Goal: Task Accomplishment & Management: Manage account settings

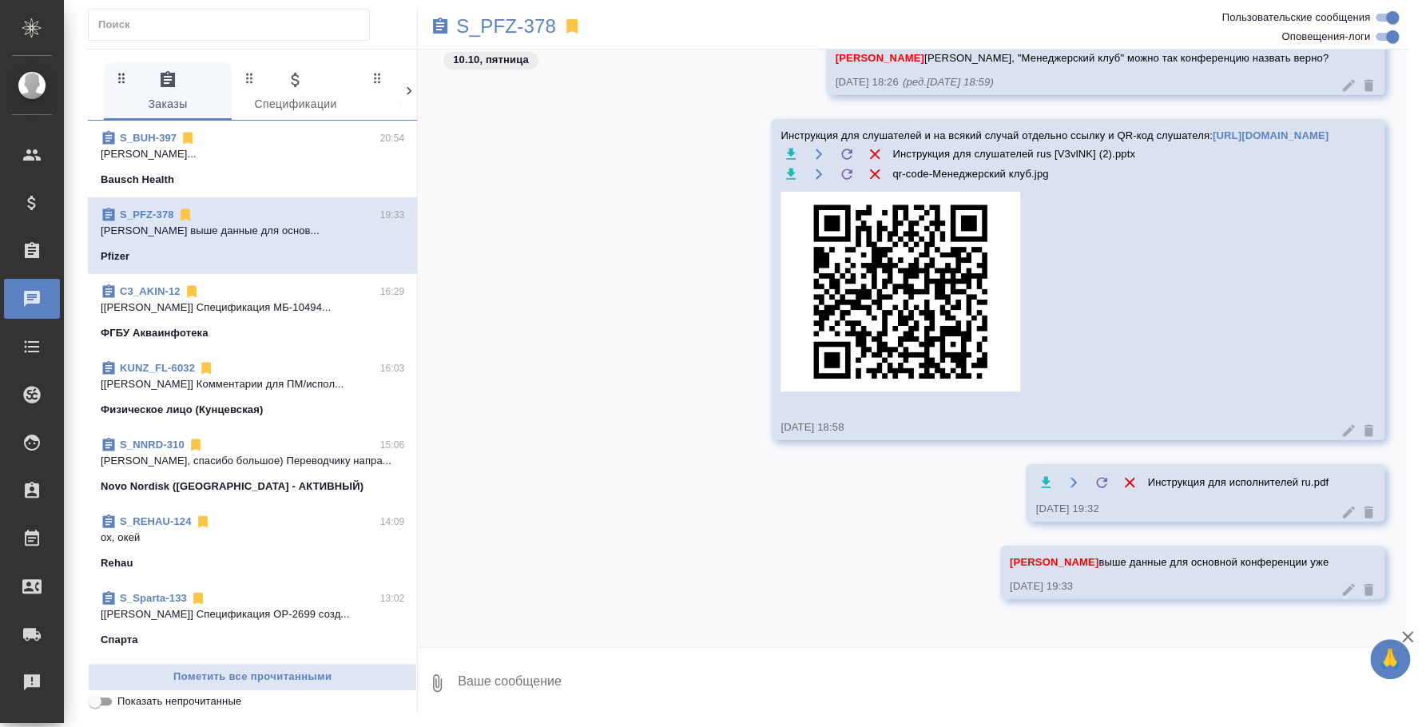
scroll to position [1921, 0]
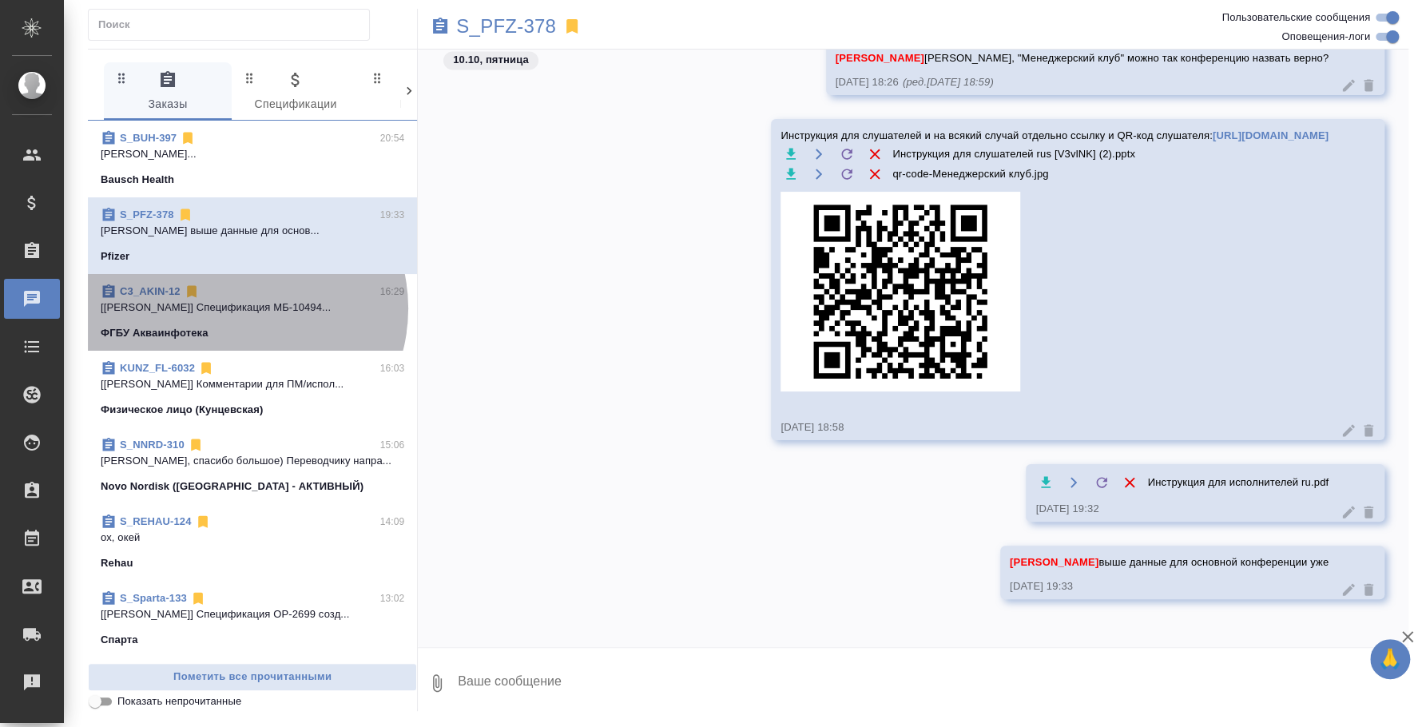
click at [237, 308] on p "[[PERSON_NAME]] Спецификация МБ-10494..." at bounding box center [253, 308] width 304 height 16
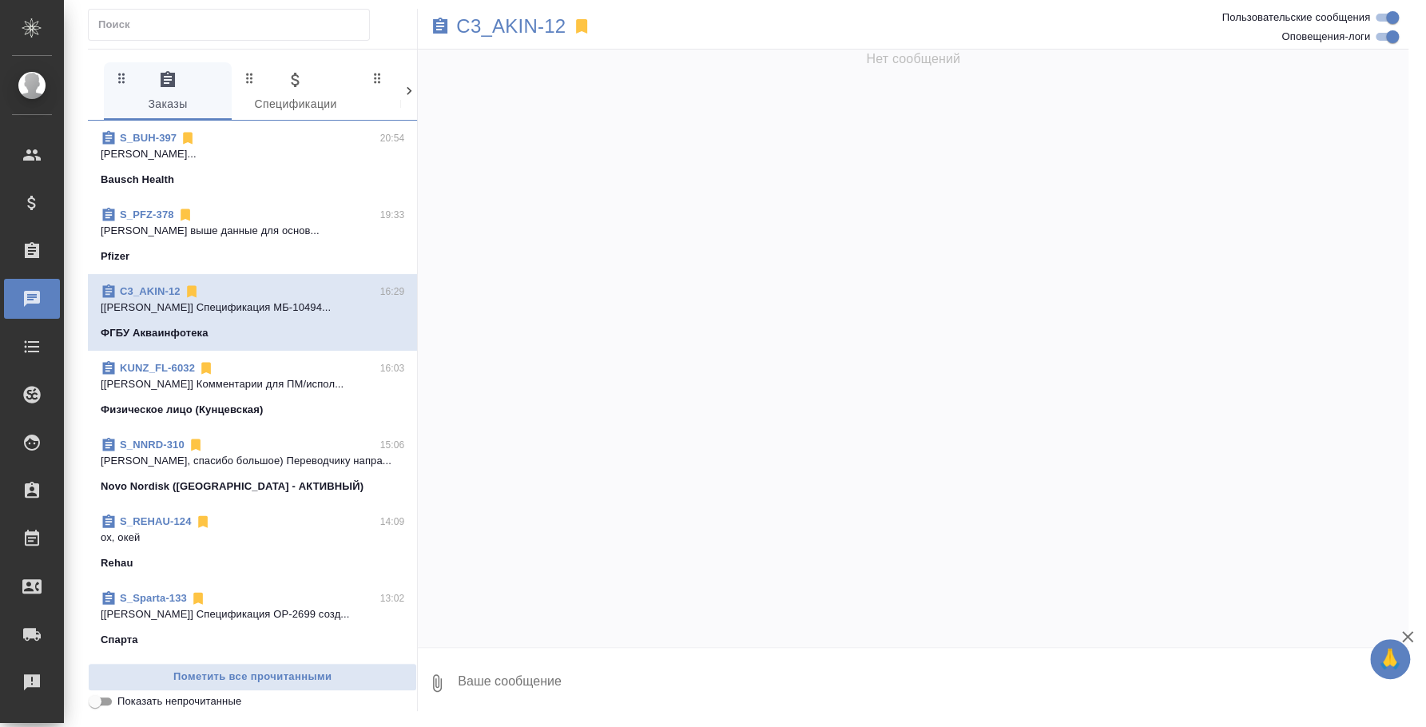
scroll to position [0, 0]
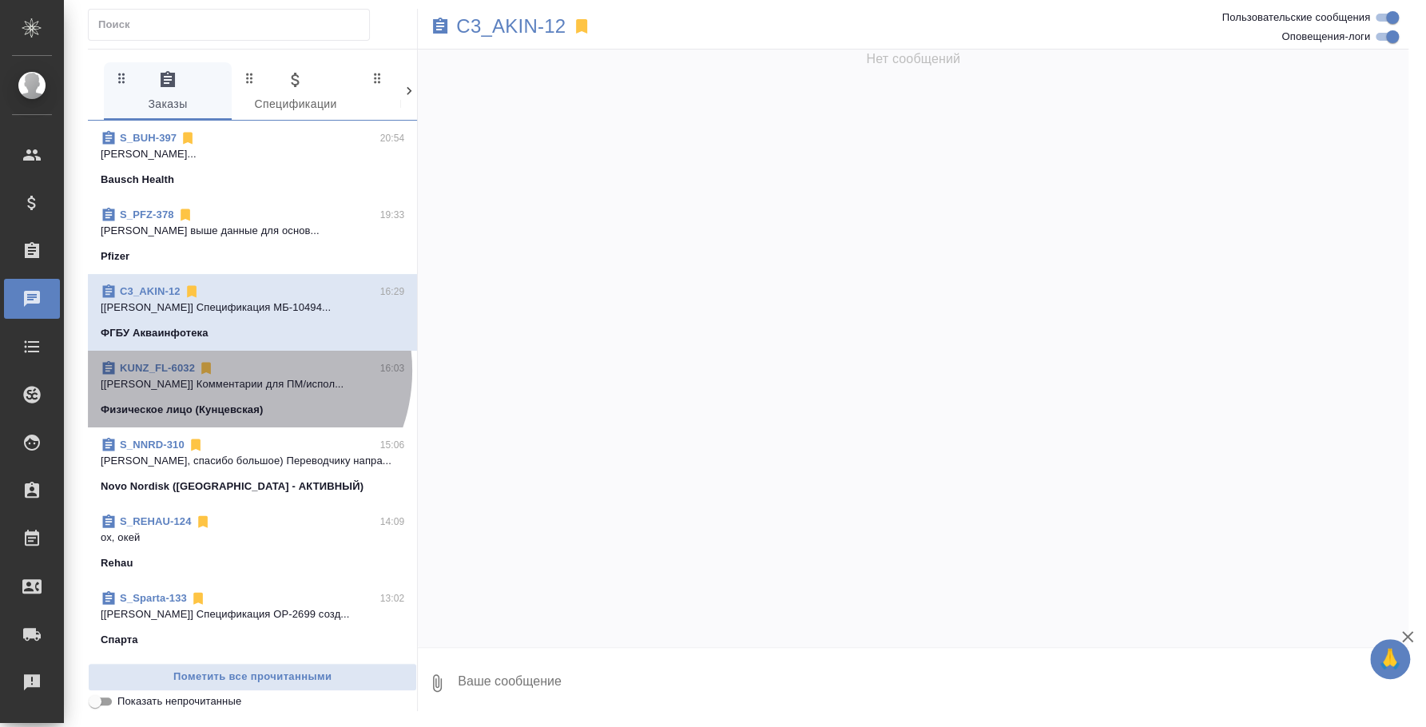
click at [237, 371] on div "KUNZ_FL-6032 16:03" at bounding box center [253, 368] width 304 height 16
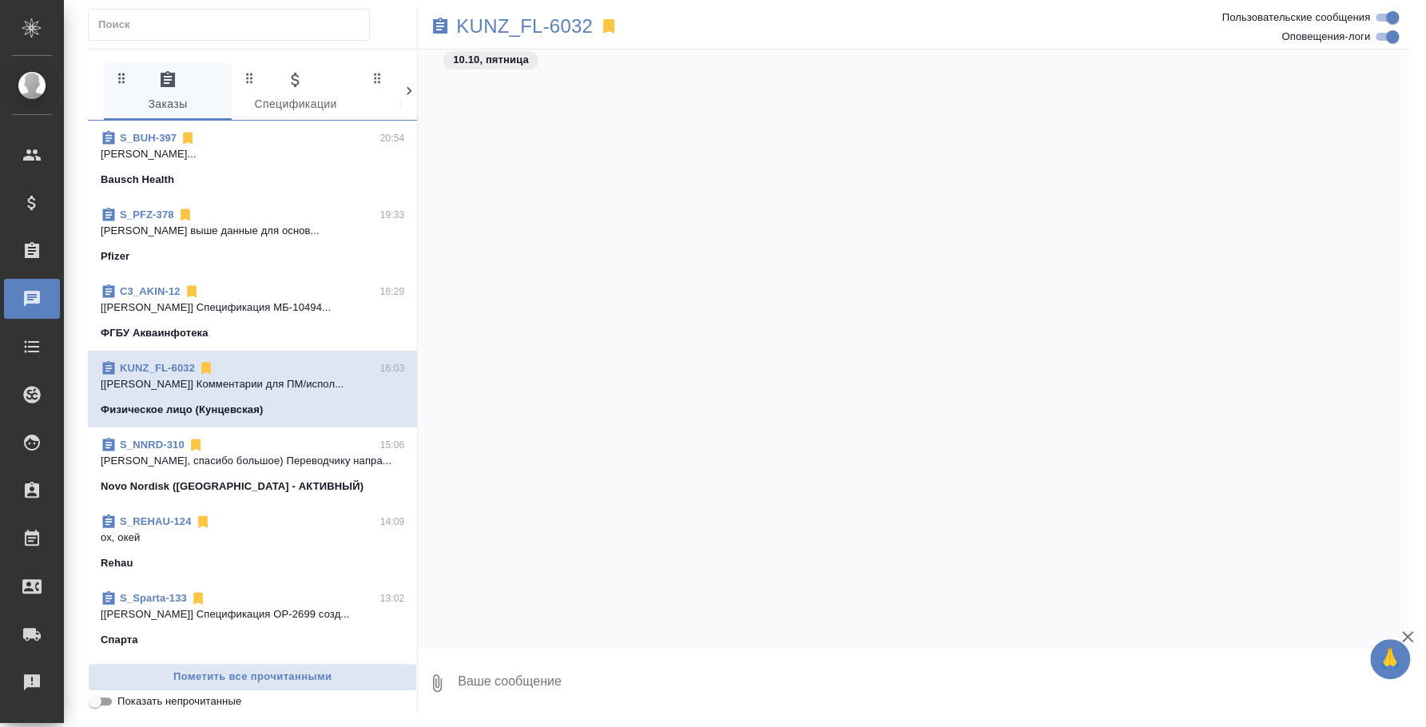
scroll to position [8194, 0]
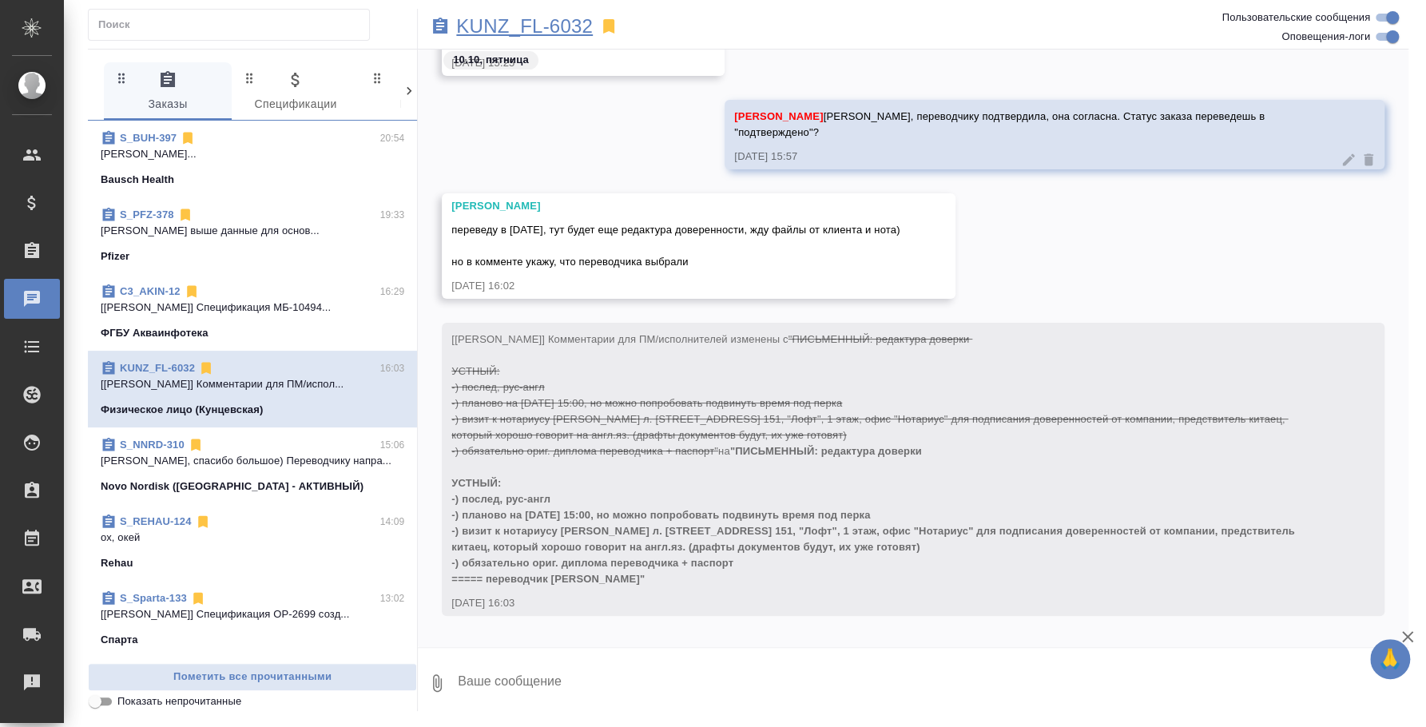
click at [572, 33] on p "KUNZ_FL-6032" at bounding box center [524, 26] width 137 height 16
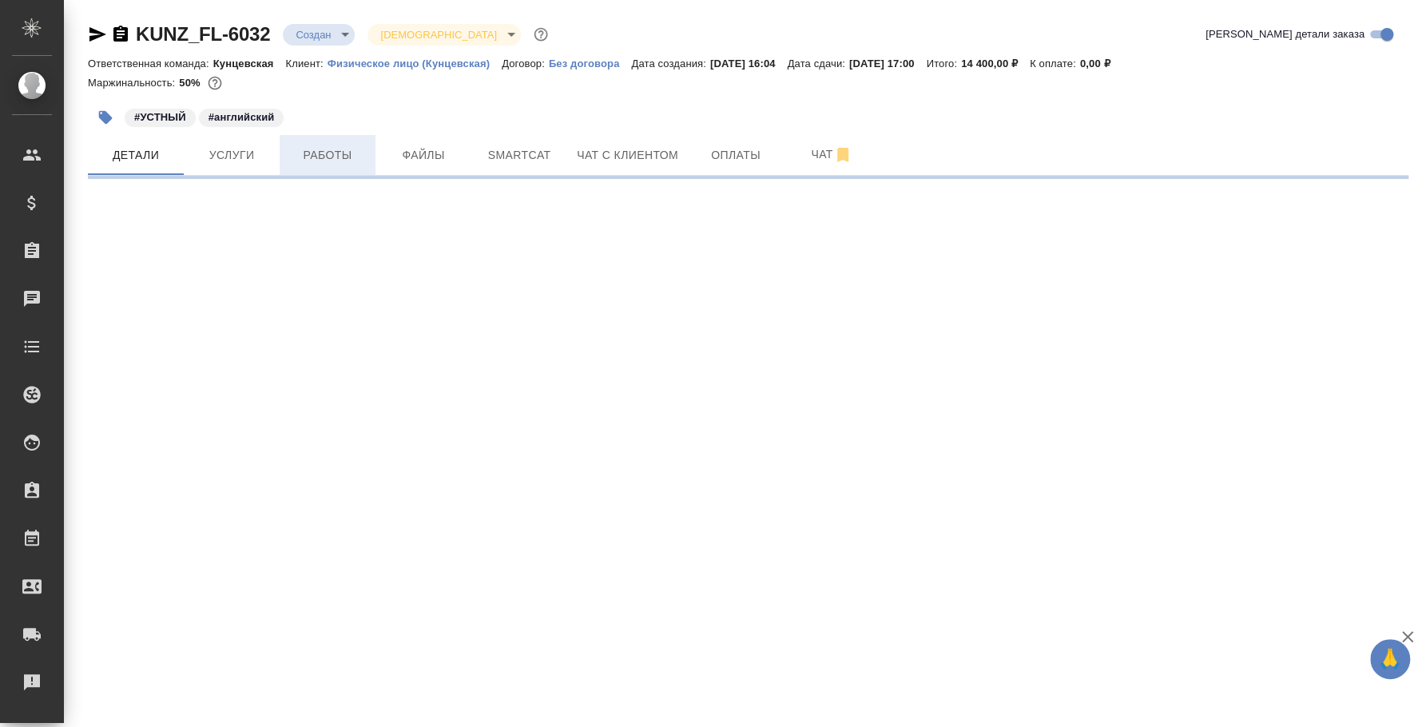
select select "RU"
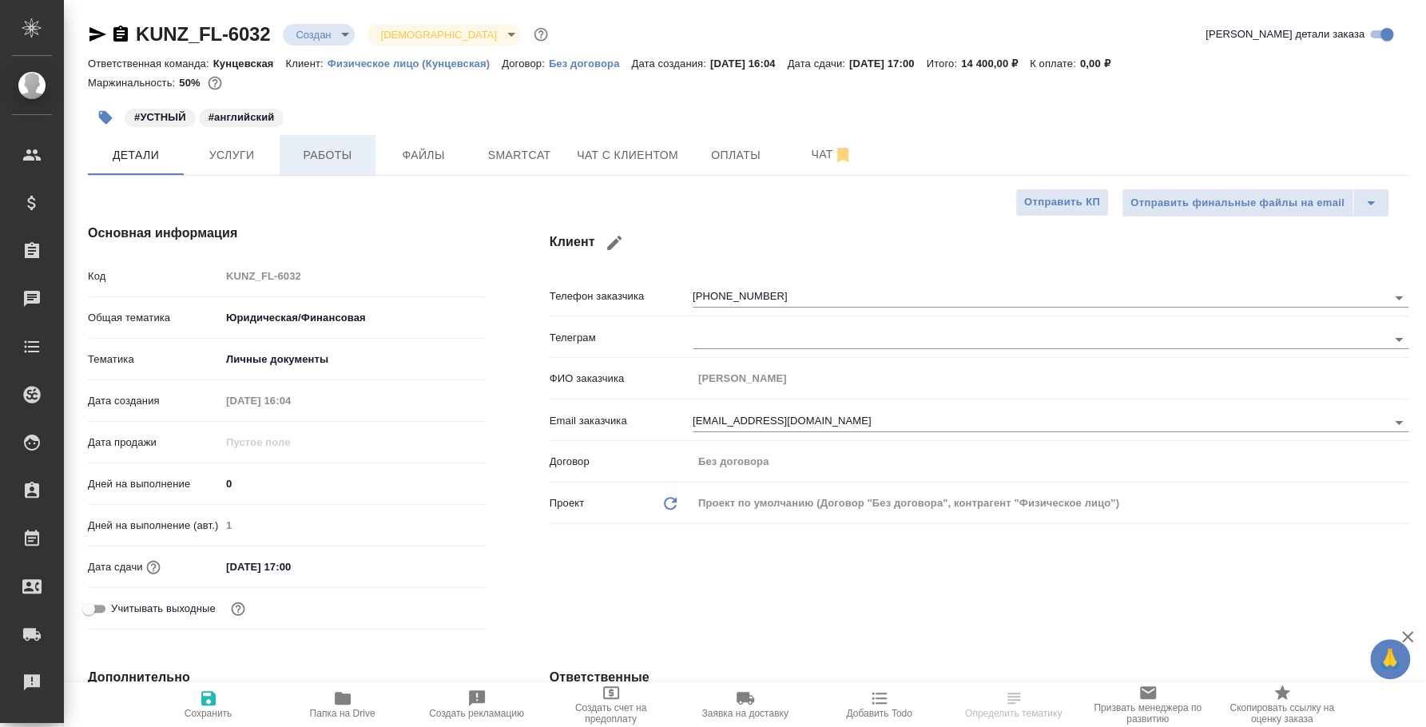
type textarea "x"
click at [288, 155] on button "Работы" at bounding box center [328, 155] width 96 height 40
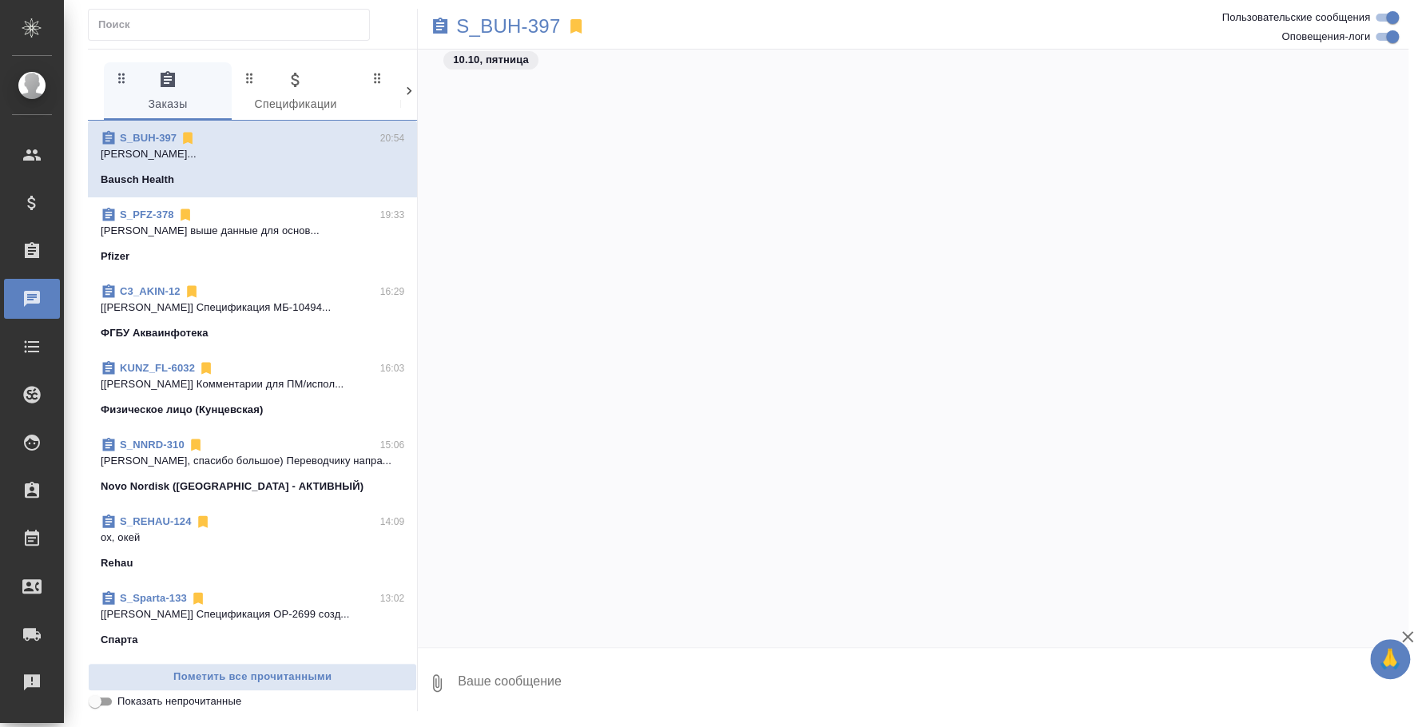
scroll to position [16310, 0]
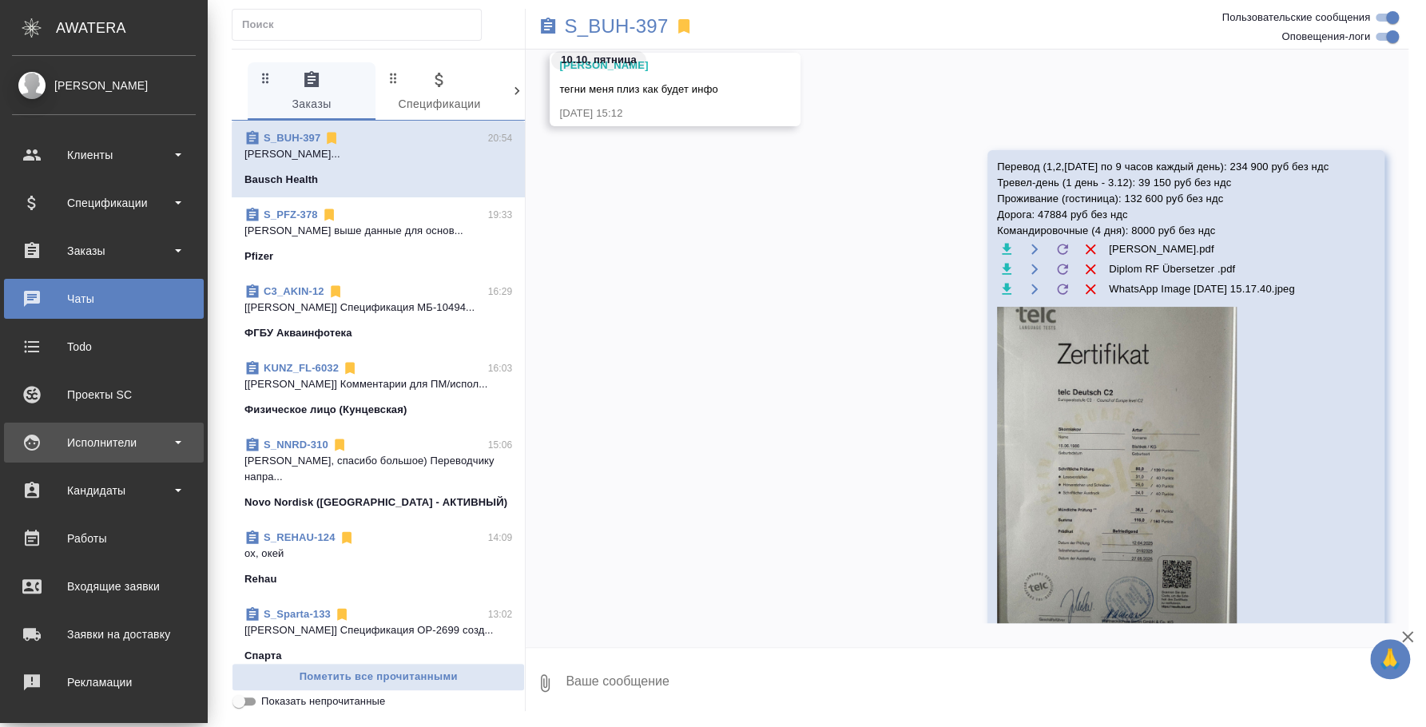
click at [120, 434] on div "Исполнители" at bounding box center [104, 443] width 184 height 24
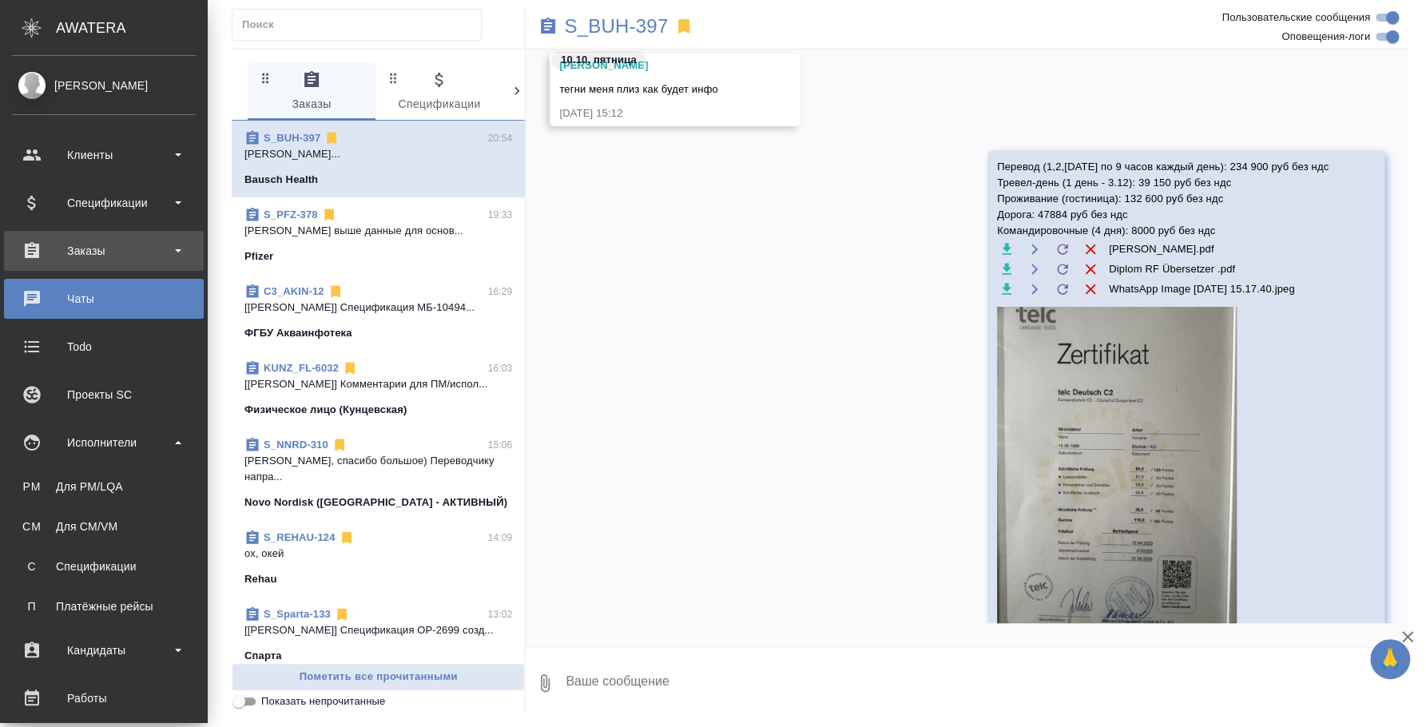
click at [102, 252] on div "Заказы" at bounding box center [104, 251] width 184 height 24
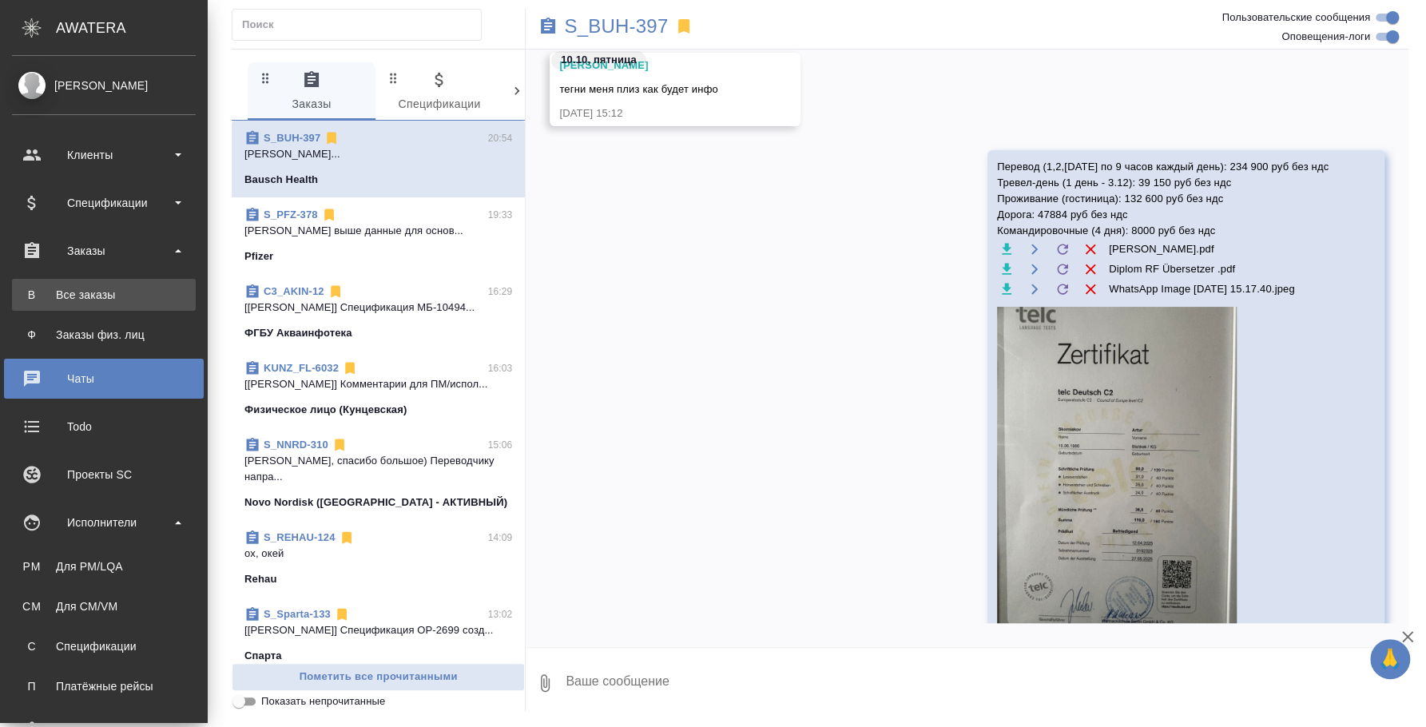
click at [101, 300] on div "Все заказы" at bounding box center [104, 295] width 168 height 16
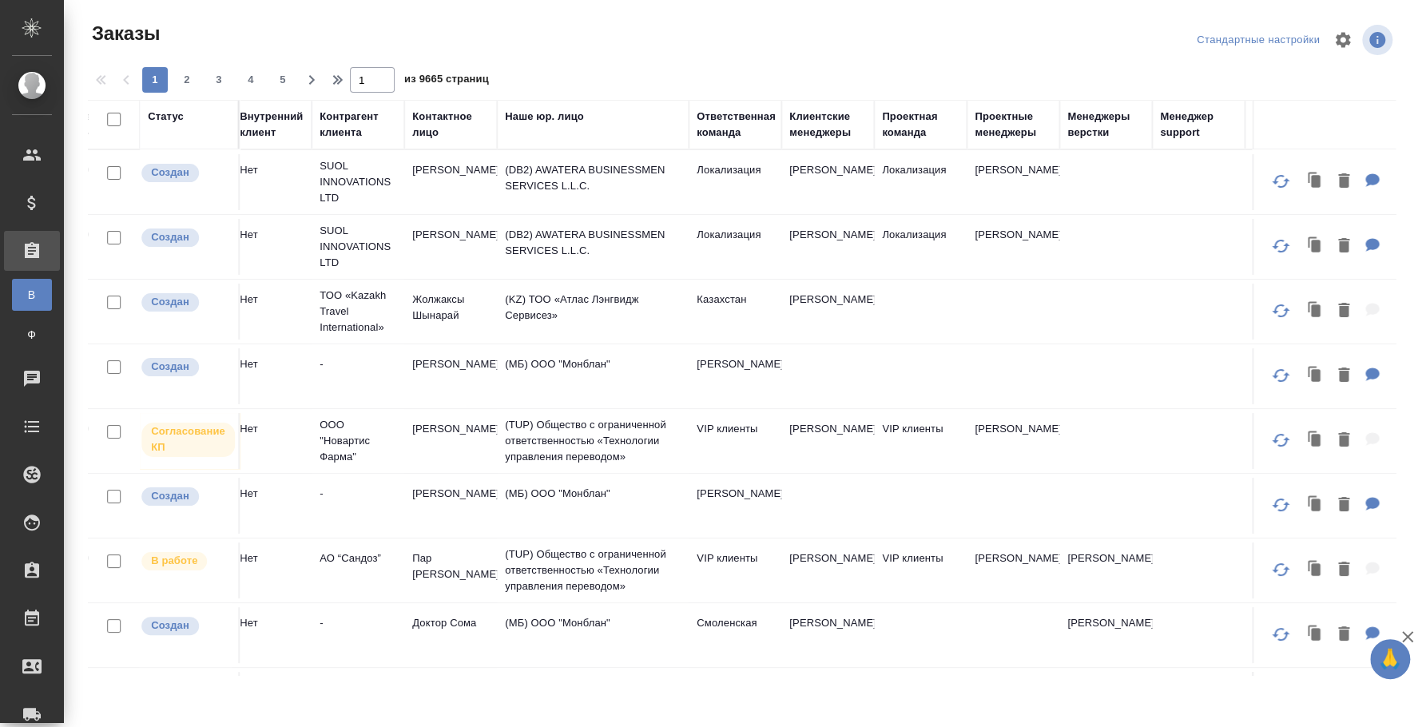
scroll to position [0, 727]
click at [807, 125] on div "Клиентские менеджеры" at bounding box center [826, 125] width 77 height 32
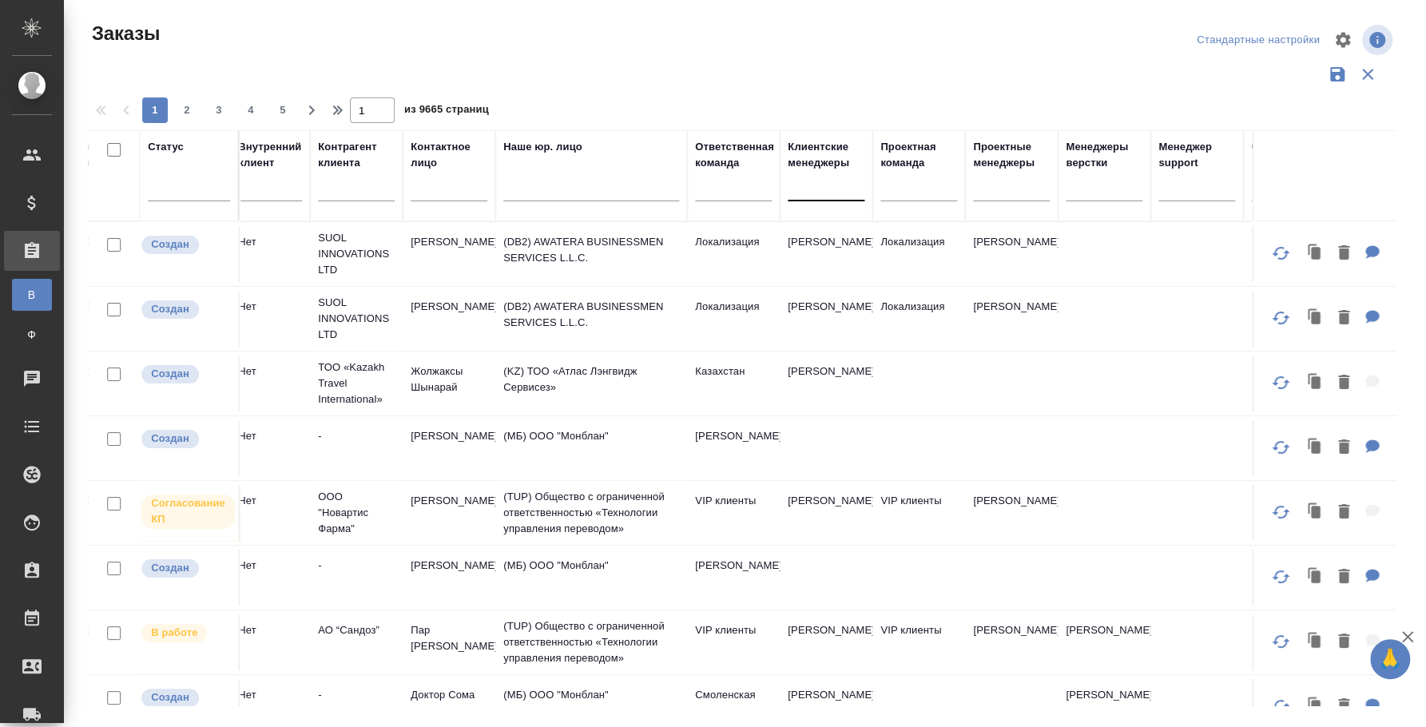
click at [803, 191] on div at bounding box center [826, 184] width 77 height 23
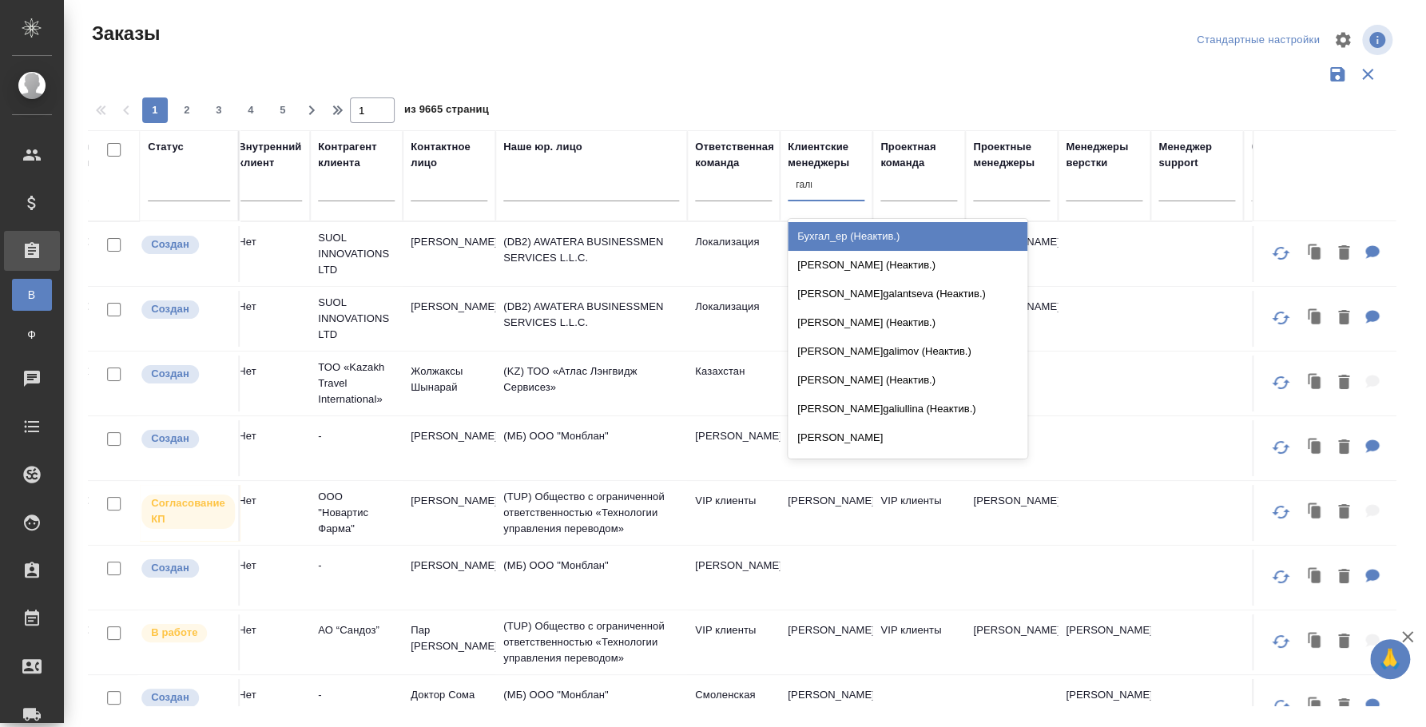
type input "галиш"
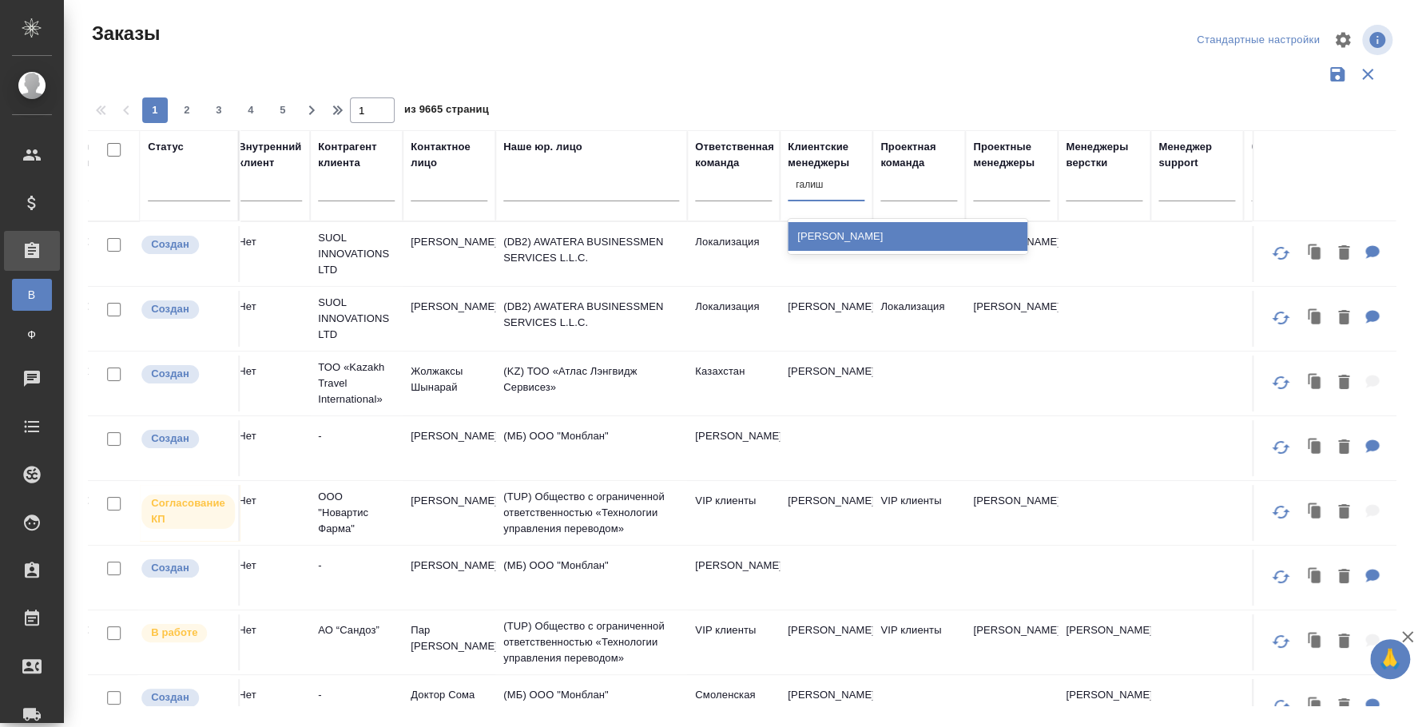
click at [847, 238] on div "Галишева Мария" at bounding box center [908, 236] width 240 height 29
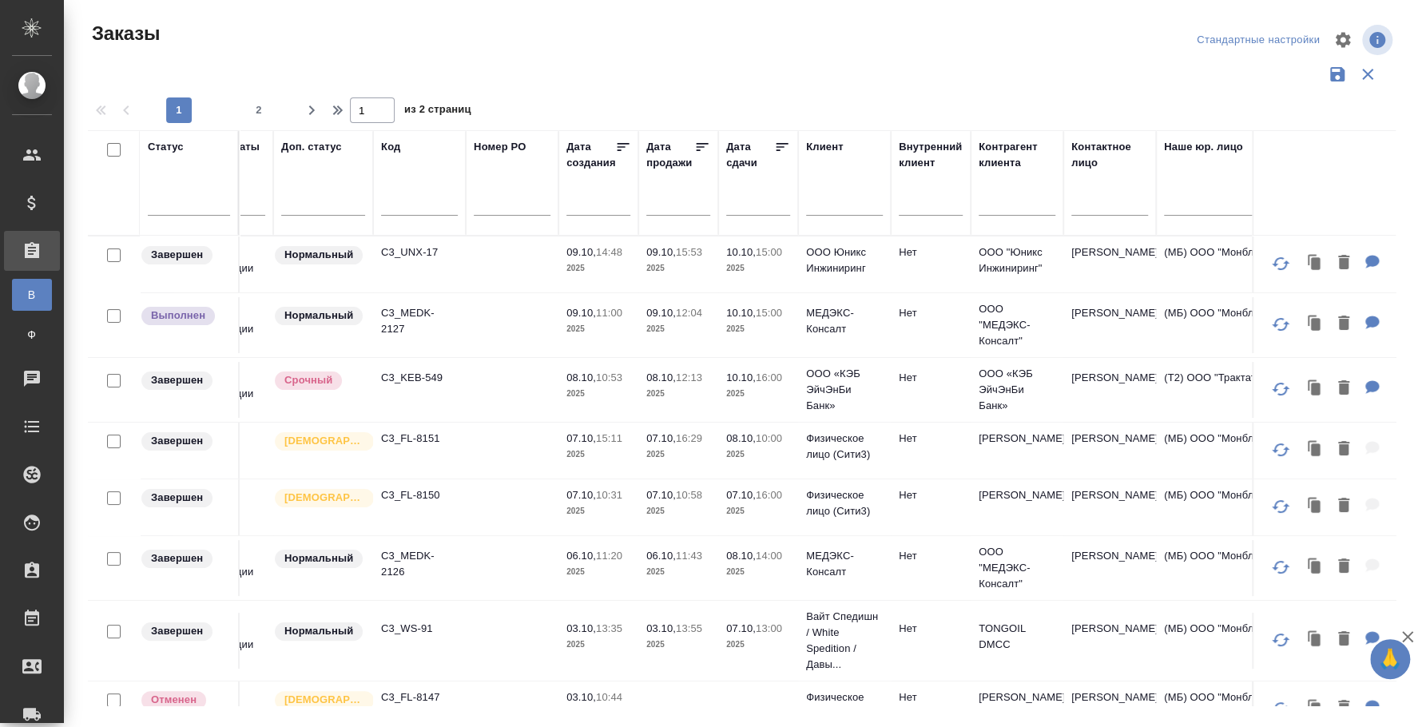
scroll to position [0, 0]
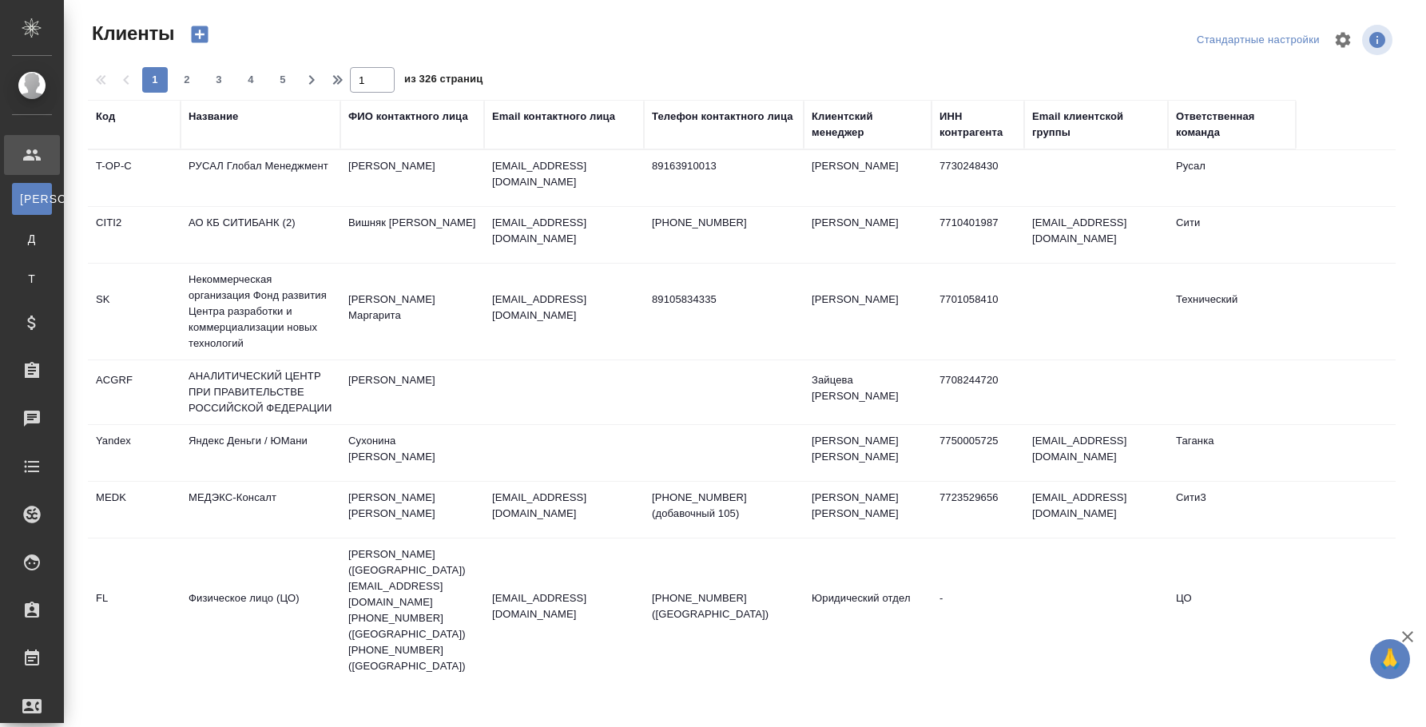
select select "RU"
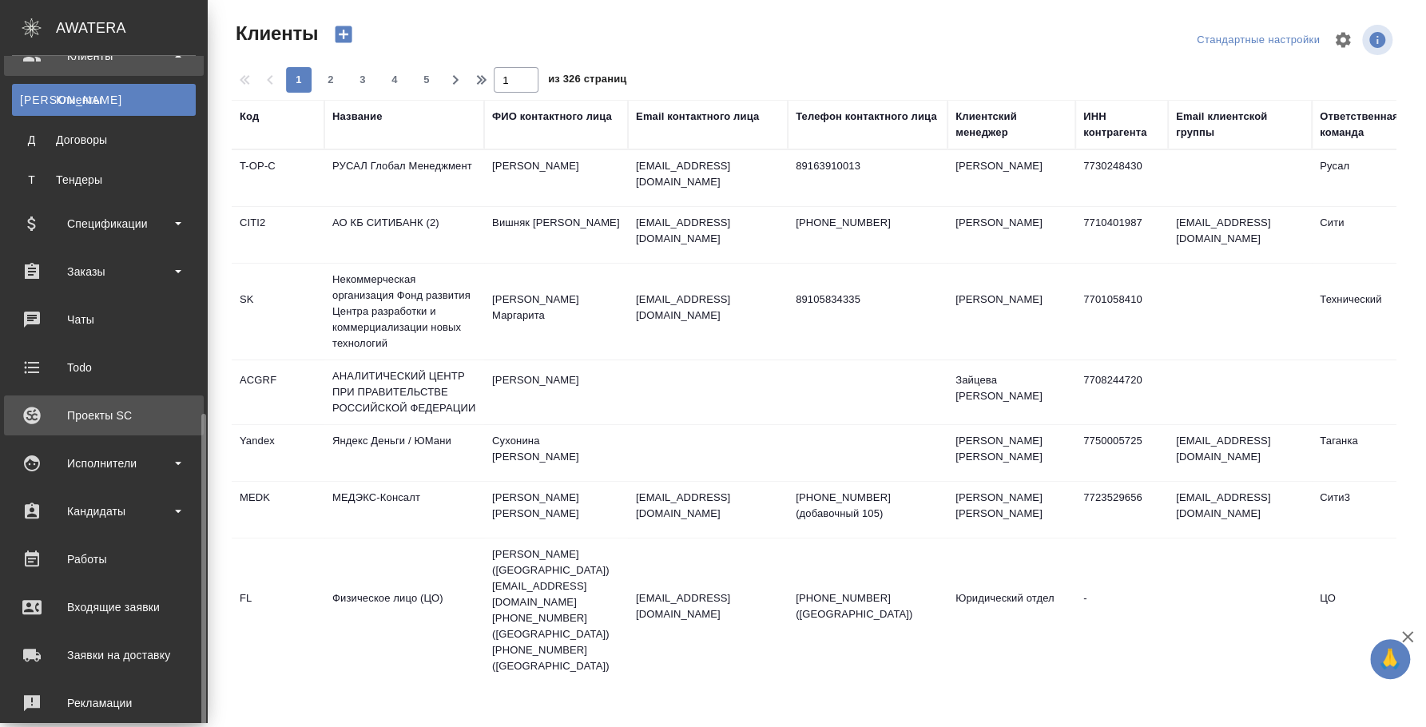
scroll to position [266, 0]
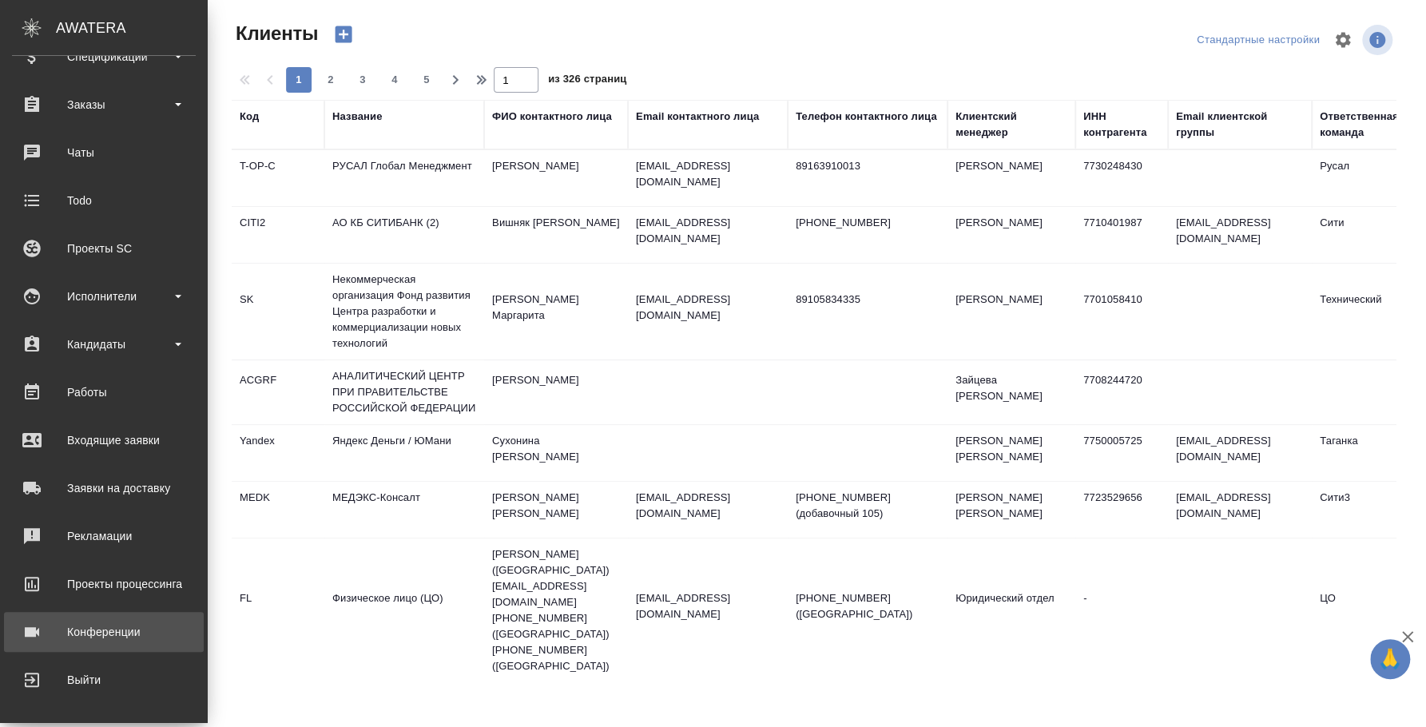
click at [120, 634] on div "Конференции" at bounding box center [104, 632] width 184 height 24
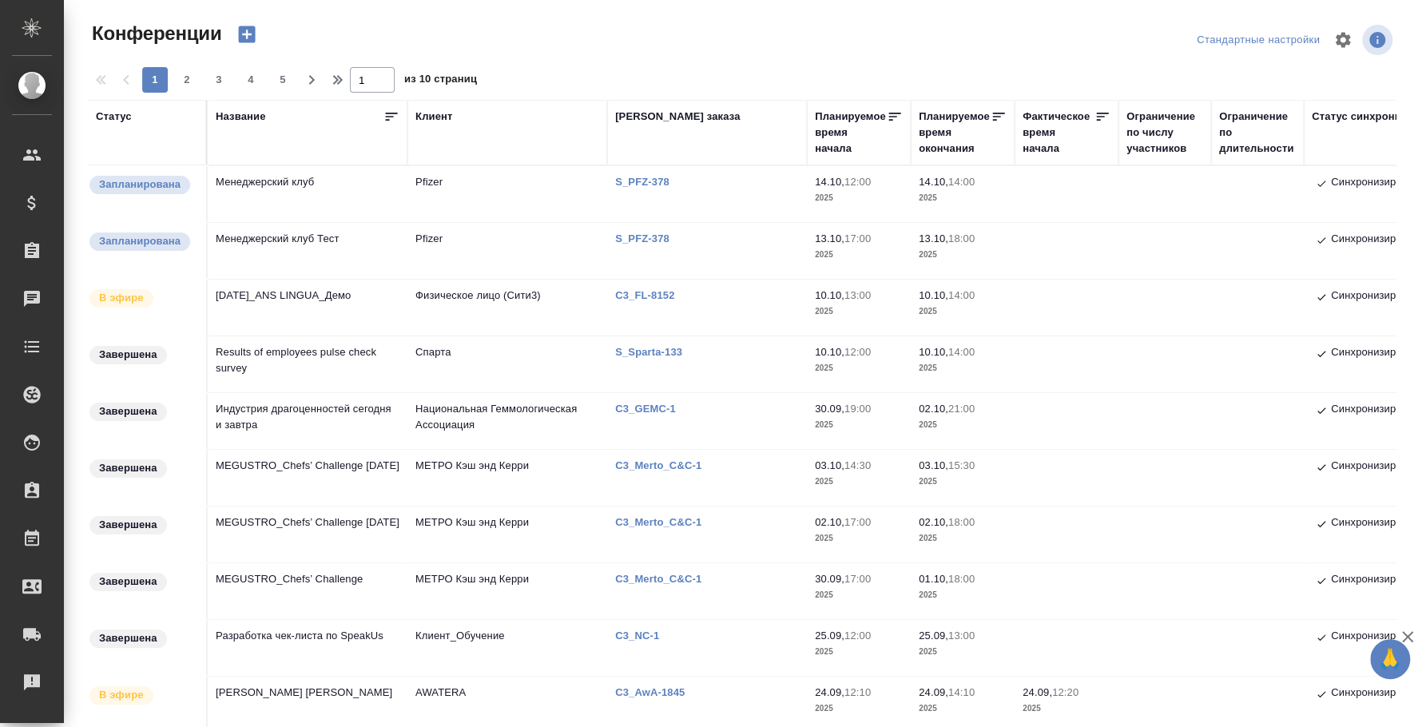
click at [324, 366] on td "Results of employees pulse check survey" at bounding box center [308, 364] width 200 height 56
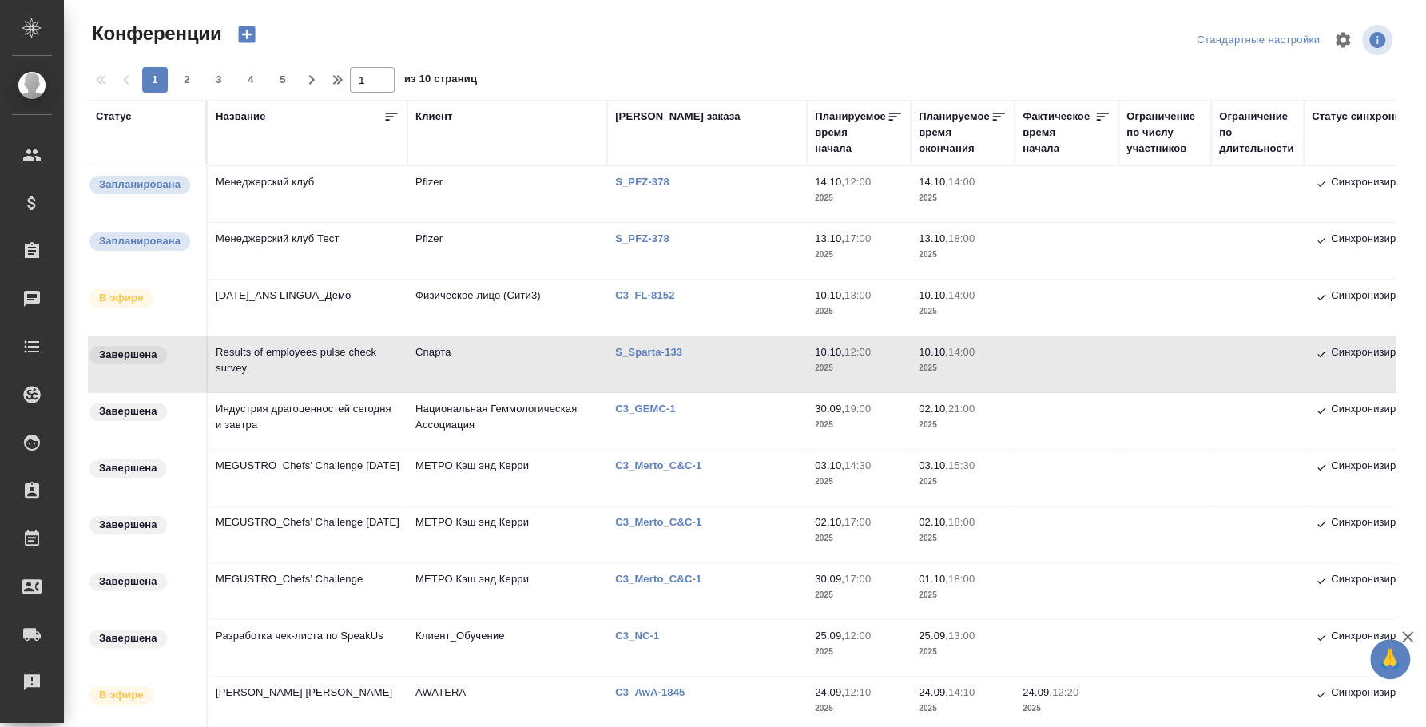
click at [304, 360] on td "Results of employees pulse check survey" at bounding box center [308, 364] width 200 height 56
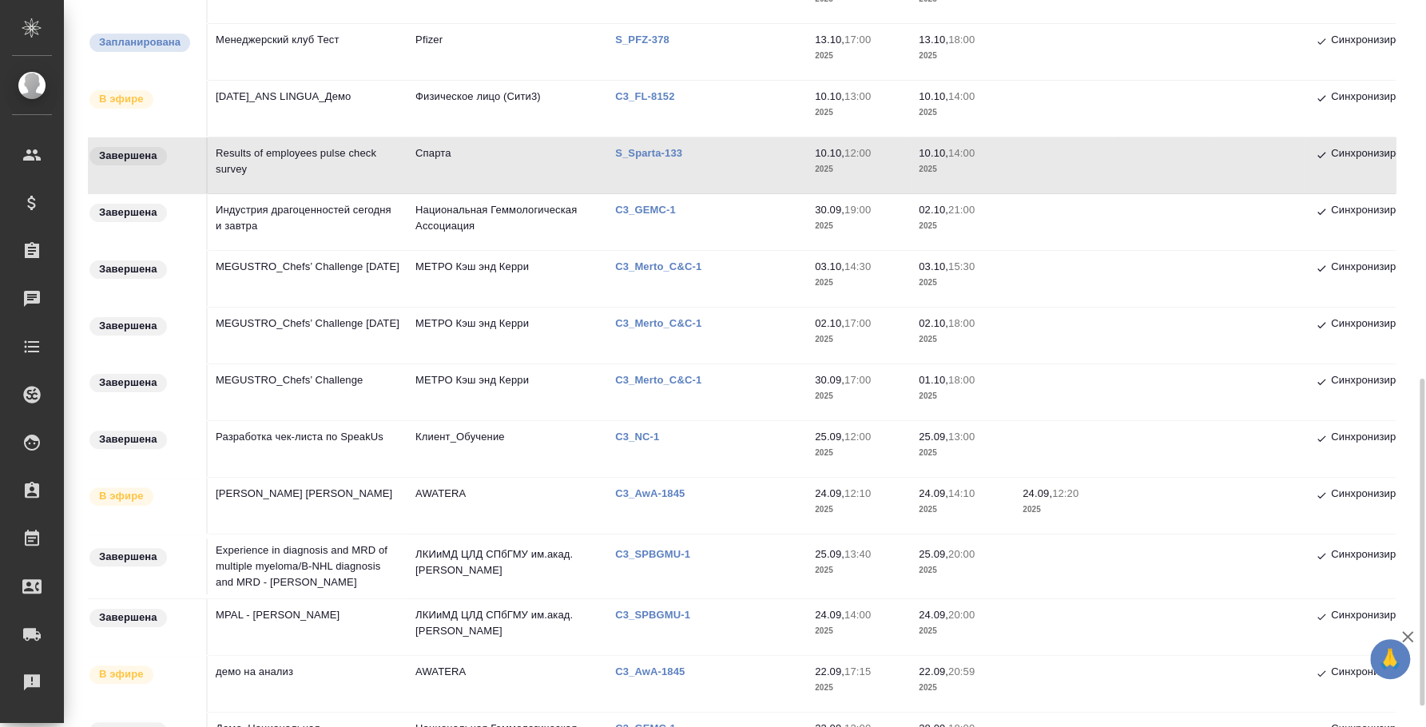
scroll to position [399, 0]
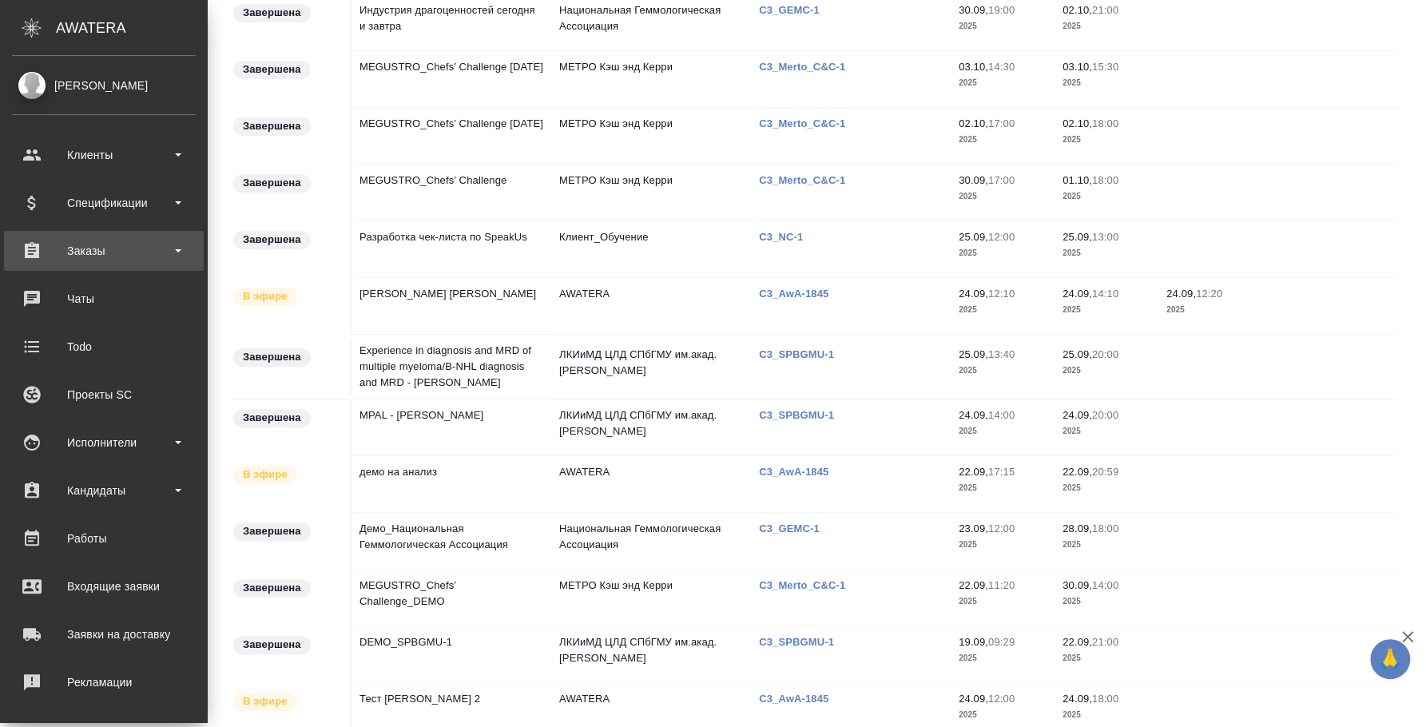
click at [89, 260] on div "Заказы" at bounding box center [104, 251] width 184 height 24
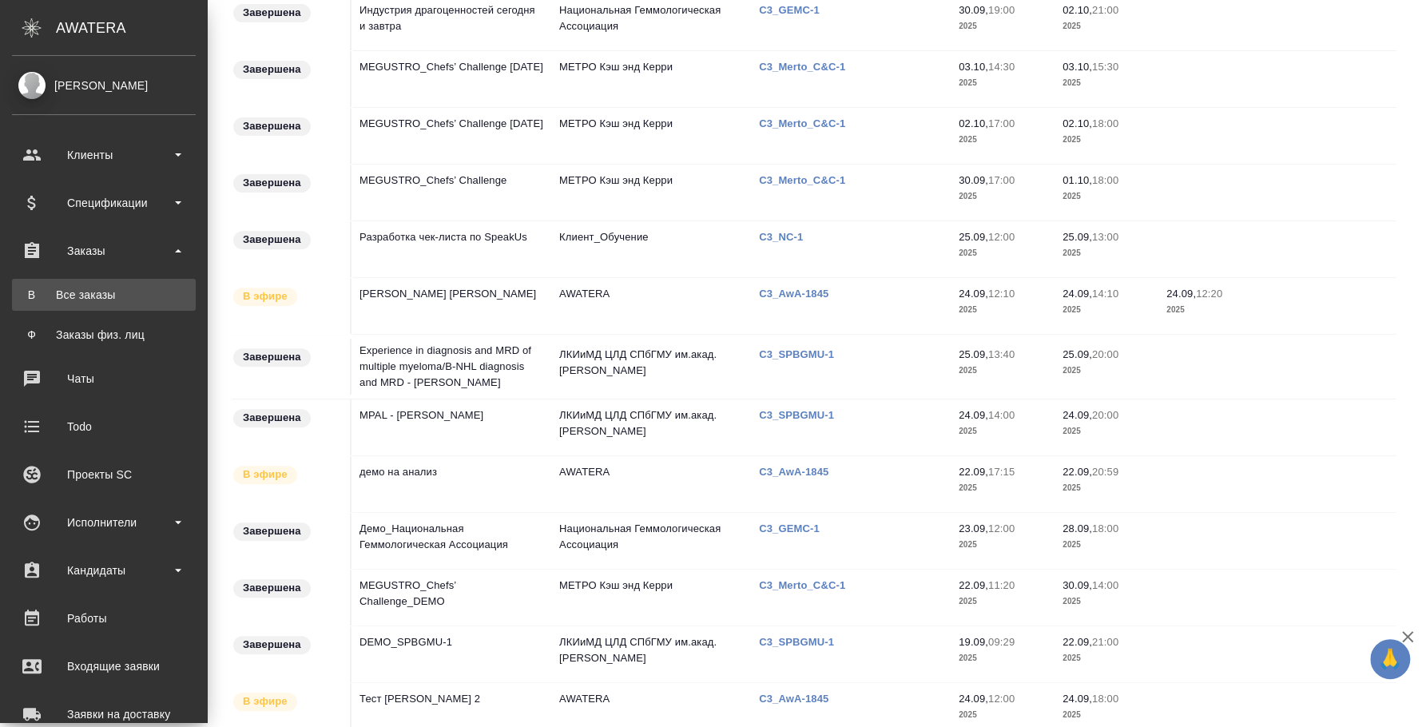
click at [92, 292] on div "Все заказы" at bounding box center [104, 295] width 168 height 16
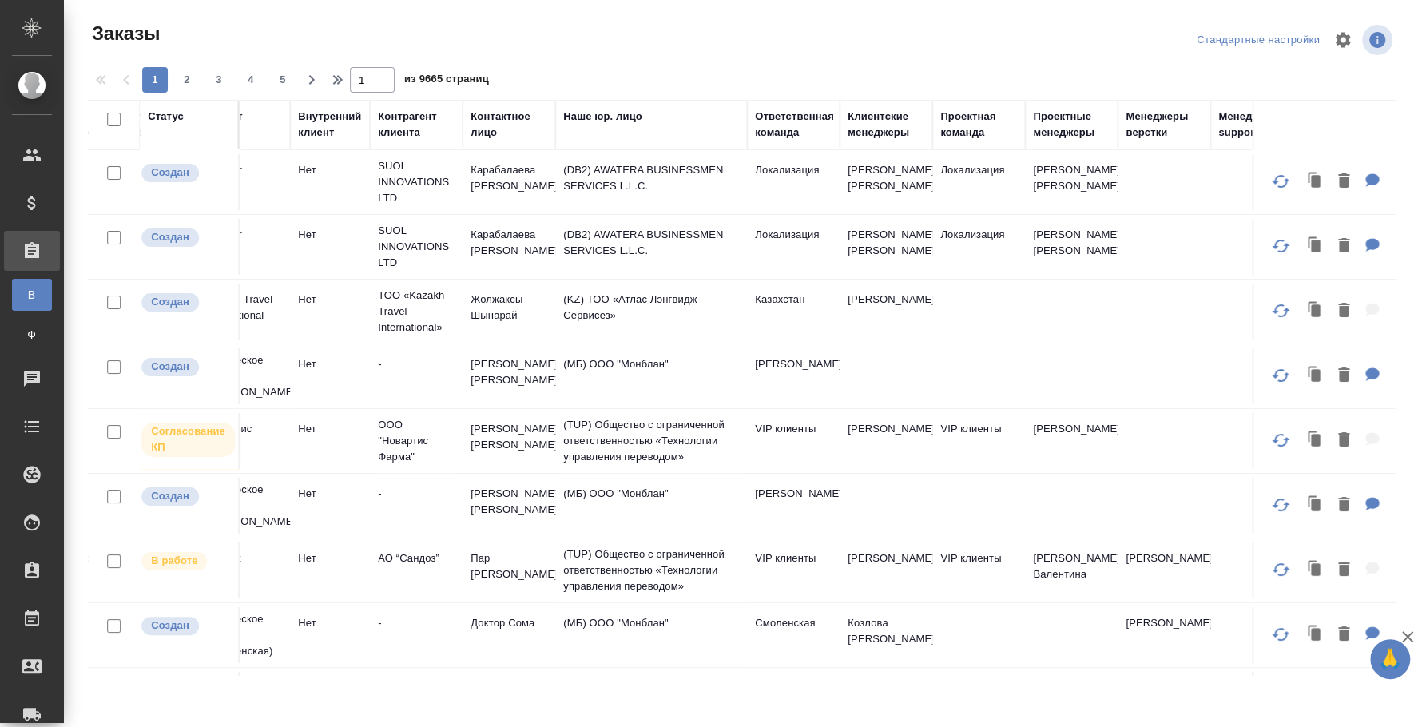
scroll to position [0, 848]
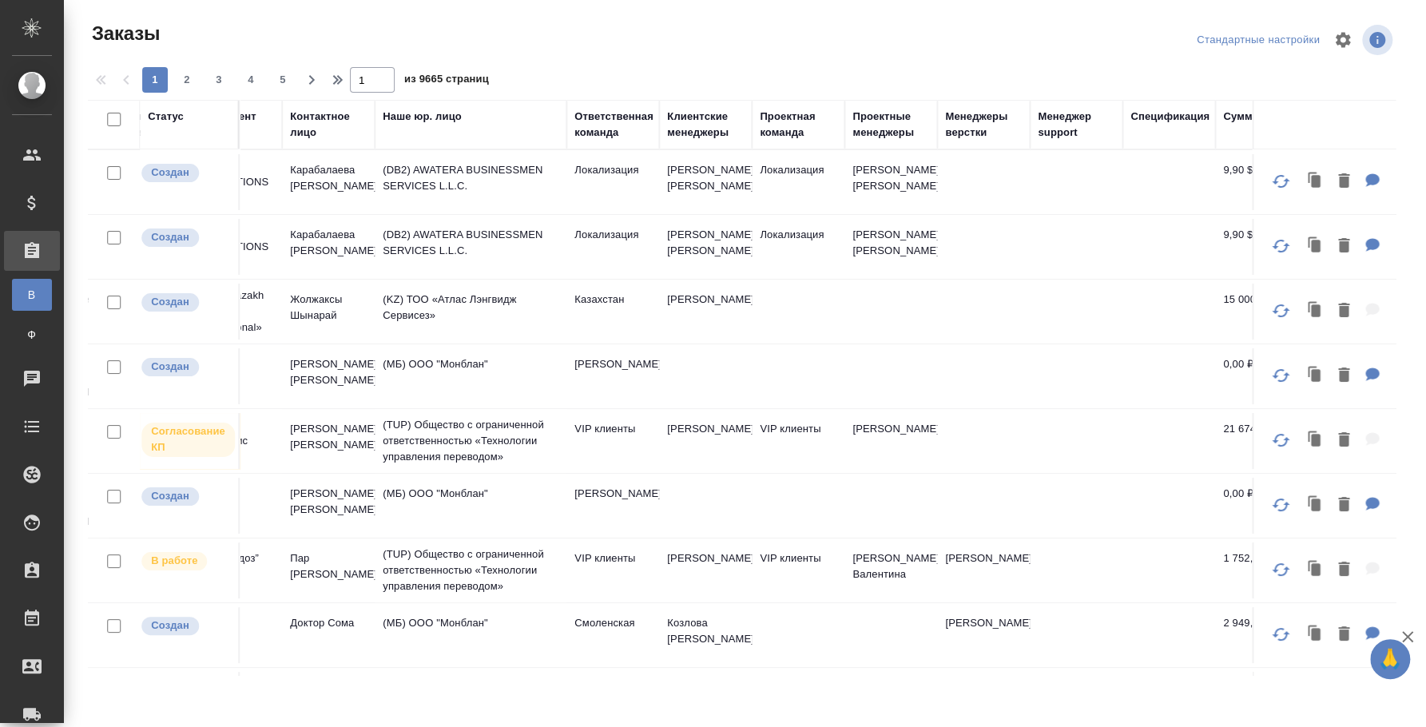
click at [699, 123] on div "Клиентские менеджеры" at bounding box center [705, 125] width 77 height 32
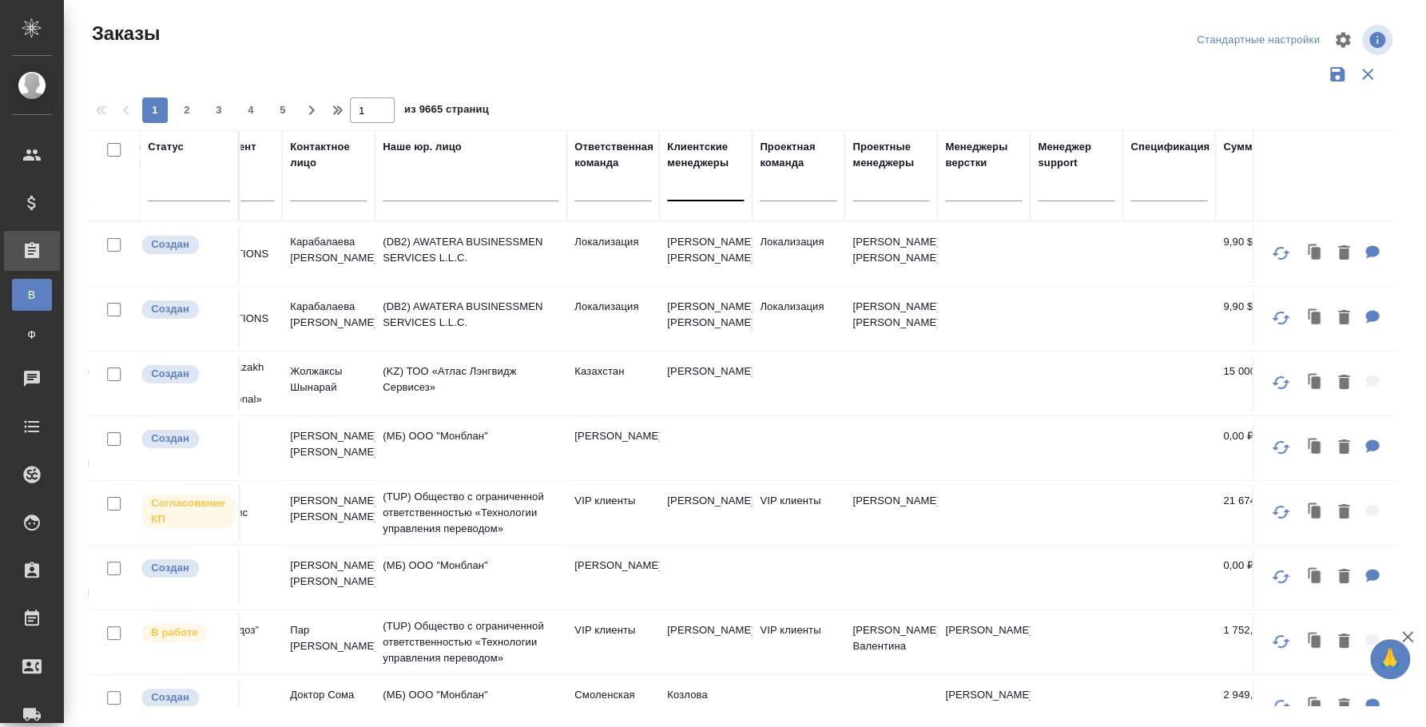
click at [687, 187] on div at bounding box center [705, 184] width 77 height 23
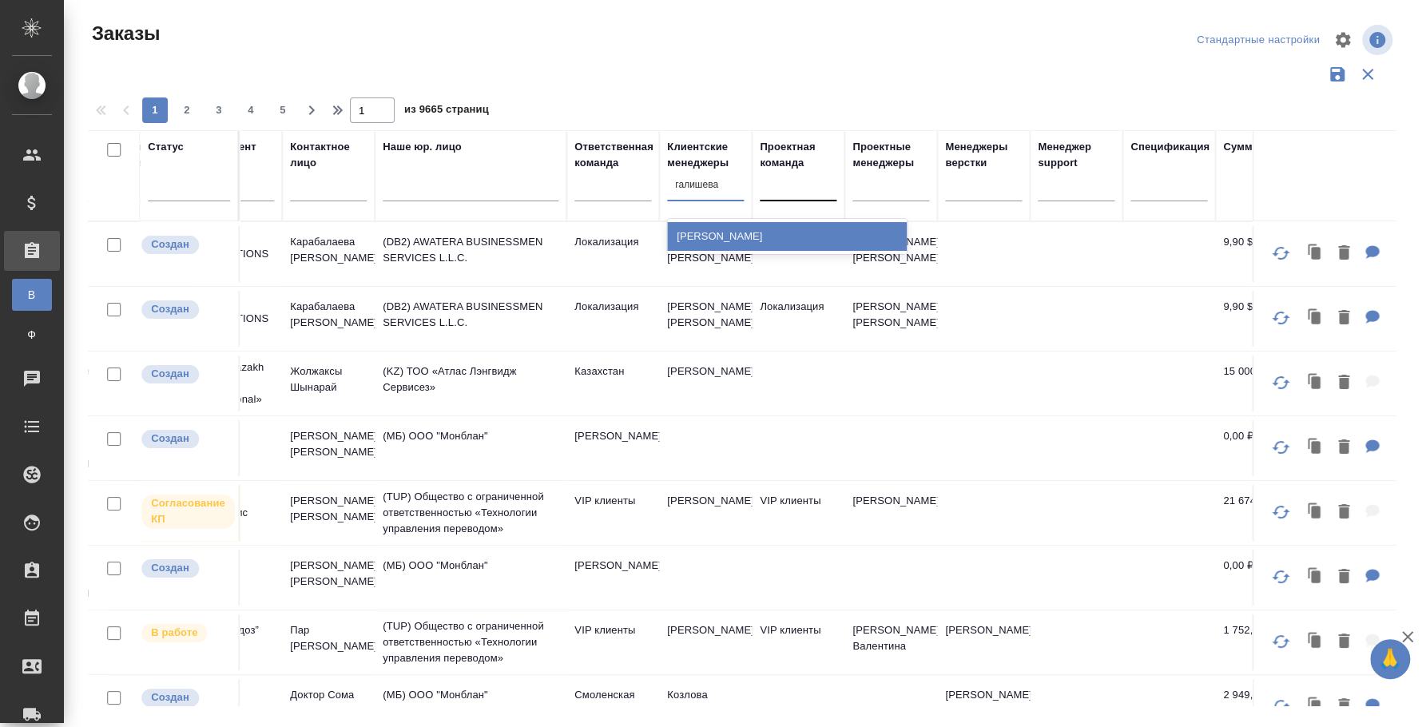
type input "галишева"
click at [819, 240] on div "Галишева Мария" at bounding box center [787, 236] width 240 height 29
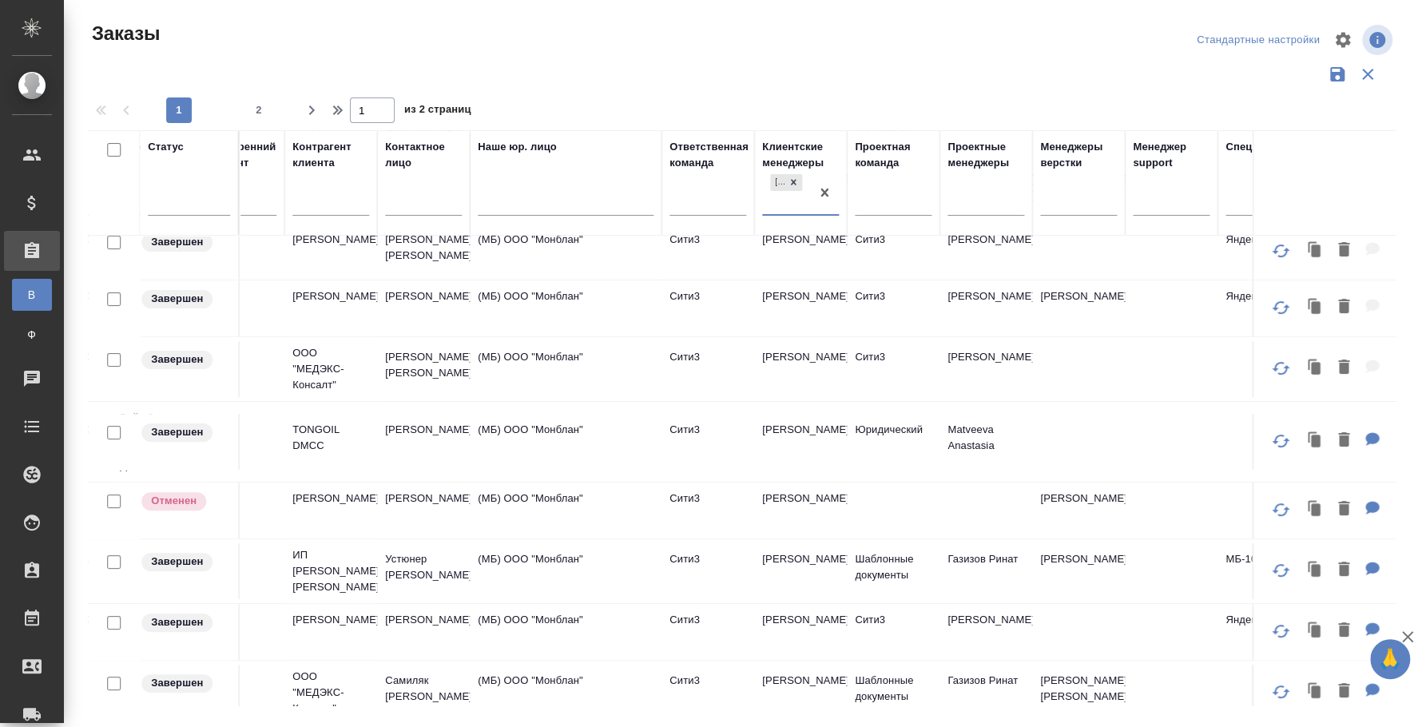
scroll to position [199, 804]
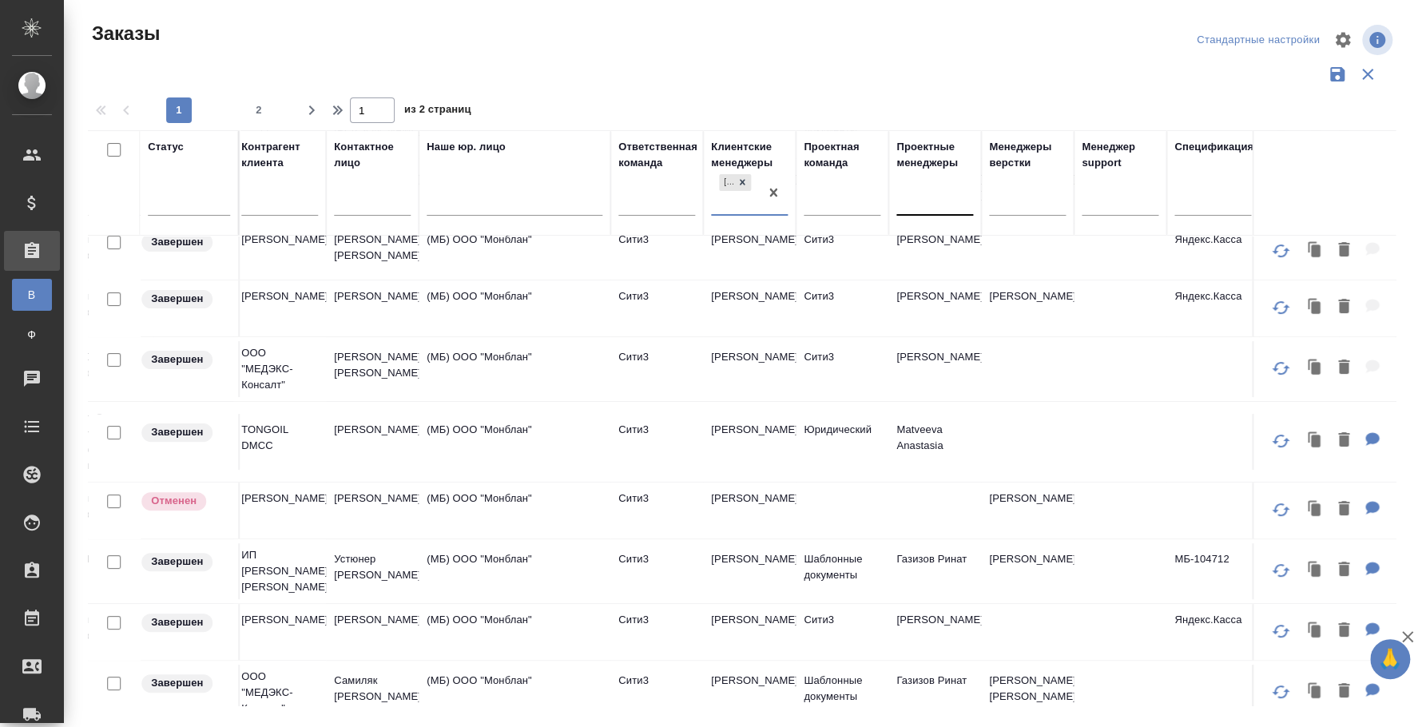
click at [943, 202] on div at bounding box center [934, 199] width 77 height 23
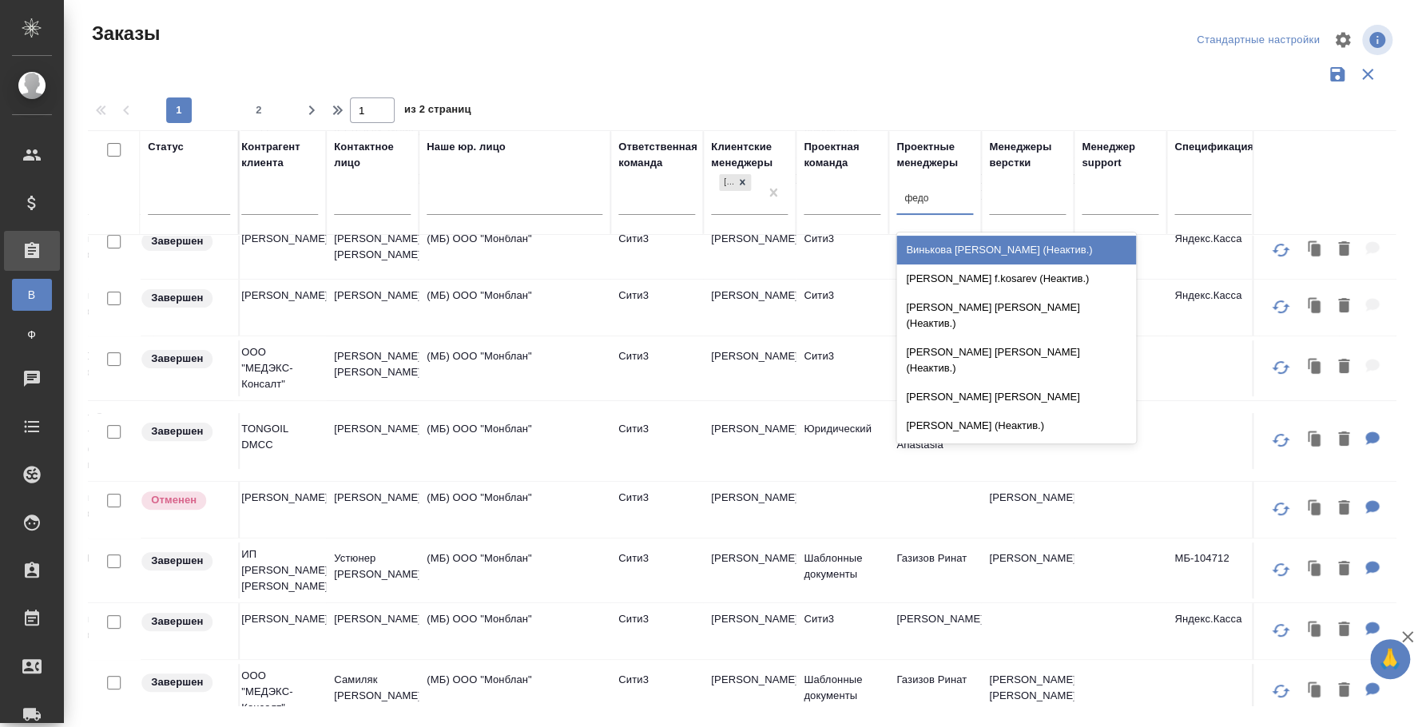
type input "федот"
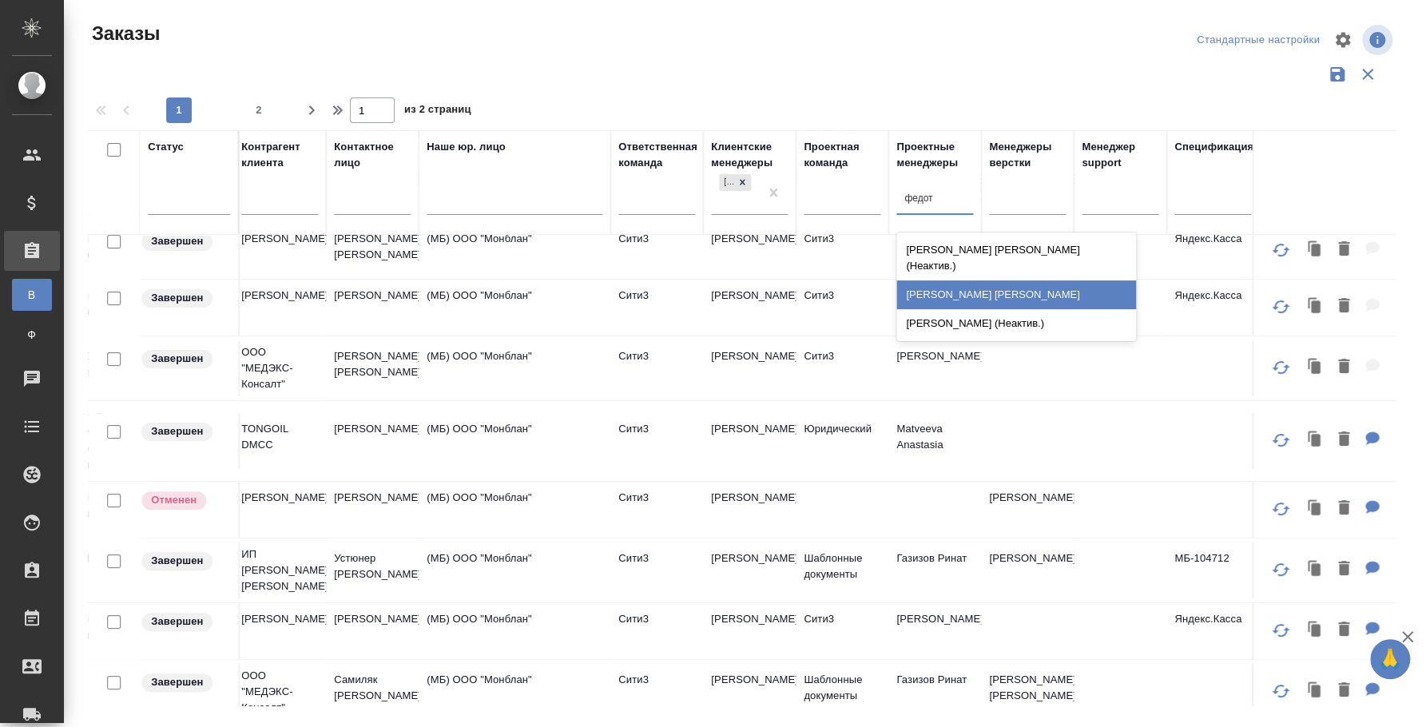
click at [1006, 280] on div "[PERSON_NAME]" at bounding box center [1016, 294] width 240 height 29
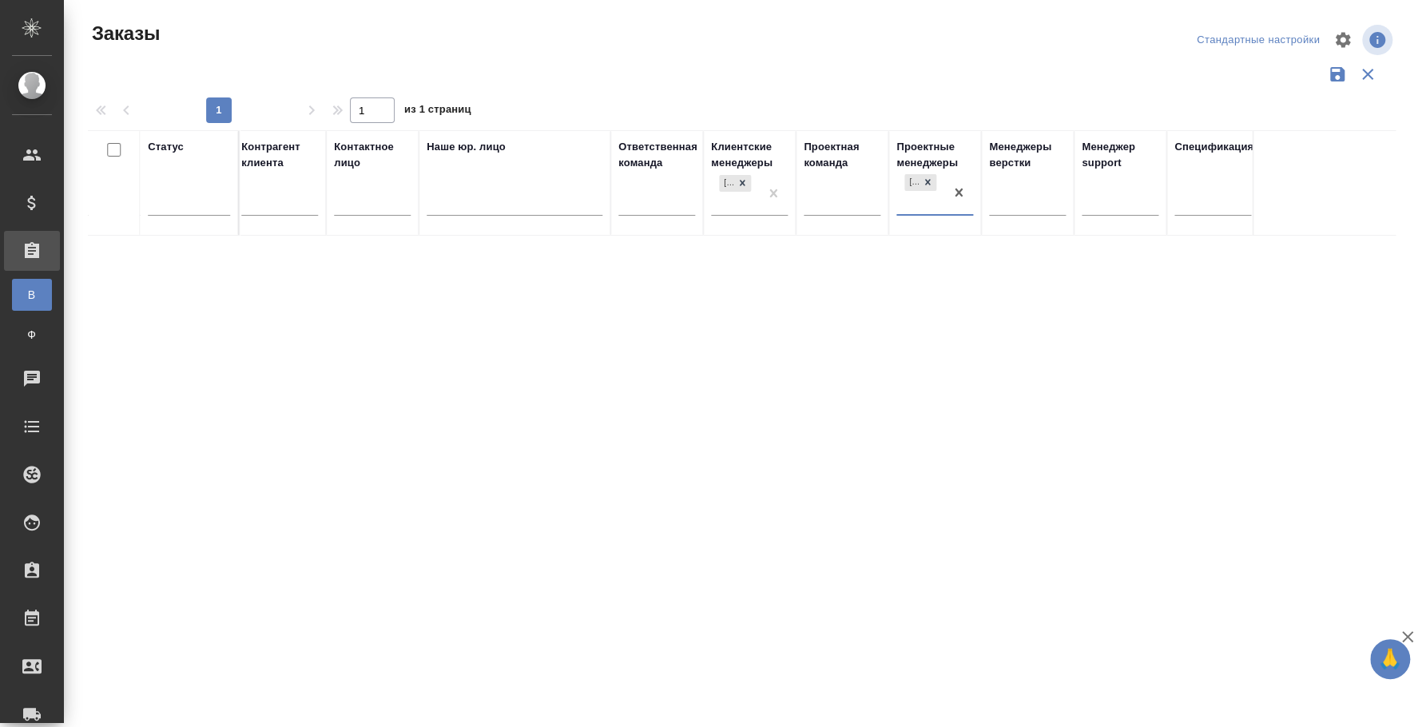
scroll to position [0, 804]
click at [930, 175] on div at bounding box center [928, 182] width 18 height 17
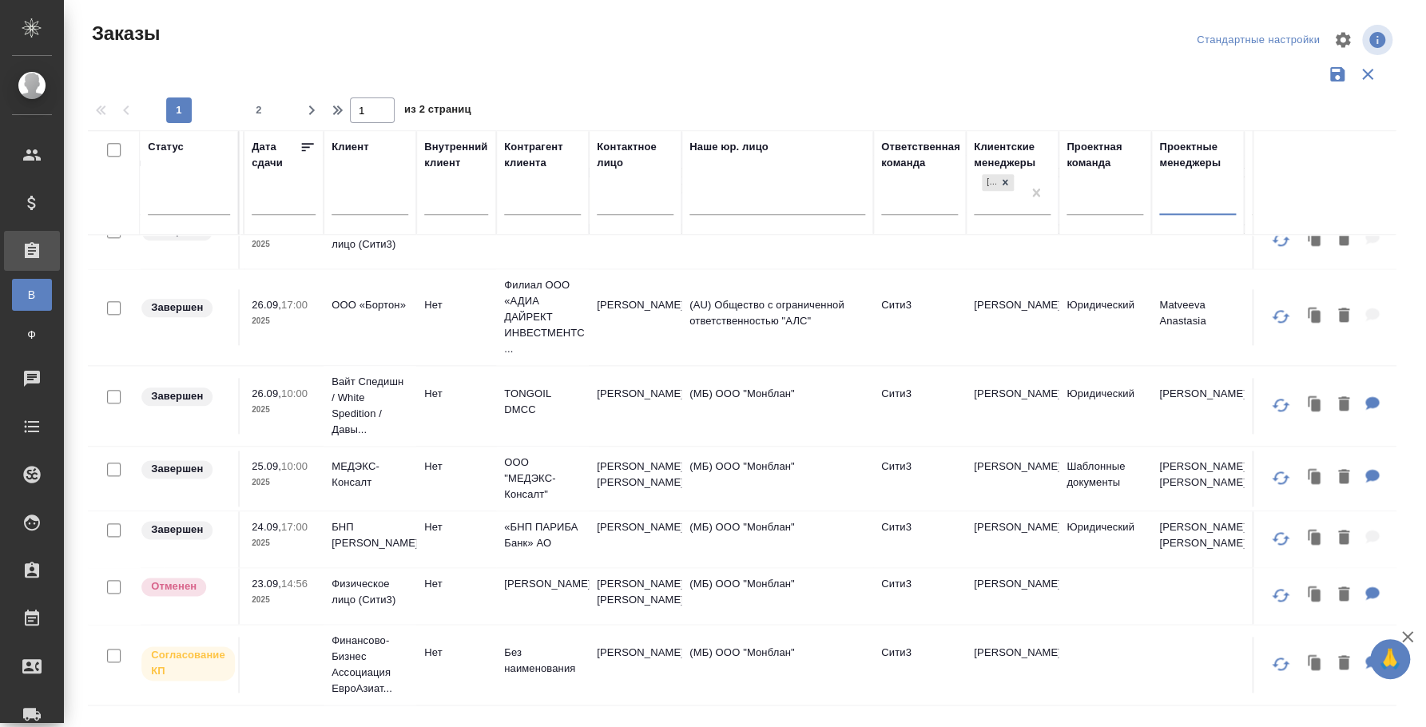
scroll to position [1265, 0]
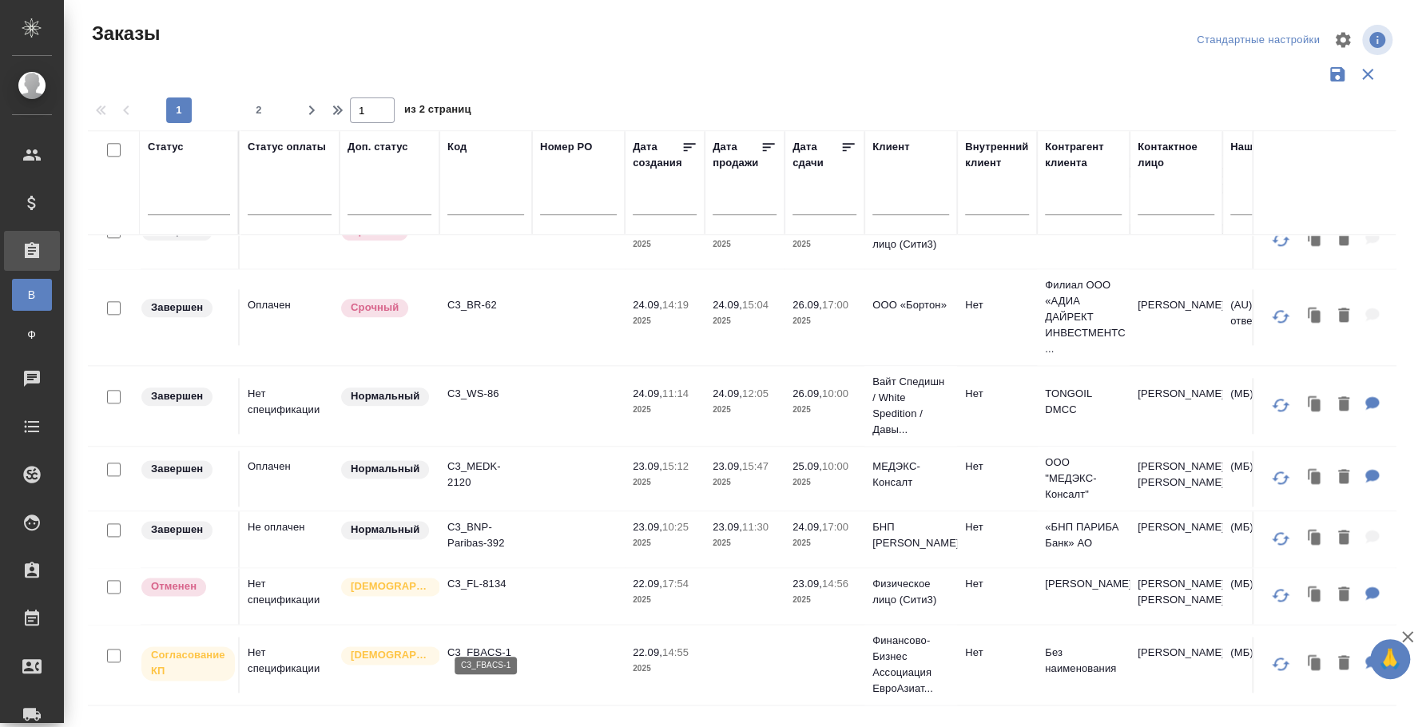
click at [502, 645] on p "C3_FBACS-1" at bounding box center [485, 653] width 77 height 16
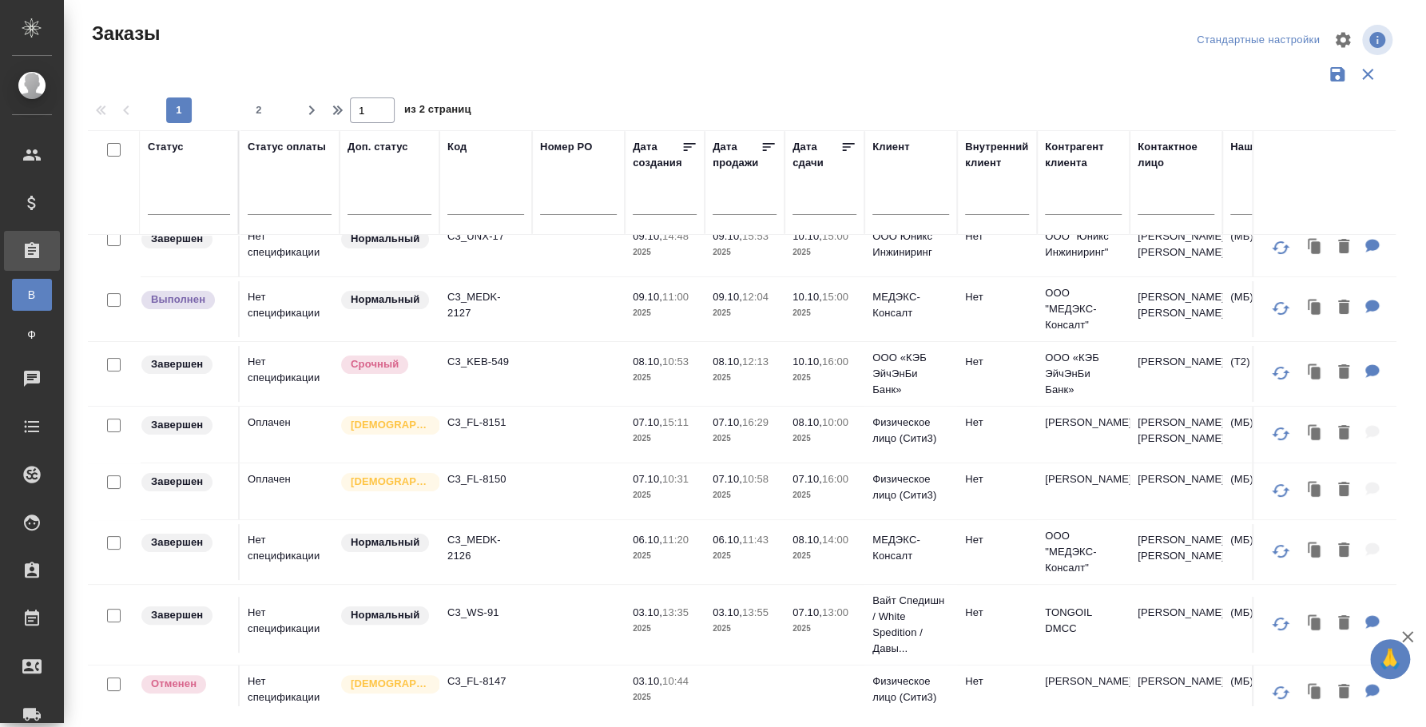
scroll to position [0, 0]
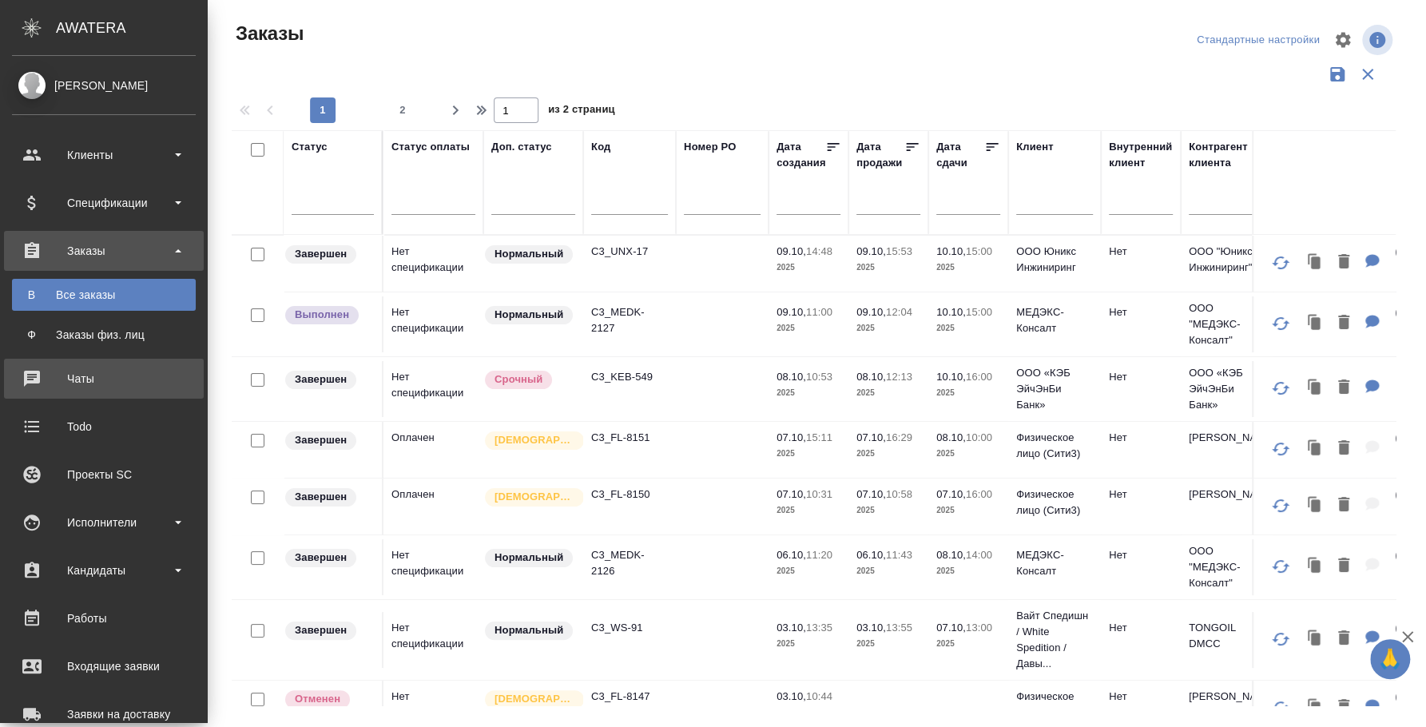
click at [101, 368] on div "Чаты" at bounding box center [104, 379] width 184 height 24
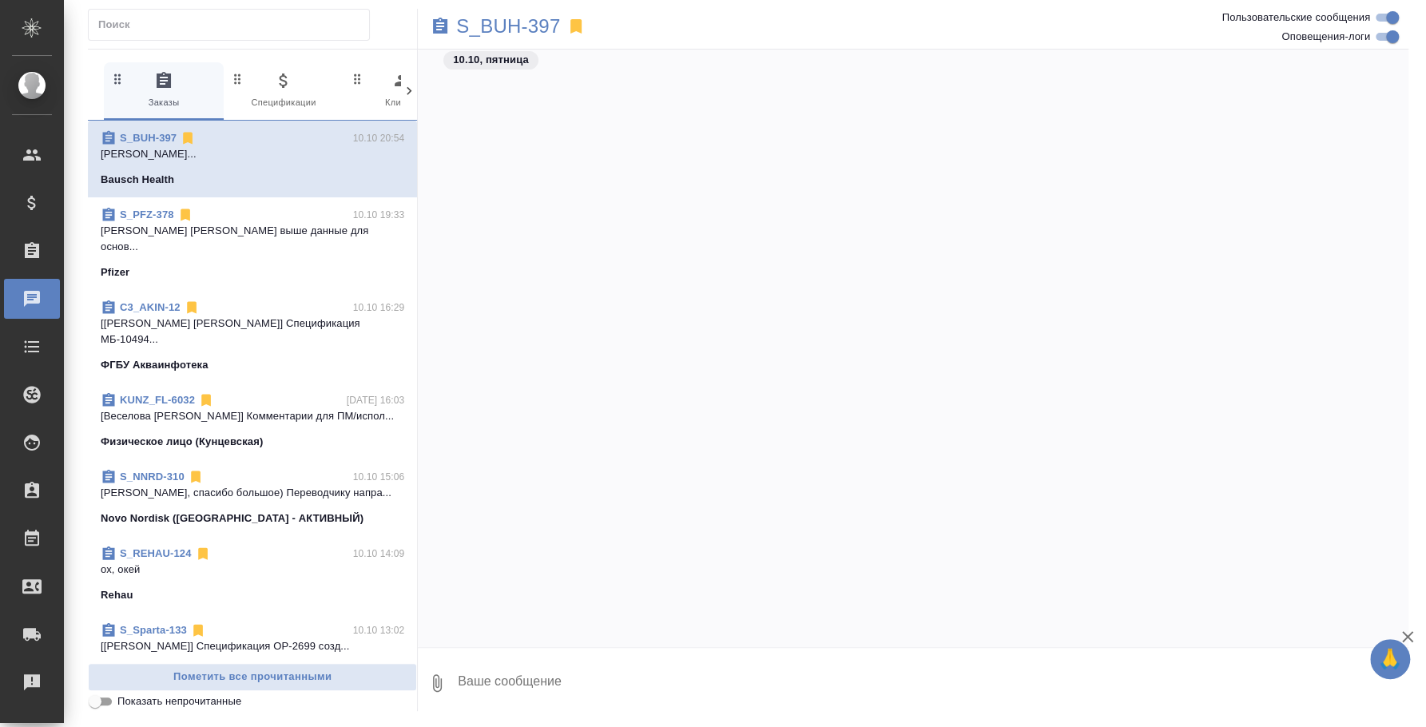
scroll to position [8901, 0]
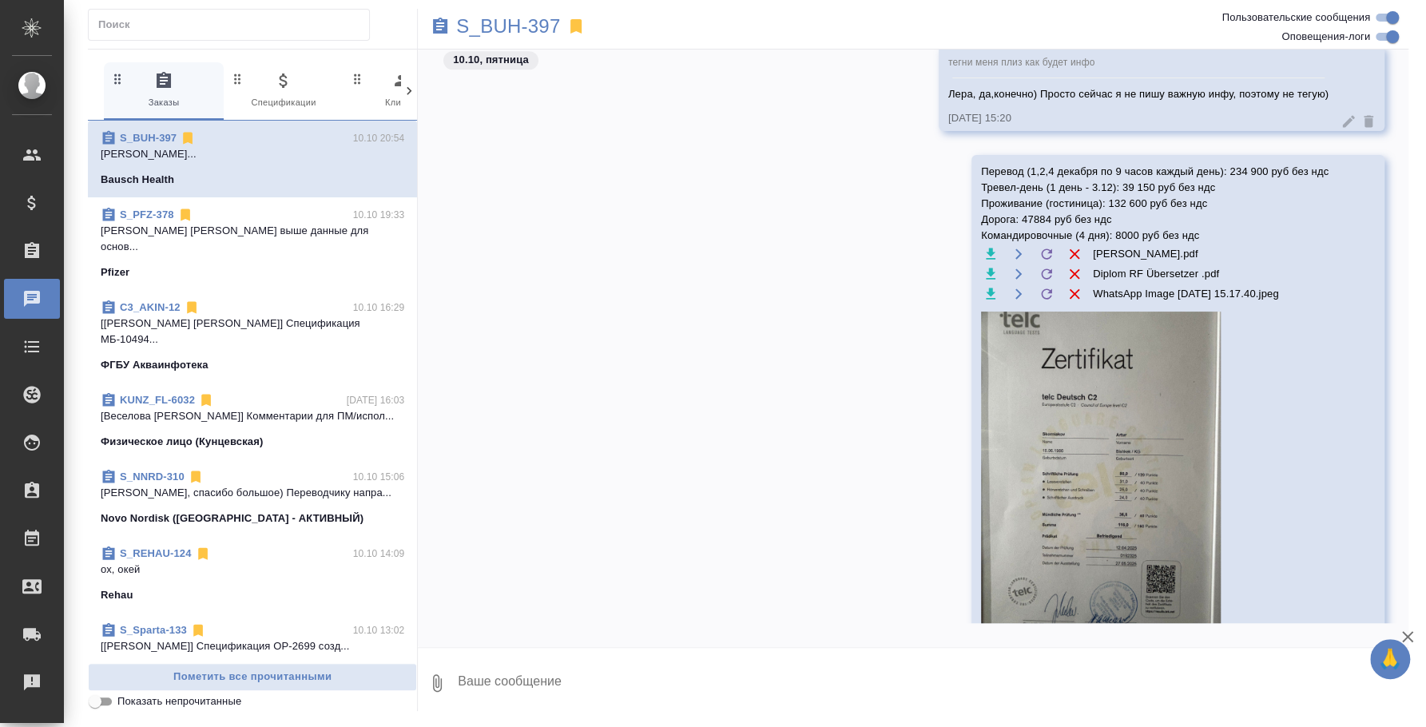
click at [302, 77] on span "0 Спецификации" at bounding box center [283, 90] width 107 height 39
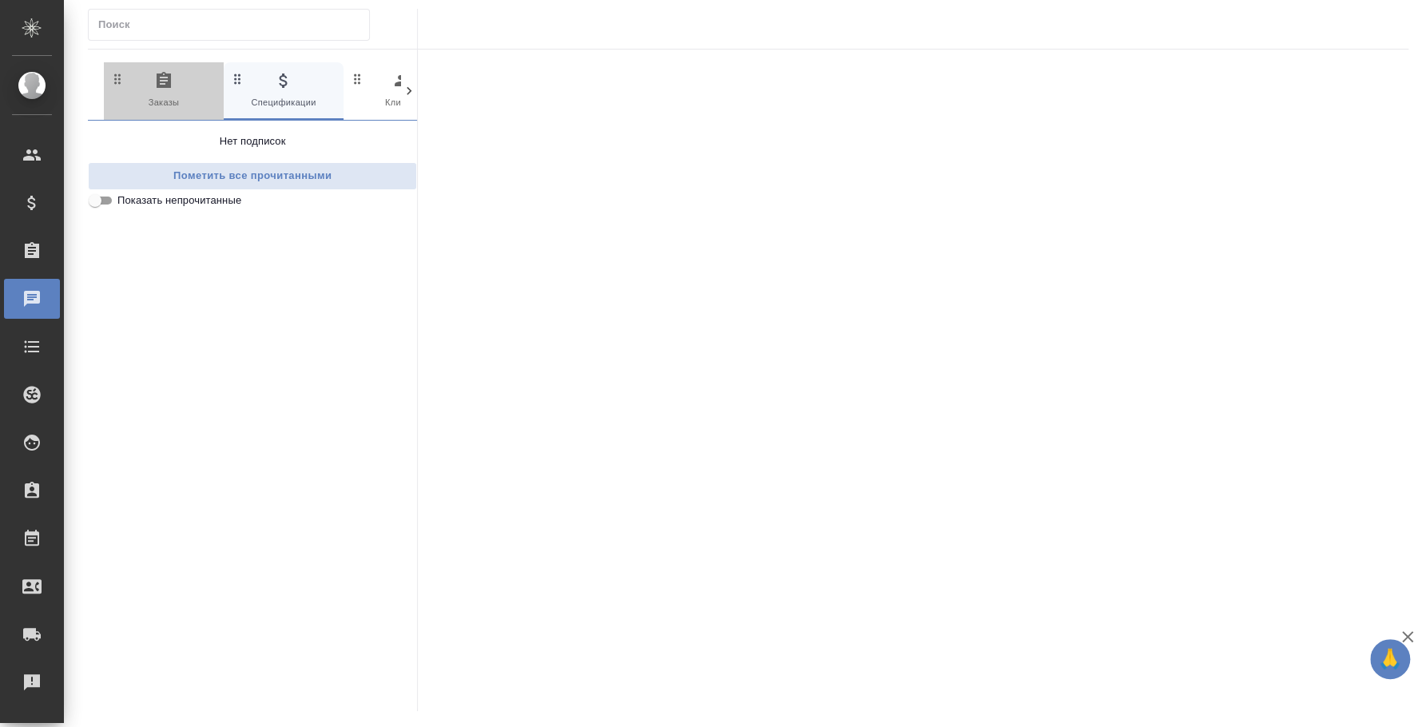
click at [161, 92] on span "0 Заказы" at bounding box center [163, 90] width 107 height 39
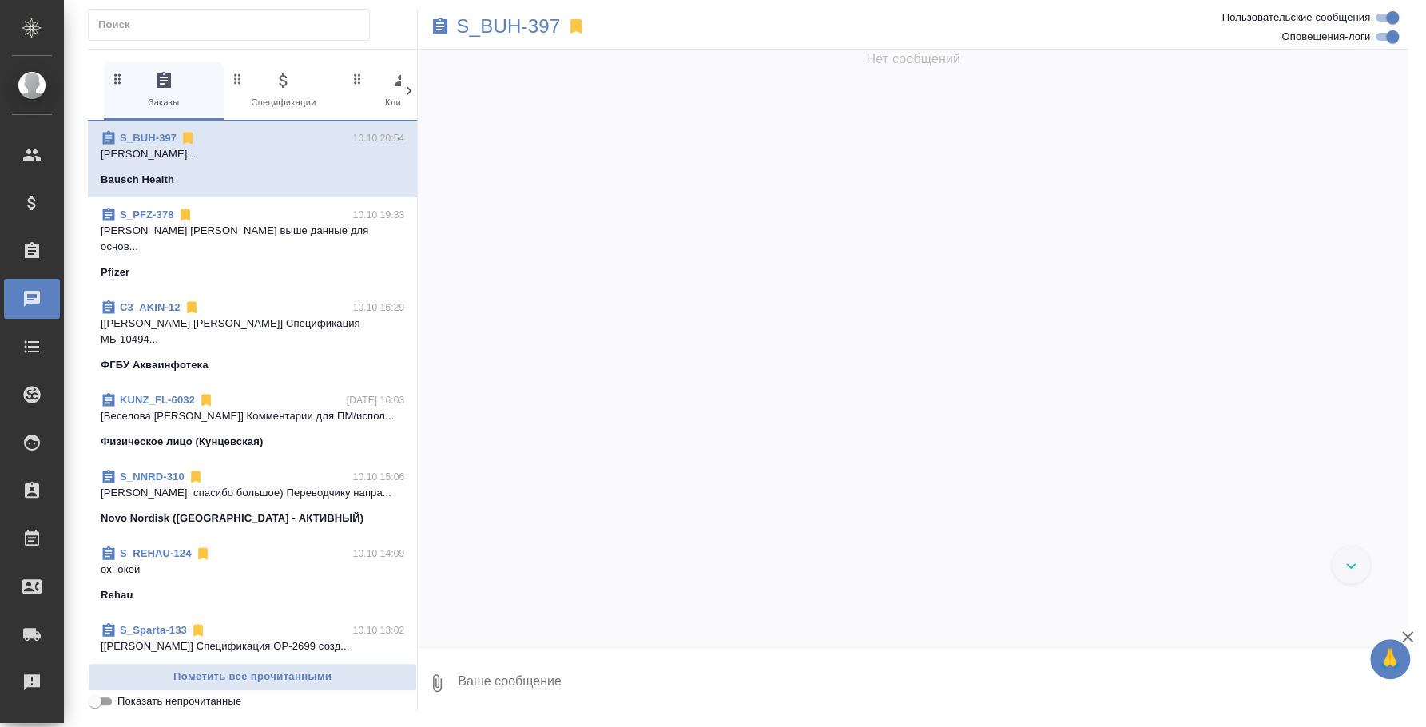
click at [410, 91] on icon at bounding box center [409, 91] width 5 height 8
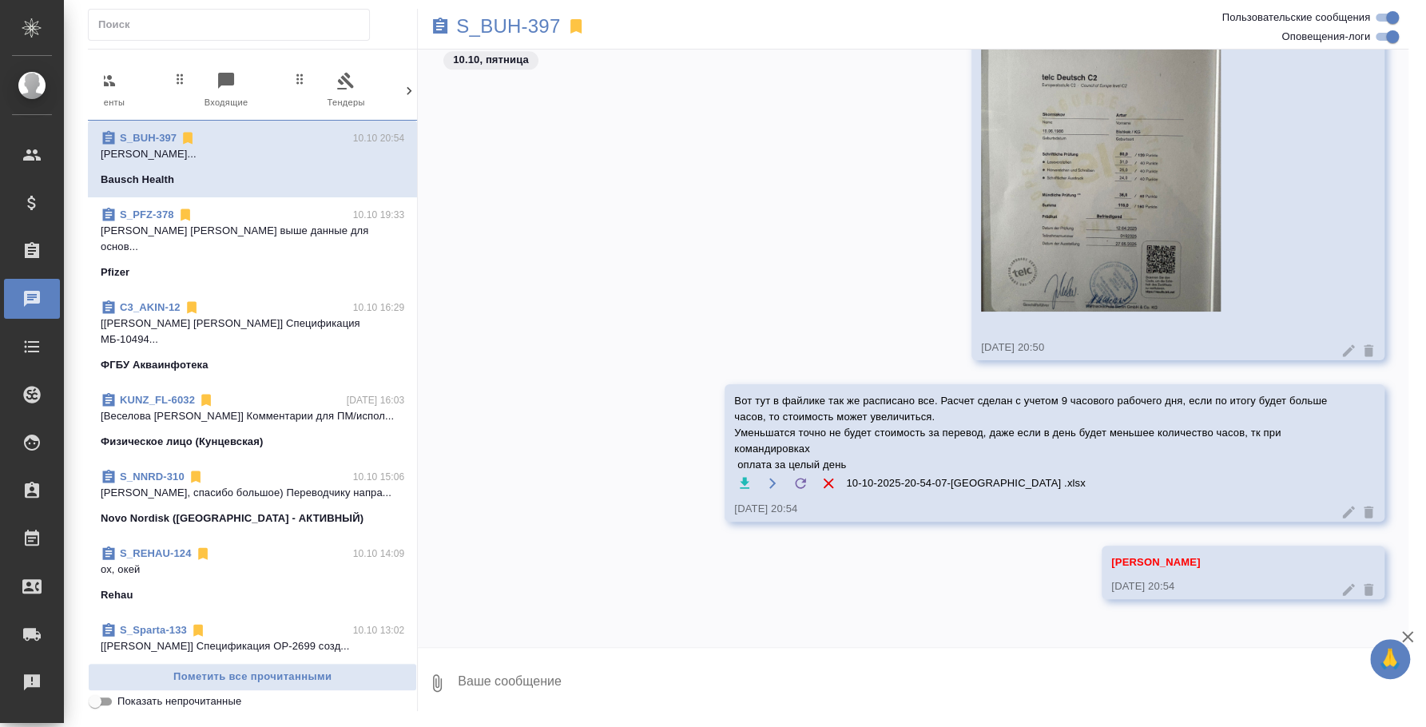
scroll to position [0, 297]
click at [410, 90] on icon at bounding box center [409, 91] width 5 height 8
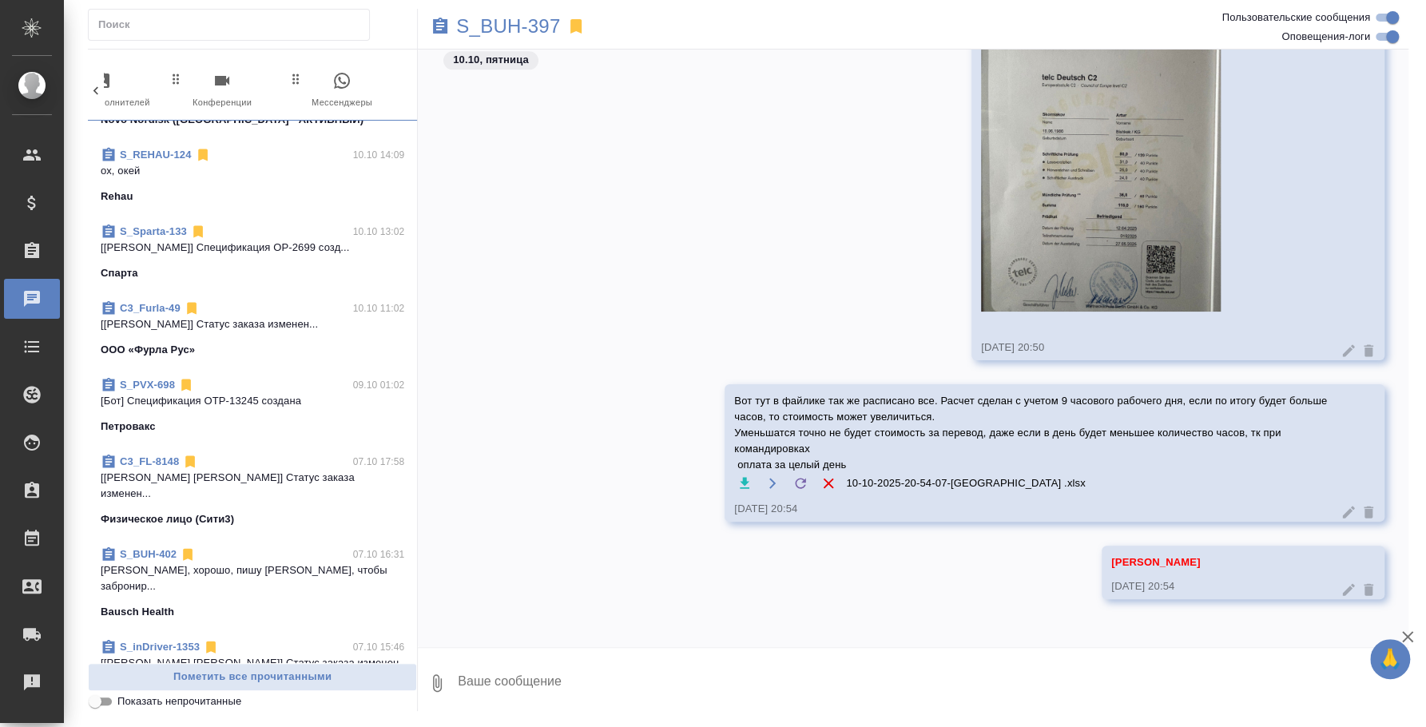
scroll to position [399, 0]
click at [248, 248] on div "S_Sparta-133 10.10 13:02 [Валяева Анна] Спецификация OP-2699 созд... Спарта" at bounding box center [252, 251] width 329 height 77
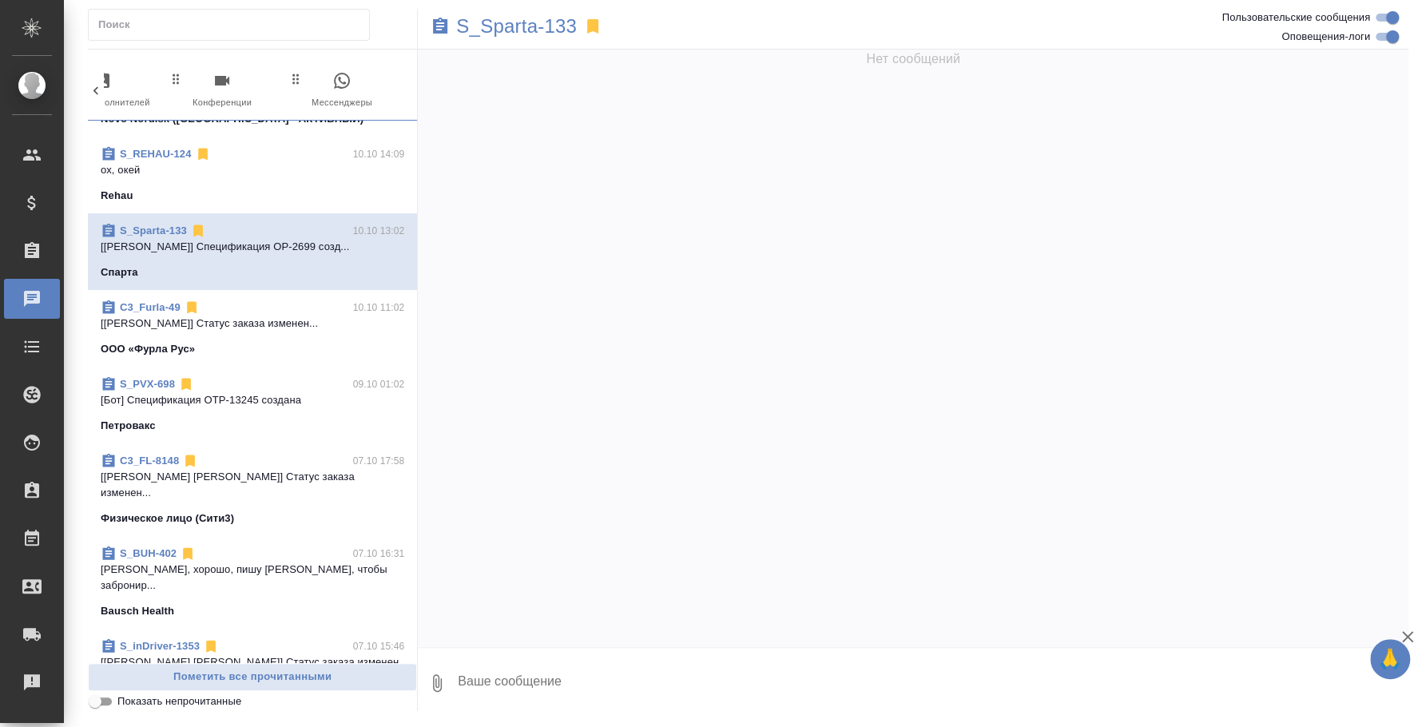
scroll to position [0, 0]
click at [236, 304] on span "C3_Furla-49 10.10 11:02 [Ильина Екатерина] Статус заказа изменен... ООО «Фурла …" at bounding box center [253, 329] width 304 height 58
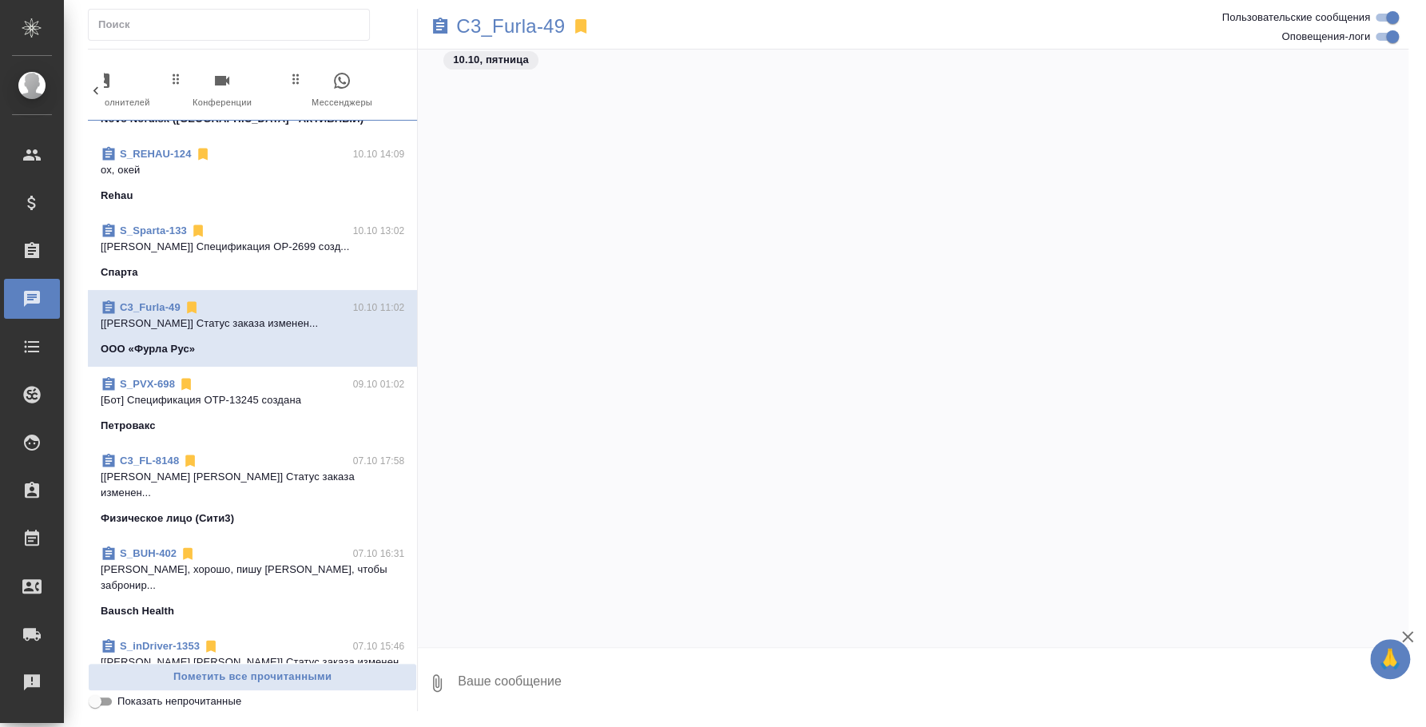
scroll to position [7083, 0]
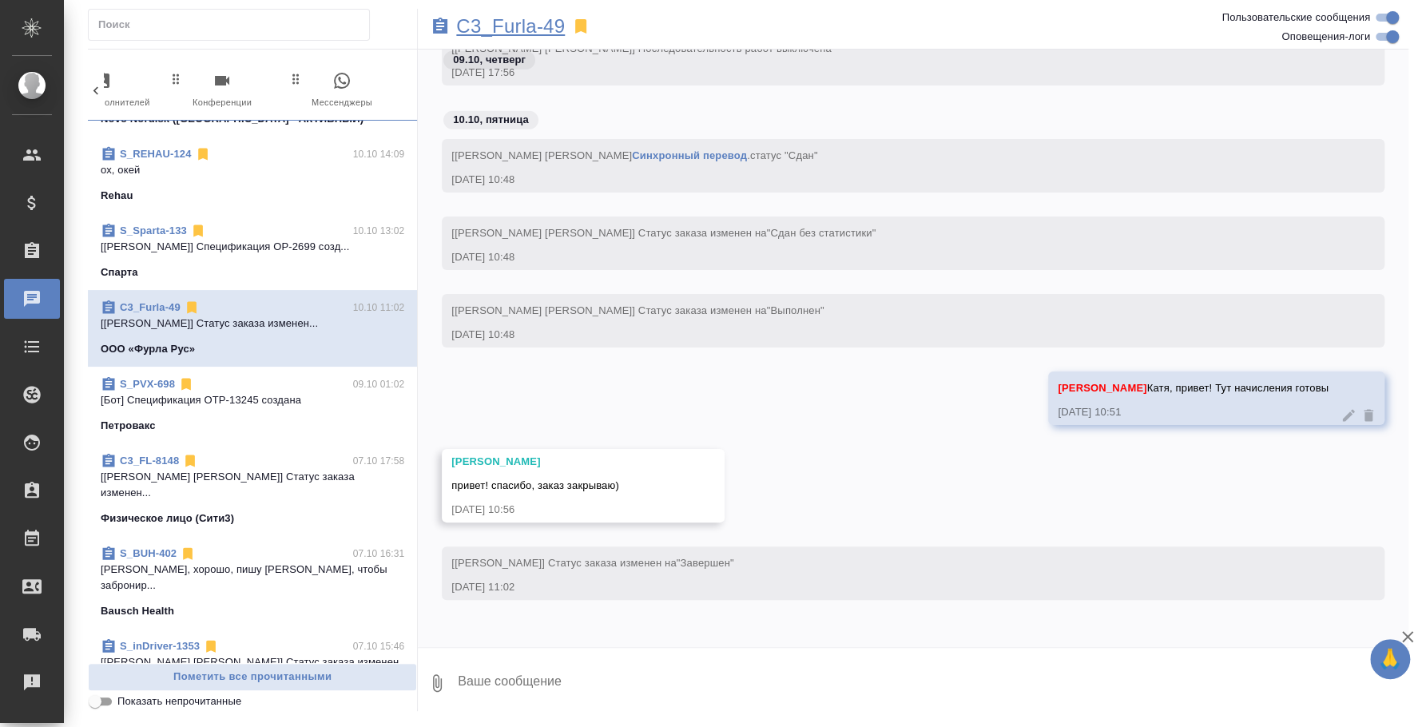
click at [498, 34] on p "C3_Furla-49" at bounding box center [510, 26] width 109 height 16
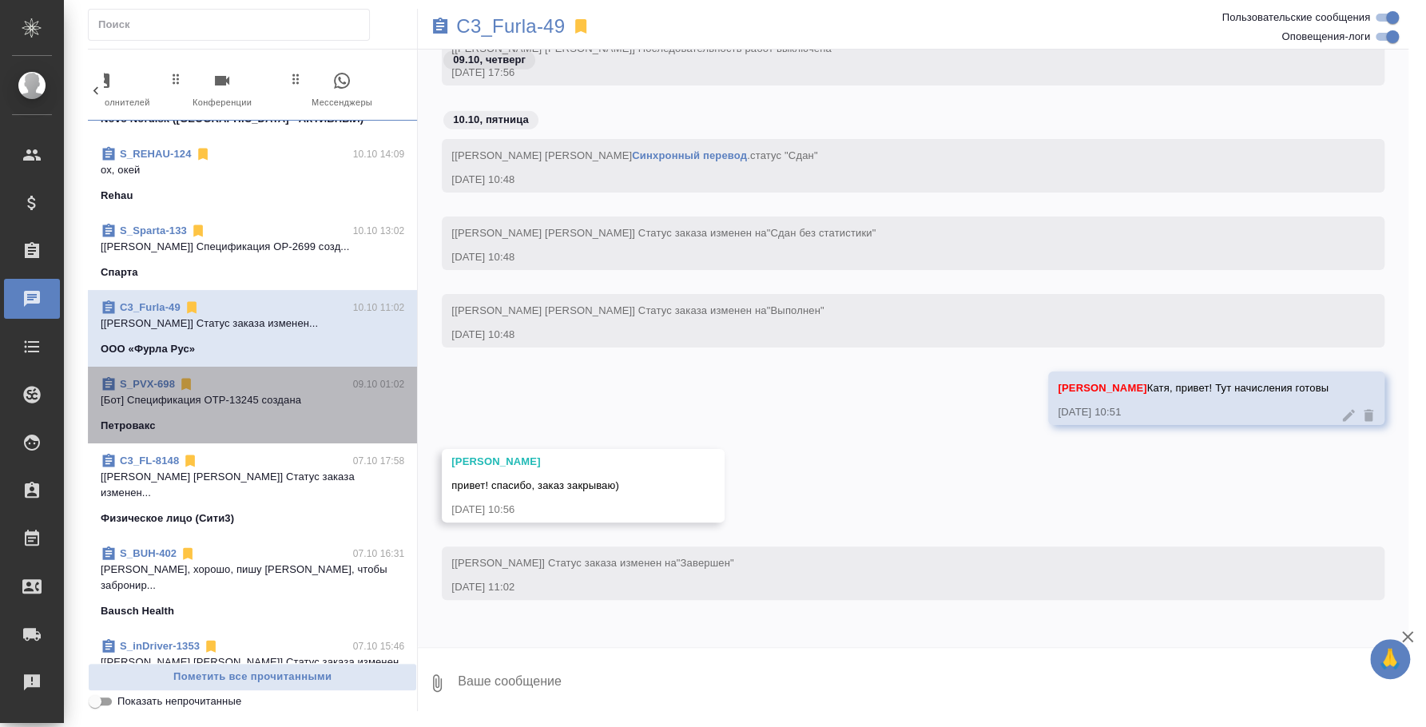
click at [268, 392] on p "[Бот] Спецификация OTP-13245 создана" at bounding box center [253, 400] width 304 height 16
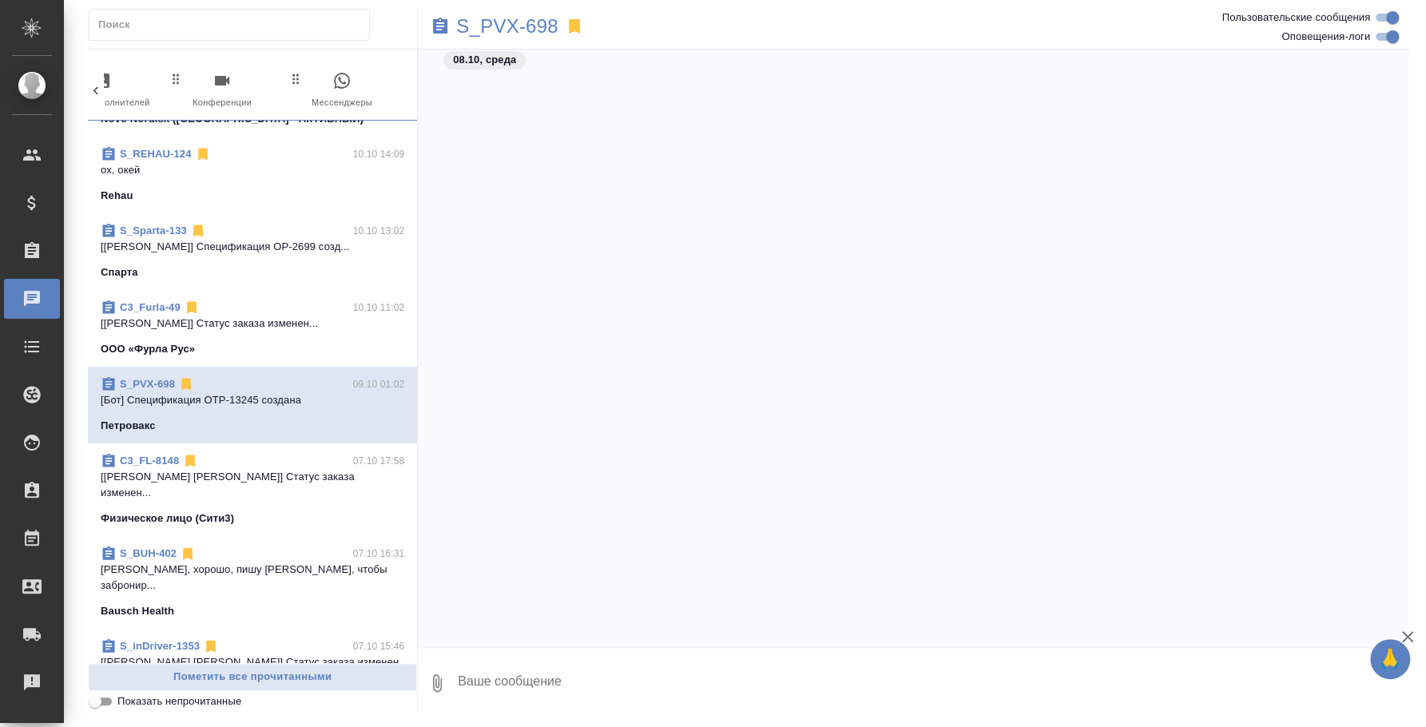
scroll to position [20433, 0]
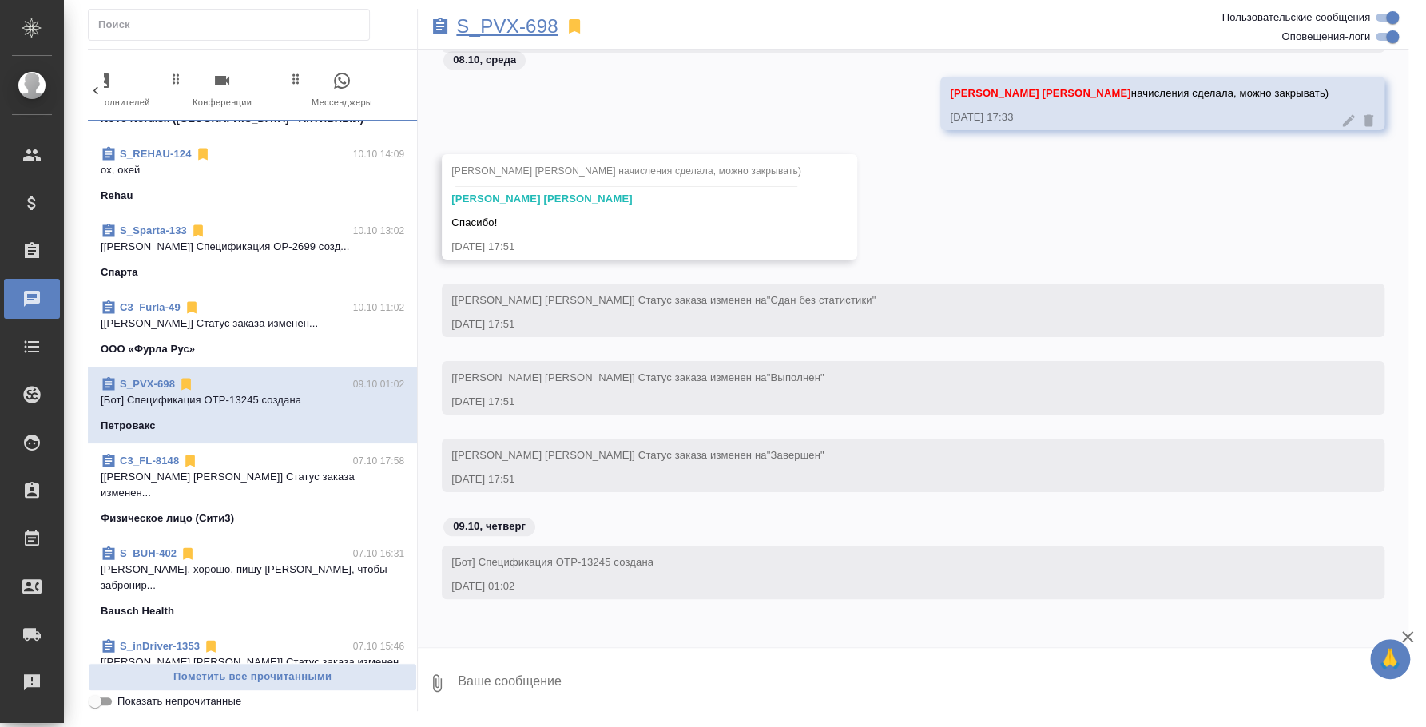
click at [528, 29] on p "S_PVX-698" at bounding box center [506, 26] width 101 height 16
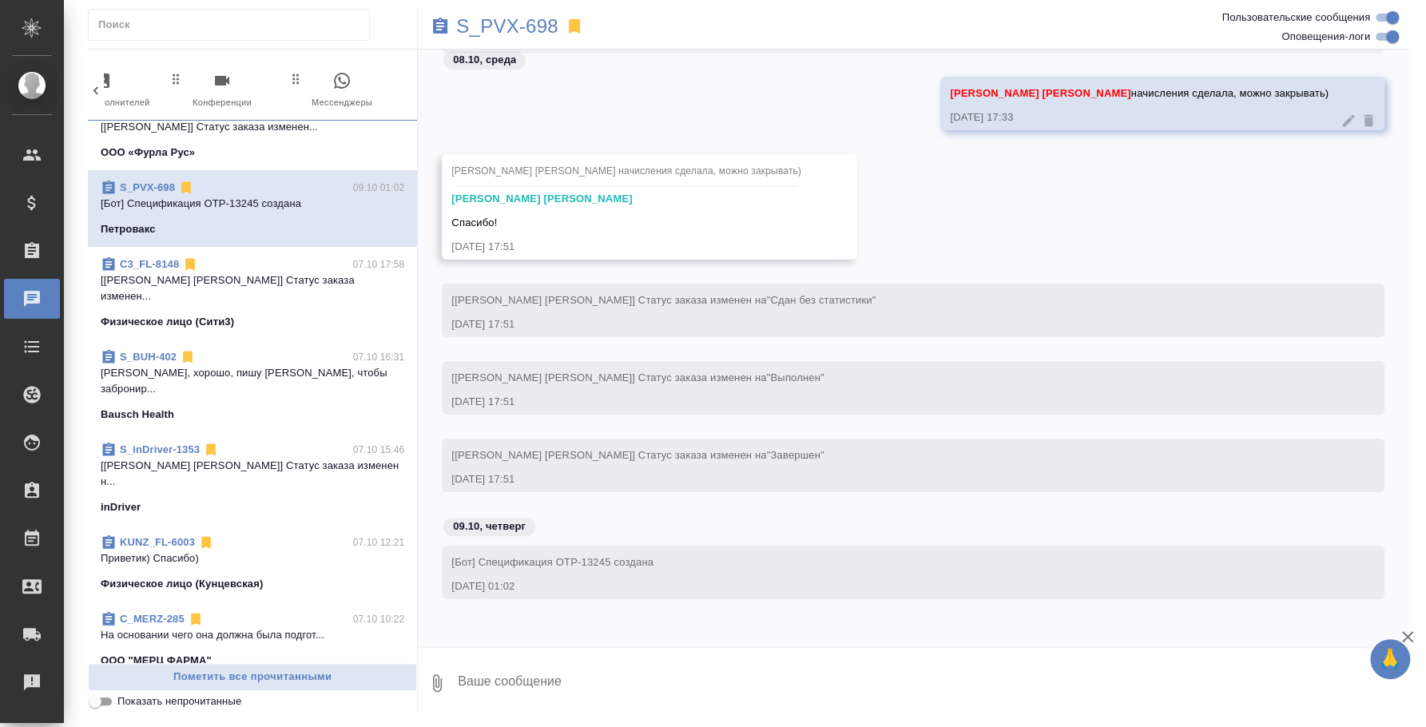
scroll to position [598, 0]
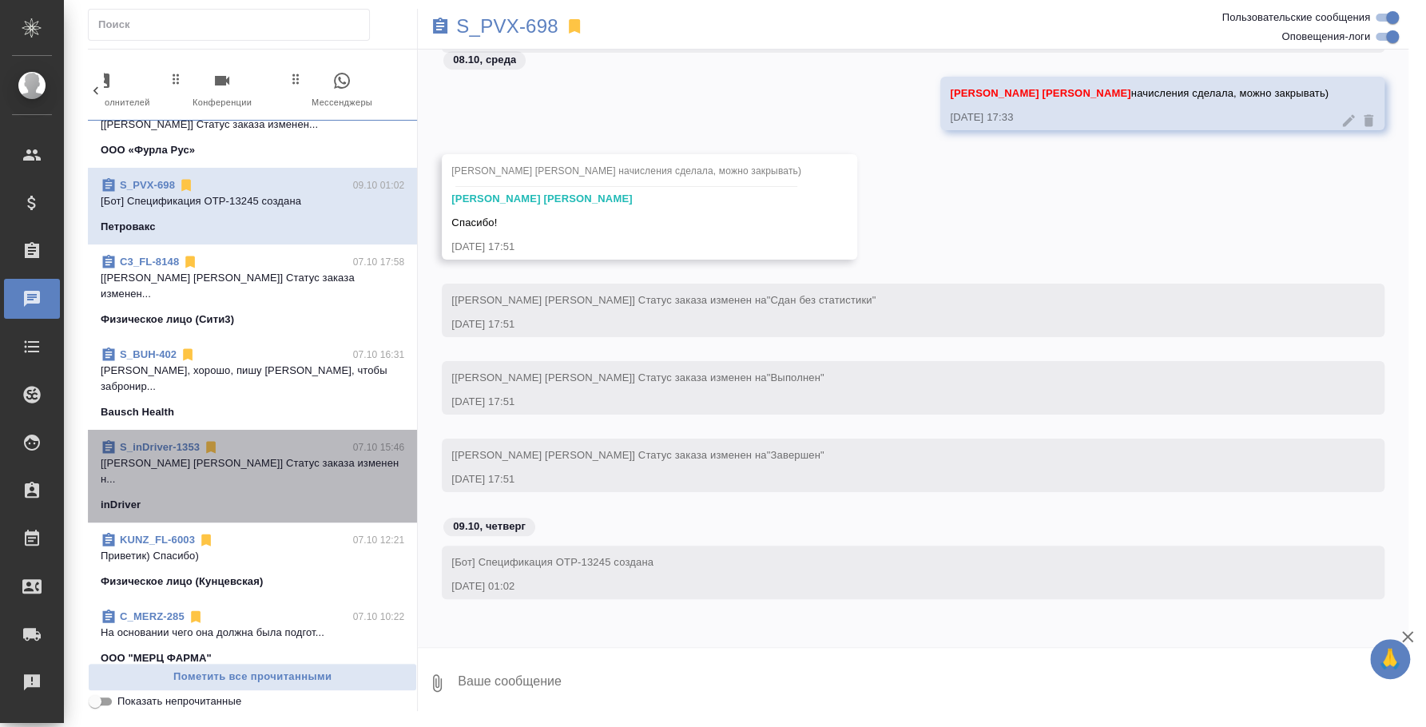
click at [264, 439] on span "S_inDriver-1353 07.10 15:46 [Федотова Ирина] Статус заказа изменен н... inDriver" at bounding box center [253, 475] width 304 height 73
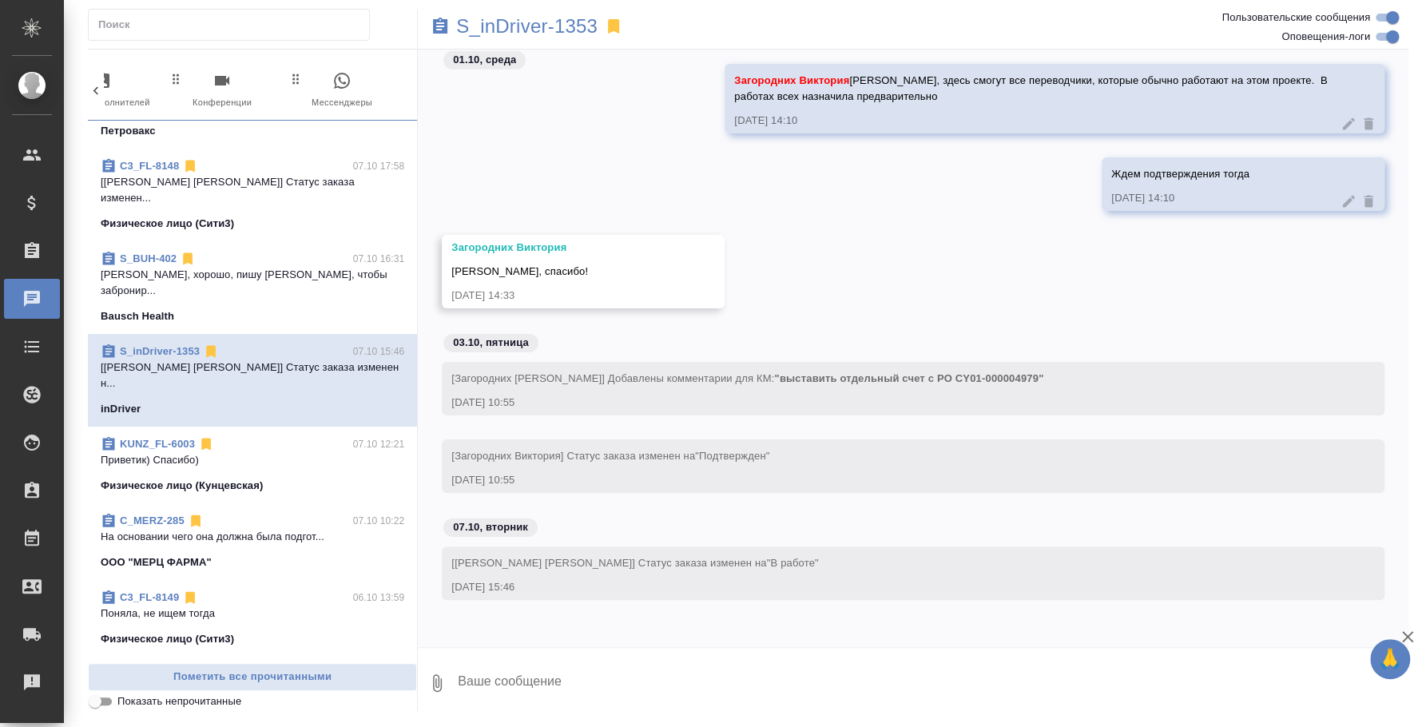
scroll to position [698, 0]
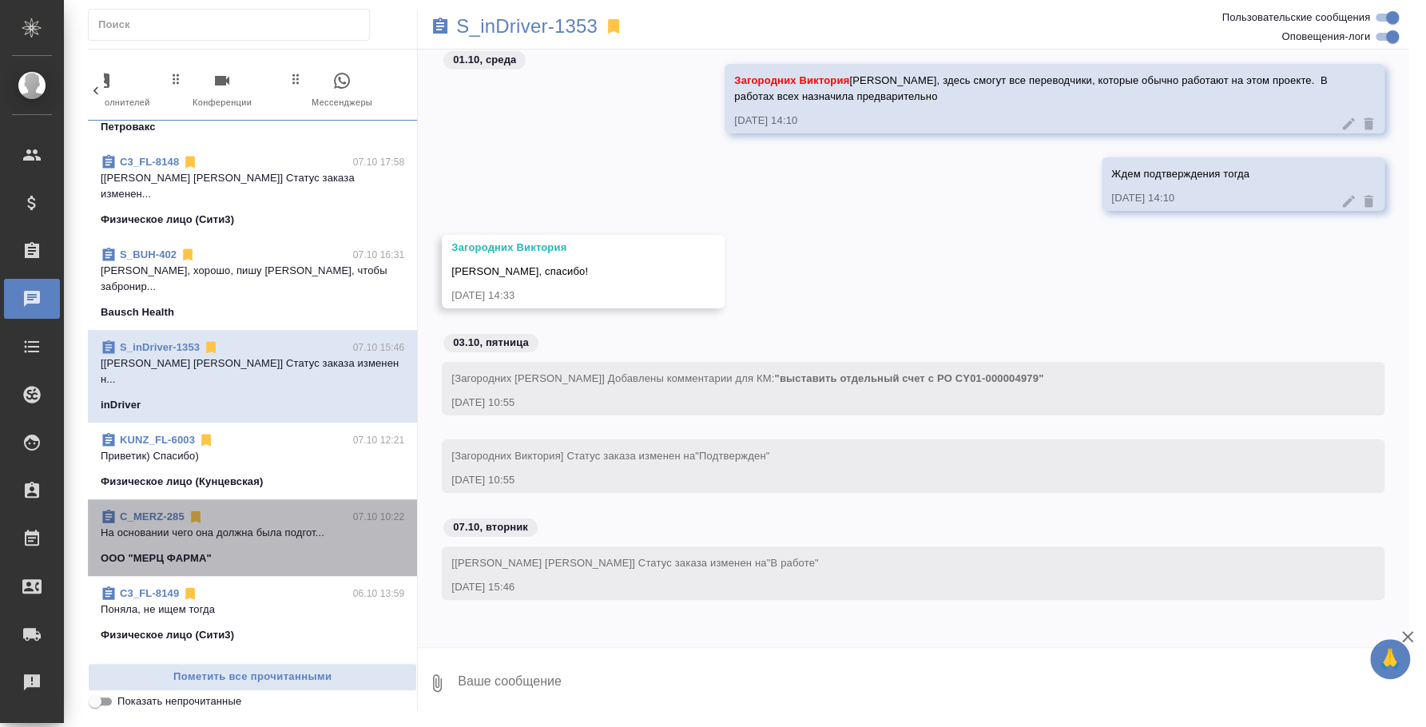
click at [301, 509] on span "C_MERZ-285 07.10 10:22 На основании чего она должна была подгот... ООО "МЕРЦ ФА…" at bounding box center [253, 538] width 304 height 58
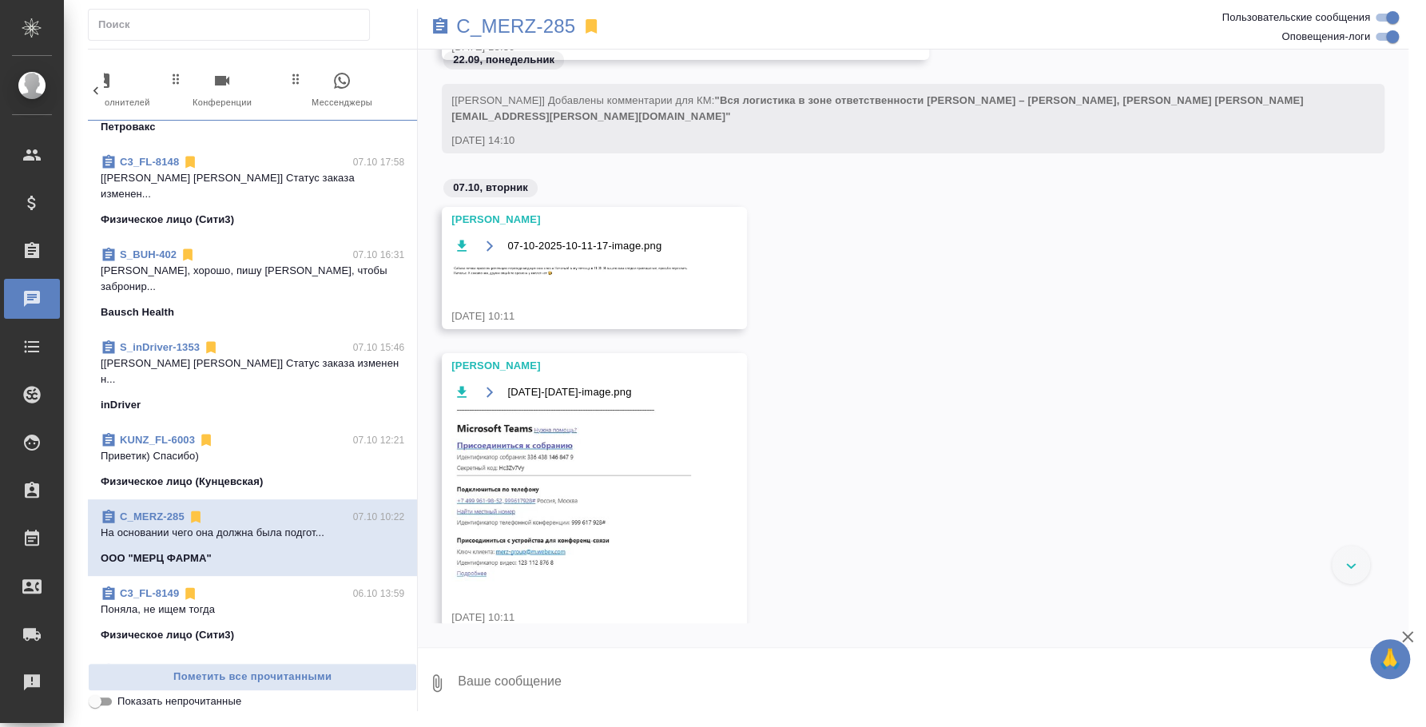
scroll to position [11101, 0]
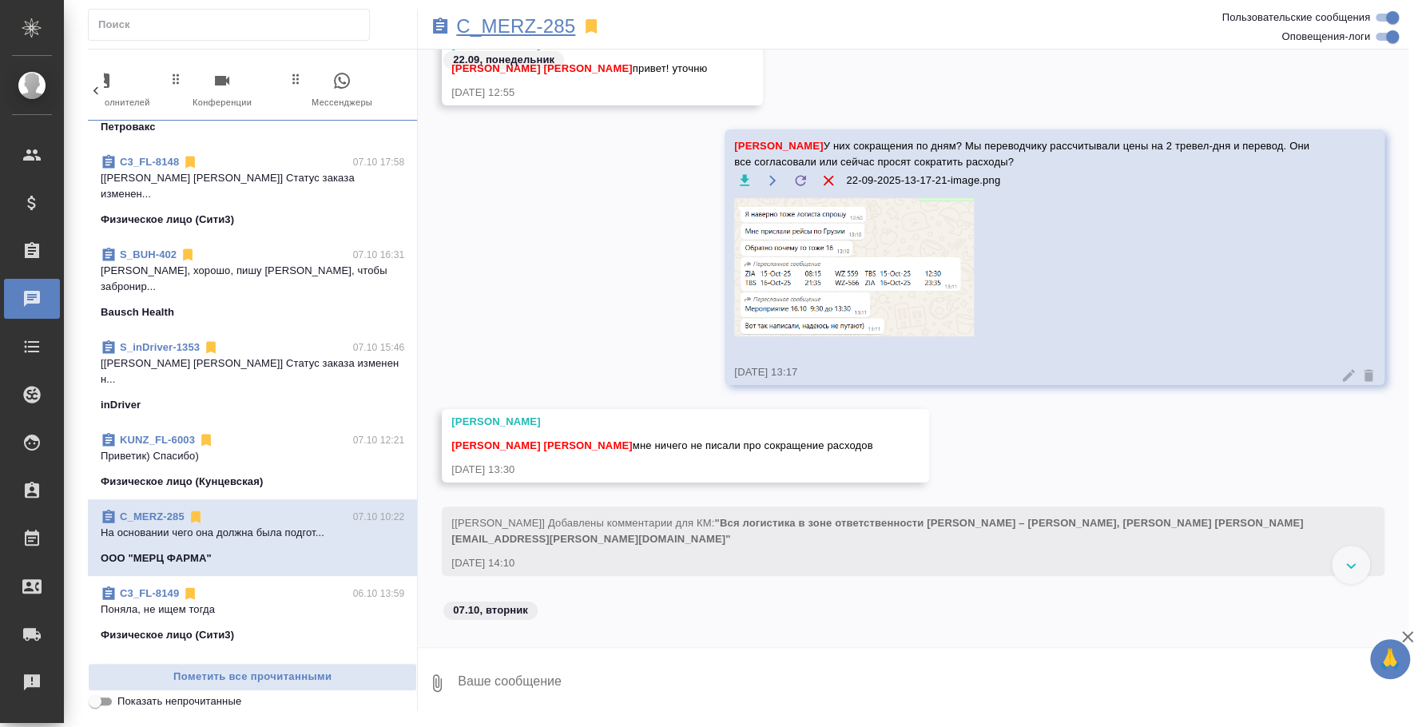
click at [547, 34] on p "C_MERZ-285" at bounding box center [515, 26] width 119 height 16
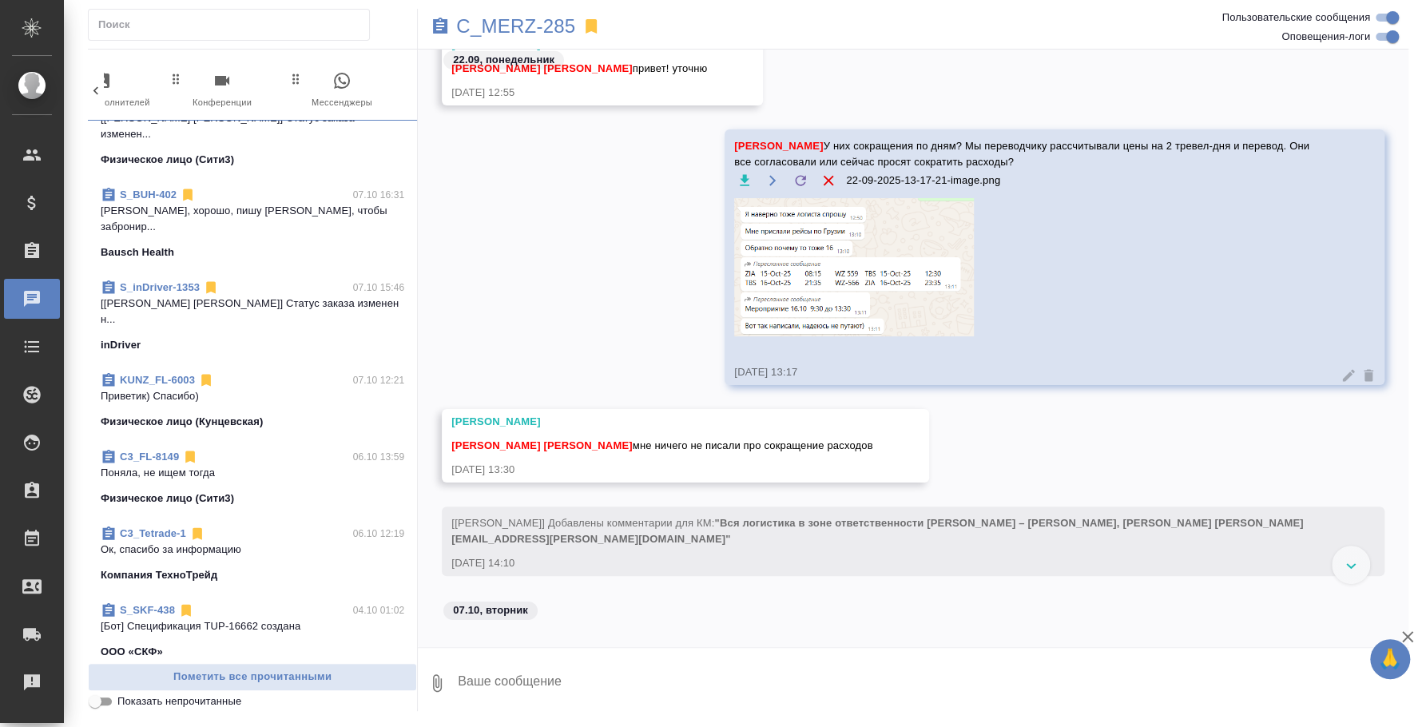
scroll to position [899, 0]
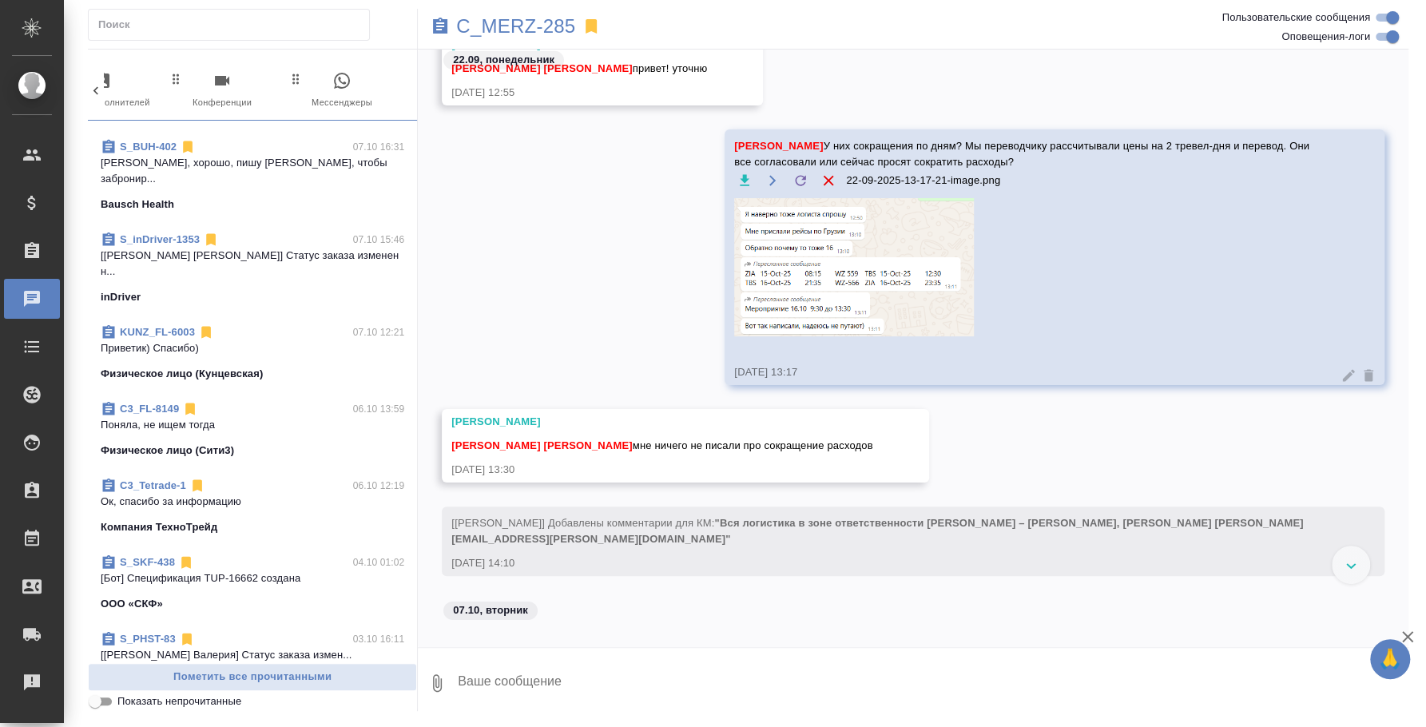
click at [248, 494] on p "Ок, спасибо за информацию" at bounding box center [253, 502] width 304 height 16
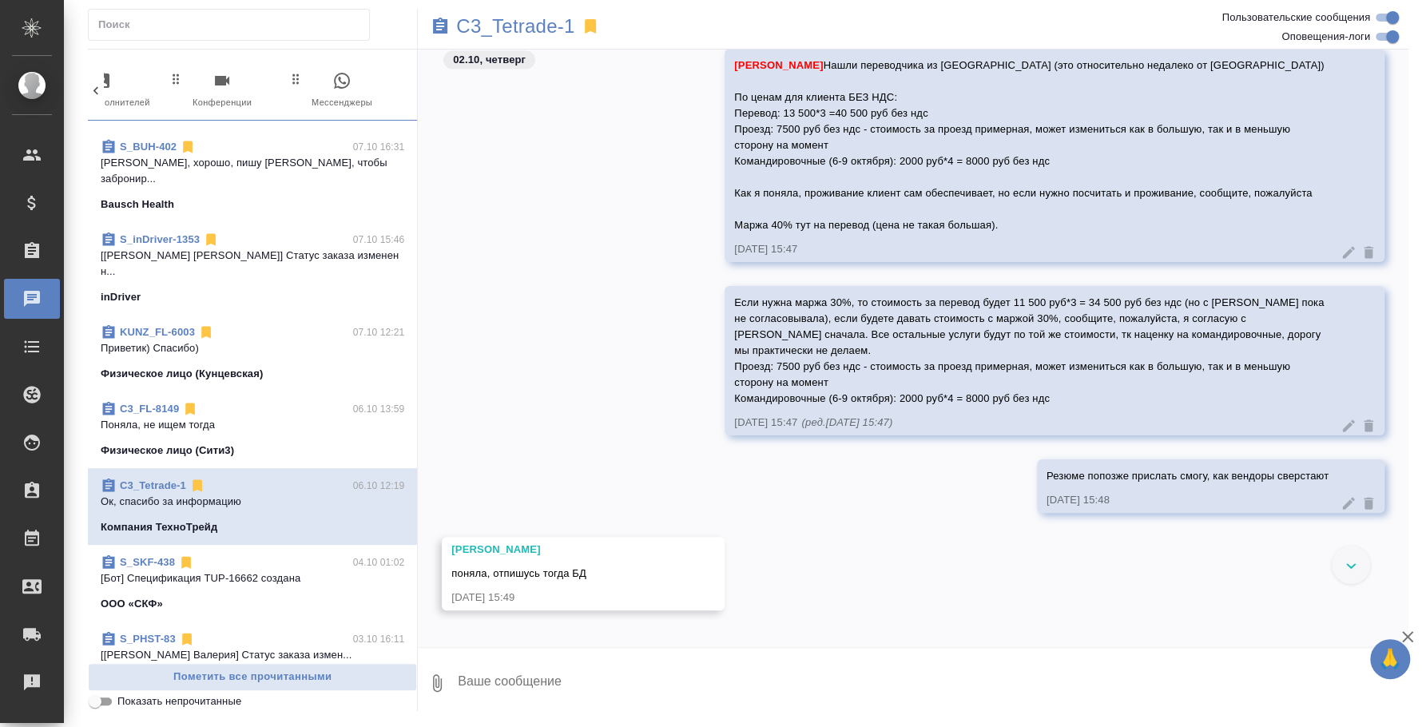
scroll to position [999, 0]
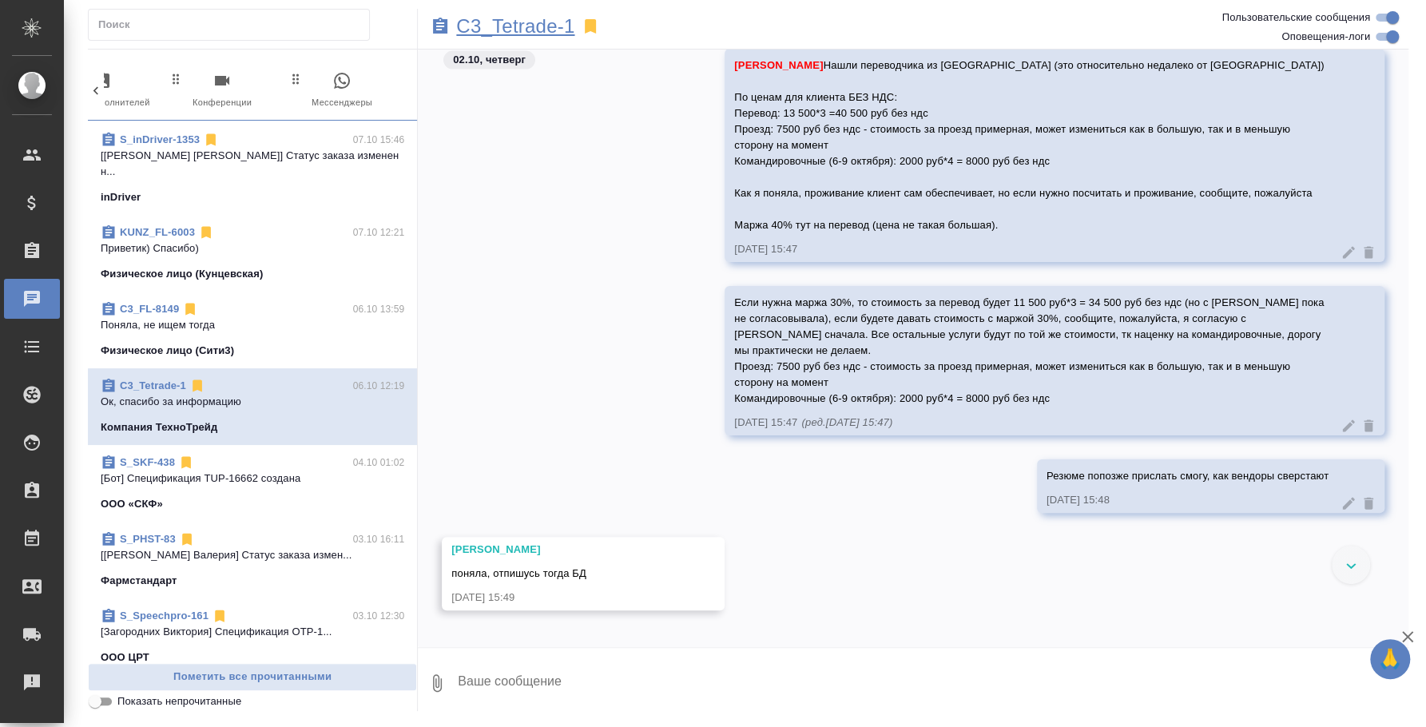
click at [495, 33] on p "C3_Tetrade-1" at bounding box center [515, 26] width 118 height 16
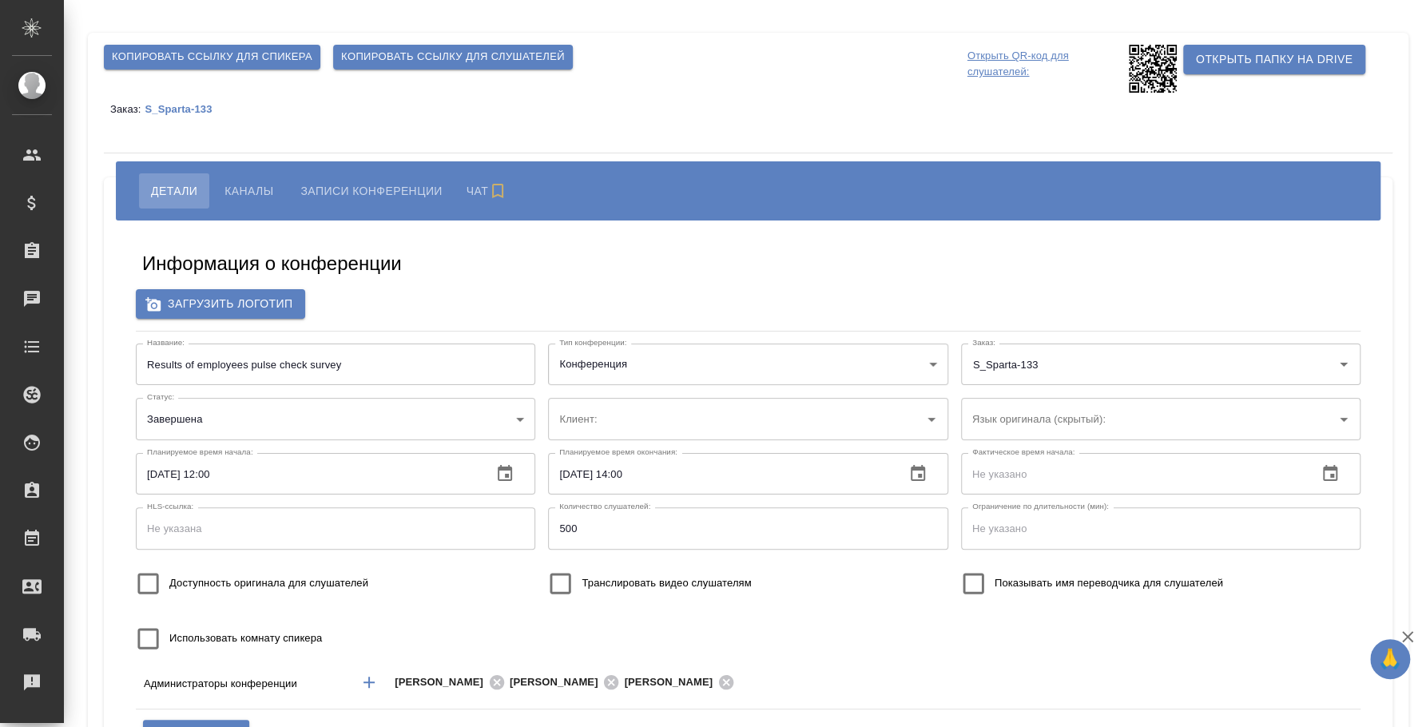
type input "Спарта"
click at [239, 185] on span "Каналы" at bounding box center [248, 190] width 49 height 19
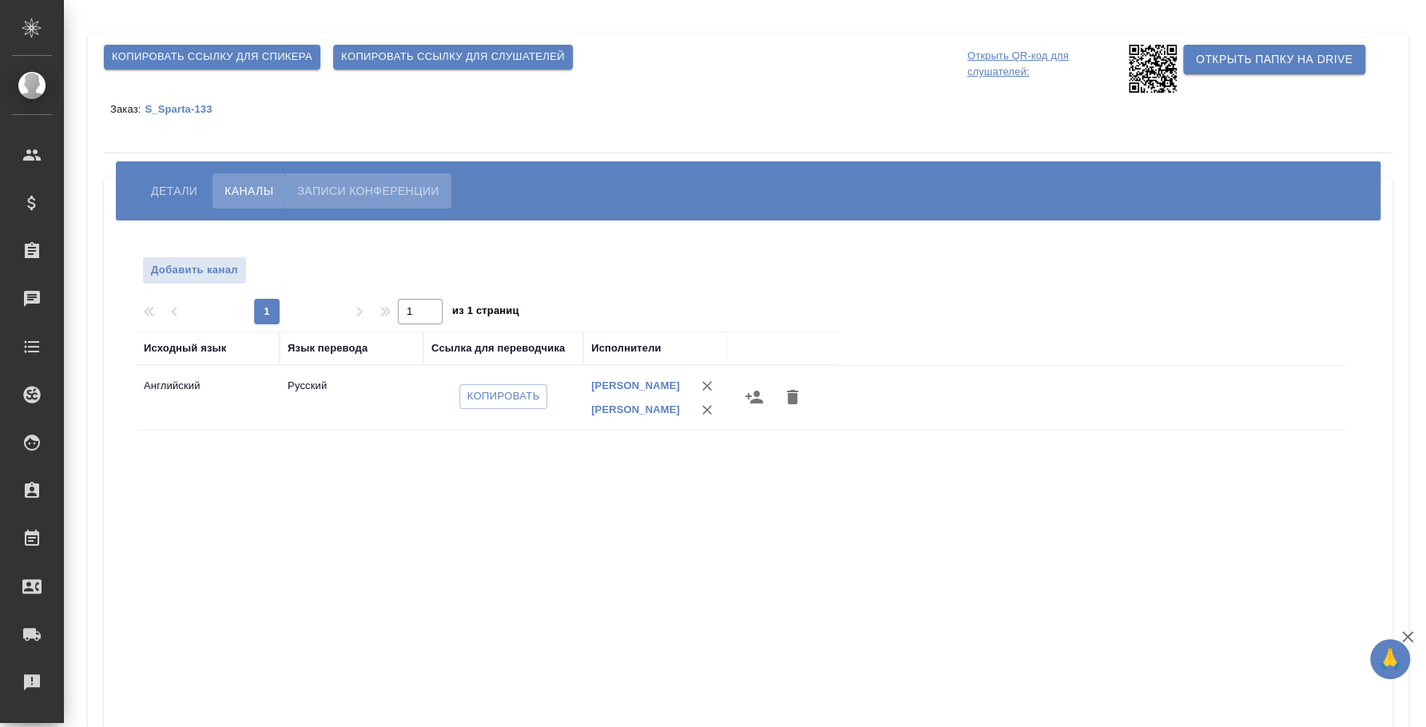
click at [335, 175] on button "Записи конференции" at bounding box center [367, 190] width 165 height 35
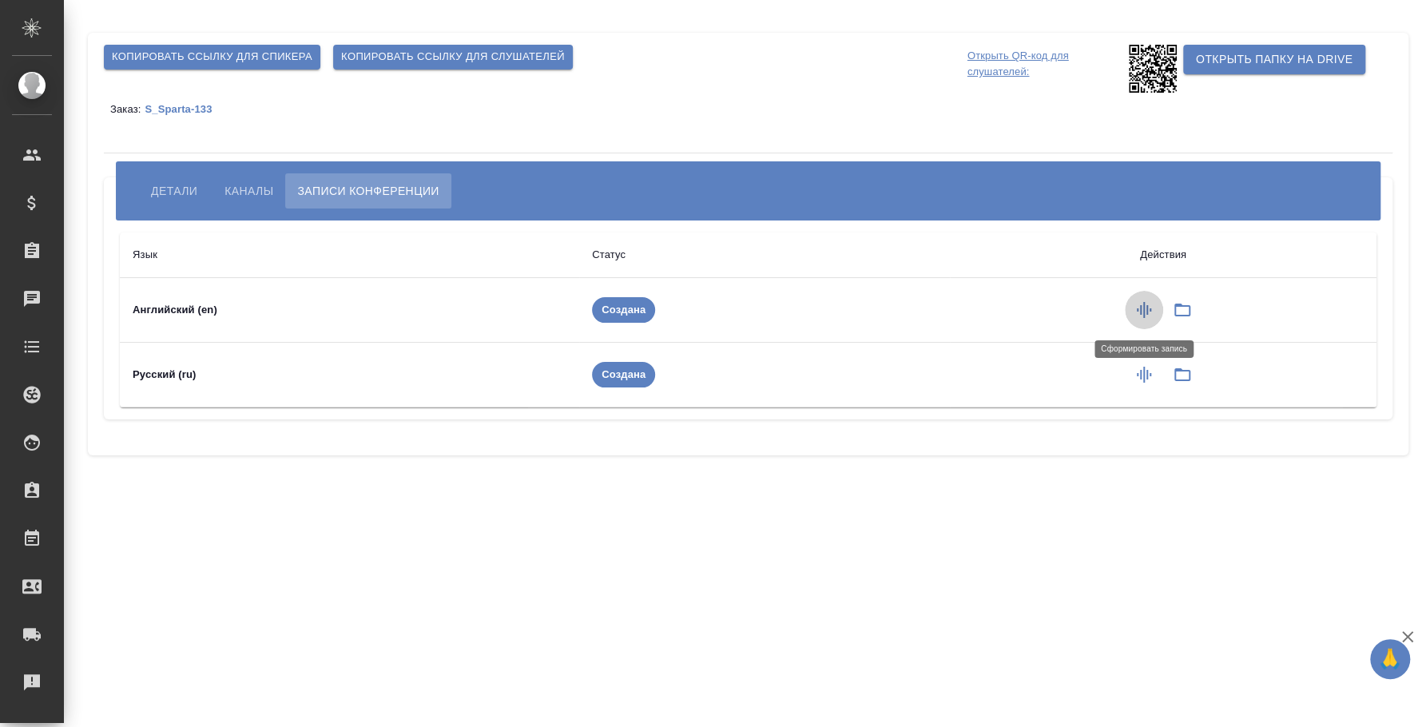
click at [1148, 304] on icon "button" at bounding box center [1143, 309] width 19 height 19
click at [1138, 386] on button "button" at bounding box center [1144, 375] width 38 height 38
click at [1191, 295] on td at bounding box center [1157, 310] width 439 height 65
click at [1174, 316] on icon "button" at bounding box center [1176, 309] width 19 height 19
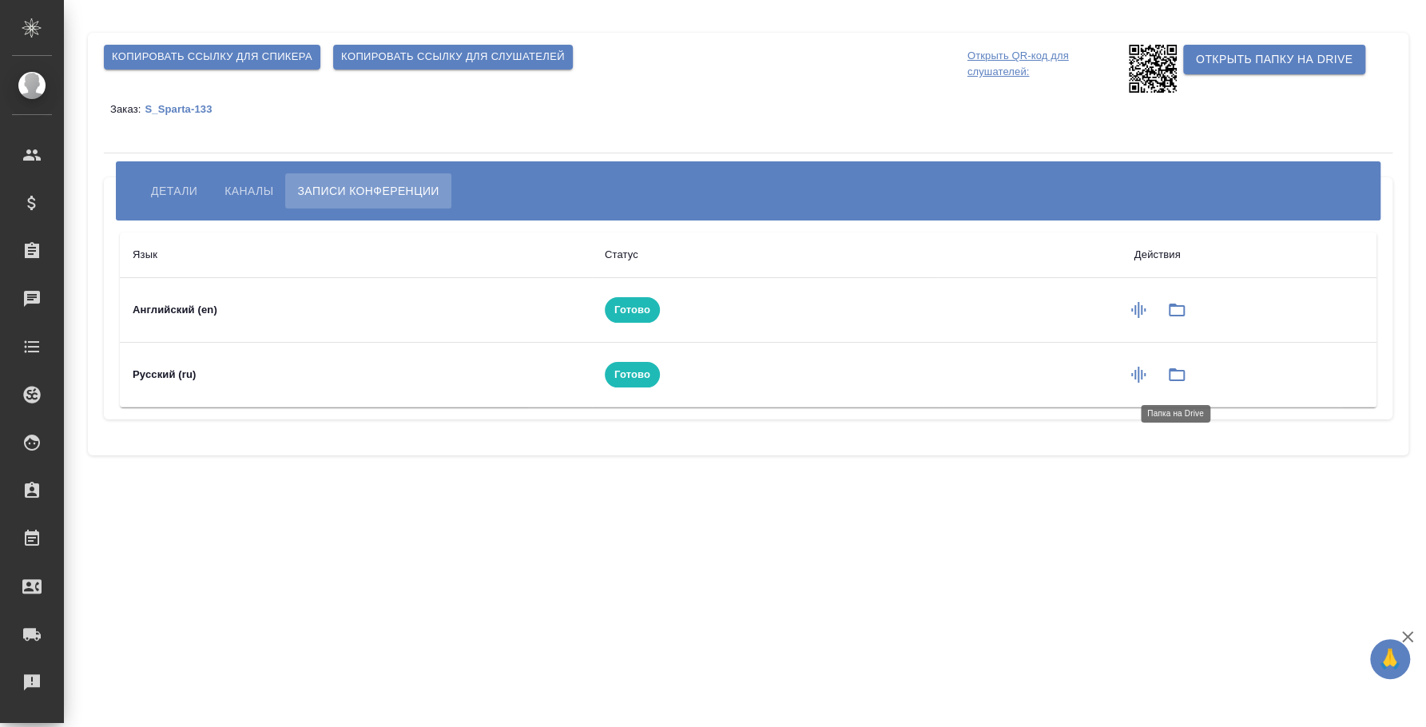
click at [1167, 365] on icon "button" at bounding box center [1176, 374] width 19 height 19
click at [185, 107] on p "S_Sparta-133" at bounding box center [184, 109] width 79 height 12
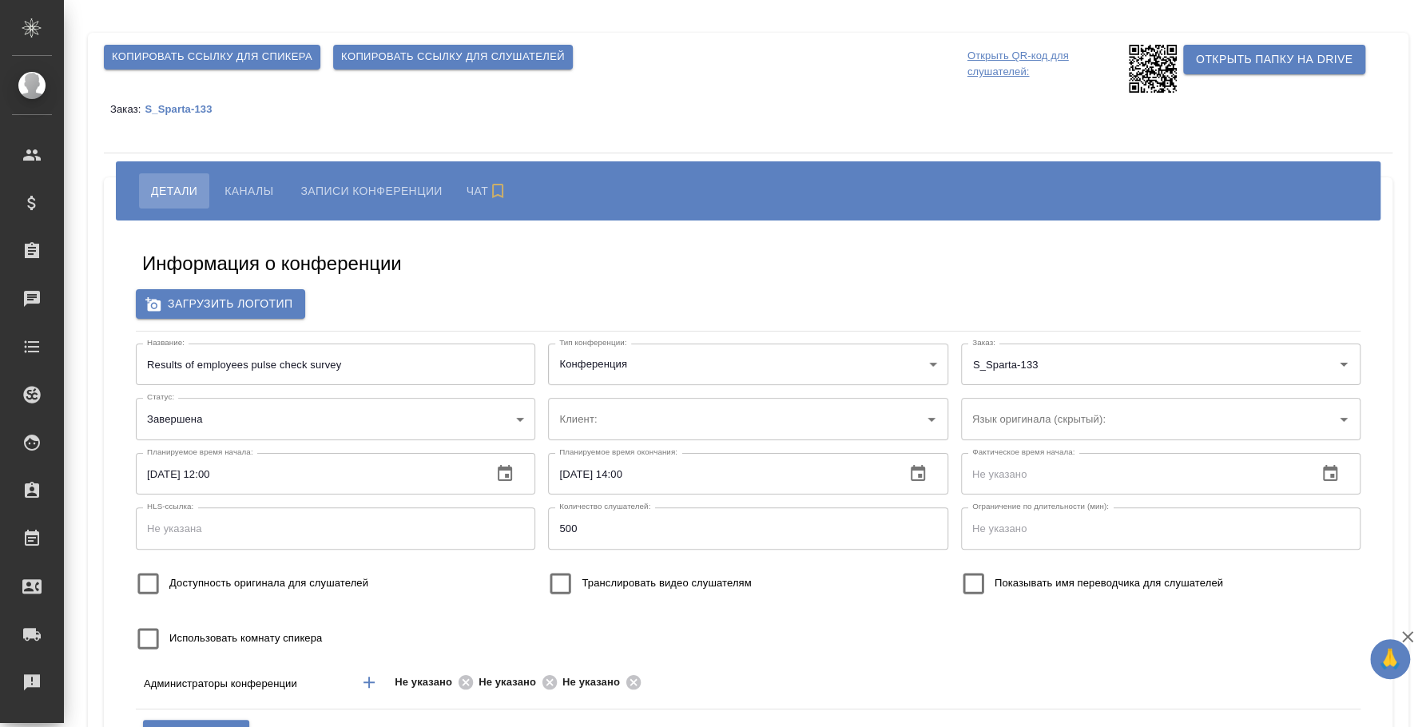
type input "Спарта"
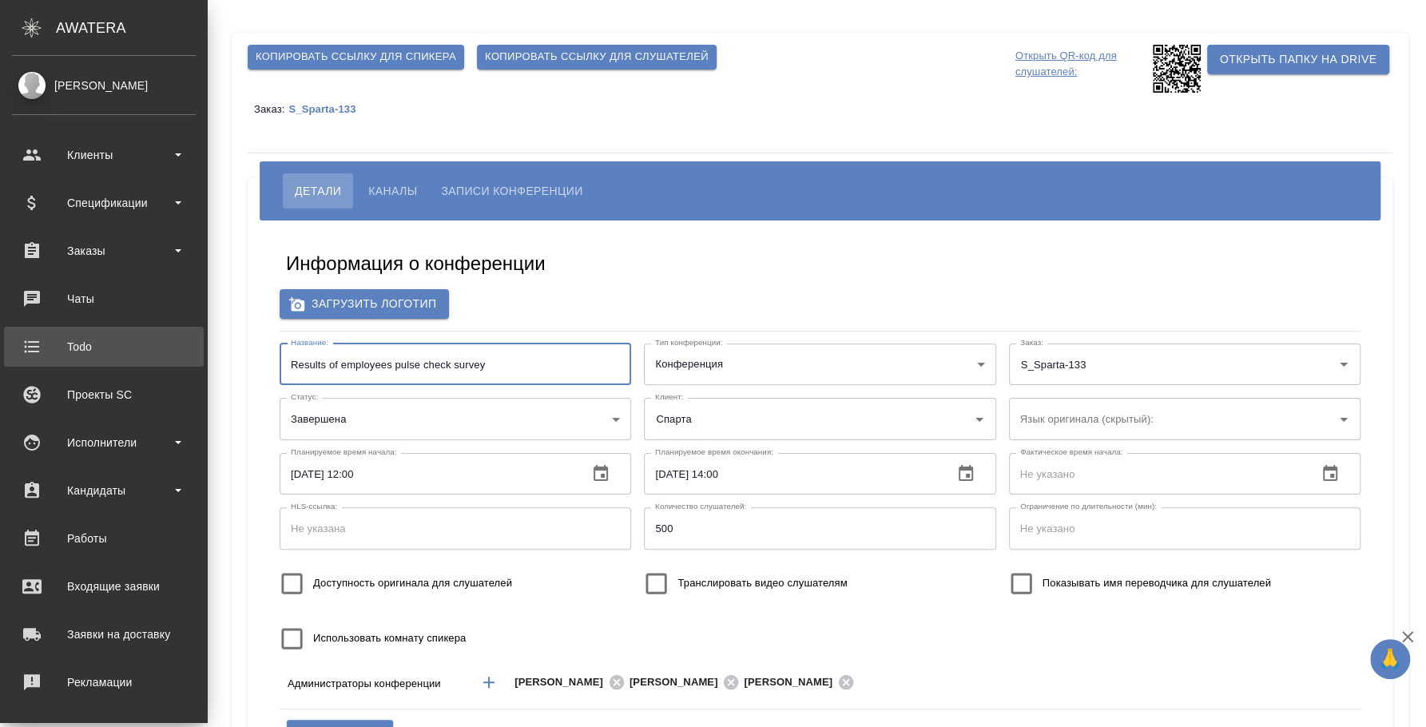
drag, startPoint x: 367, startPoint y: 357, endPoint x: 30, endPoint y: 344, distance: 336.6
click at [30, 344] on div ".cls-1 fill:#fff; AWATERA [PERSON_NAME] Спецификации Заказы Чаты Todo Проекты S…" at bounding box center [713, 363] width 1426 height 727
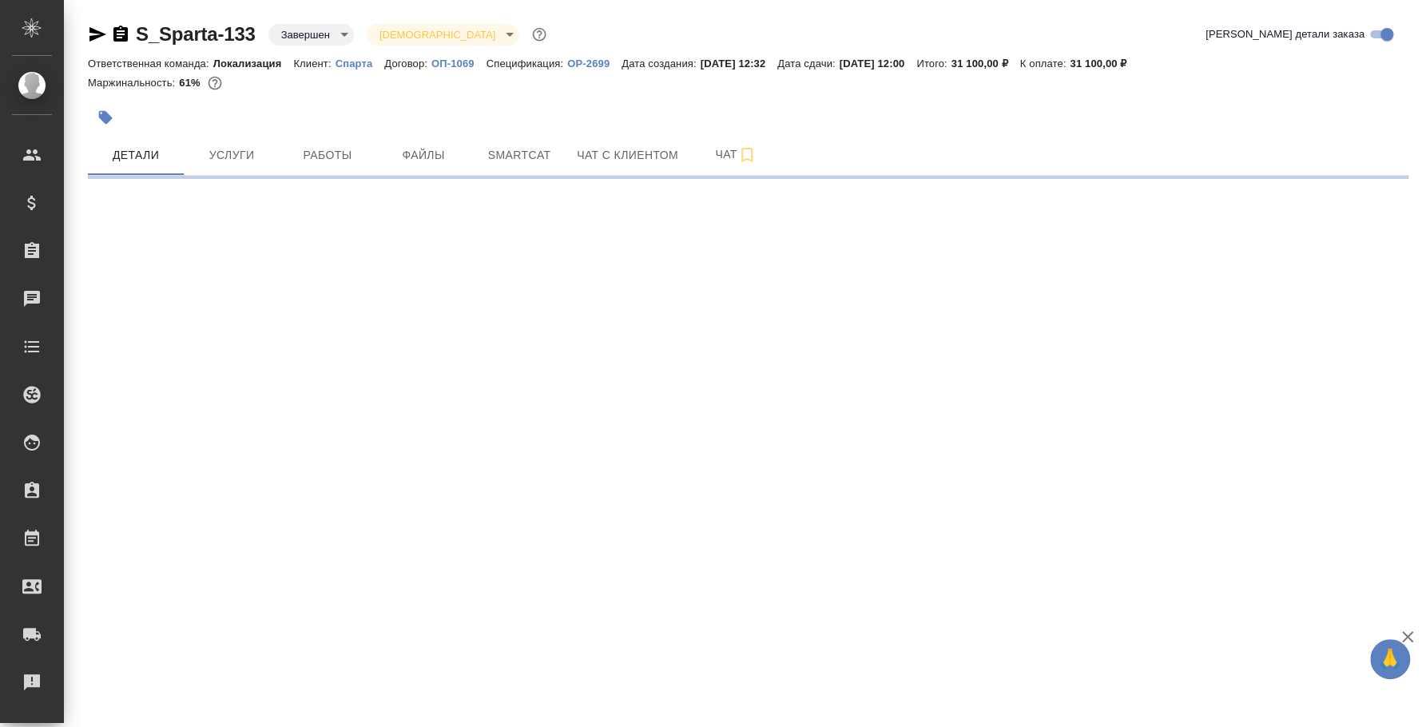
select select "RU"
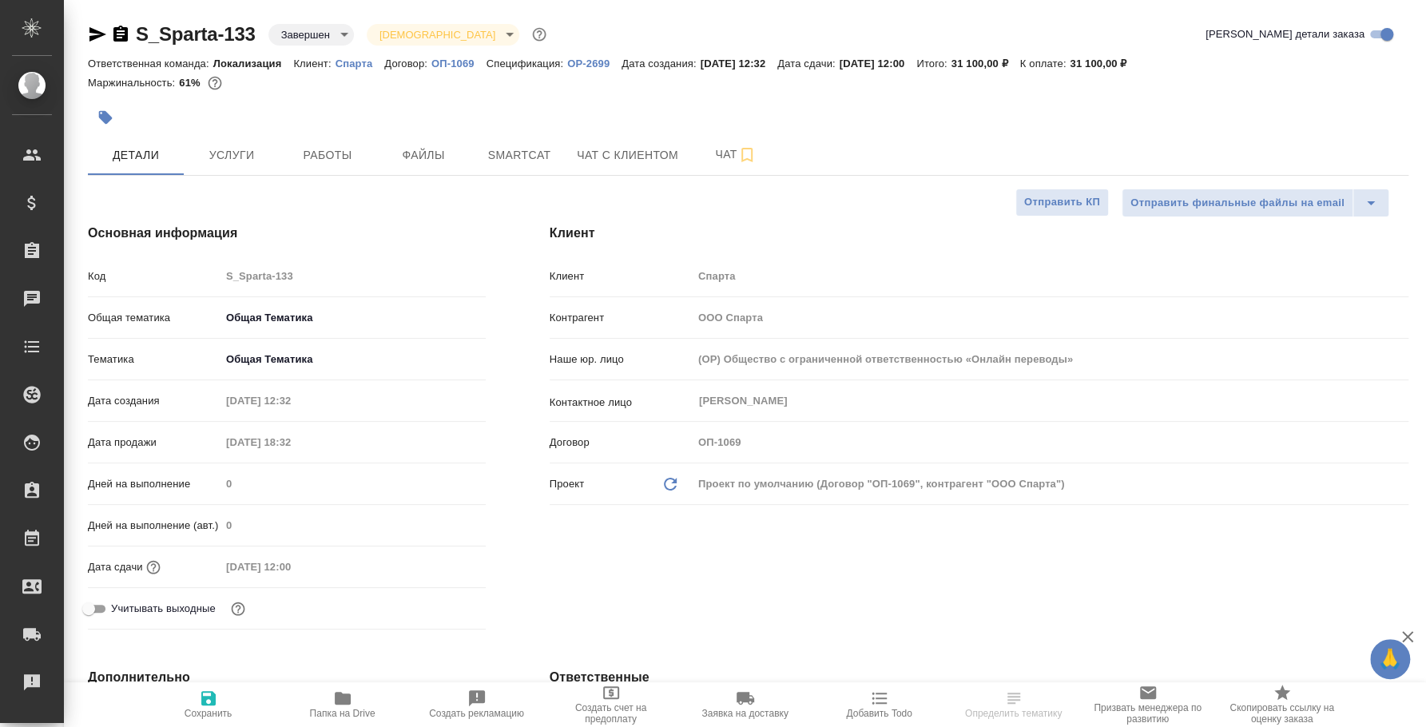
click at [98, 35] on icon "button" at bounding box center [97, 34] width 17 height 14
type textarea "x"
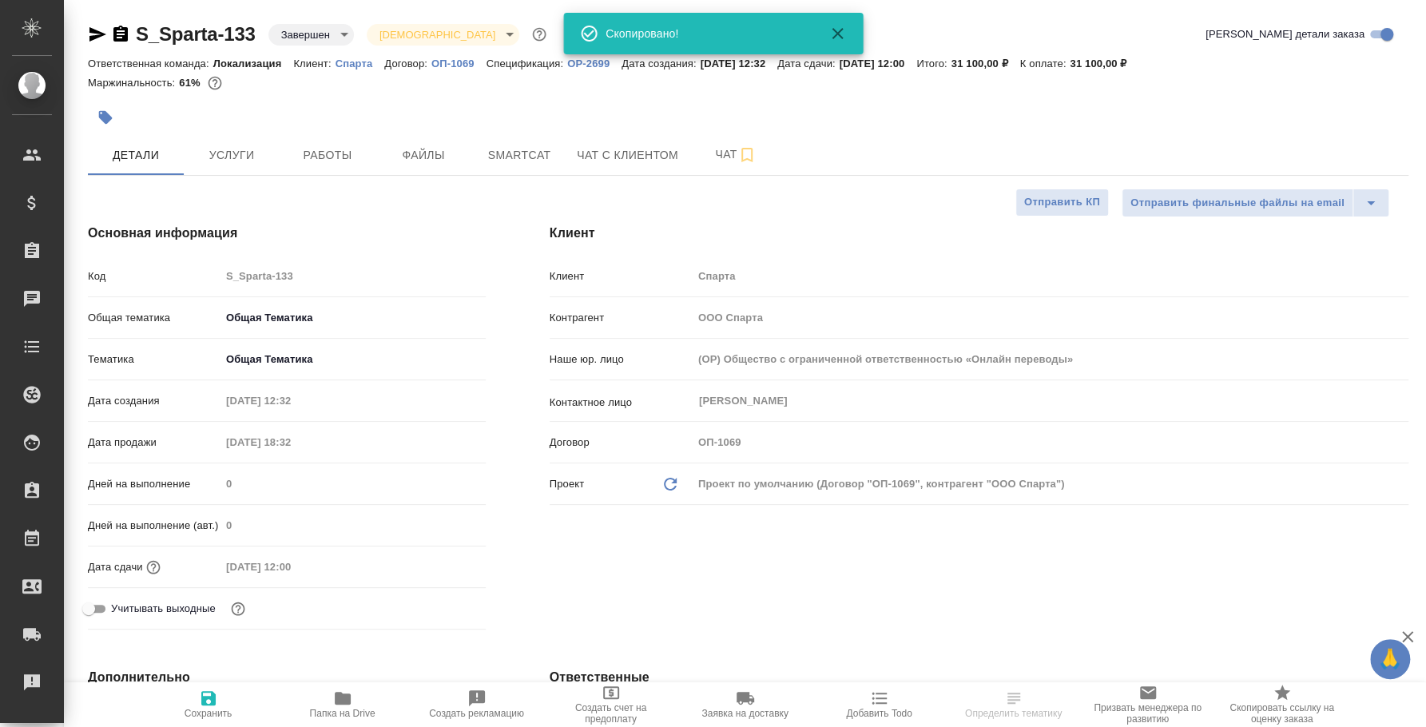
type textarea "x"
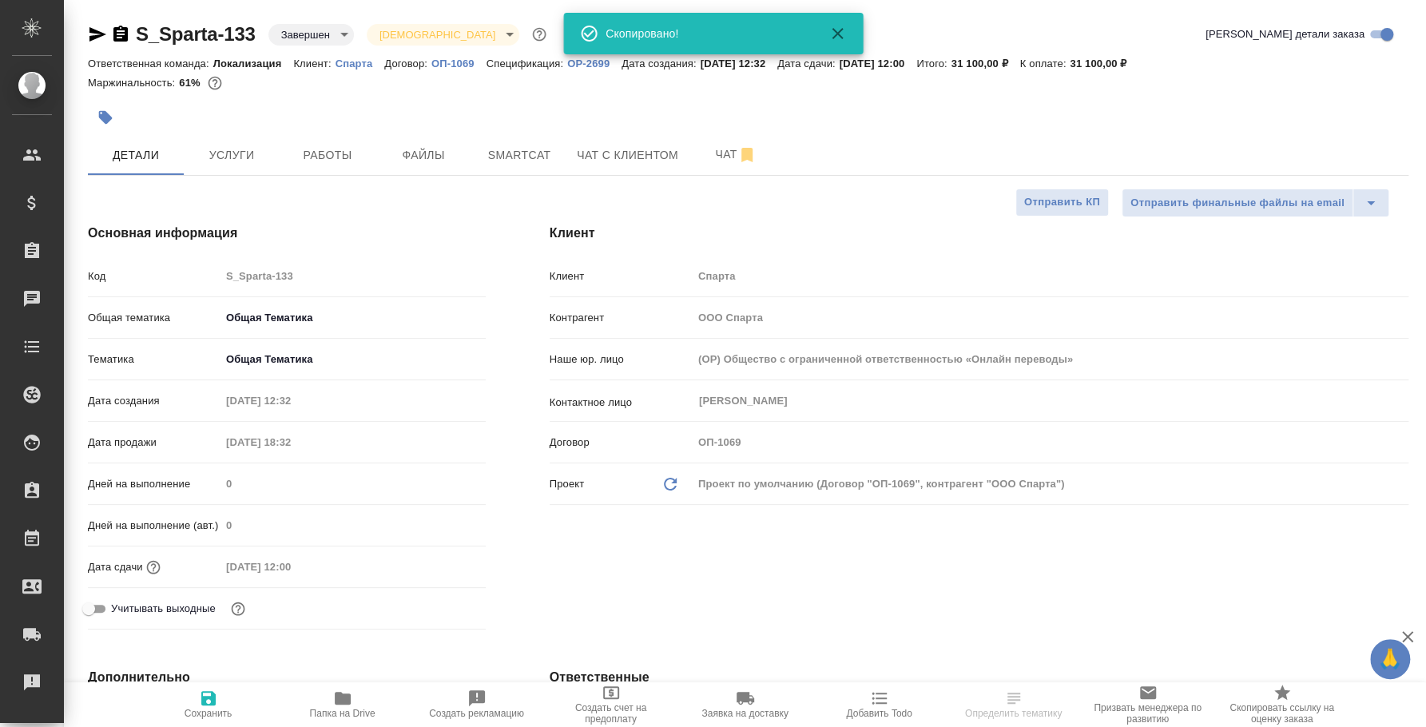
type textarea "x"
select select "RU"
type textarea "x"
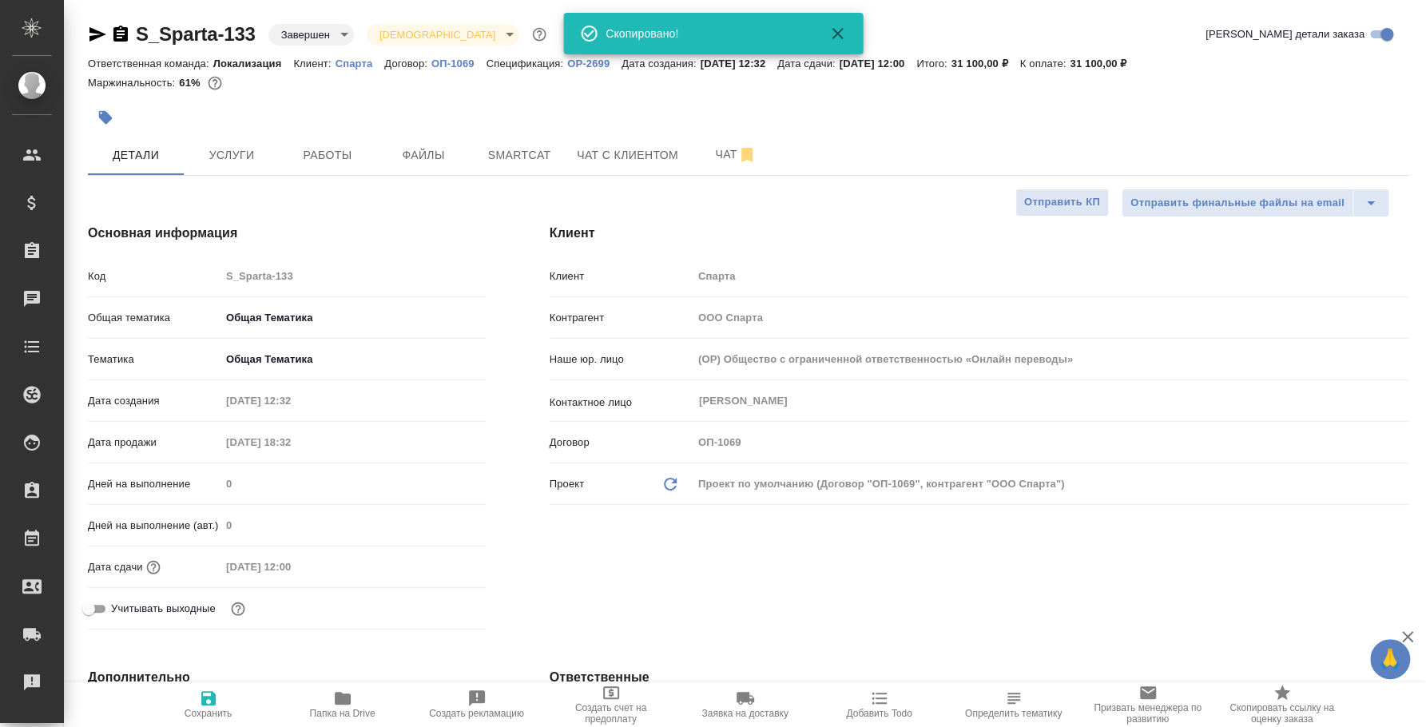
type textarea "x"
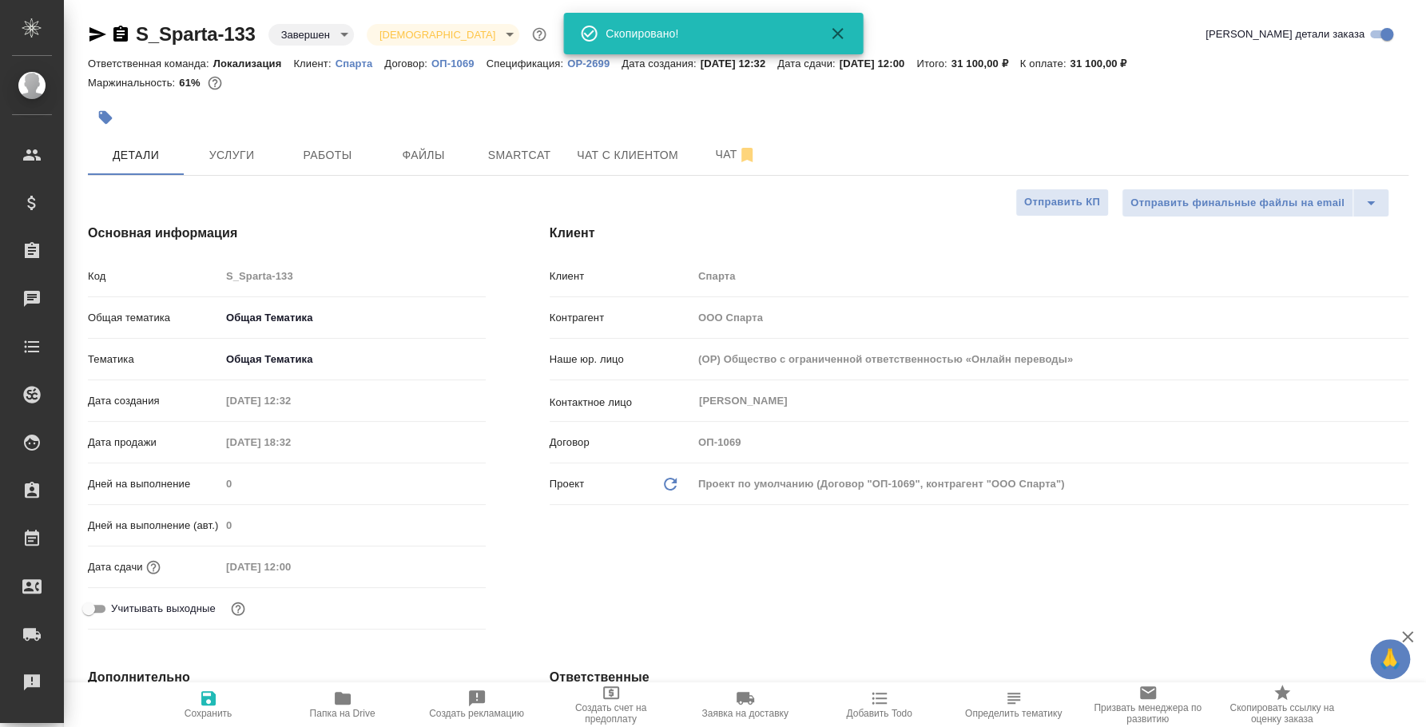
type textarea "x"
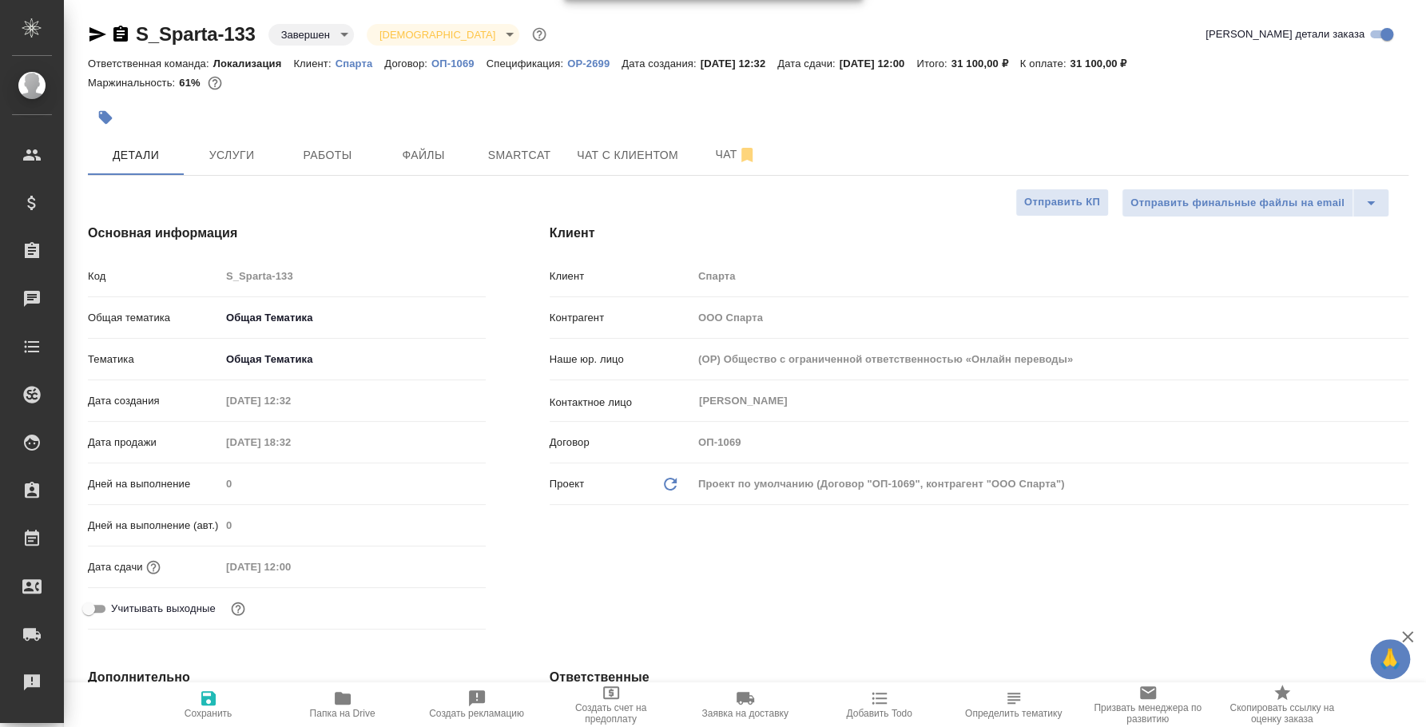
type textarea "x"
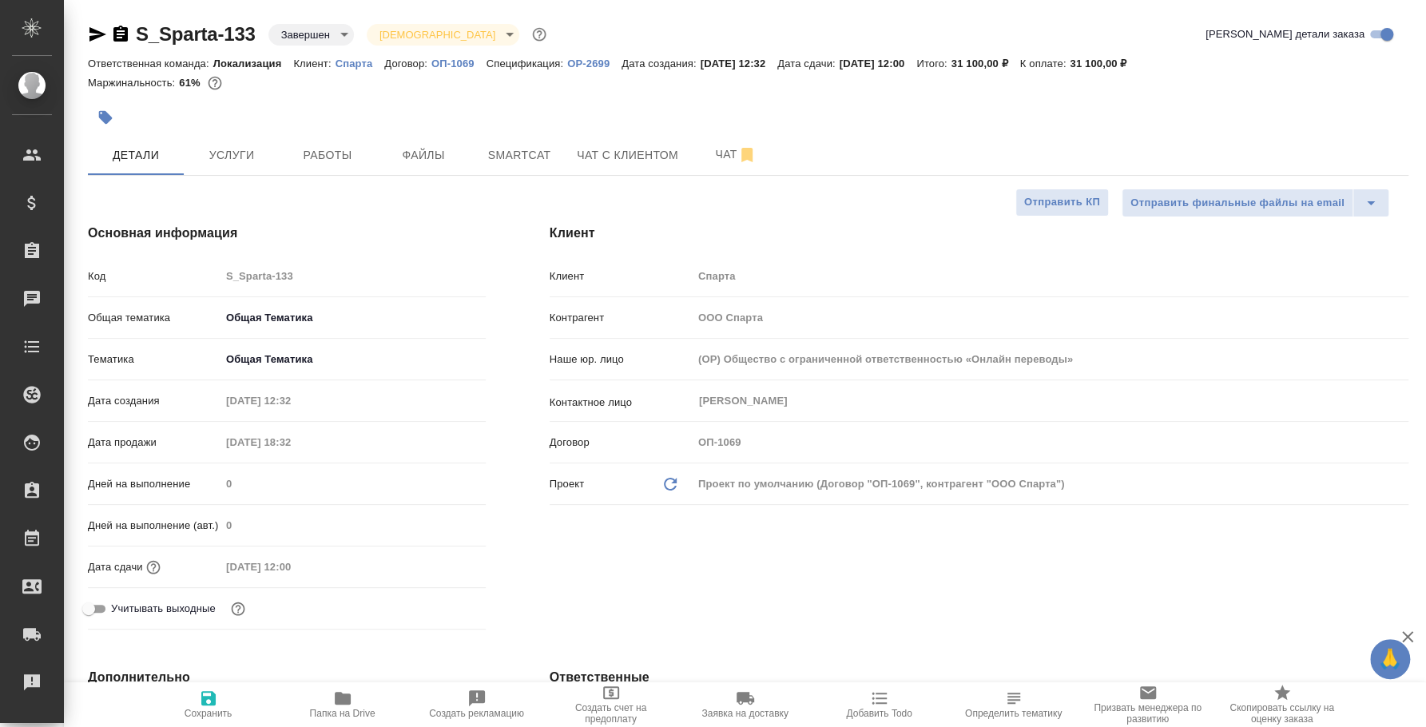
type textarea "x"
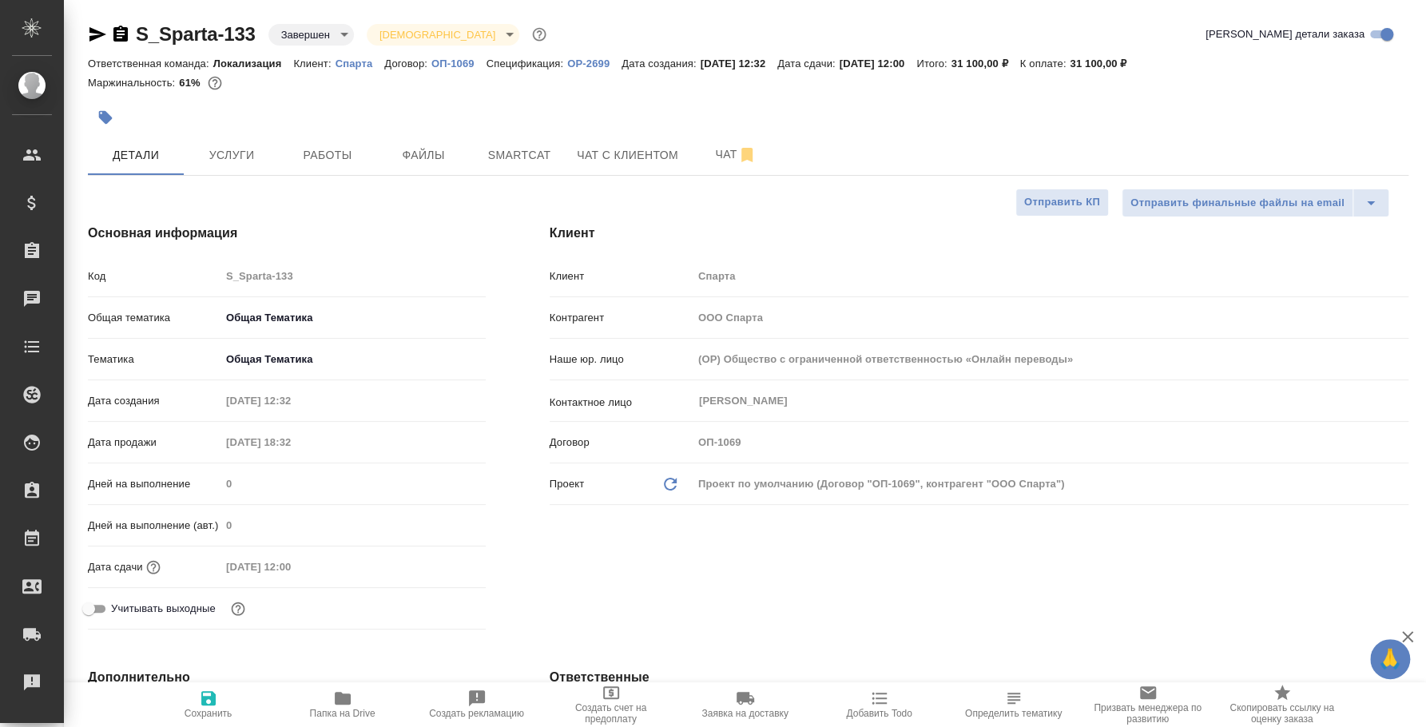
type textarea "x"
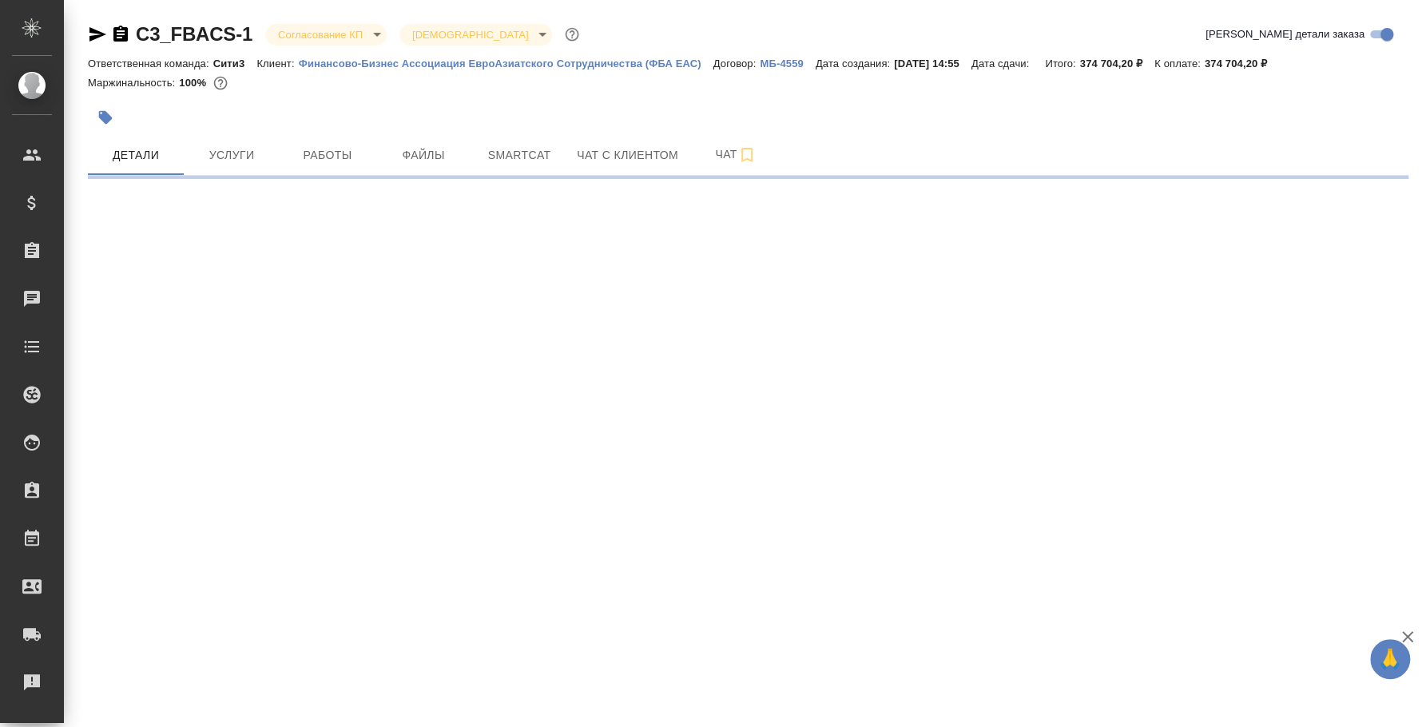
select select "RU"
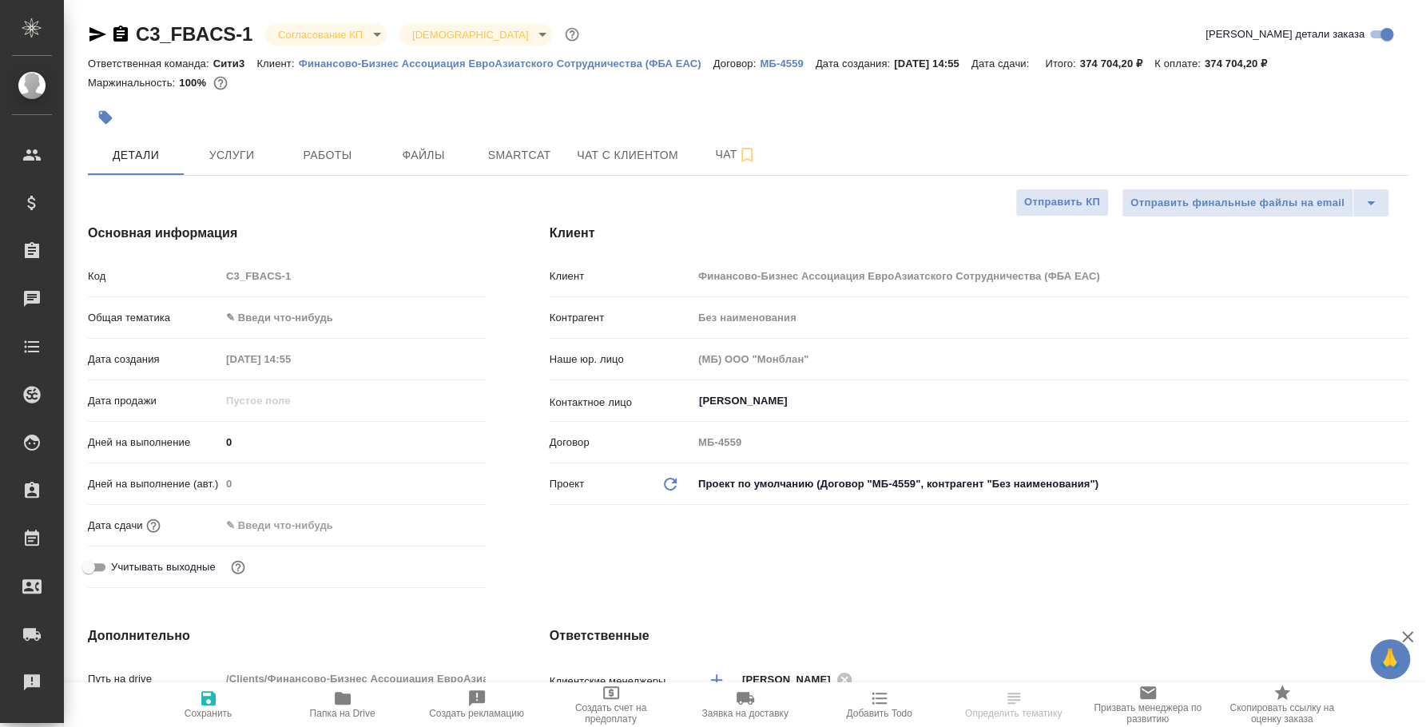
type textarea "x"
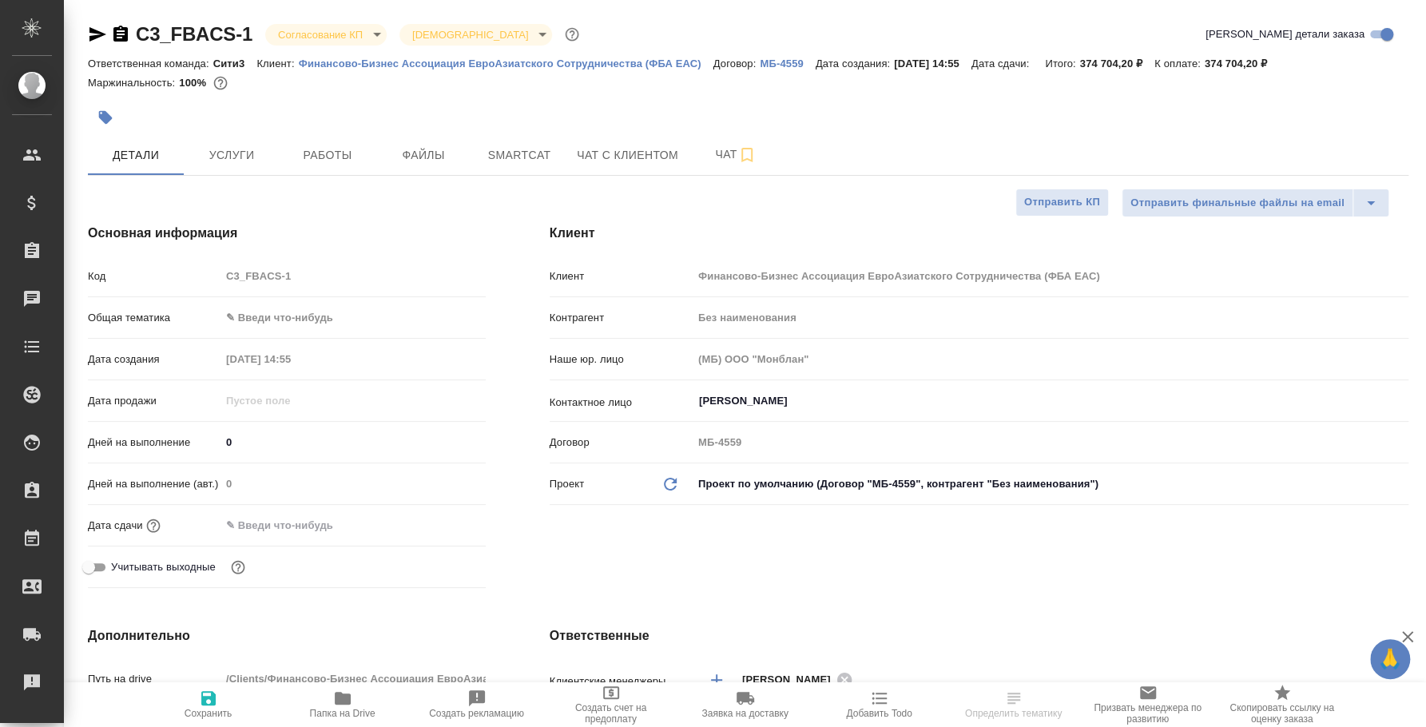
type textarea "x"
click at [722, 143] on button "Чат" at bounding box center [736, 155] width 96 height 40
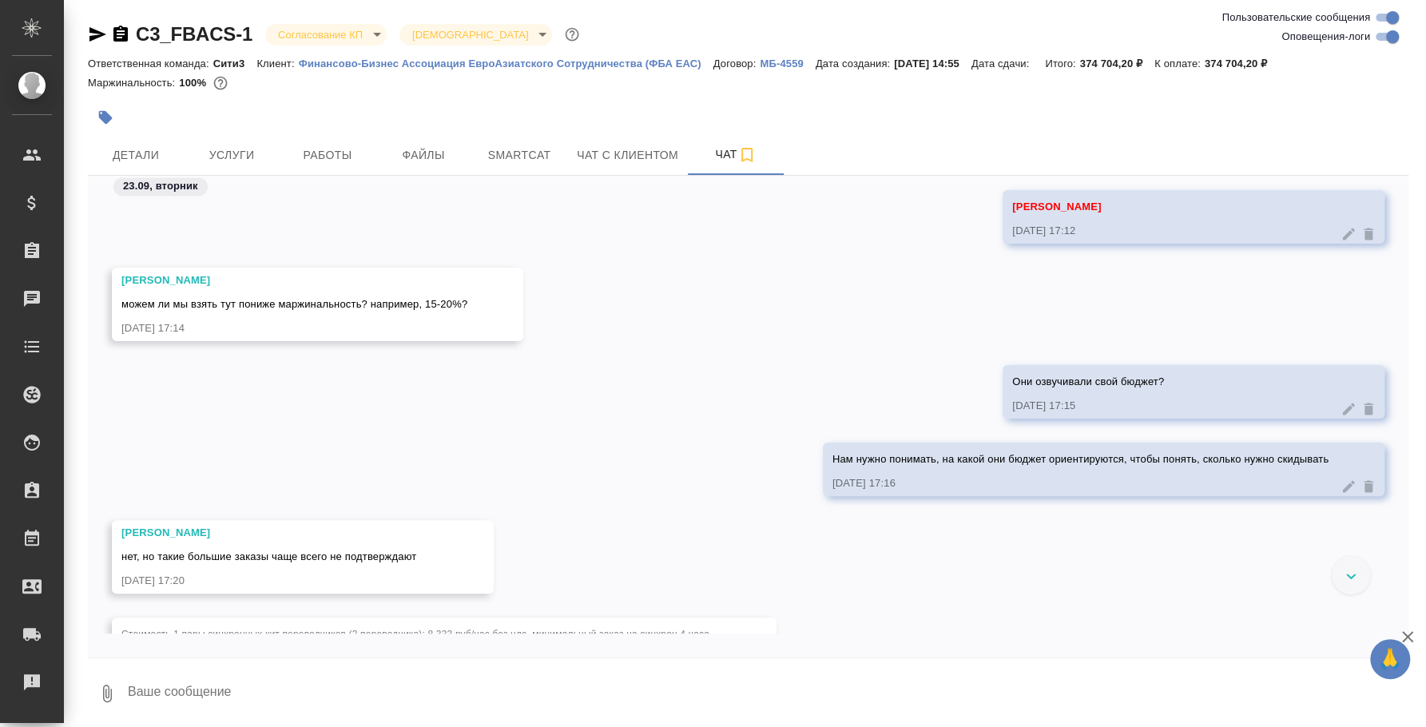
scroll to position [5707, 0]
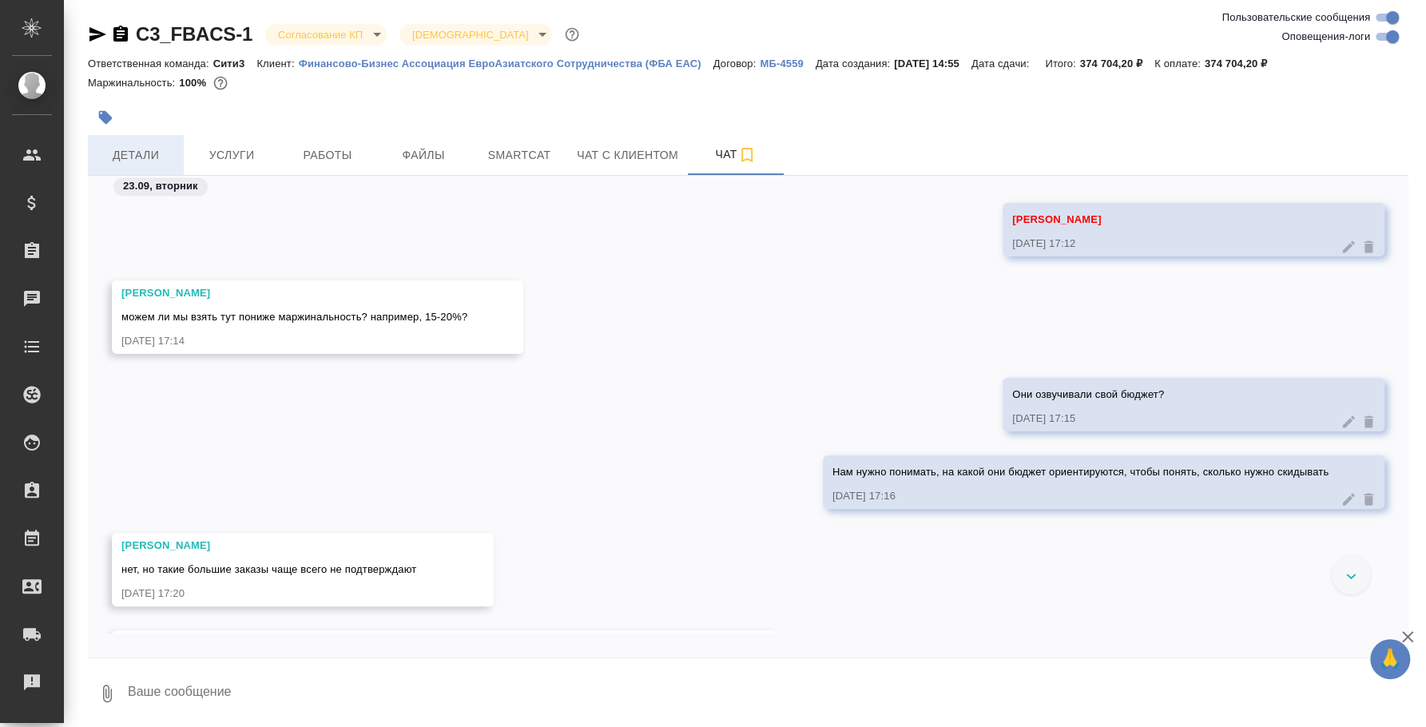
click at [147, 149] on span "Детали" at bounding box center [135, 155] width 77 height 20
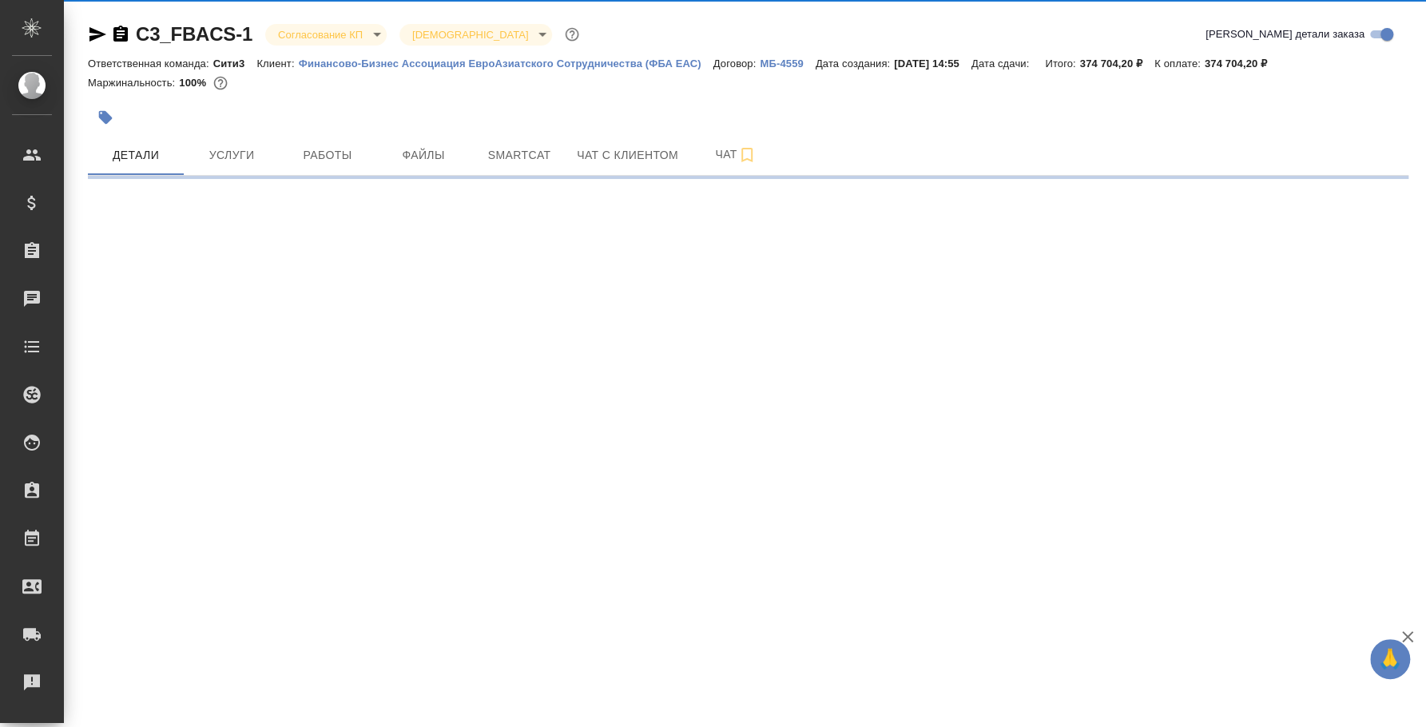
select select "RU"
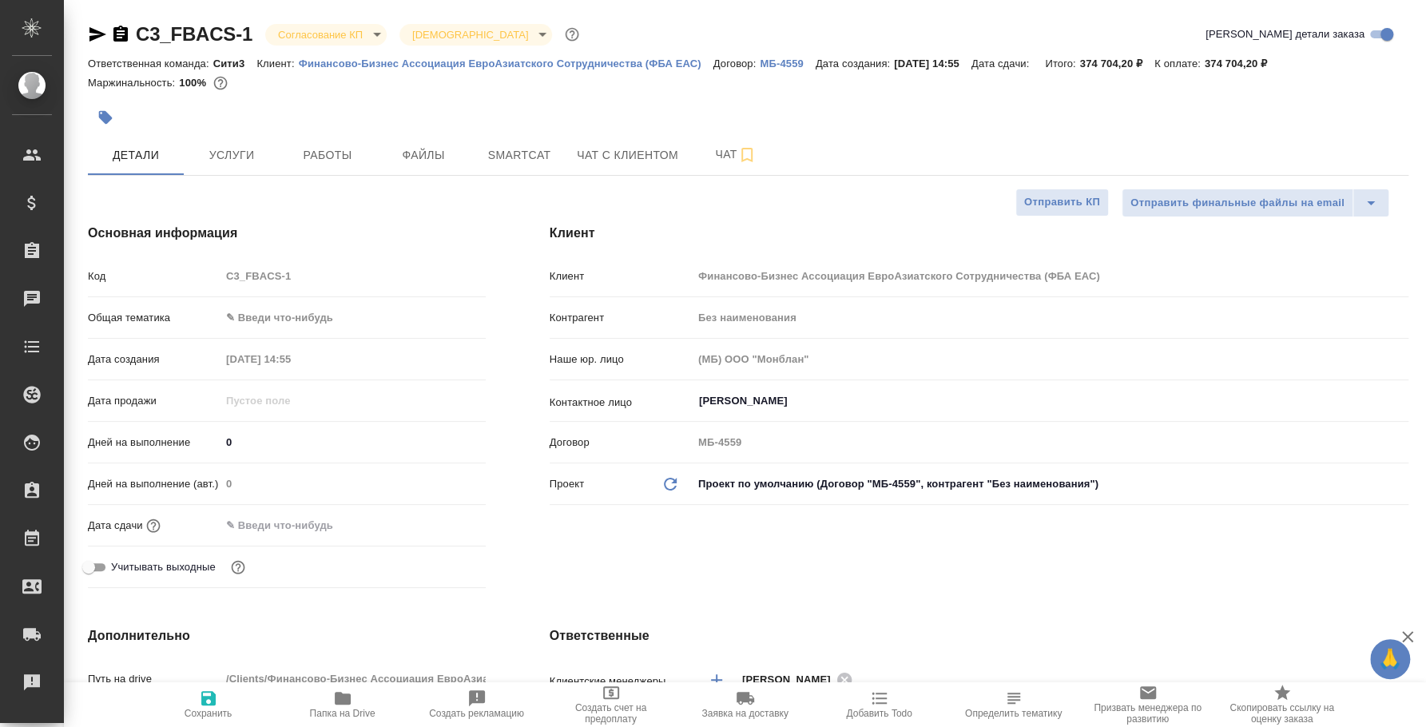
type textarea "x"
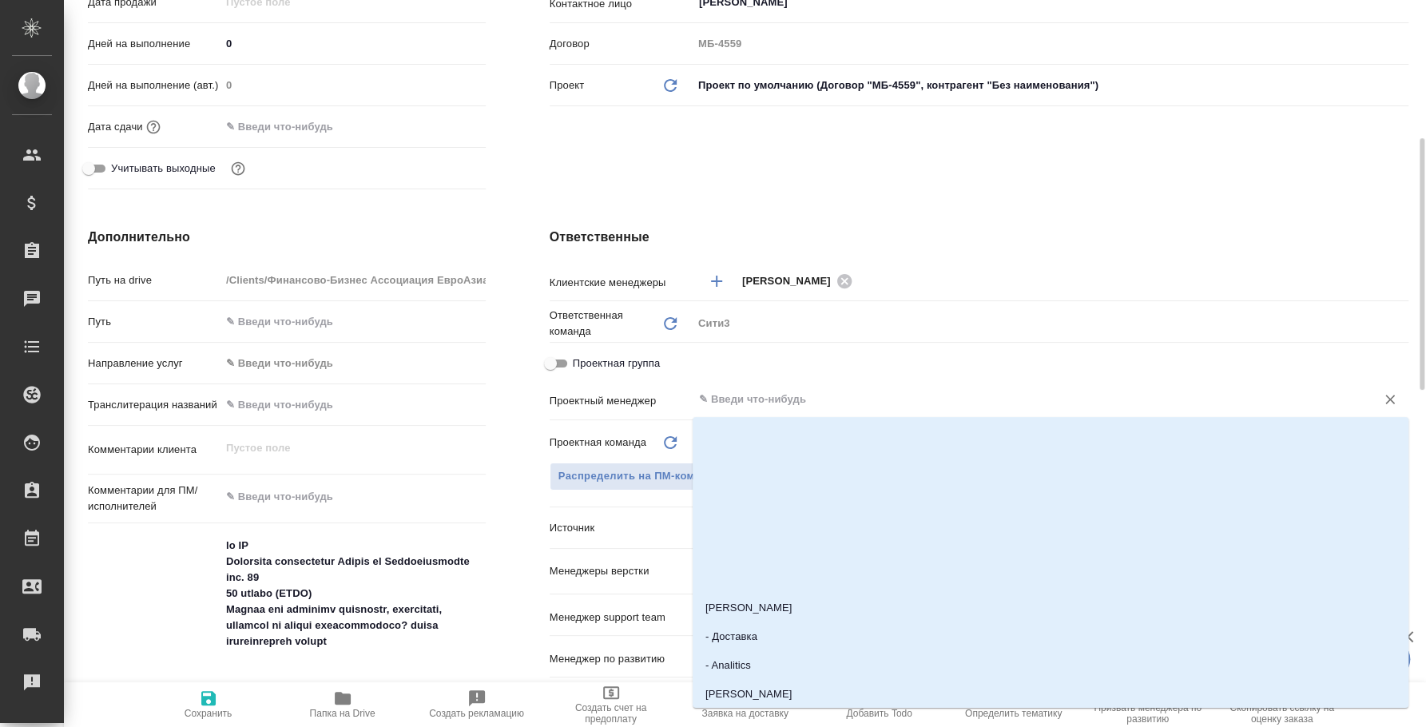
click at [846, 398] on input "text" at bounding box center [1023, 399] width 653 height 19
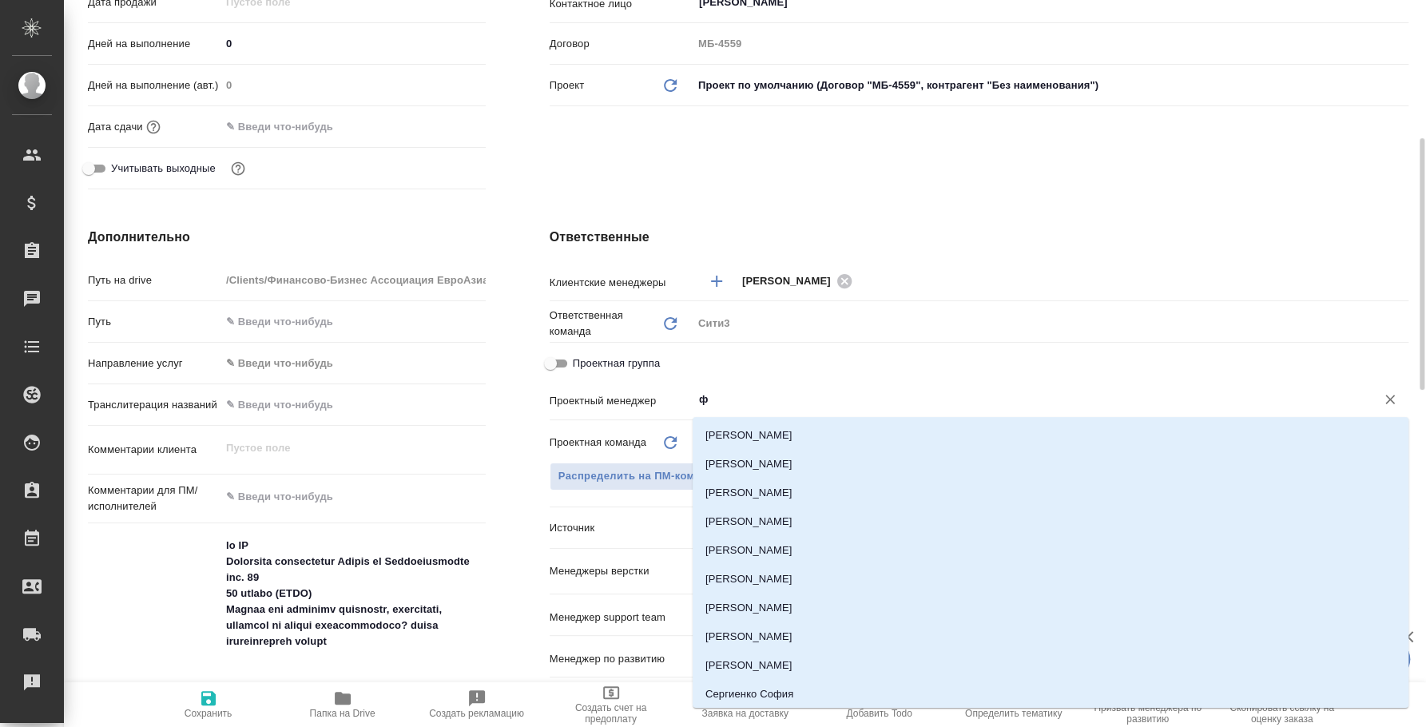
type input "фе"
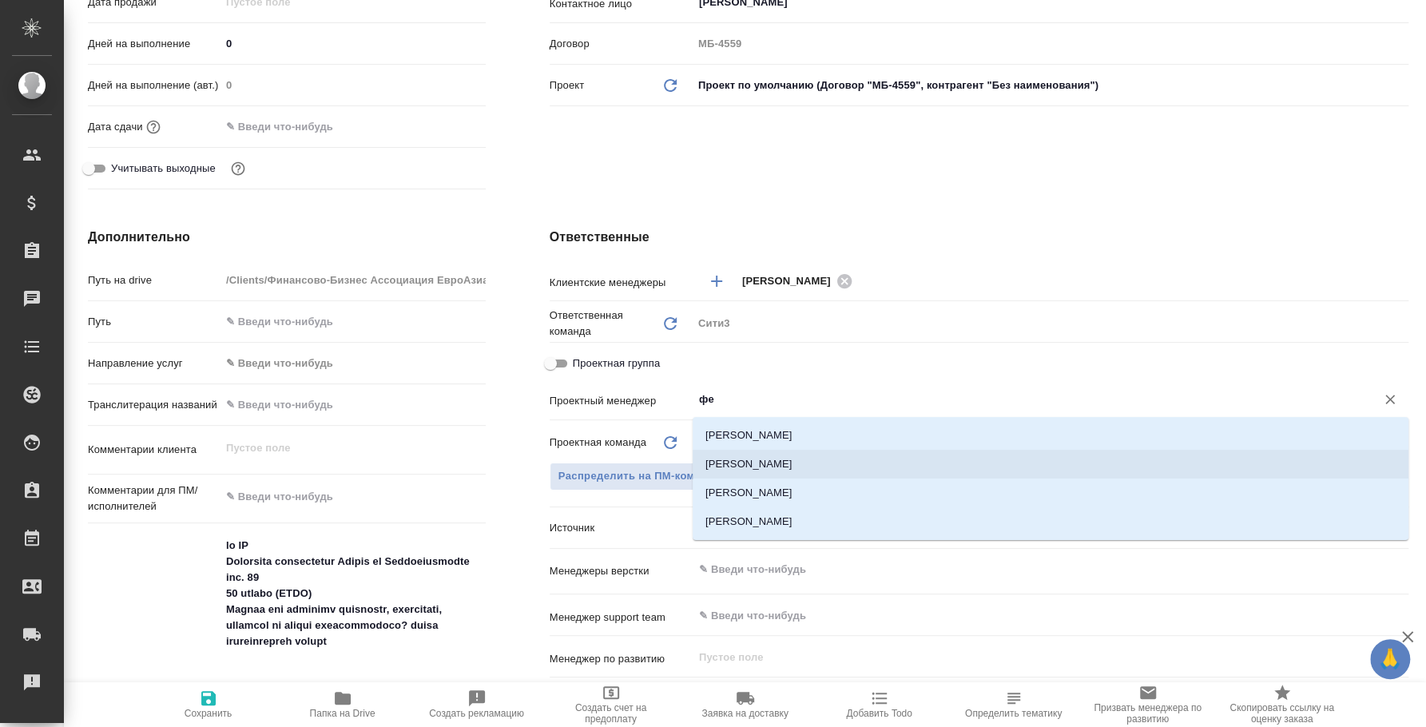
click at [864, 459] on li "[PERSON_NAME] [PERSON_NAME]" at bounding box center [1051, 464] width 716 height 29
type textarea "x"
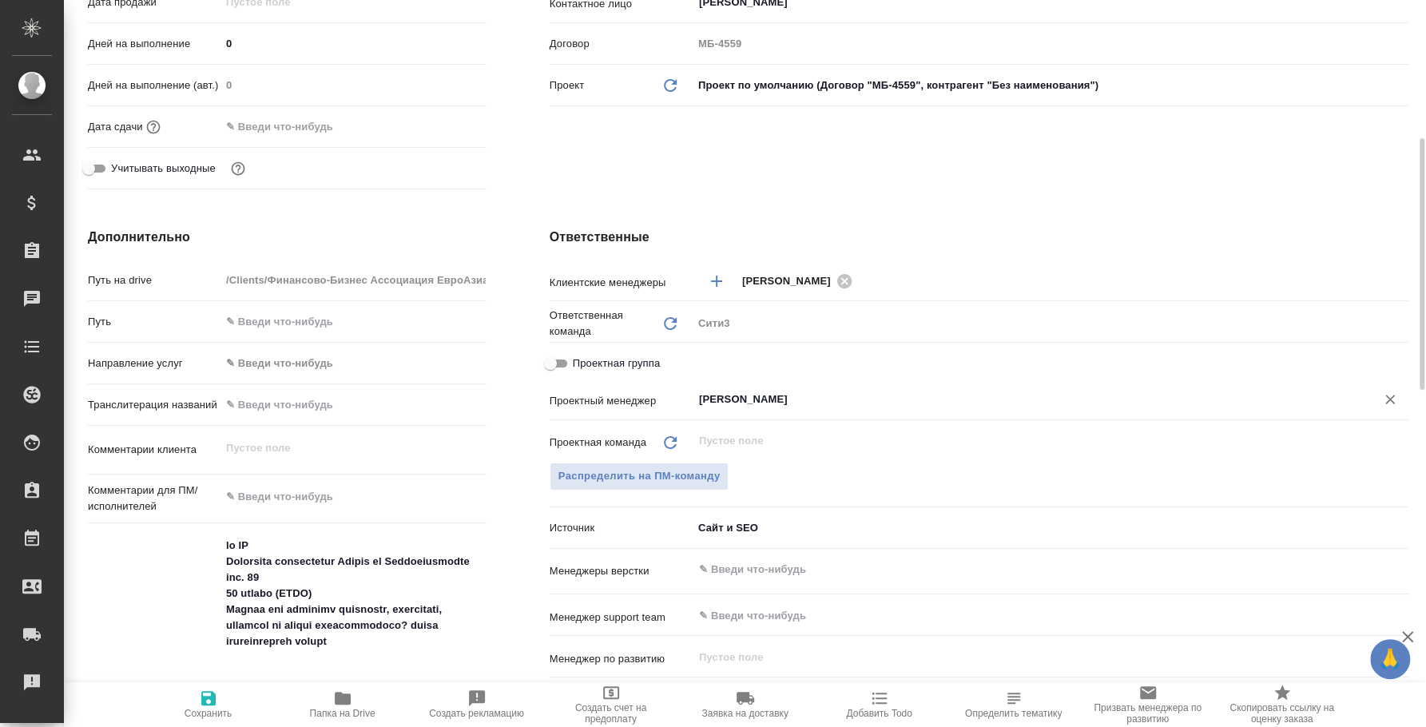
type input "[PERSON_NAME] [PERSON_NAME]"
click at [209, 717] on span "Сохранить" at bounding box center [209, 713] width 48 height 11
type textarea "x"
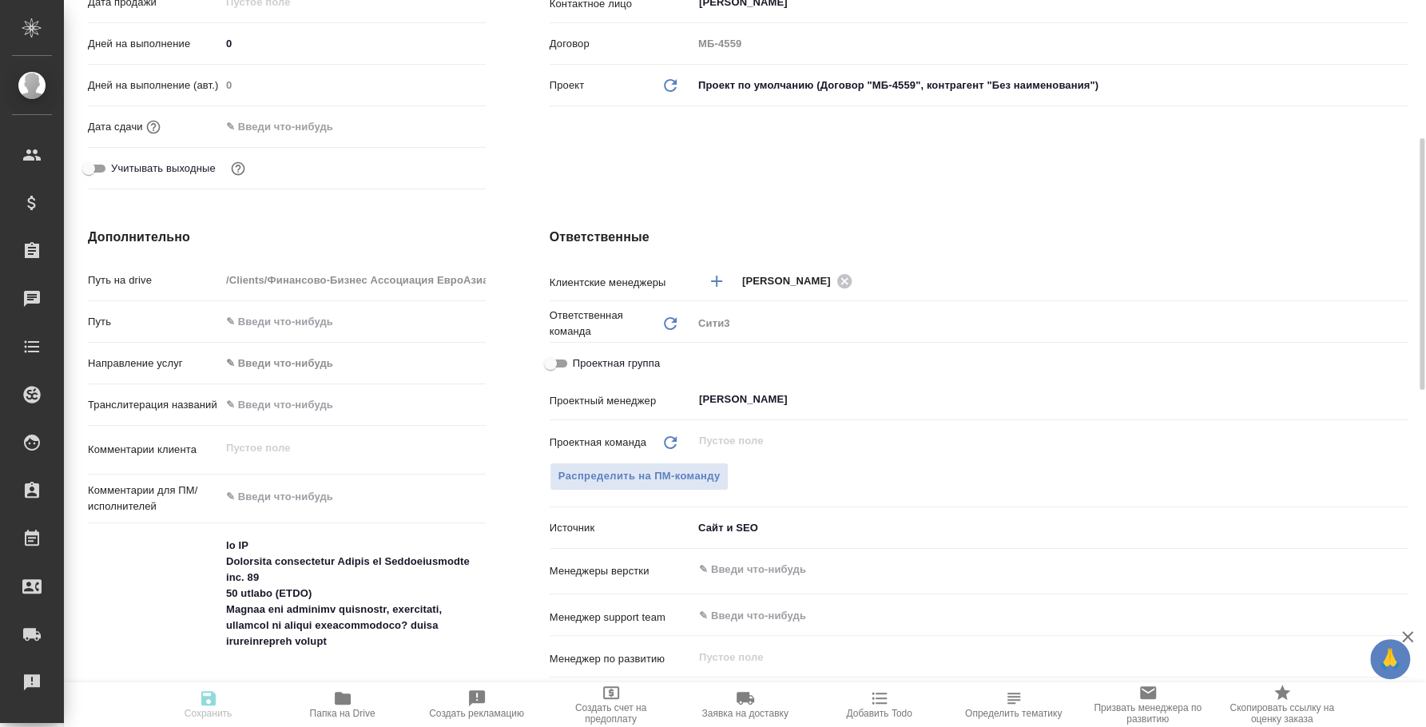
type textarea "x"
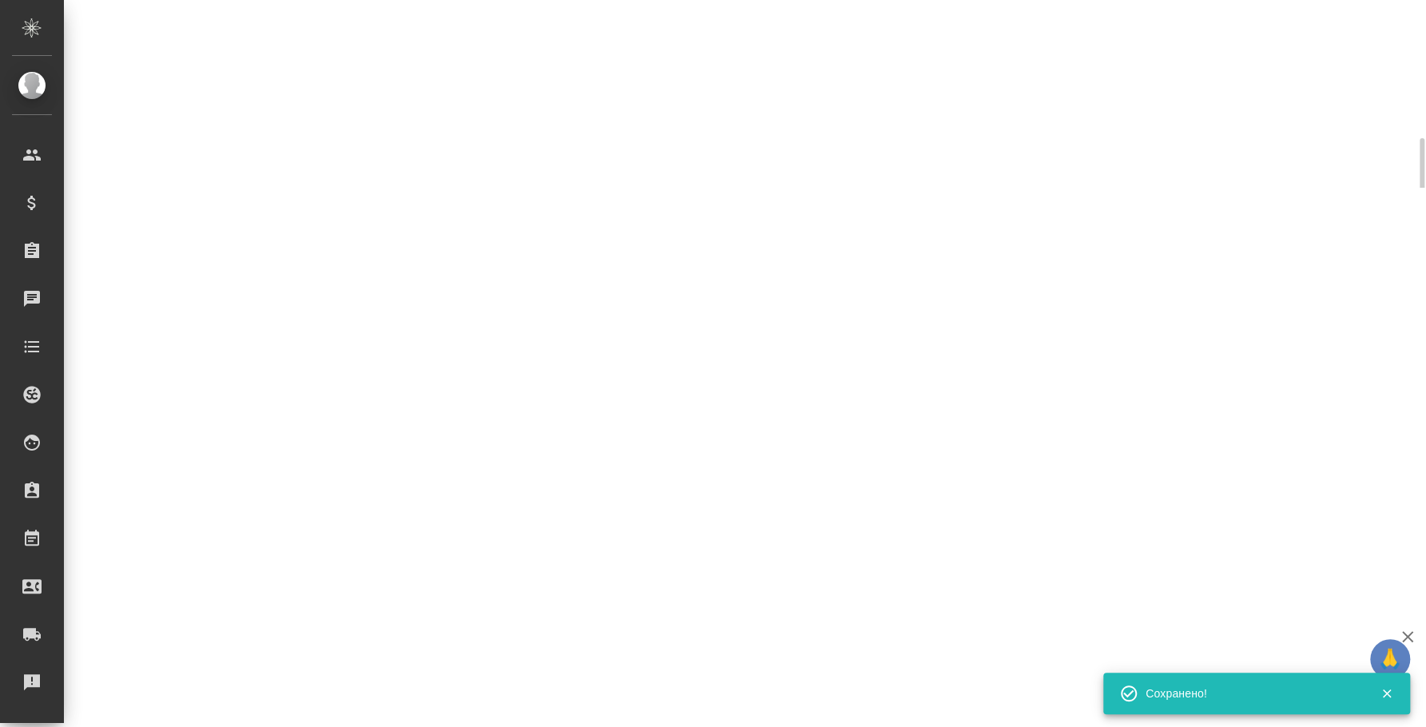
select select "RU"
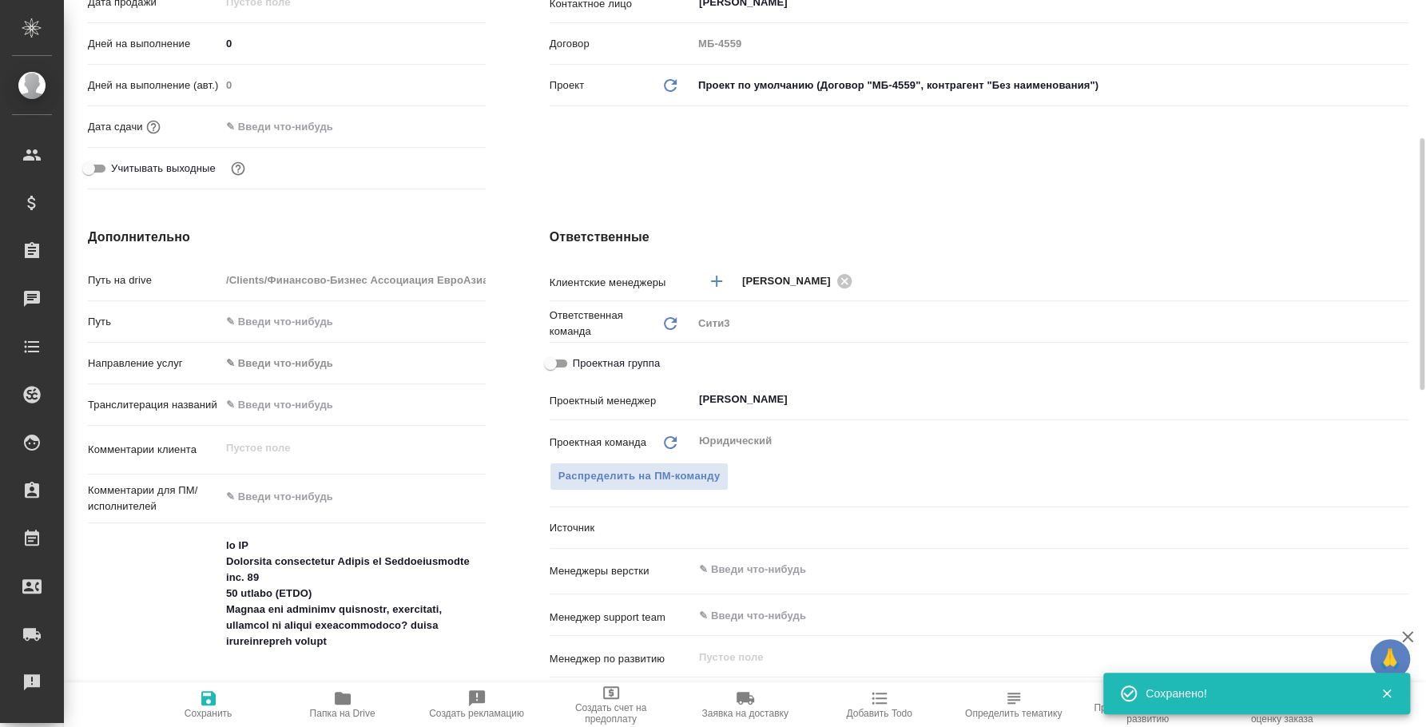
type textarea "x"
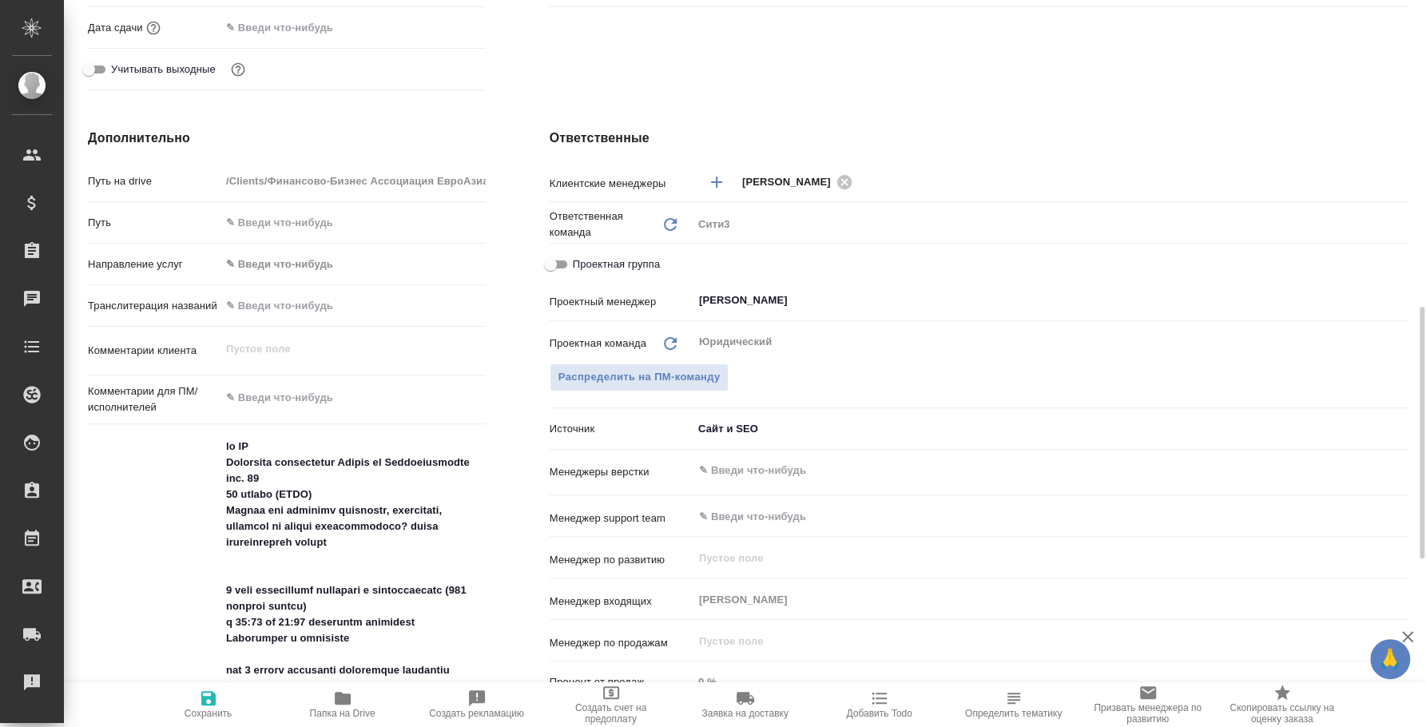
scroll to position [598, 0]
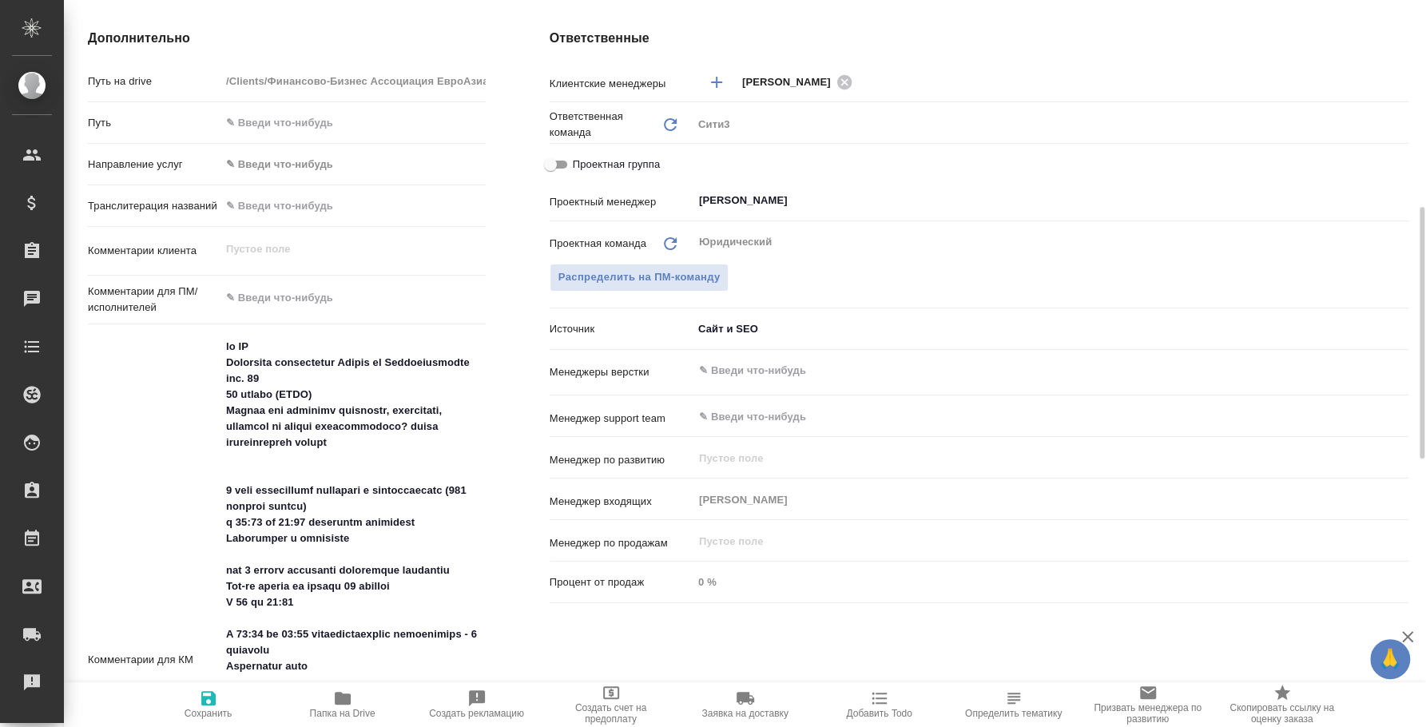
type textarea "x"
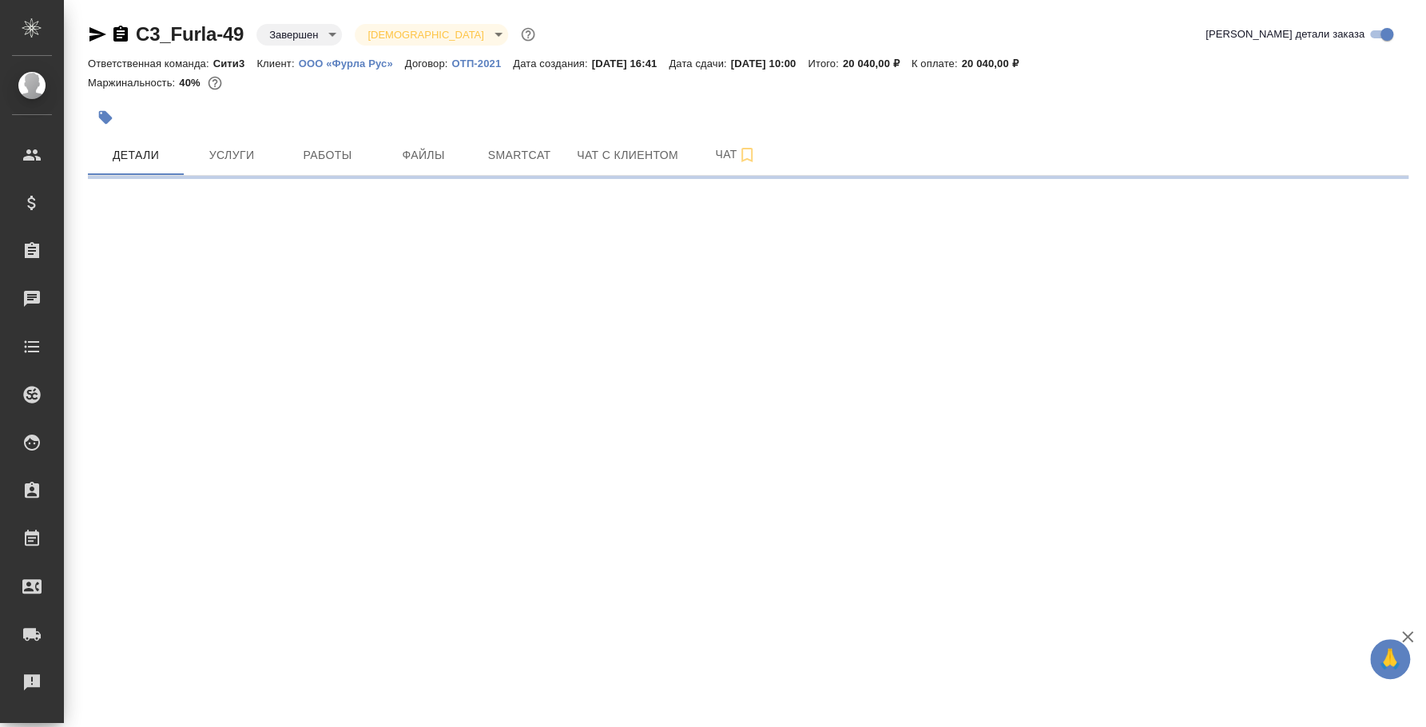
select select "RU"
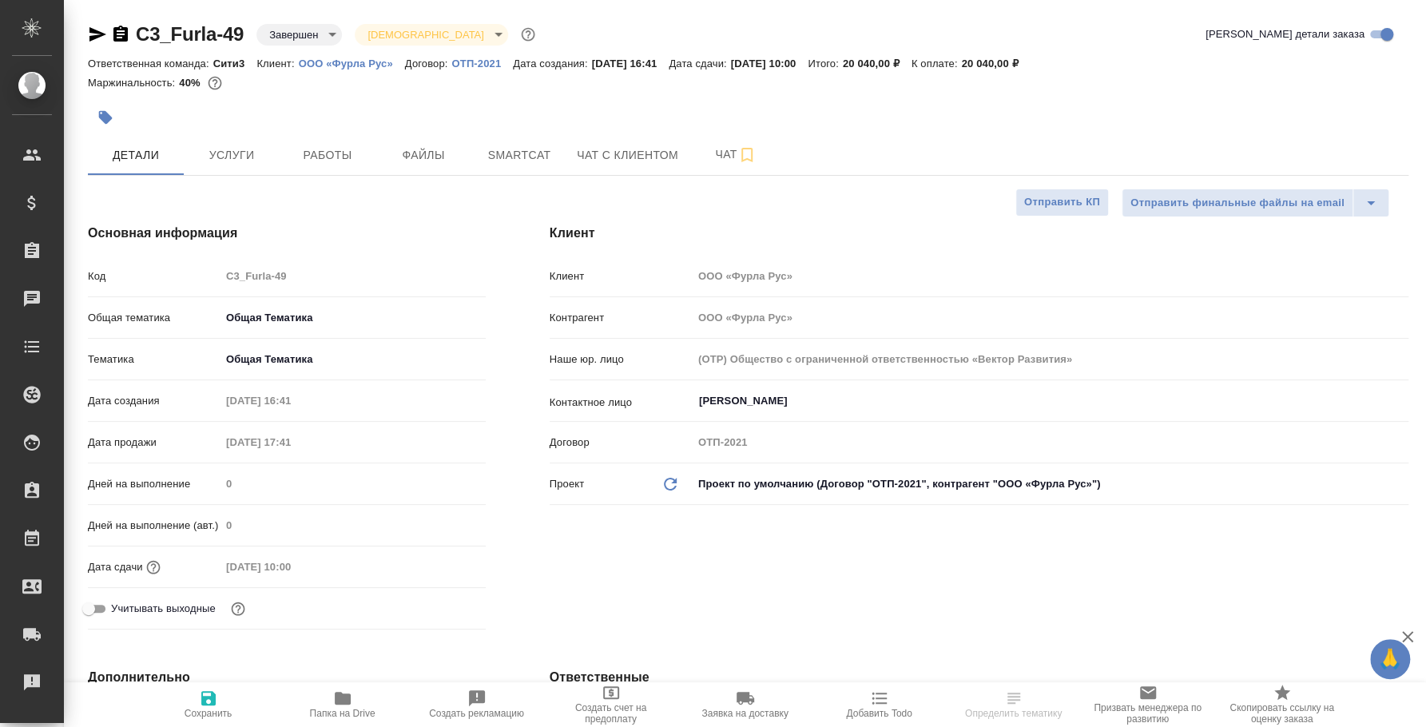
type textarea "x"
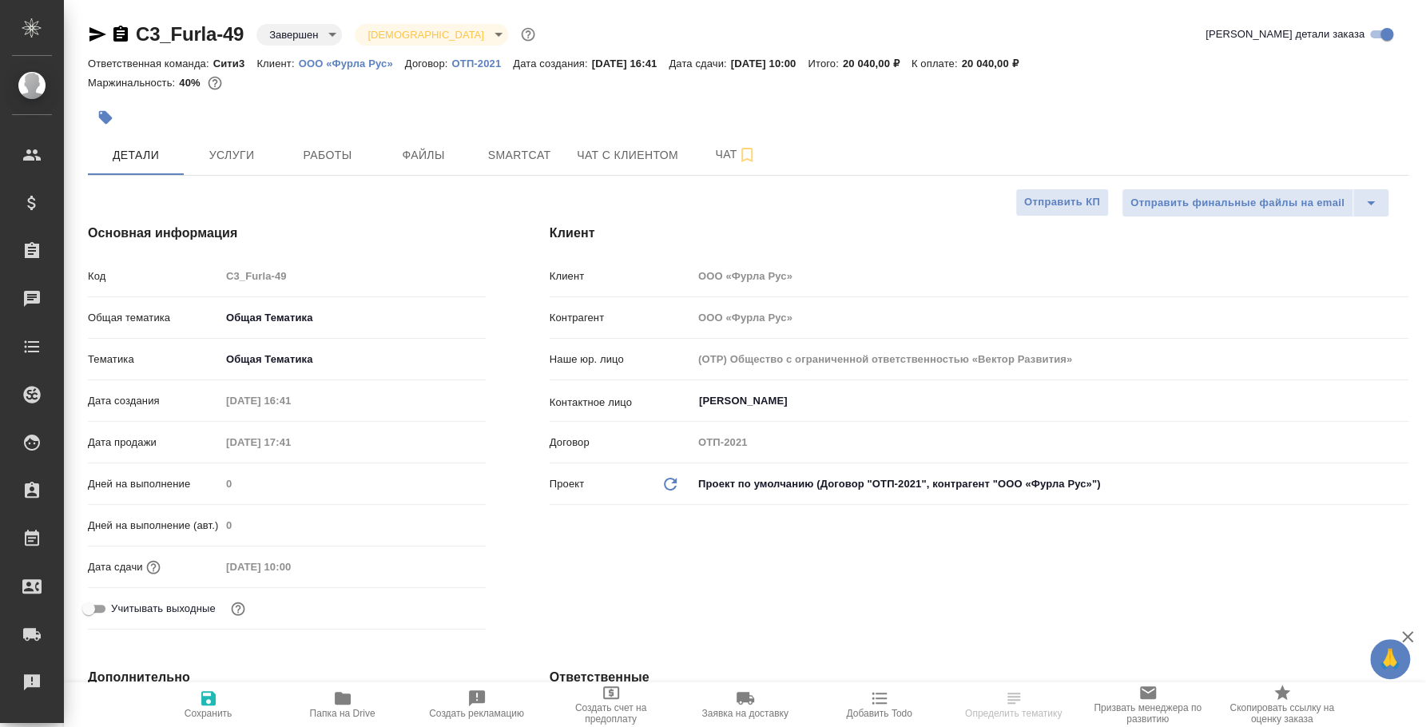
type textarea "x"
select select "RU"
type textarea "x"
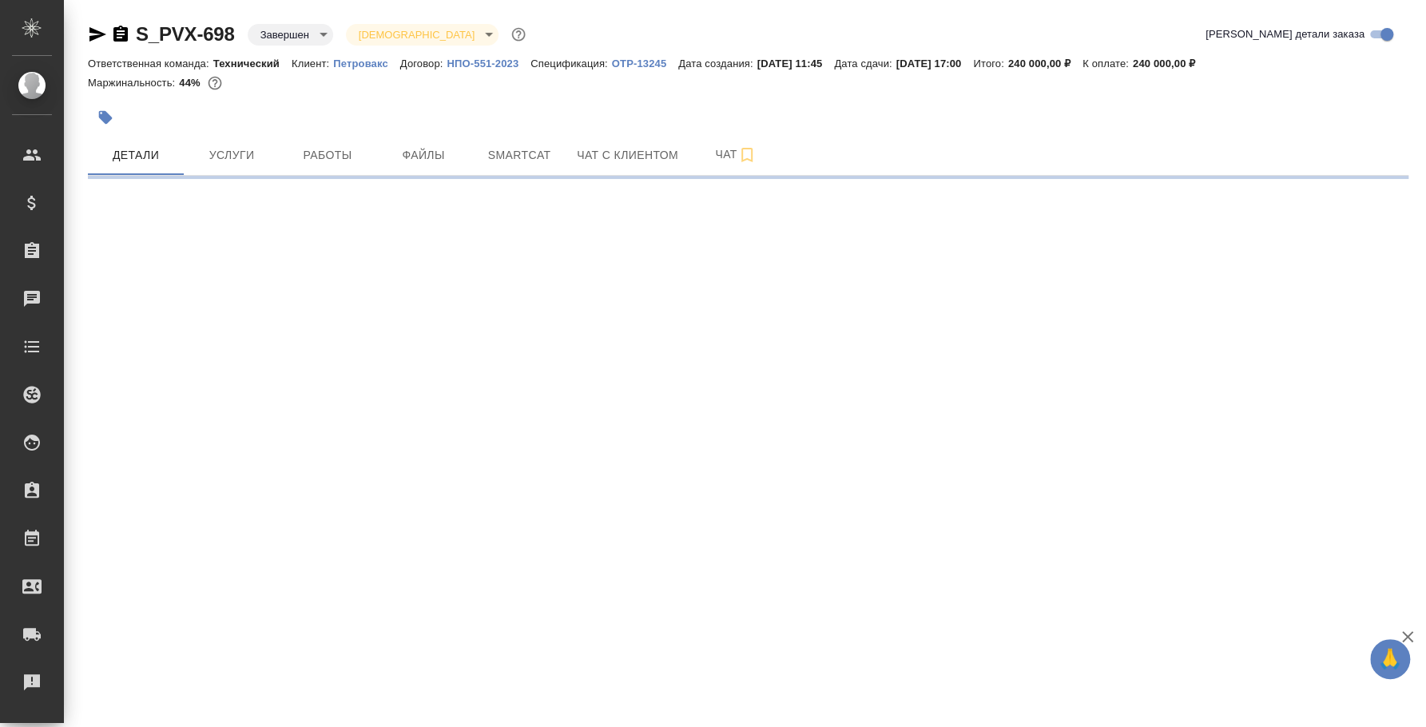
select select "RU"
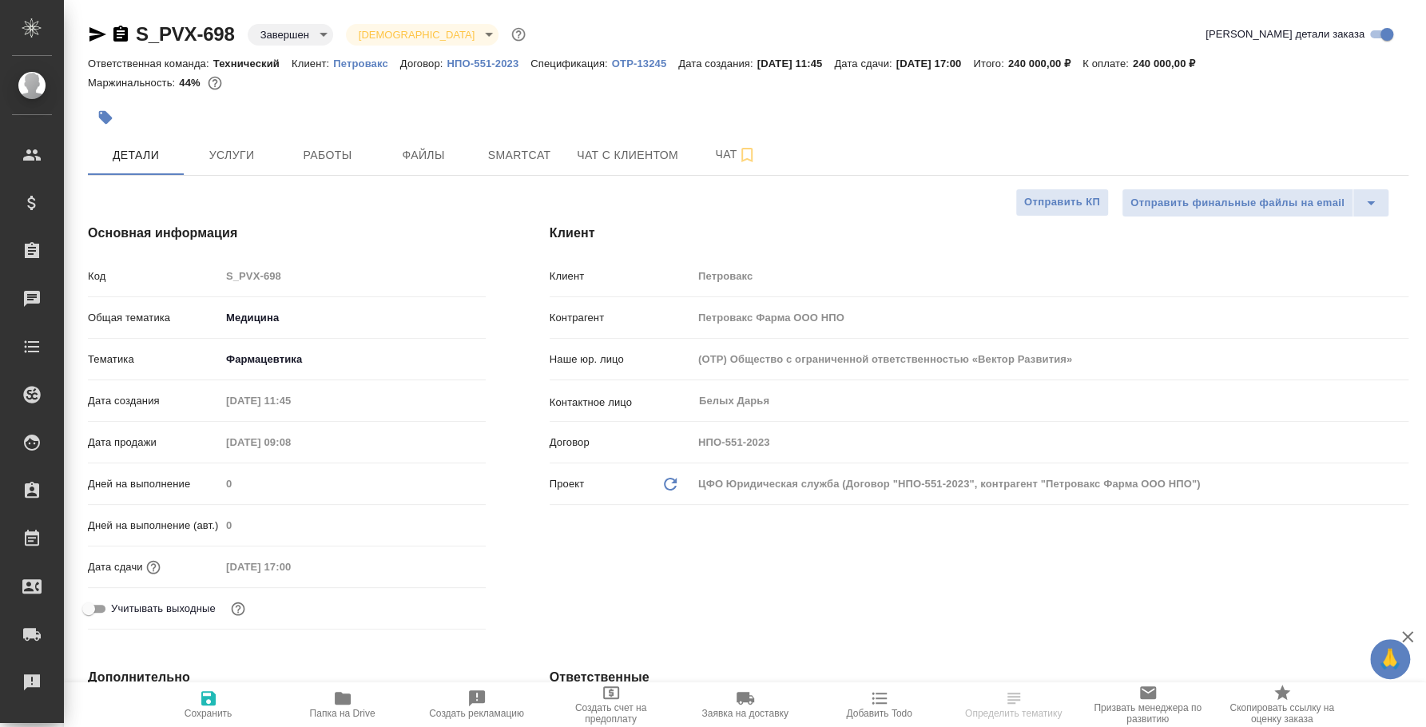
type textarea "x"
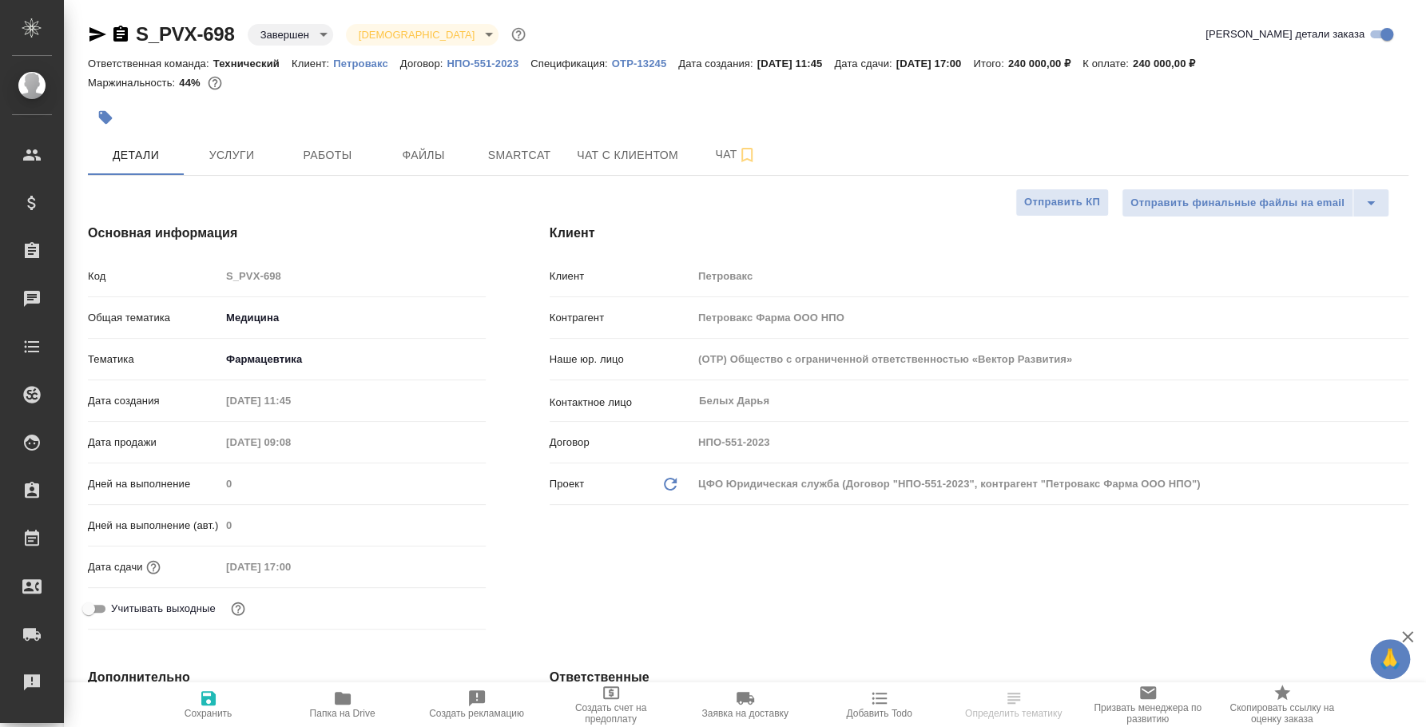
type textarea "x"
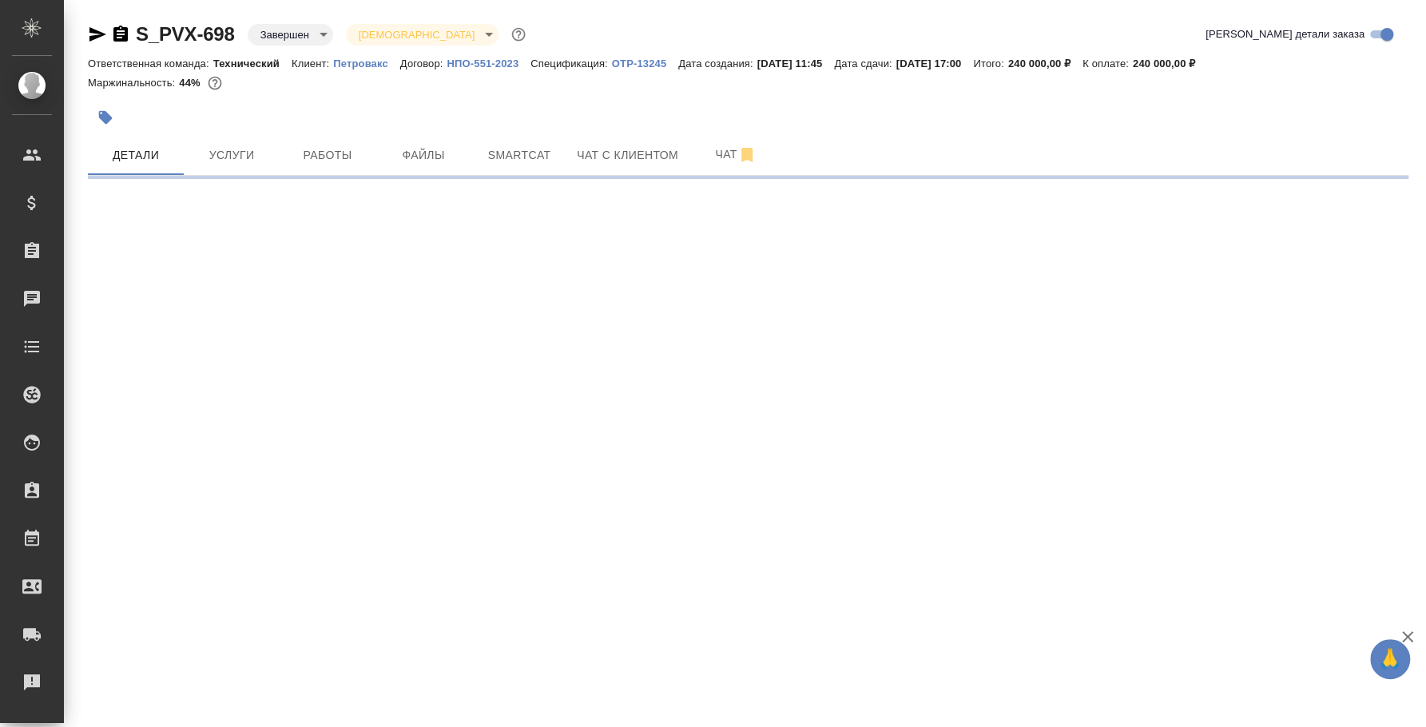
select select "RU"
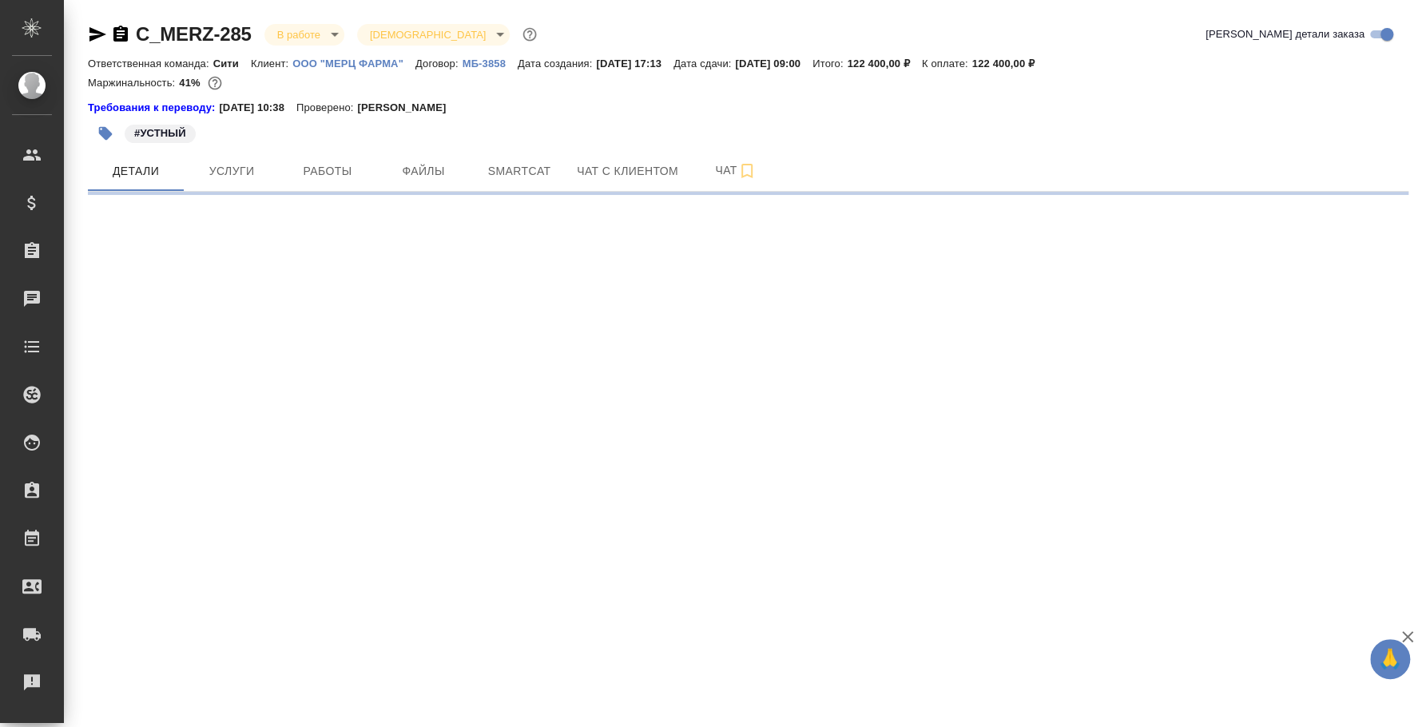
select select "RU"
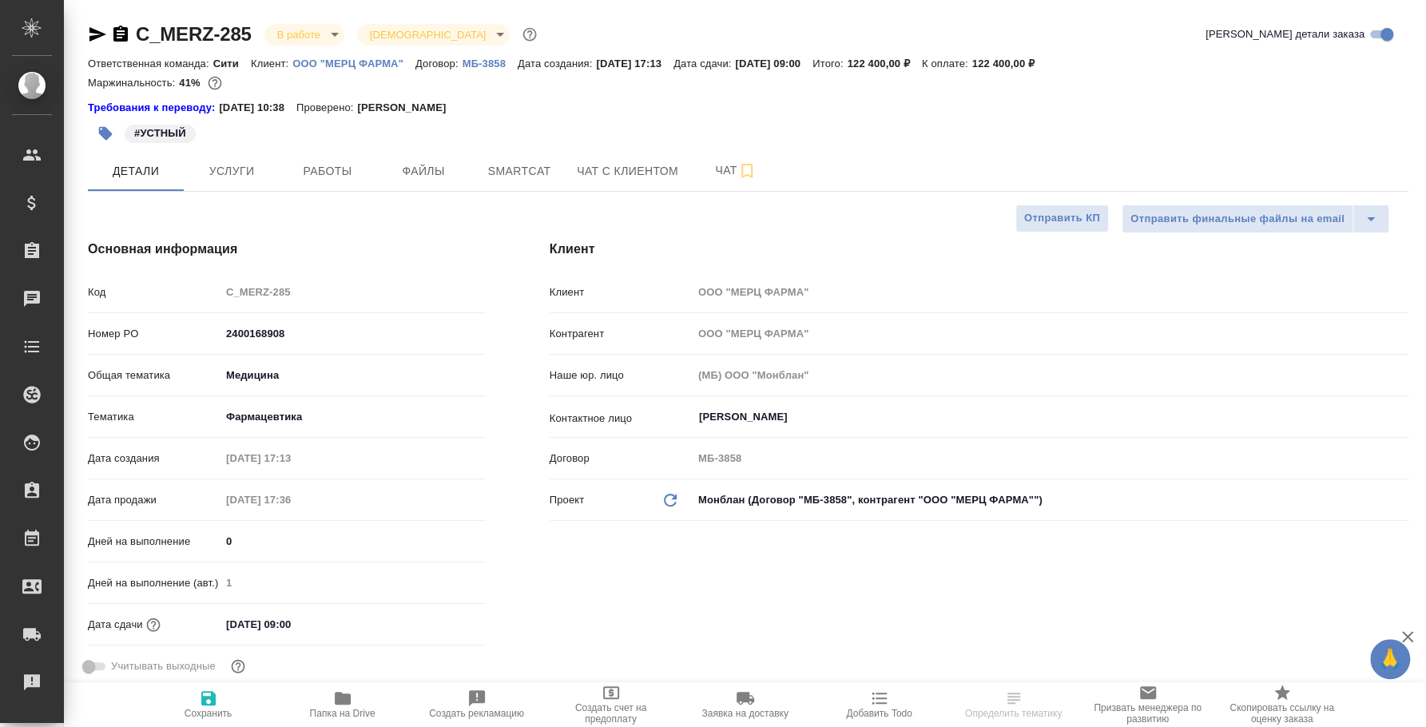
type textarea "x"
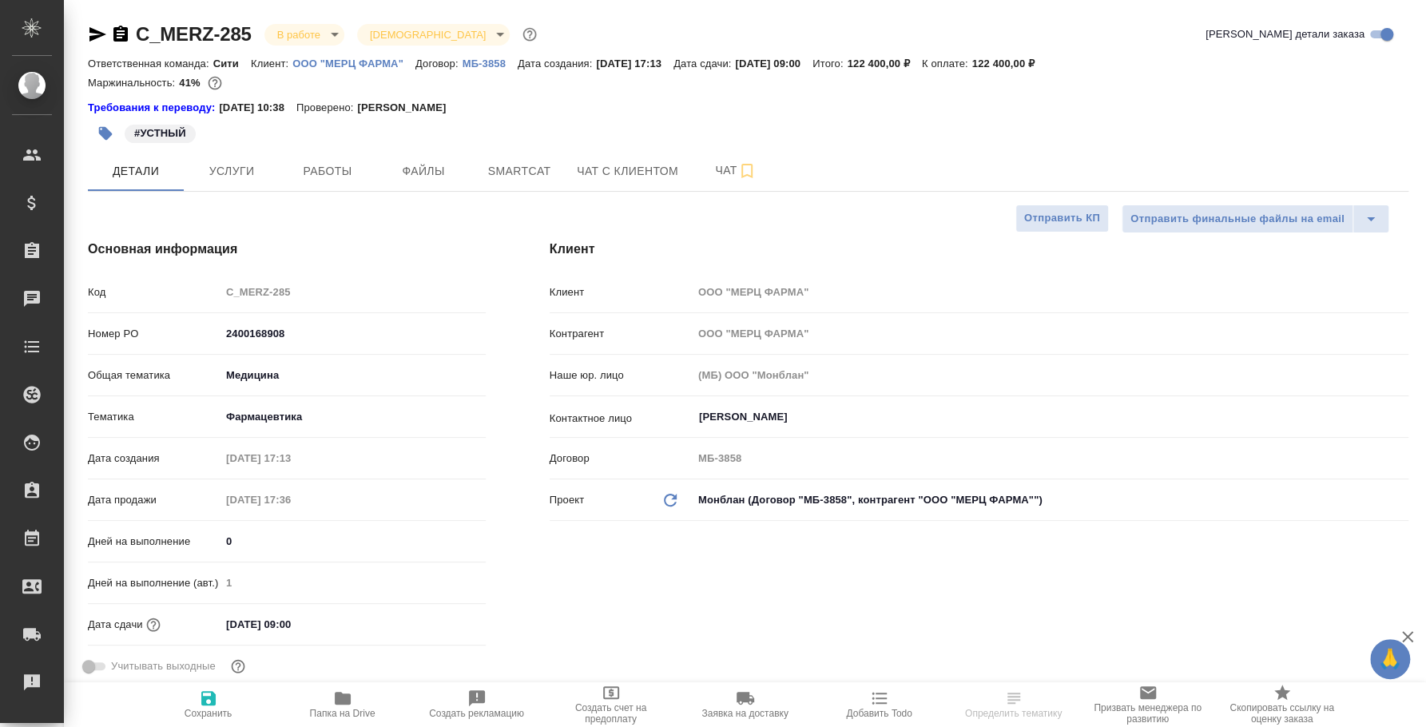
type textarea "x"
click at [354, 164] on span "Работы" at bounding box center [327, 171] width 77 height 20
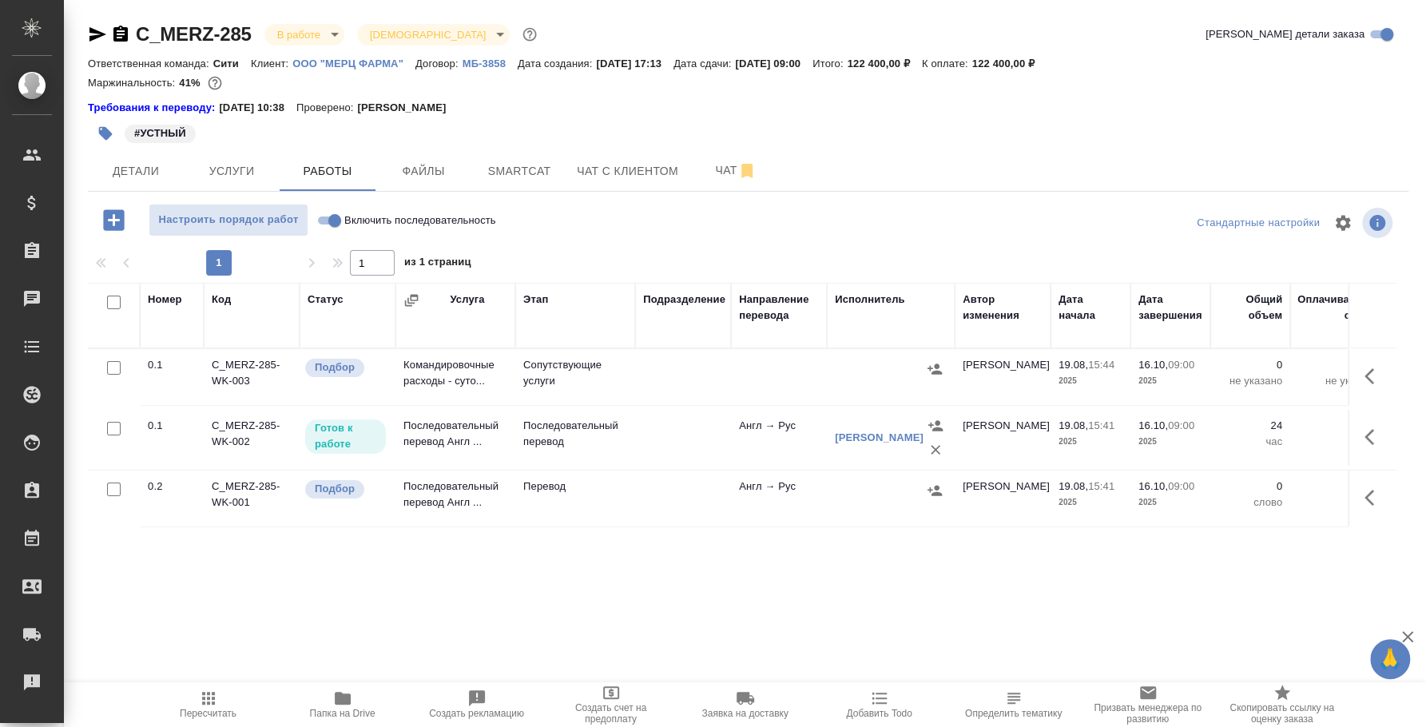
click at [325, 221] on input "Включить последовательность" at bounding box center [335, 220] width 58 height 19
checkbox input "true"
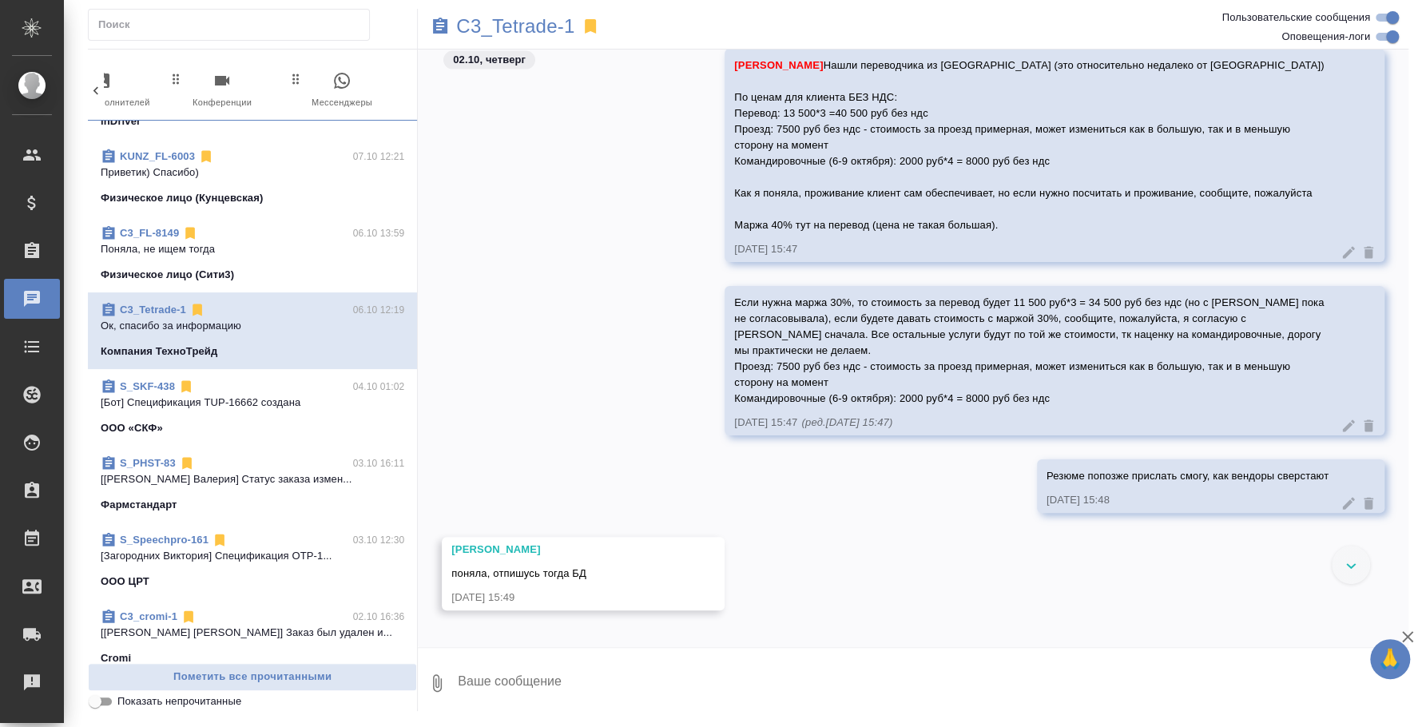
scroll to position [1098, 0]
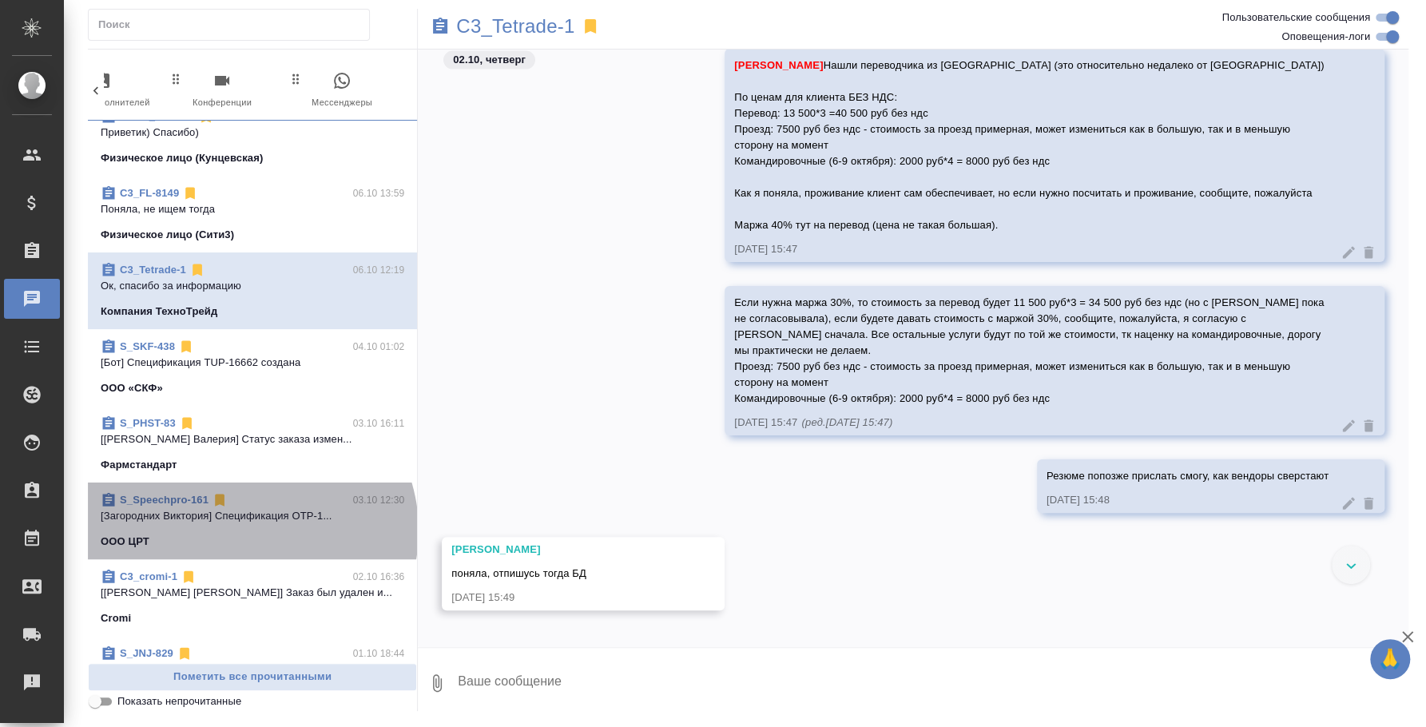
click at [249, 492] on span "S_Speechpro-161 03.10 12:30 [Загородних Виктория] Спецификация OTP-1... OOO ЦРТ" at bounding box center [253, 521] width 304 height 58
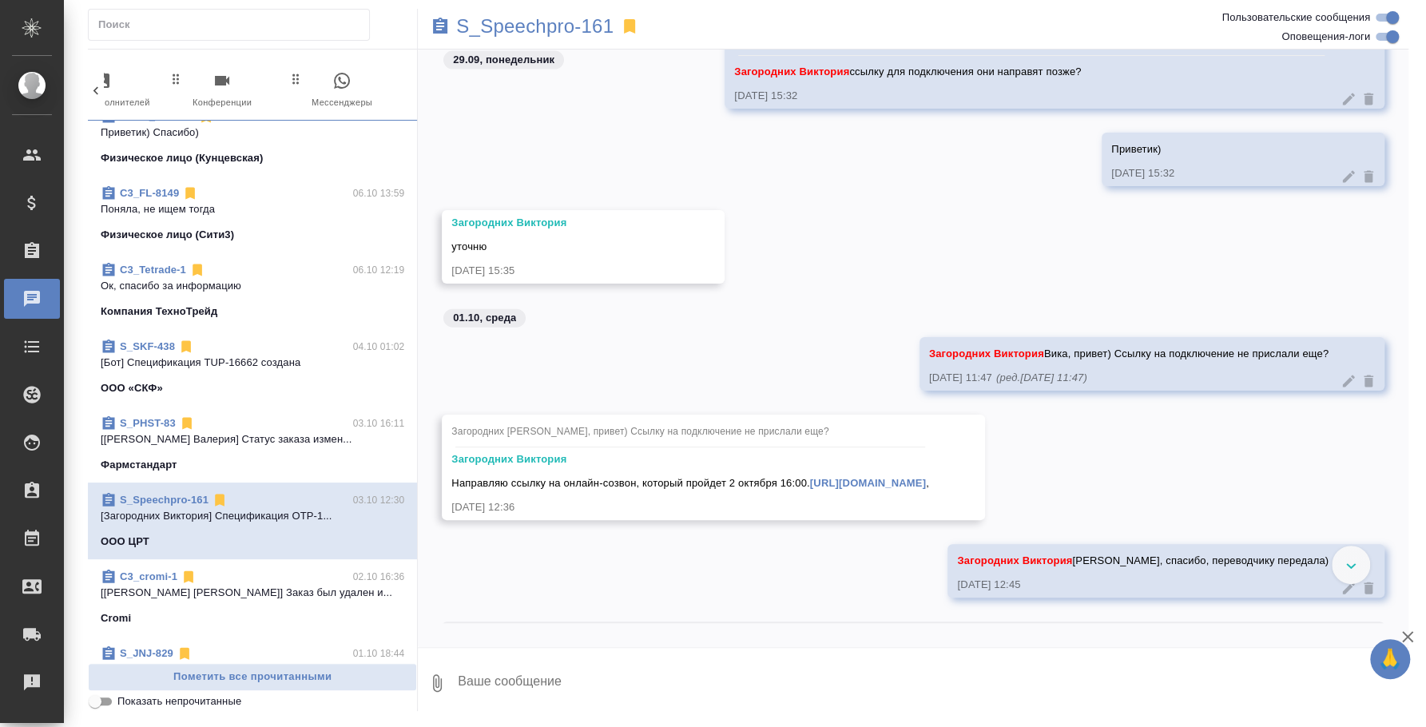
scroll to position [6236, 0]
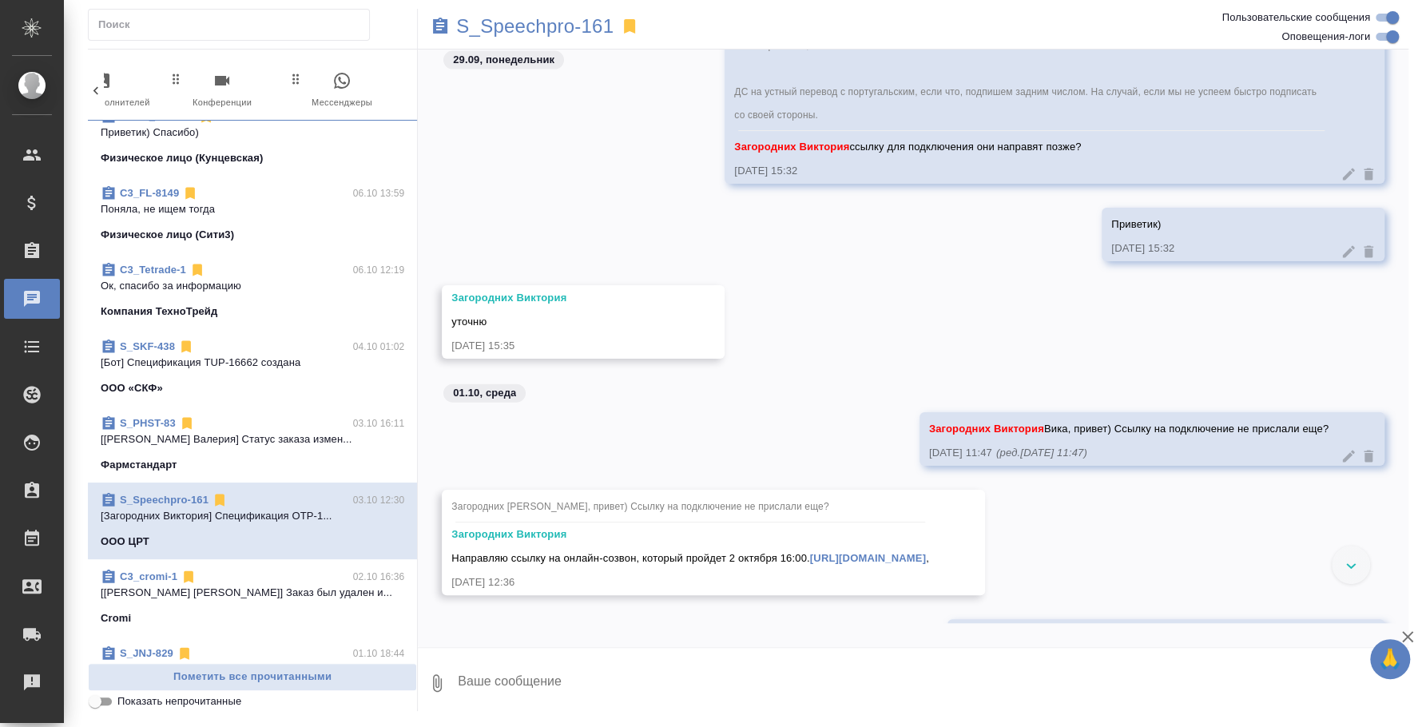
click at [233, 415] on span "S_PHST-83 03.10 16:11 [[PERSON_NAME]] Статус заказа измен... [GEOGRAPHIC_DATA]" at bounding box center [253, 444] width 304 height 58
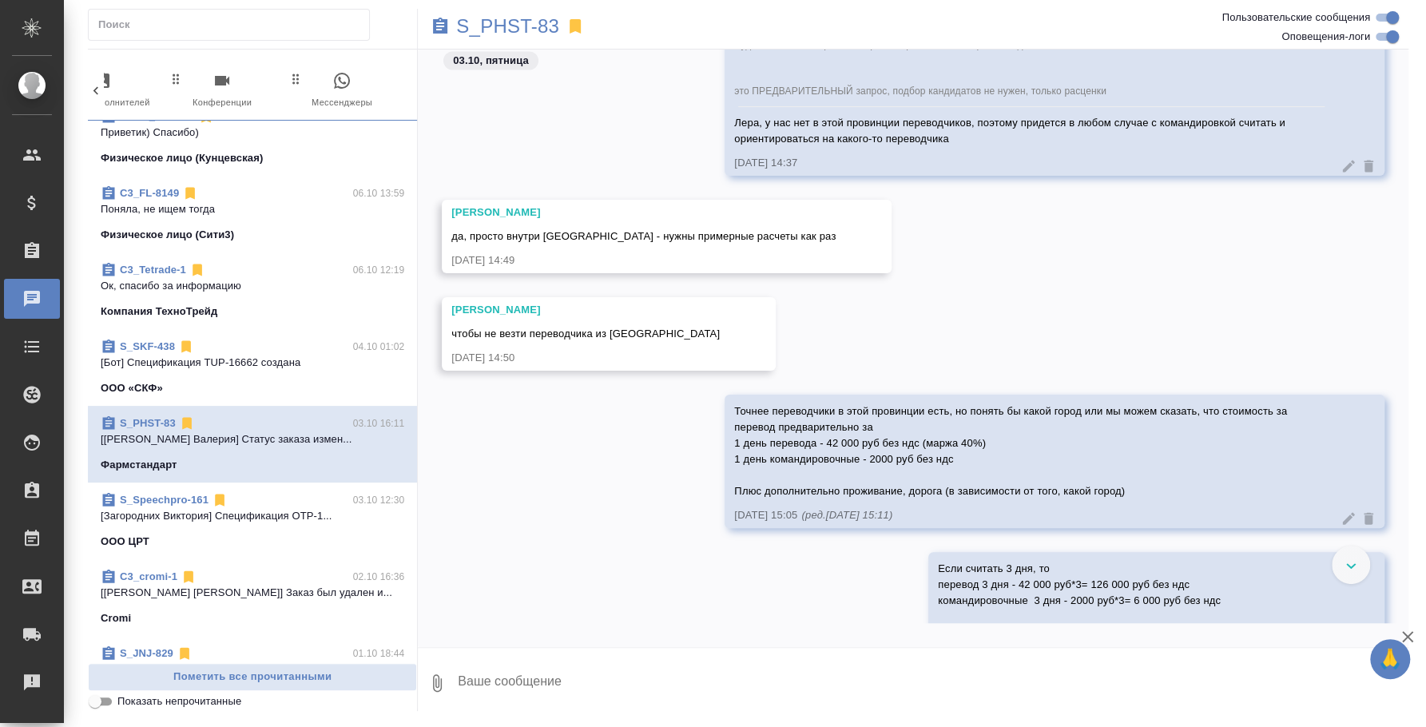
scroll to position [1298, 0]
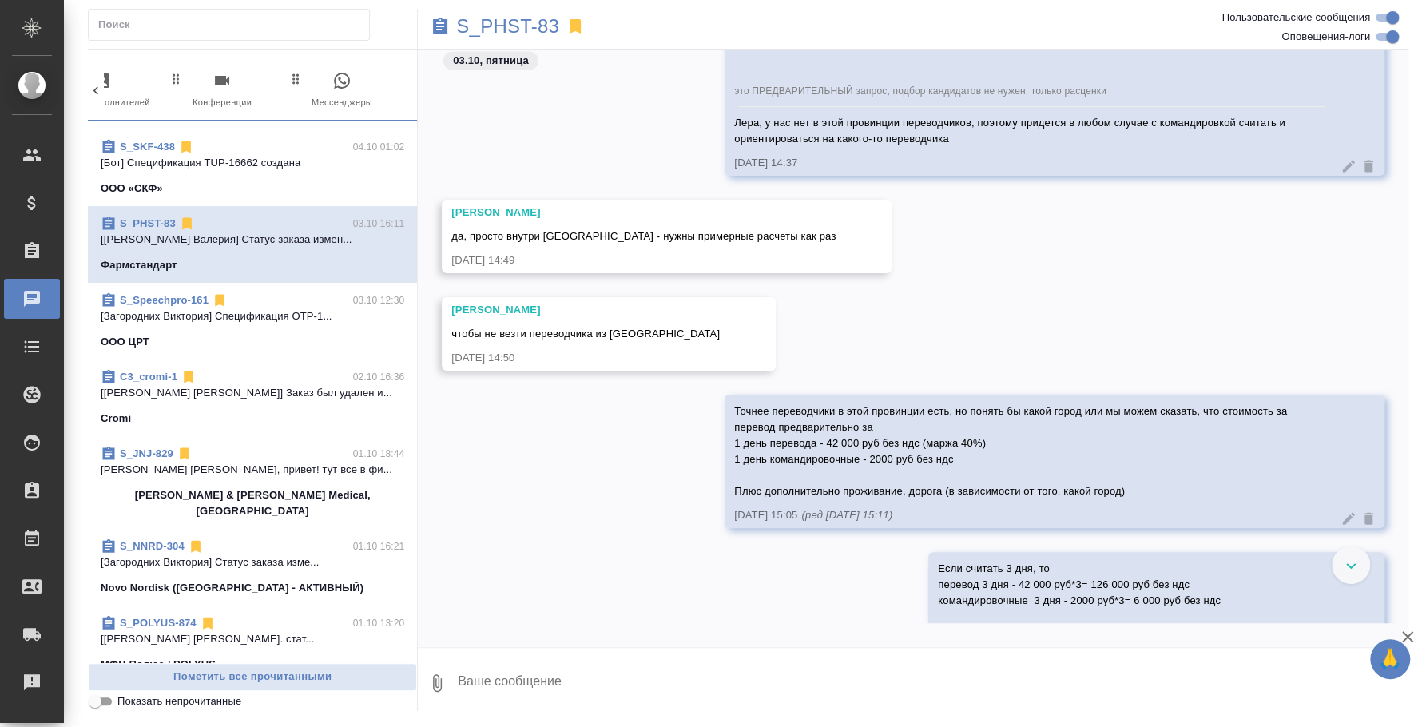
click at [213, 446] on div "S_JNJ-829 01.10 18:44" at bounding box center [253, 454] width 304 height 16
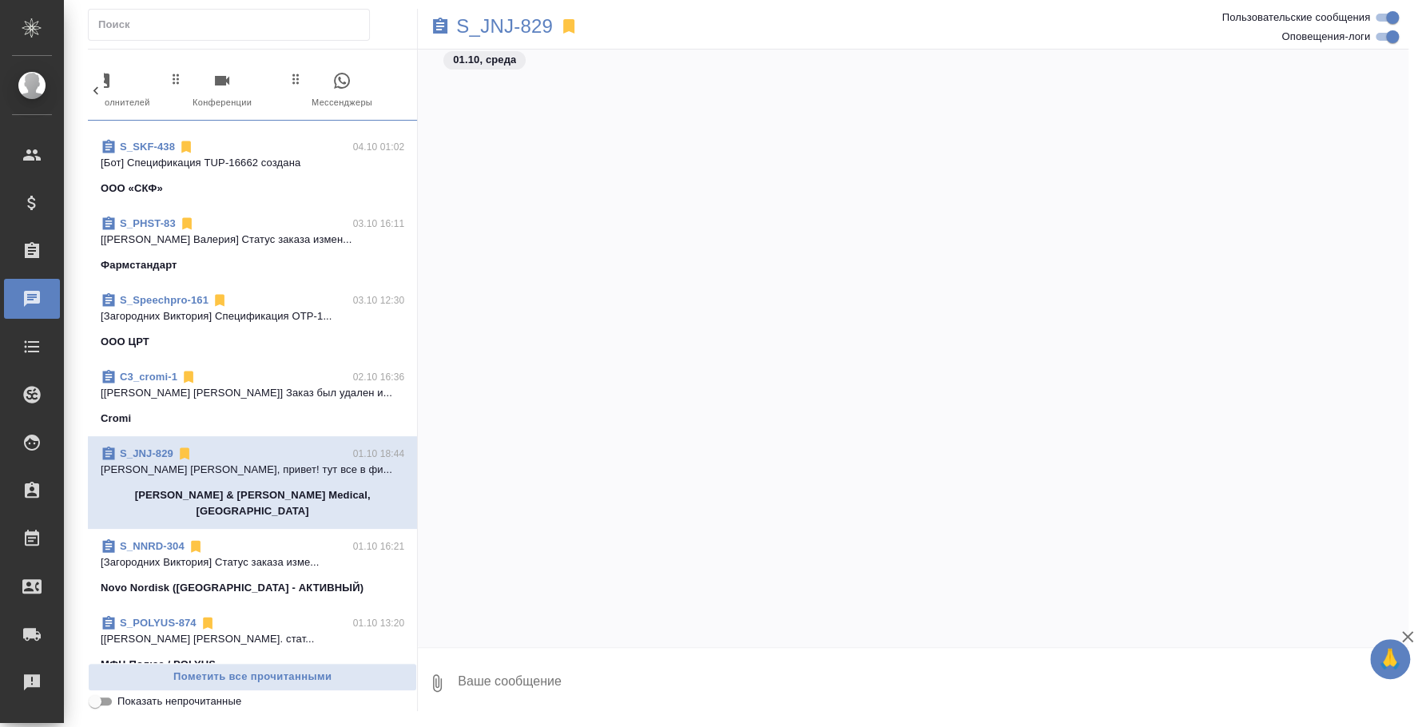
scroll to position [36031, 0]
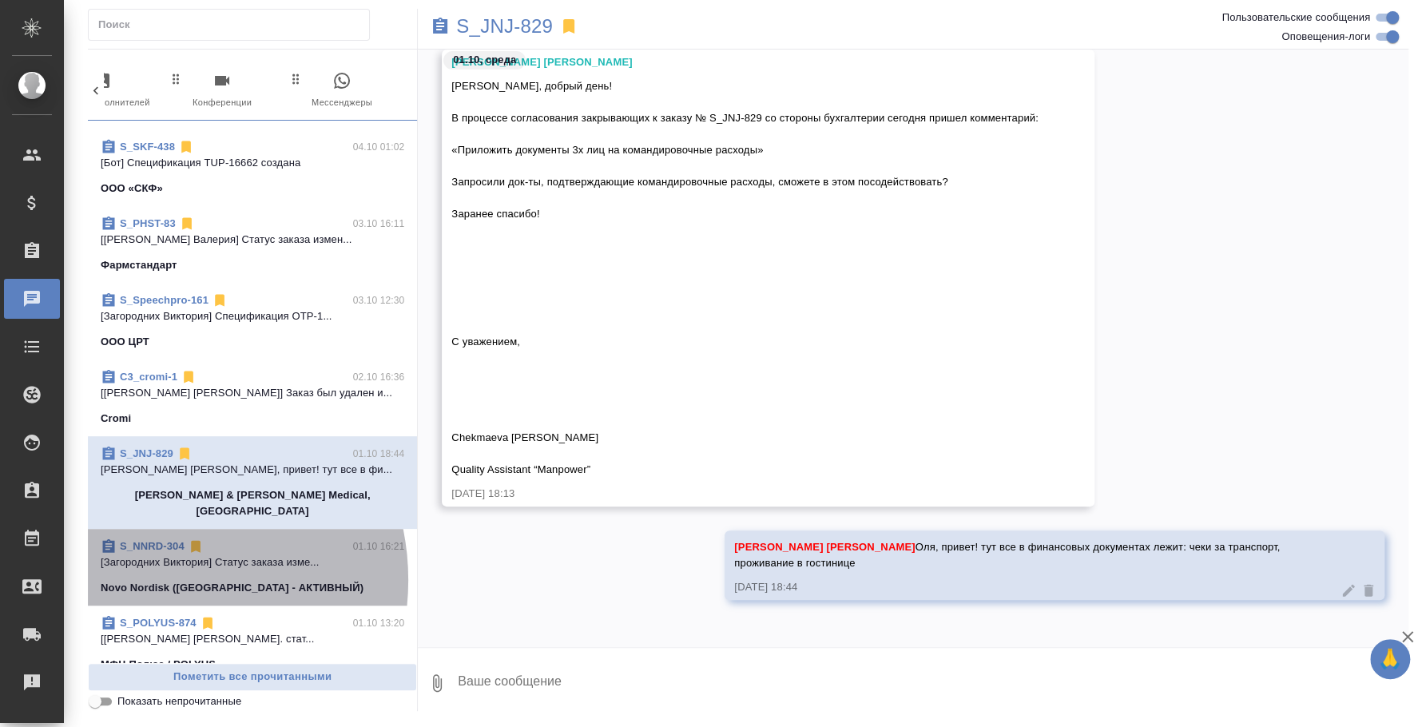
click at [153, 580] on p "Novo Nordisk ([GEOGRAPHIC_DATA] - АКТИВНЫЙ)" at bounding box center [232, 588] width 263 height 16
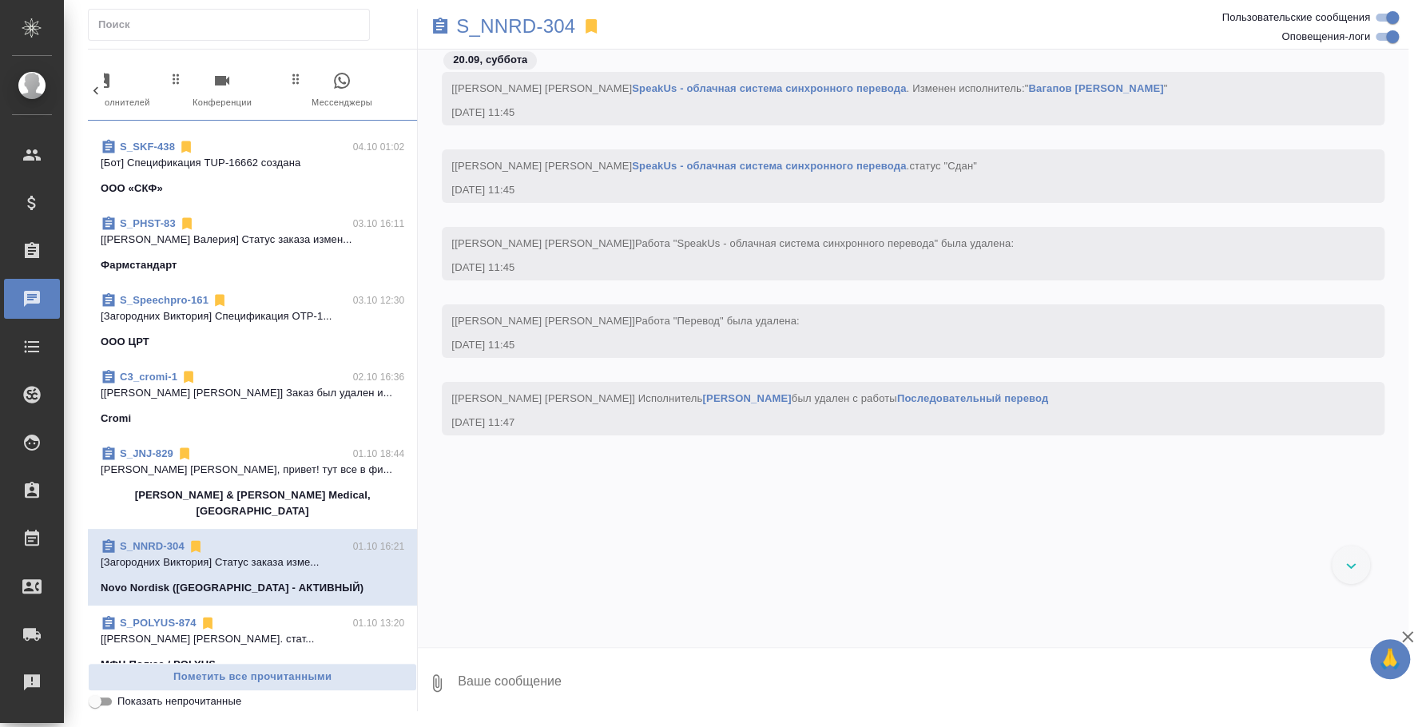
scroll to position [8779, 0]
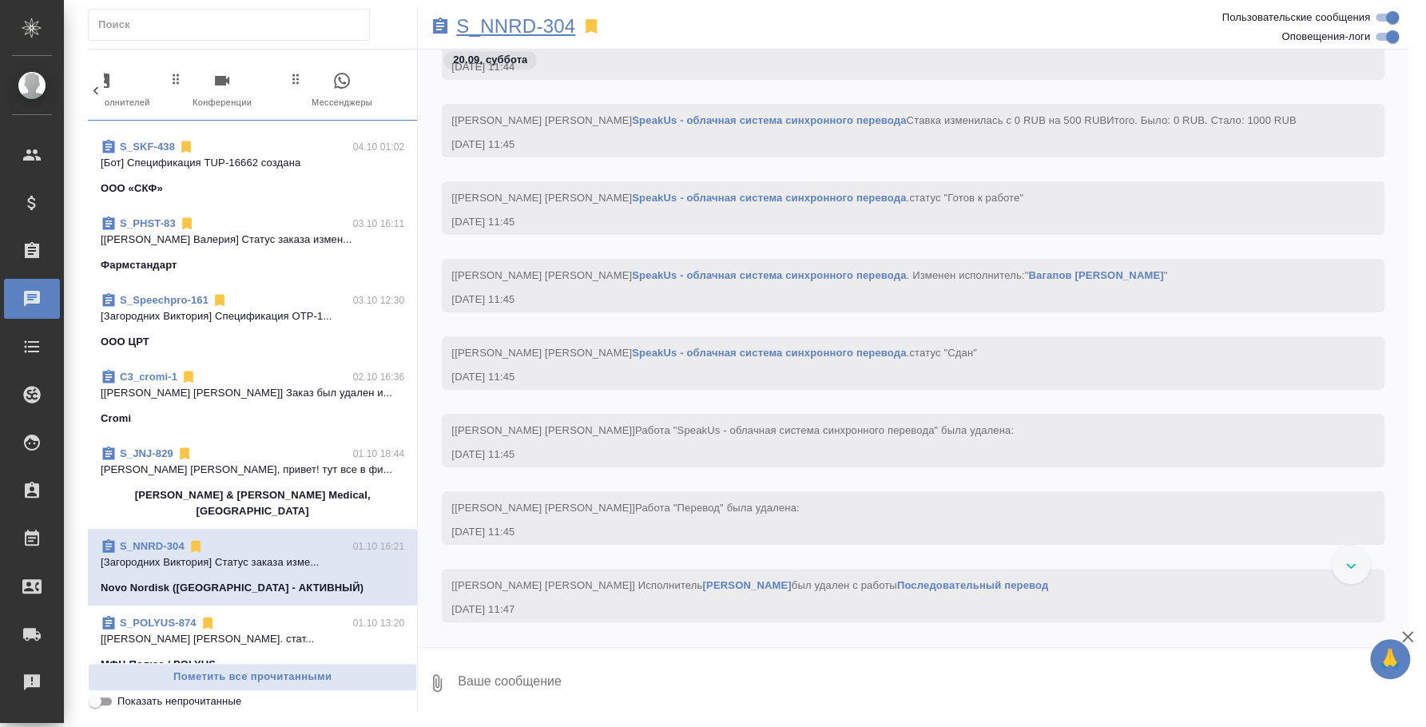
click at [510, 21] on p "S_NNRD-304" at bounding box center [515, 26] width 119 height 16
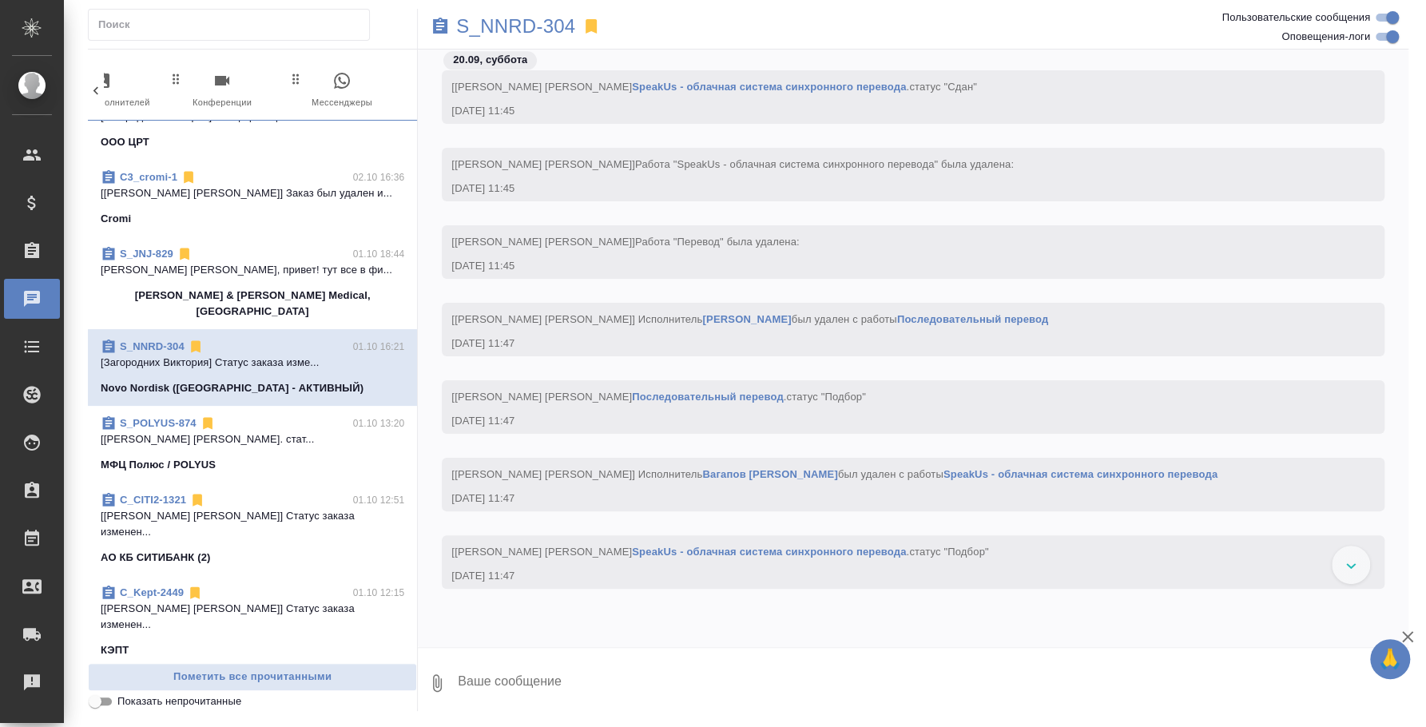
scroll to position [9078, 0]
click at [702, 318] on link "[PERSON_NAME]" at bounding box center [746, 318] width 89 height 12
click at [252, 642] on div "КЭПТ" at bounding box center [253, 650] width 304 height 16
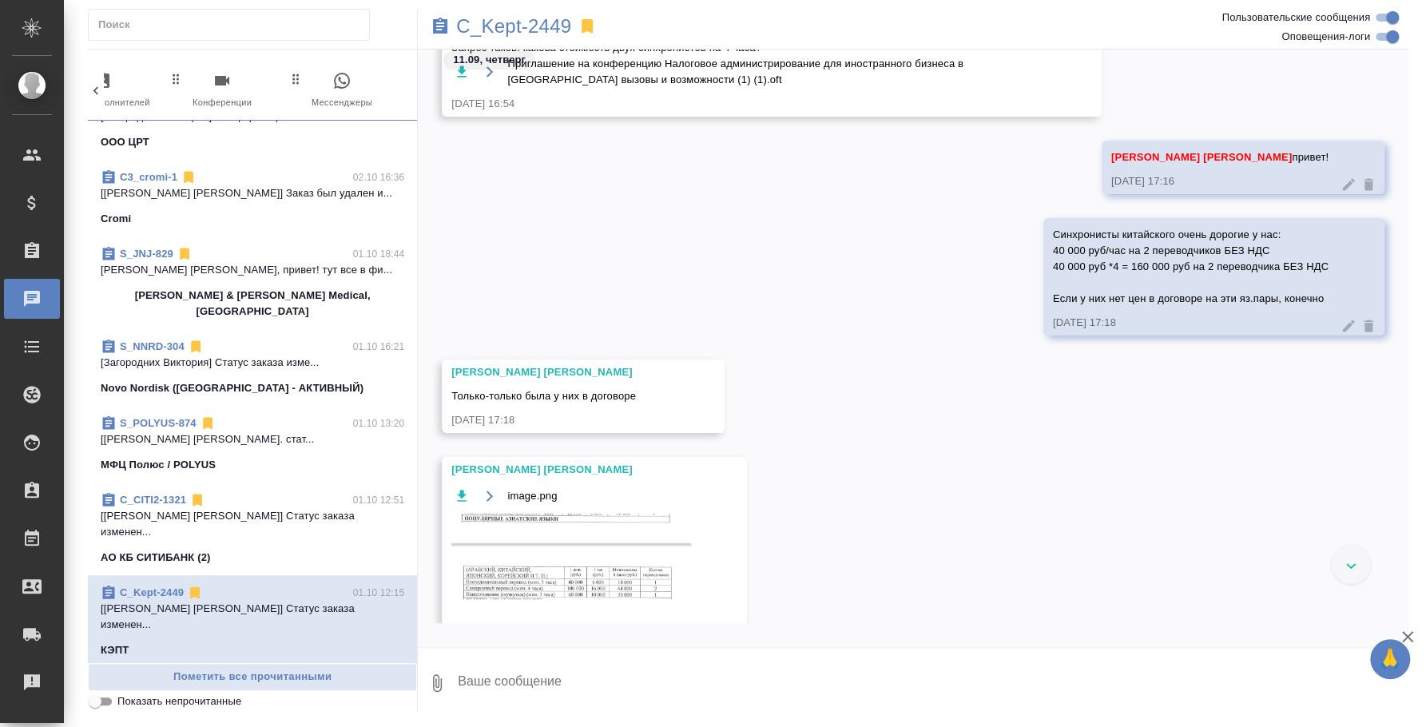
scroll to position [0, 0]
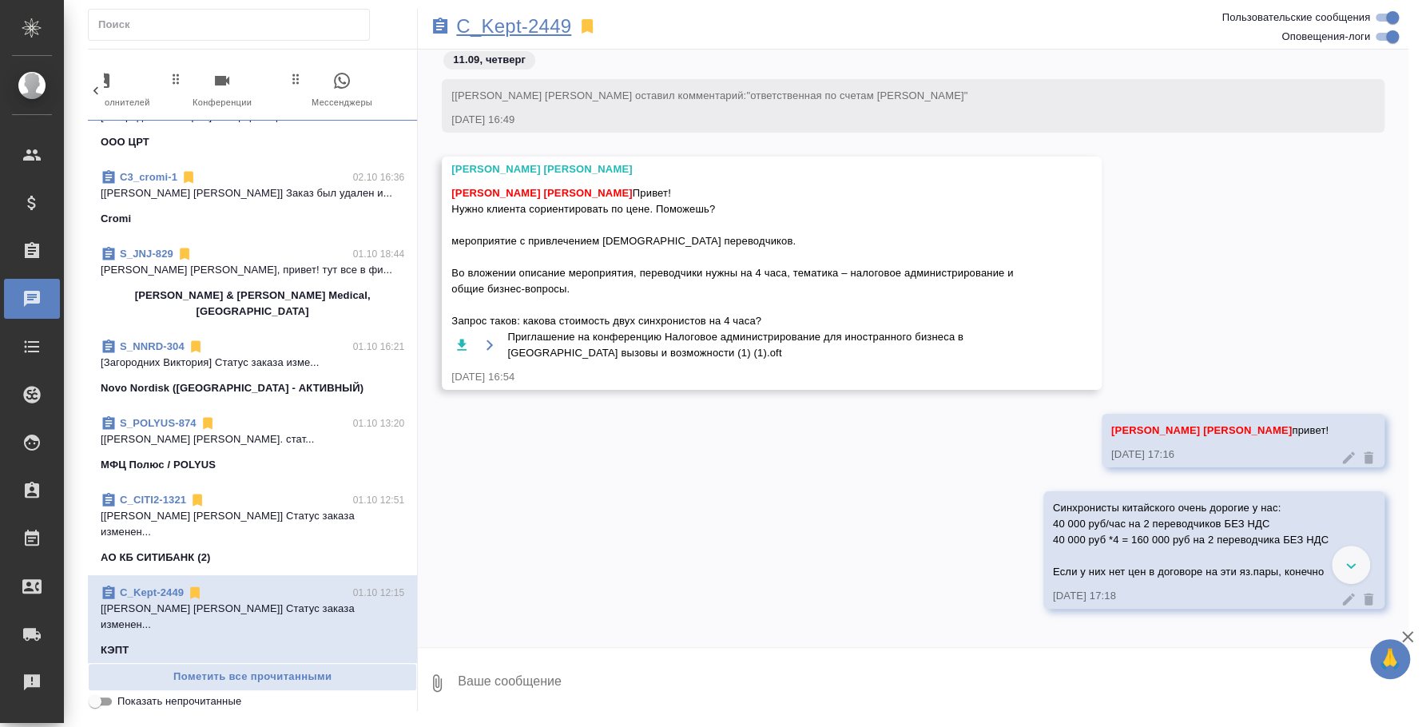
click at [523, 34] on p "C_Kept-2449" at bounding box center [513, 26] width 115 height 16
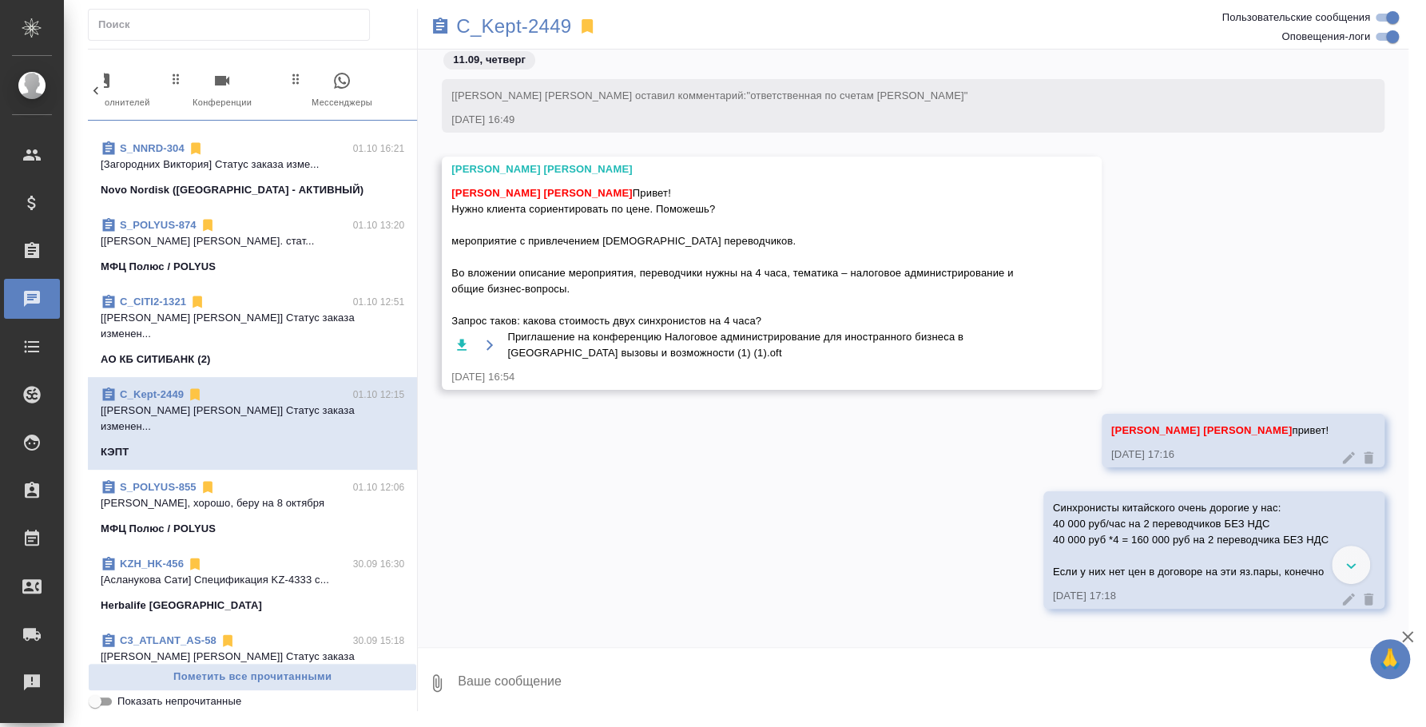
scroll to position [1698, 0]
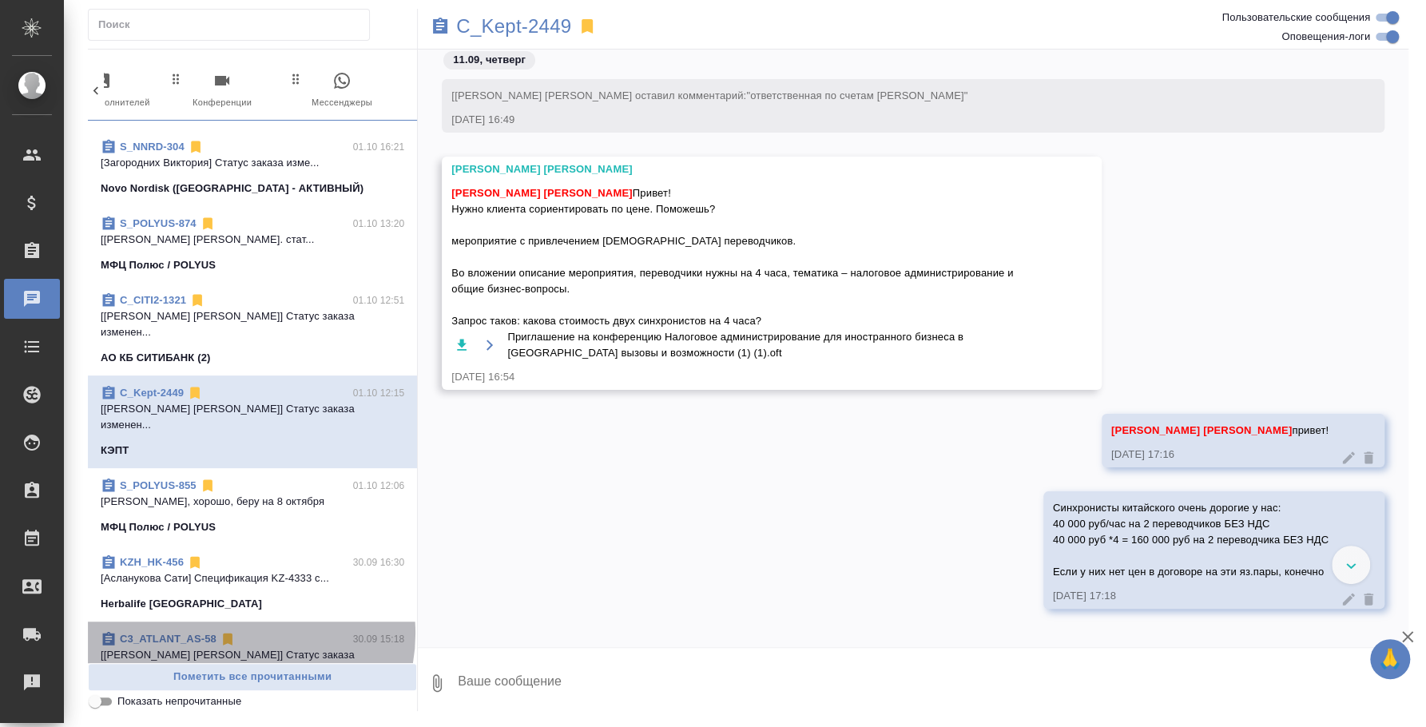
click at [241, 631] on div "C3_ATLANT_AS-58 30.09 15:18" at bounding box center [253, 639] width 304 height 16
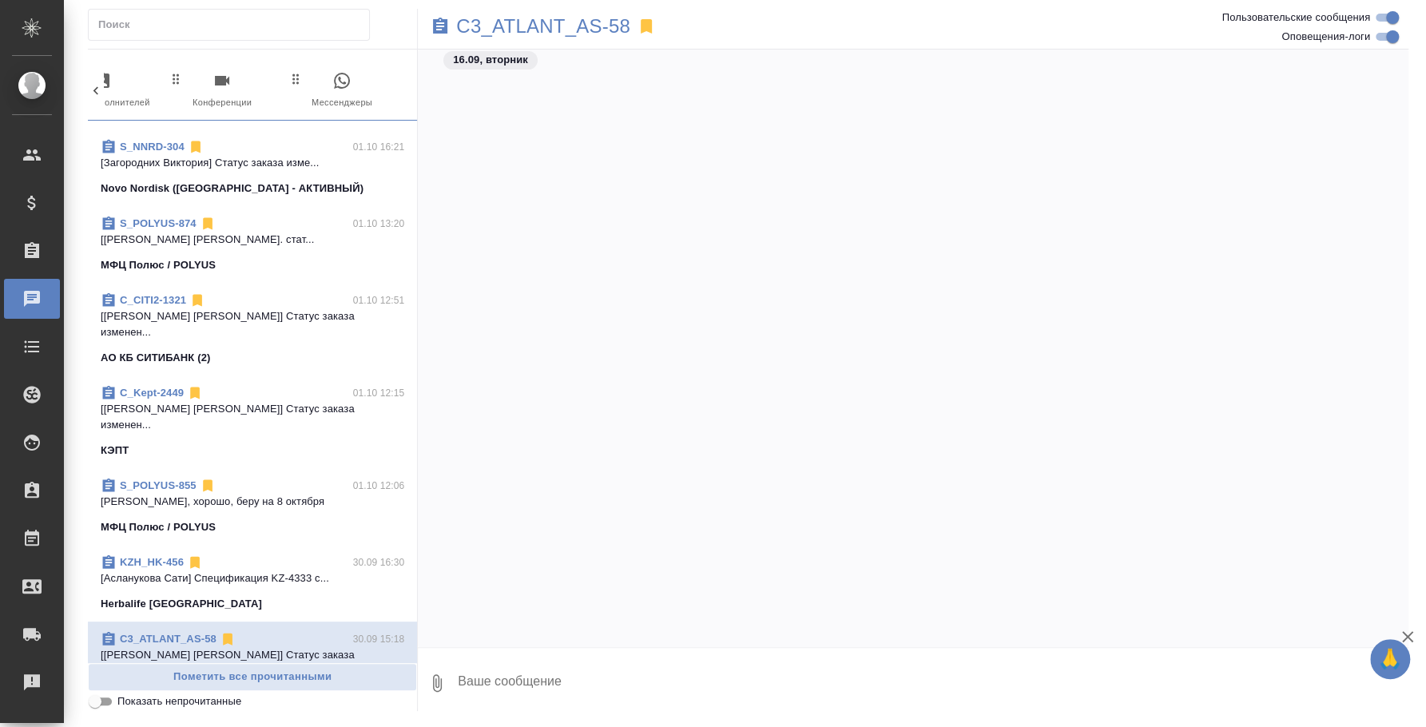
scroll to position [1299, 0]
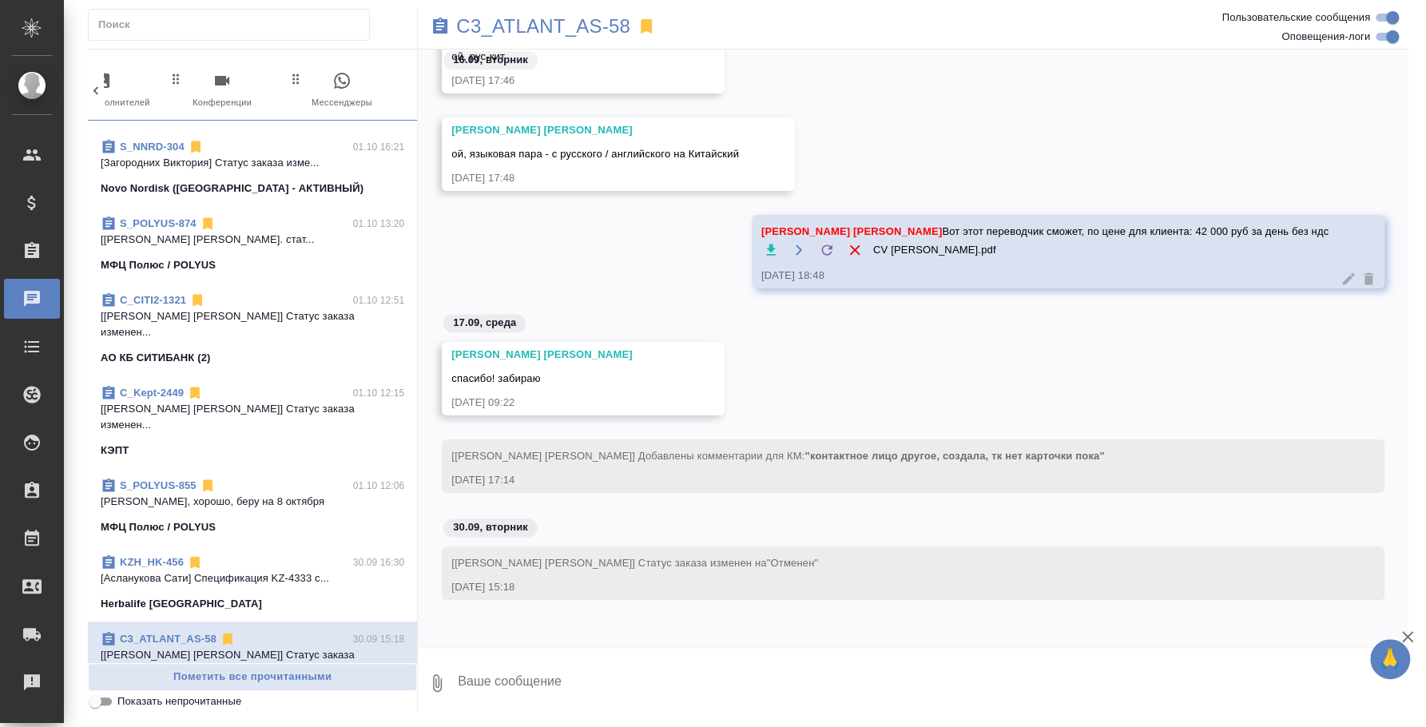
click at [286, 724] on div "C3_ATLANT_AS-59 30.09 15:18" at bounding box center [253, 732] width 304 height 16
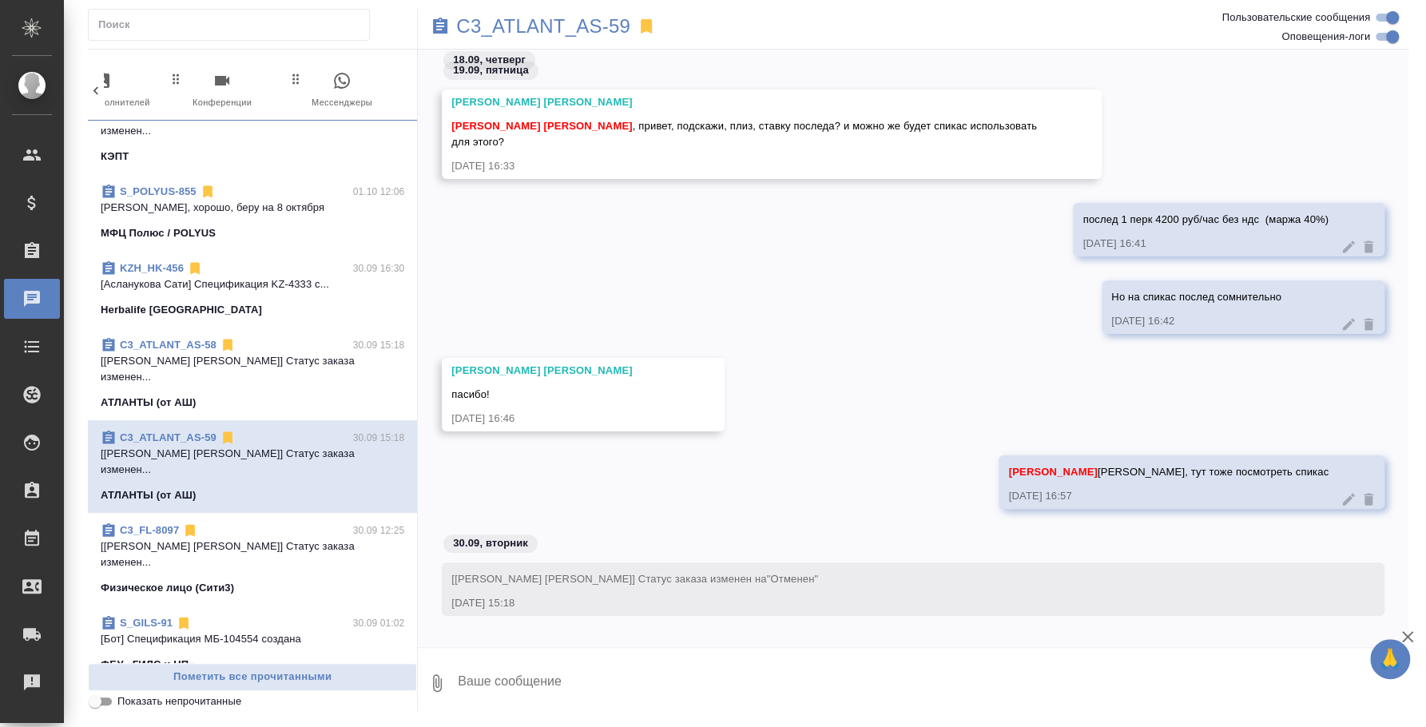
scroll to position [1997, 0]
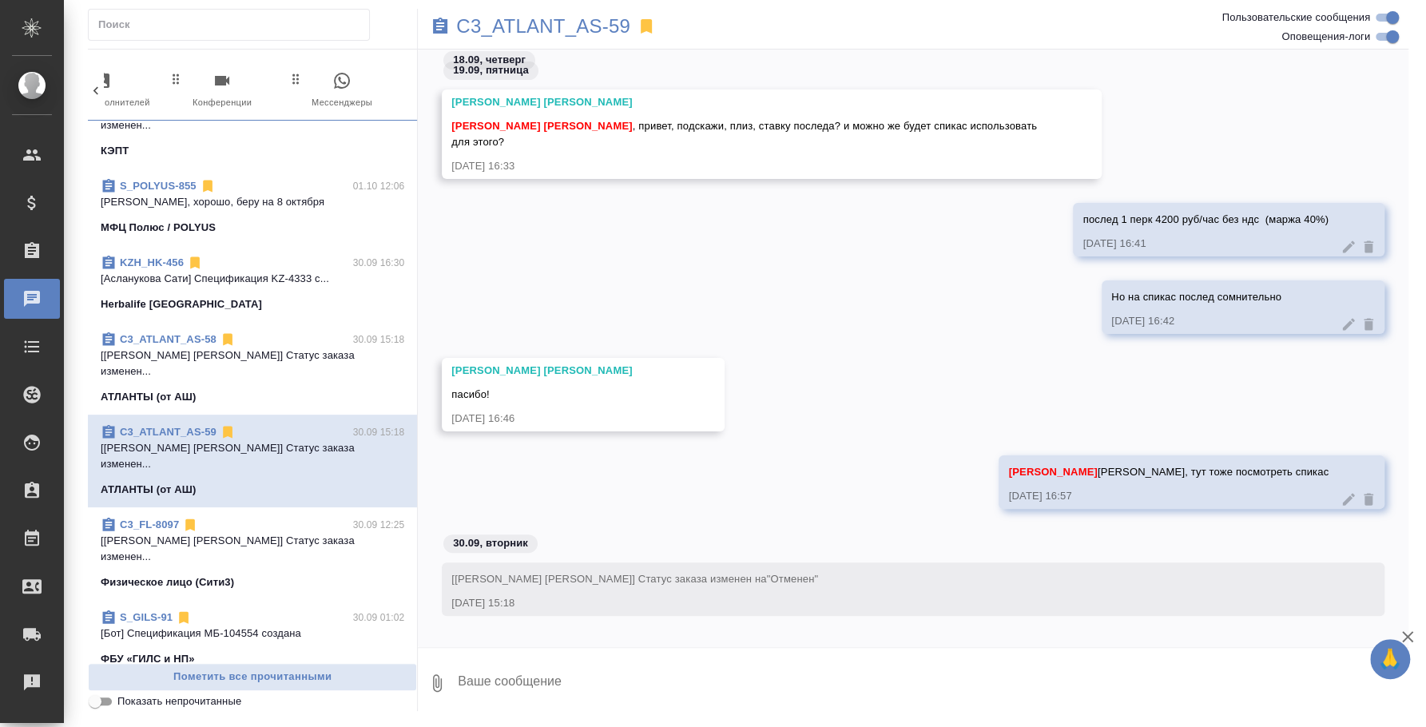
click at [257, 610] on span "S_GILS-91 30.09 01:02 [Бот] Спецификация МБ-104554 создана ФБУ «ГИЛС и НП»" at bounding box center [253, 639] width 304 height 58
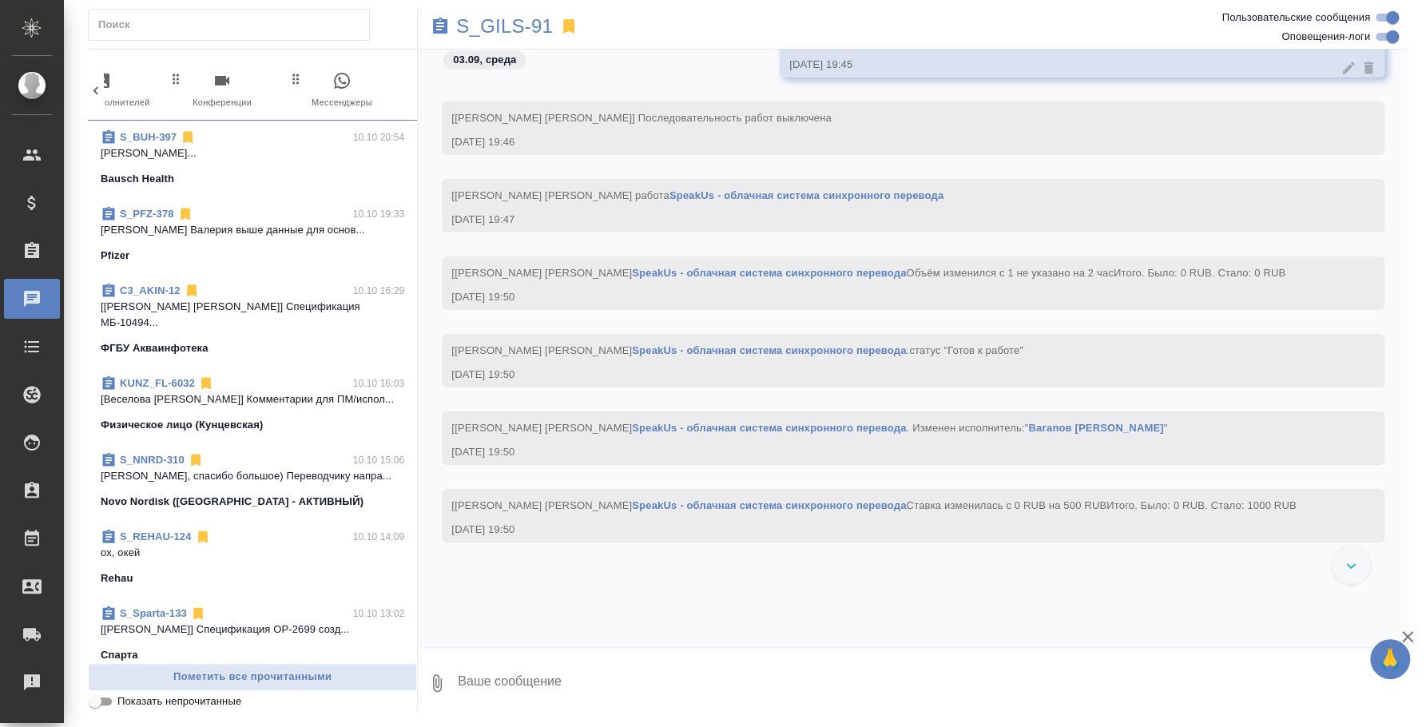
scroll to position [0, 0]
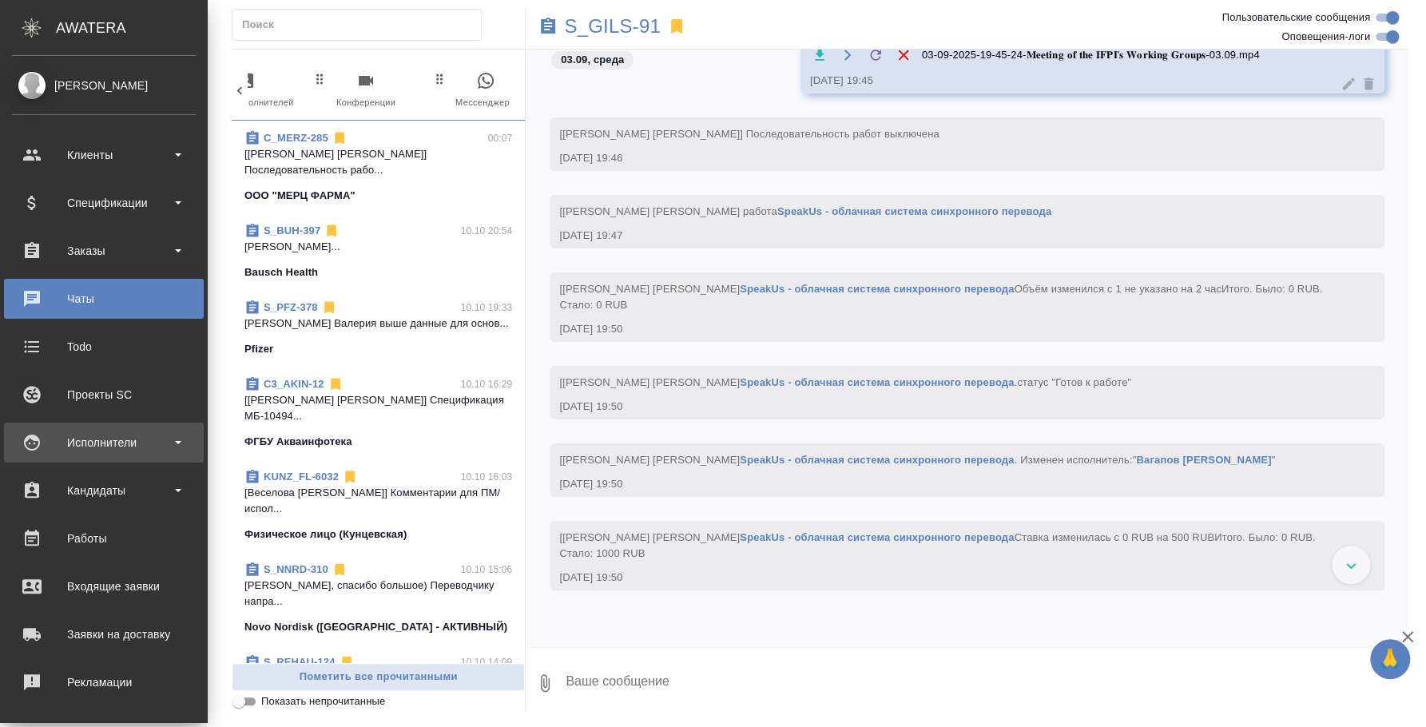
click at [97, 444] on div "Исполнители" at bounding box center [104, 443] width 184 height 24
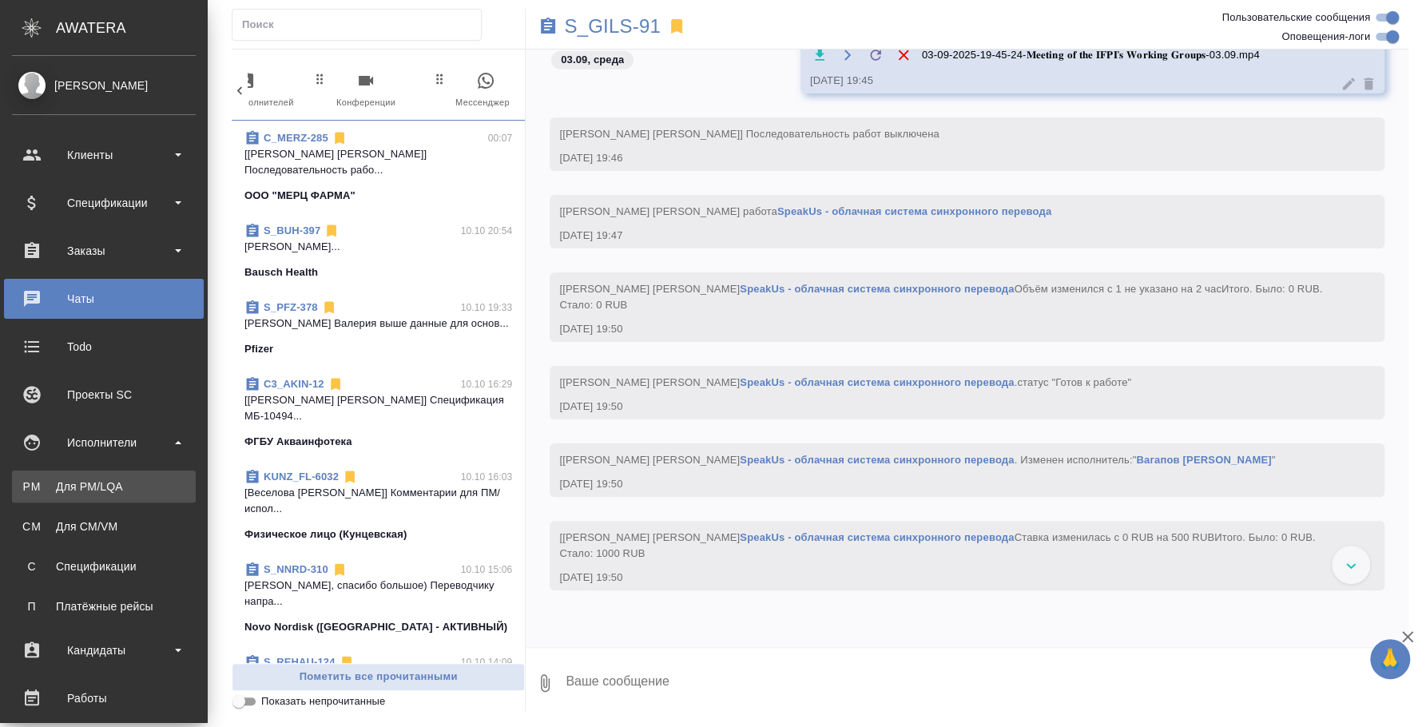
click at [94, 475] on link "PM Для PM/[GEOGRAPHIC_DATA]" at bounding box center [104, 487] width 184 height 32
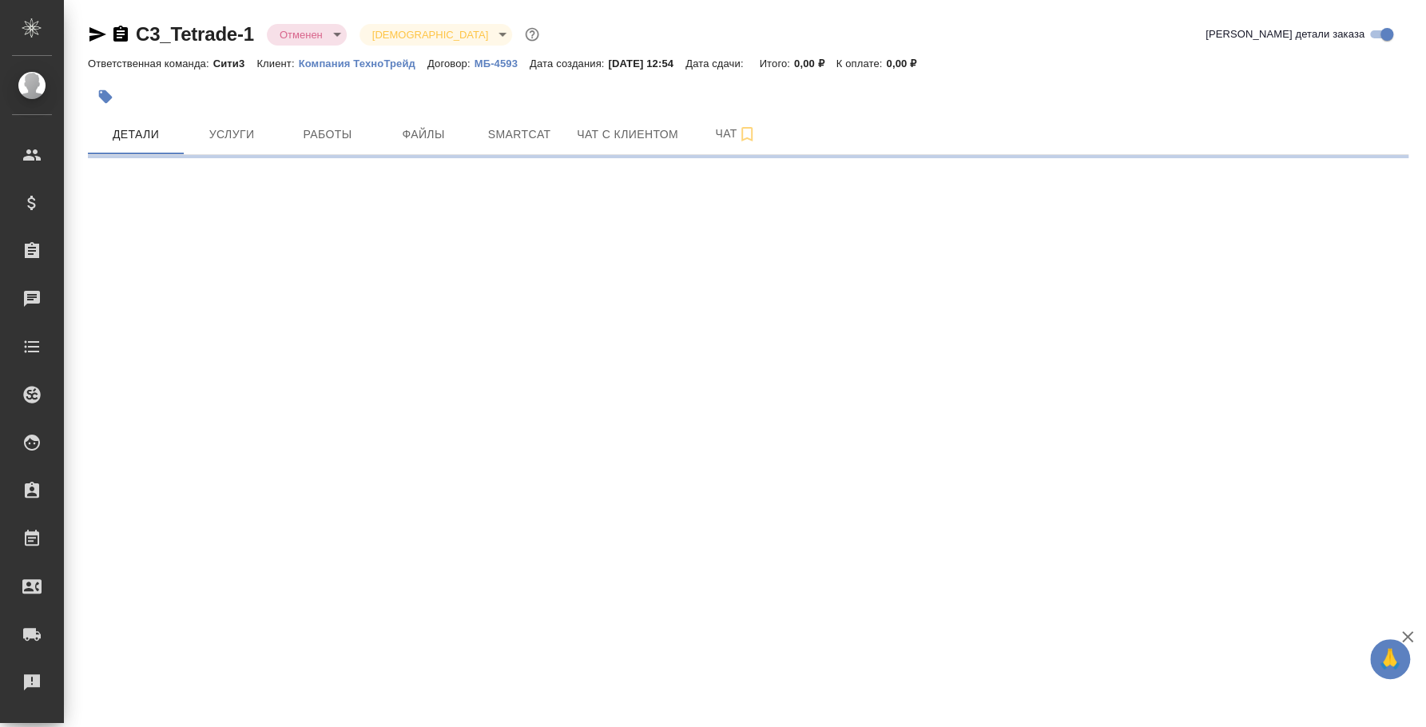
select select "RU"
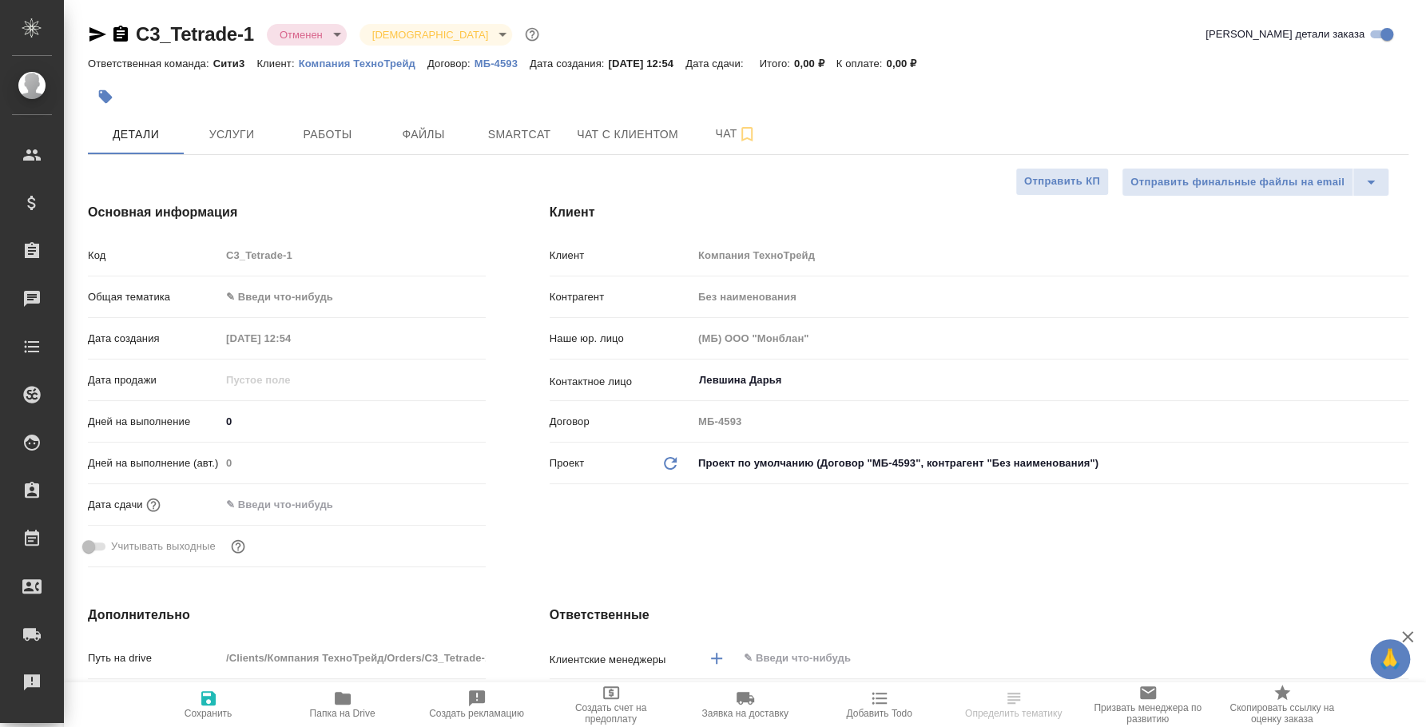
type textarea "x"
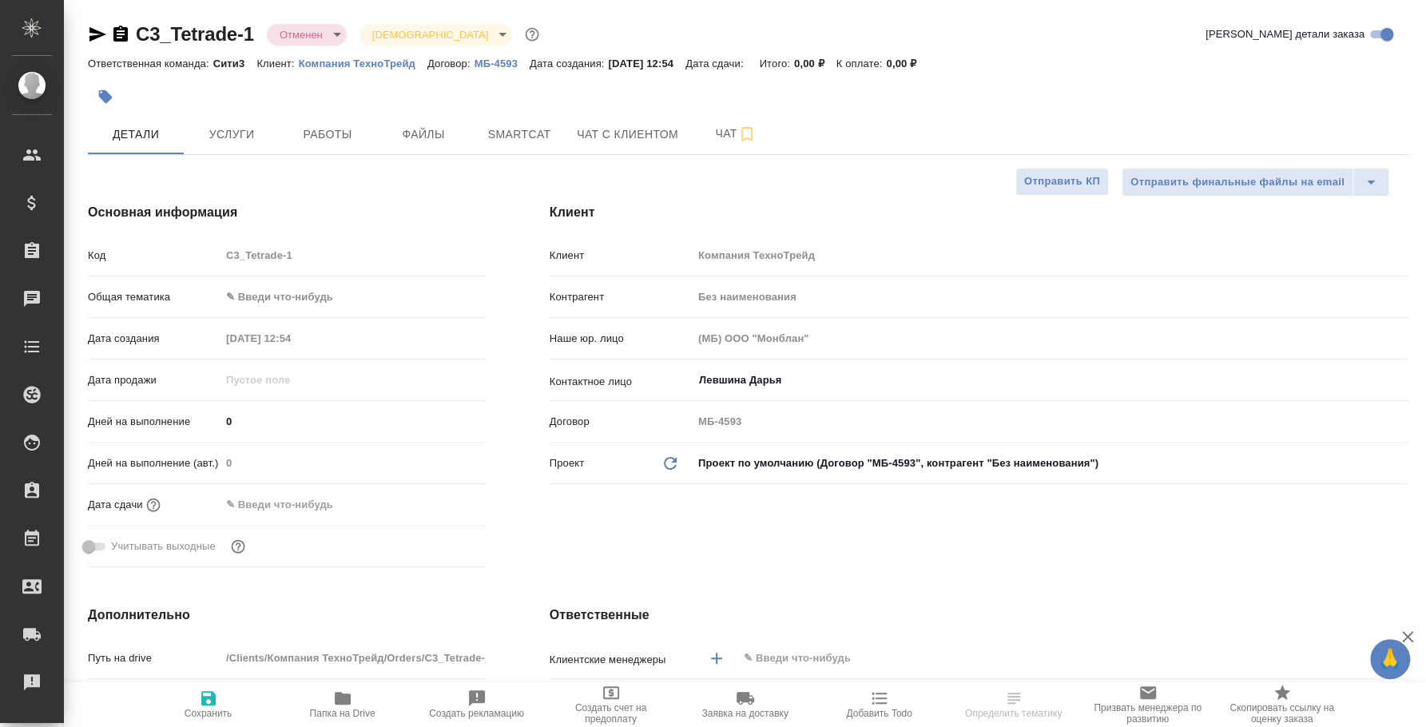
type textarea "x"
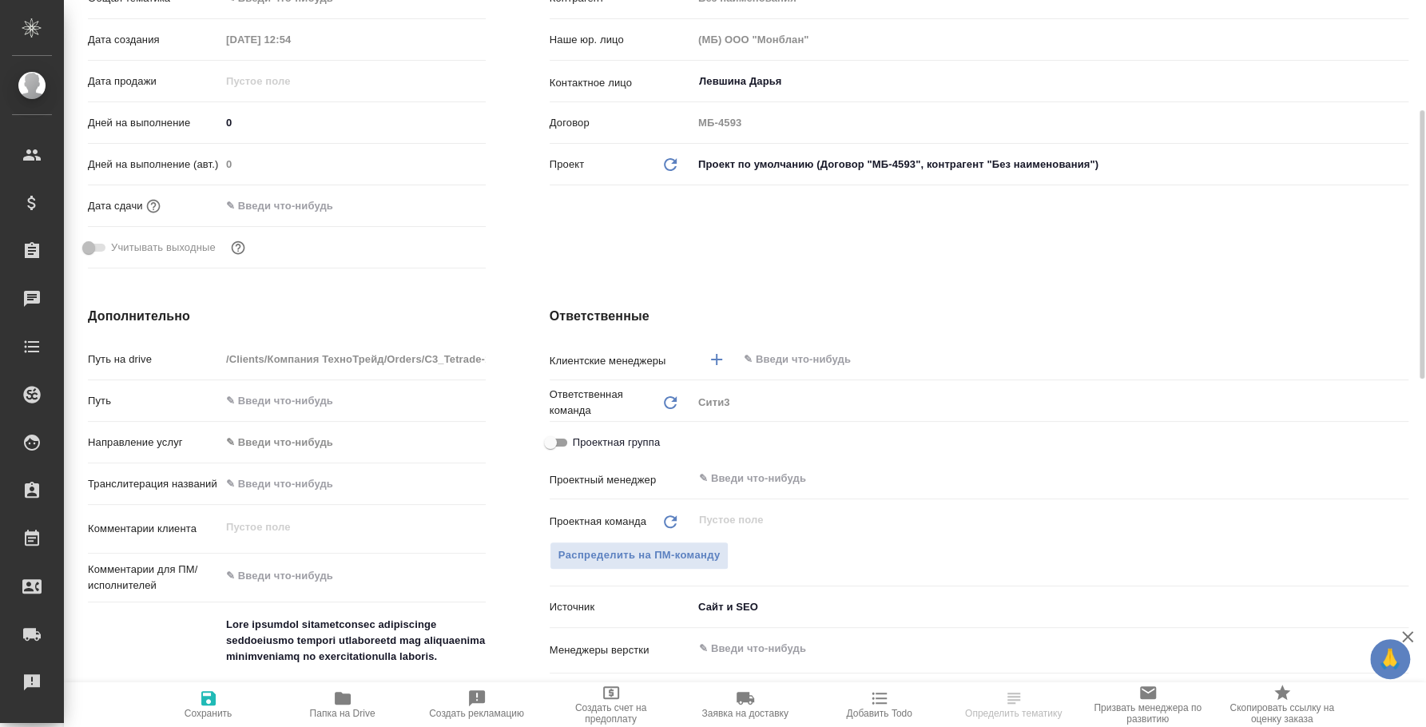
type textarea "x"
click at [789, 488] on div "​" at bounding box center [1051, 478] width 716 height 29
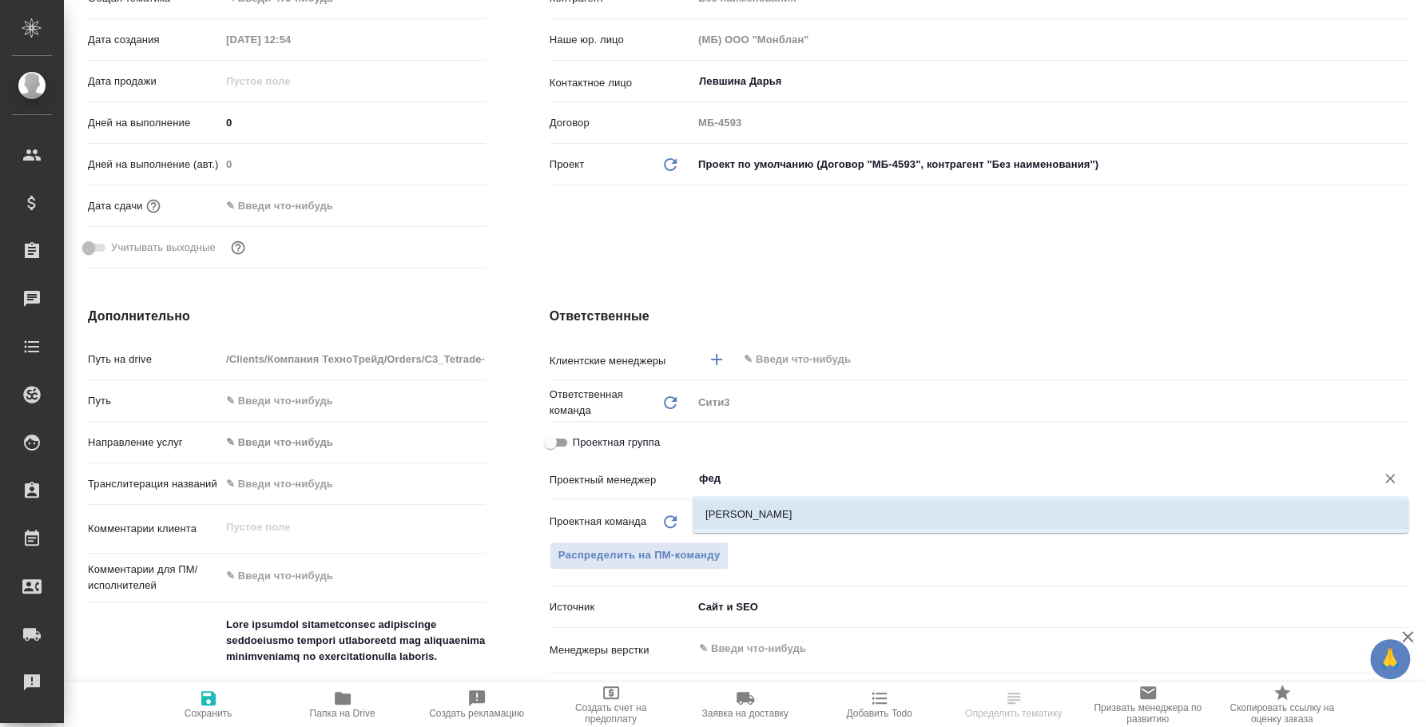
type input "фед"
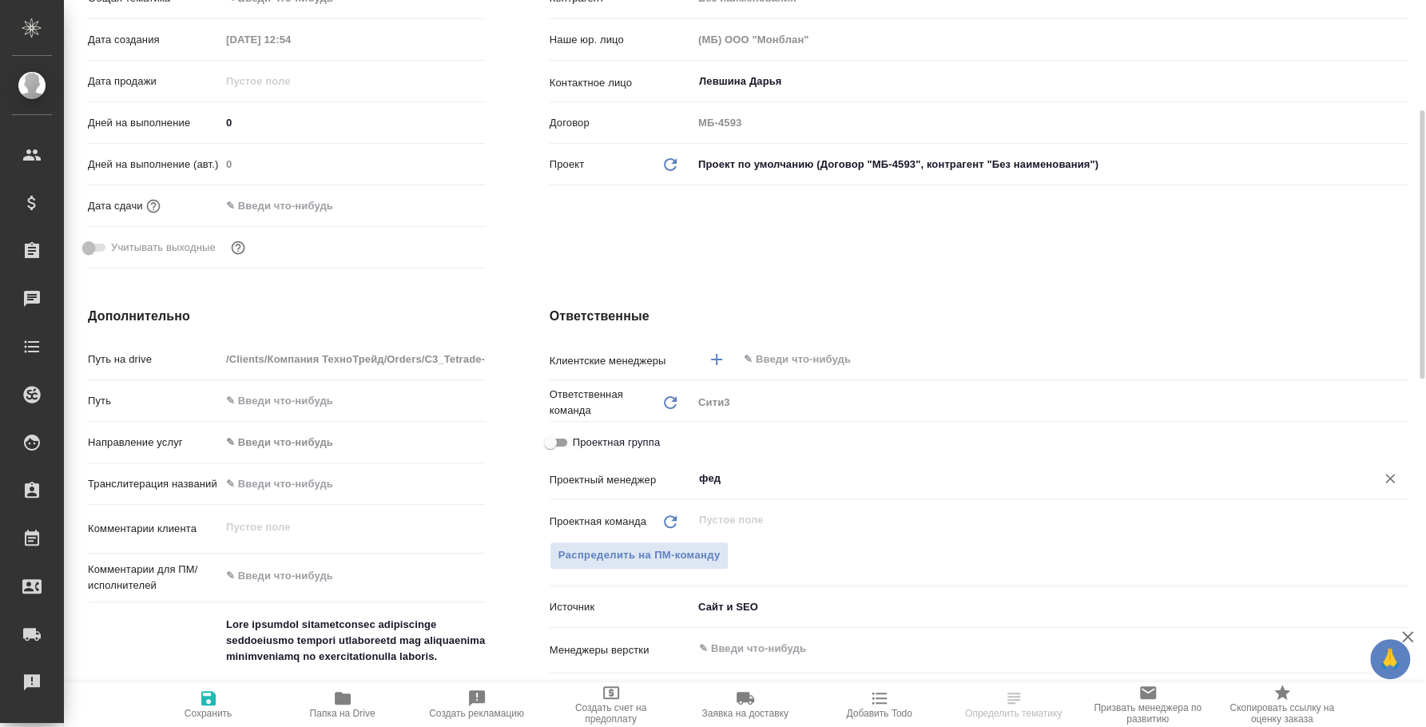
click at [823, 479] on input "фед" at bounding box center [1023, 478] width 653 height 19
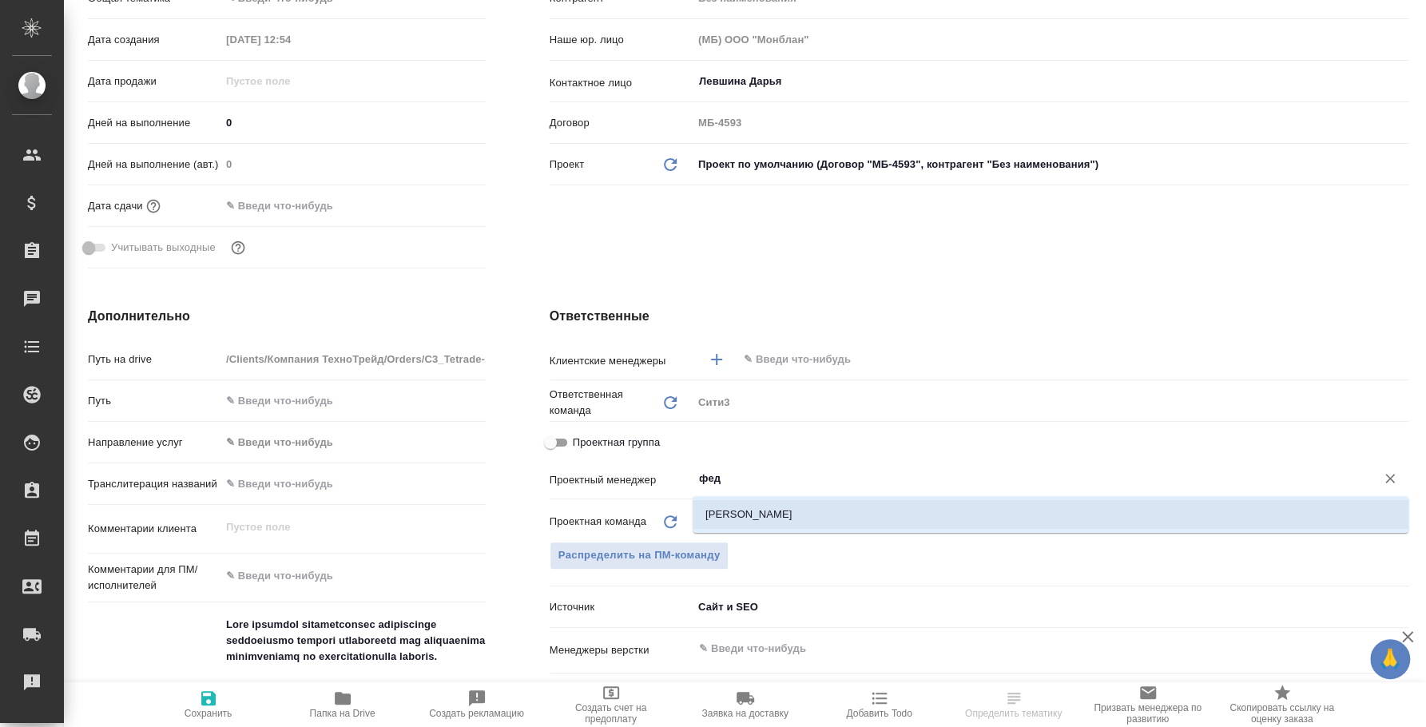
click at [807, 523] on li "[PERSON_NAME] [PERSON_NAME]" at bounding box center [1051, 514] width 716 height 29
type textarea "x"
type input "[PERSON_NAME]"
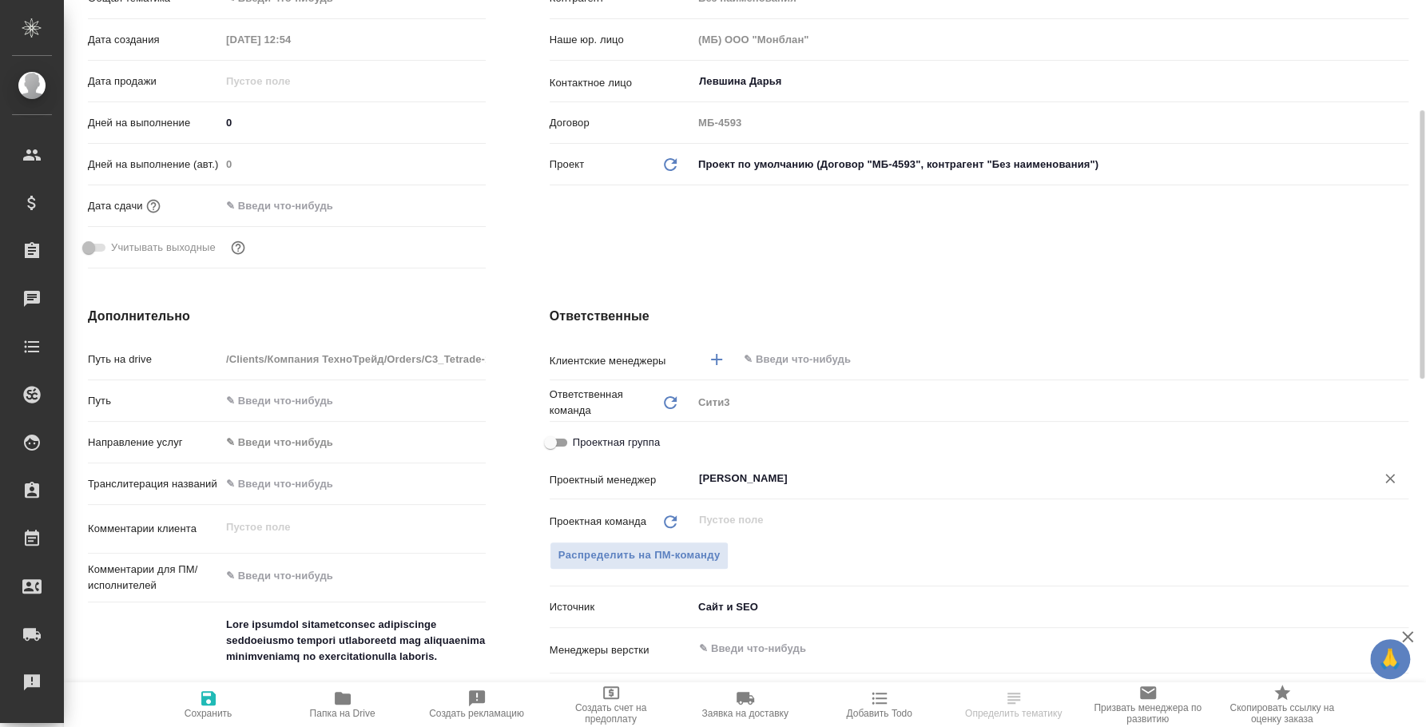
click at [234, 689] on div ".cls-1 fill:#fff; AWATERA Fedotova Irina Клиенты Спецификации Заказы 0 Чаты Tod…" at bounding box center [713, 363] width 1426 height 727
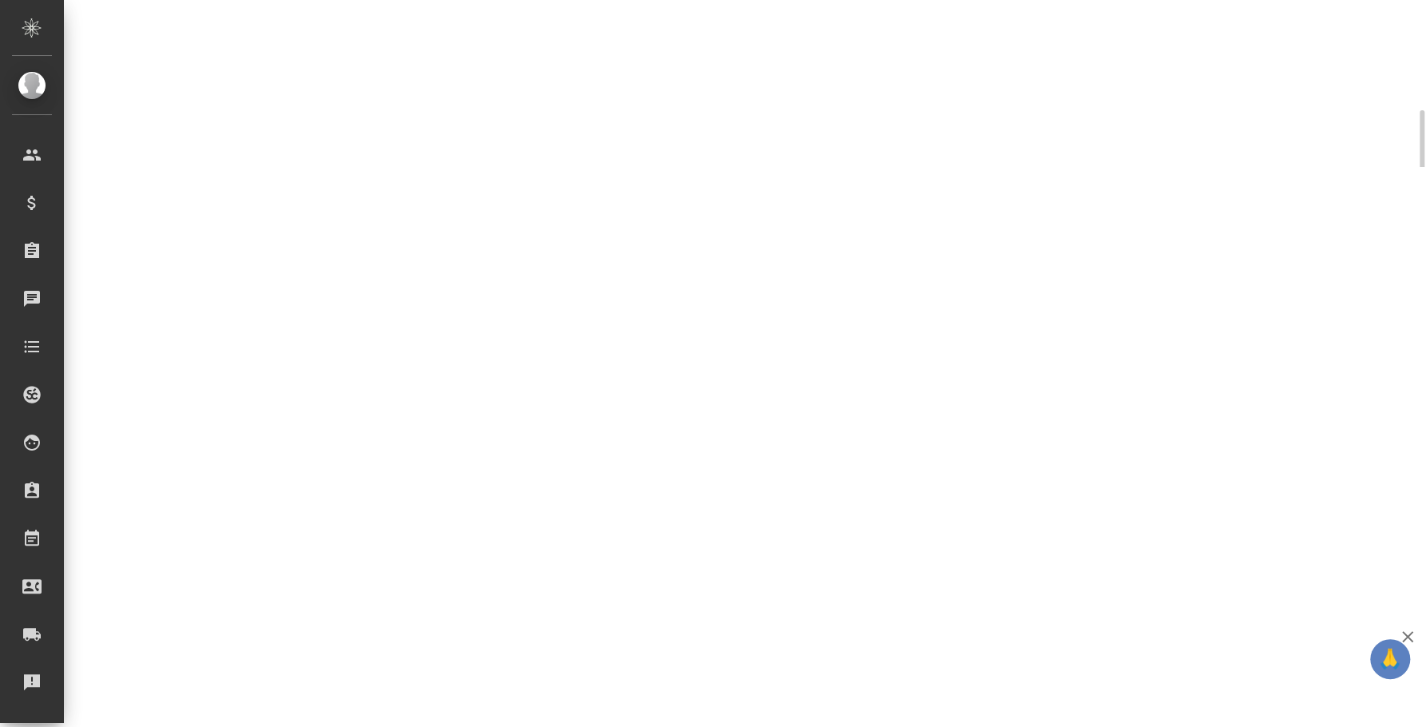
select select "RU"
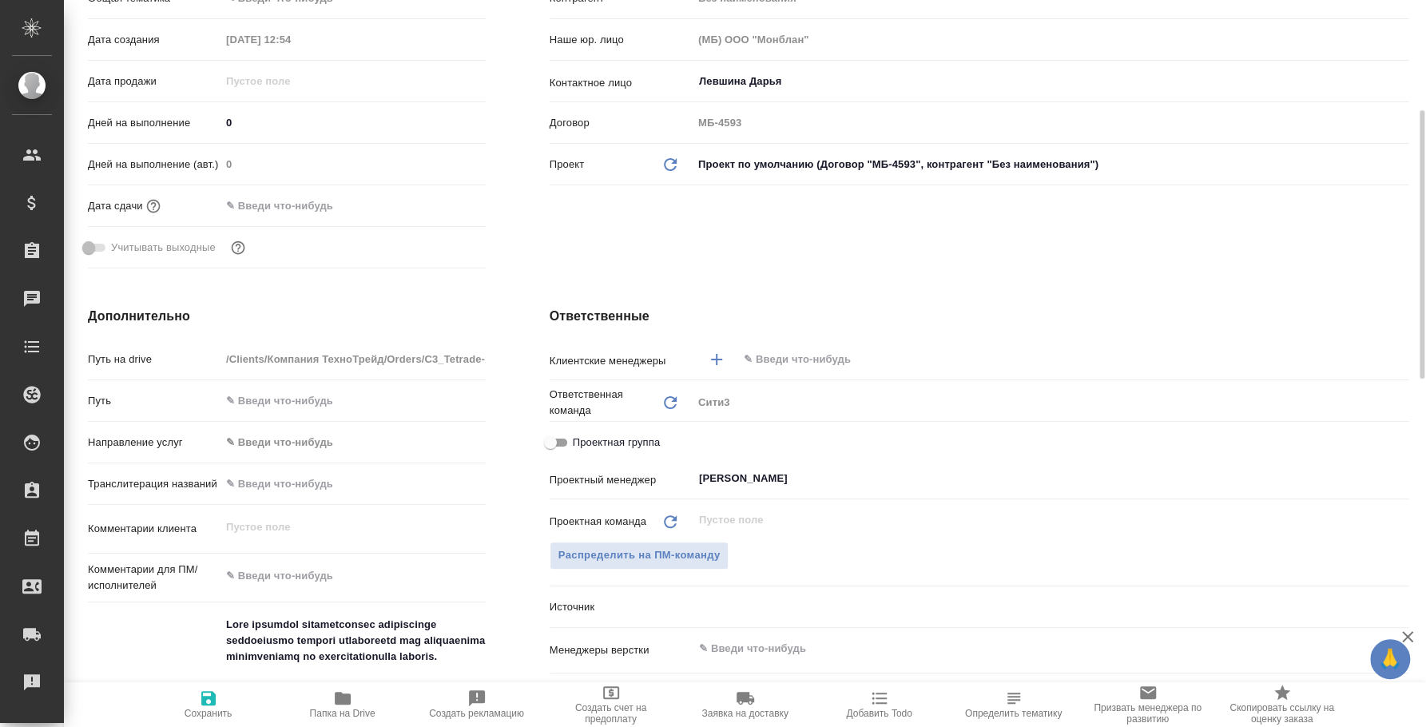
type textarea "x"
click at [658, 547] on span "Распределить на ПМ-команду" at bounding box center [639, 555] width 162 height 18
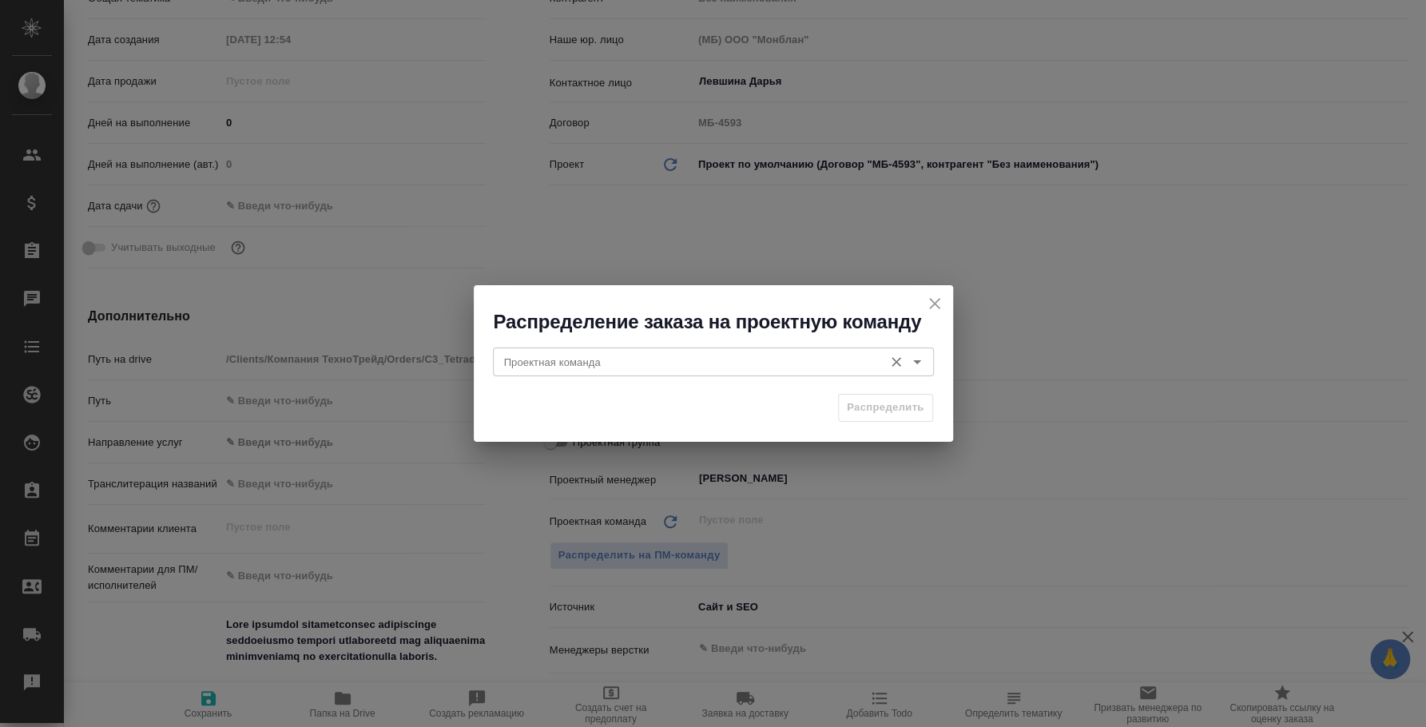
click at [627, 367] on input "Проектная команда" at bounding box center [687, 361] width 378 height 19
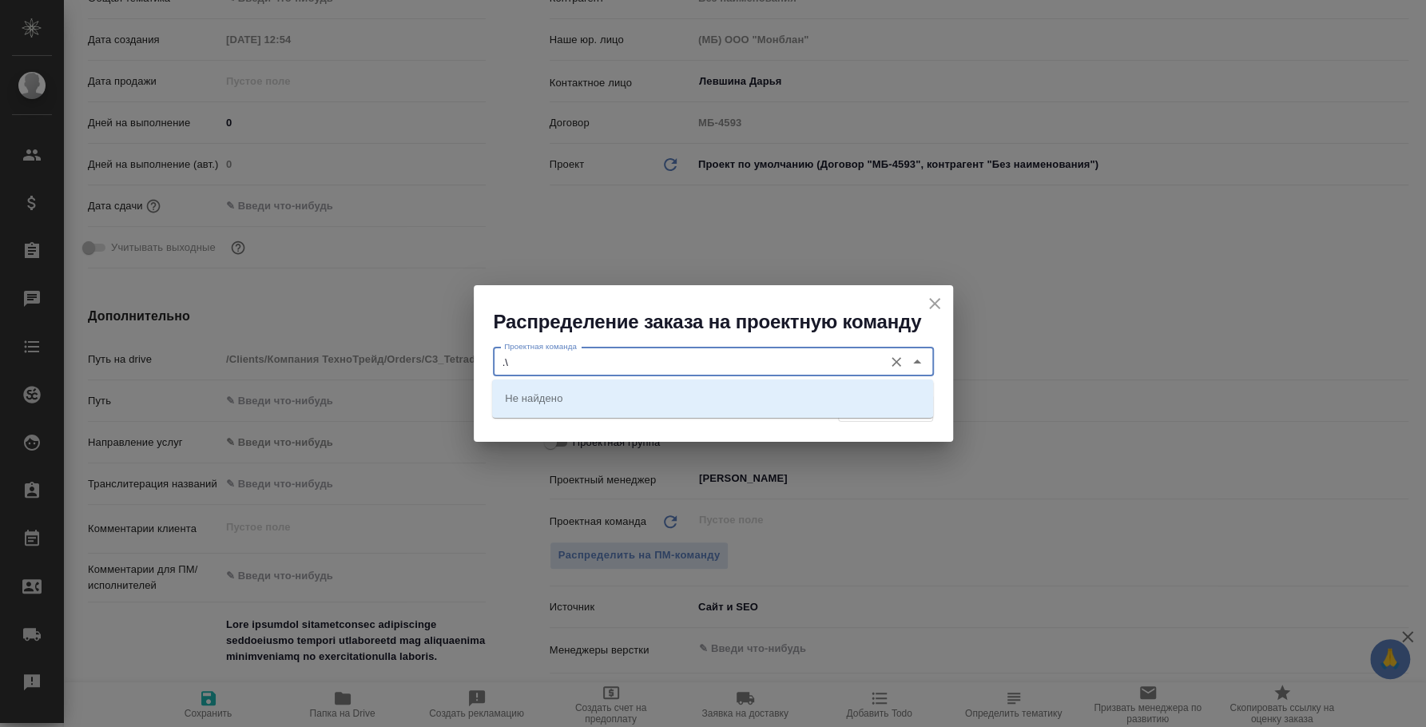
type input "."
click at [657, 406] on li "Юридический" at bounding box center [712, 397] width 441 height 29
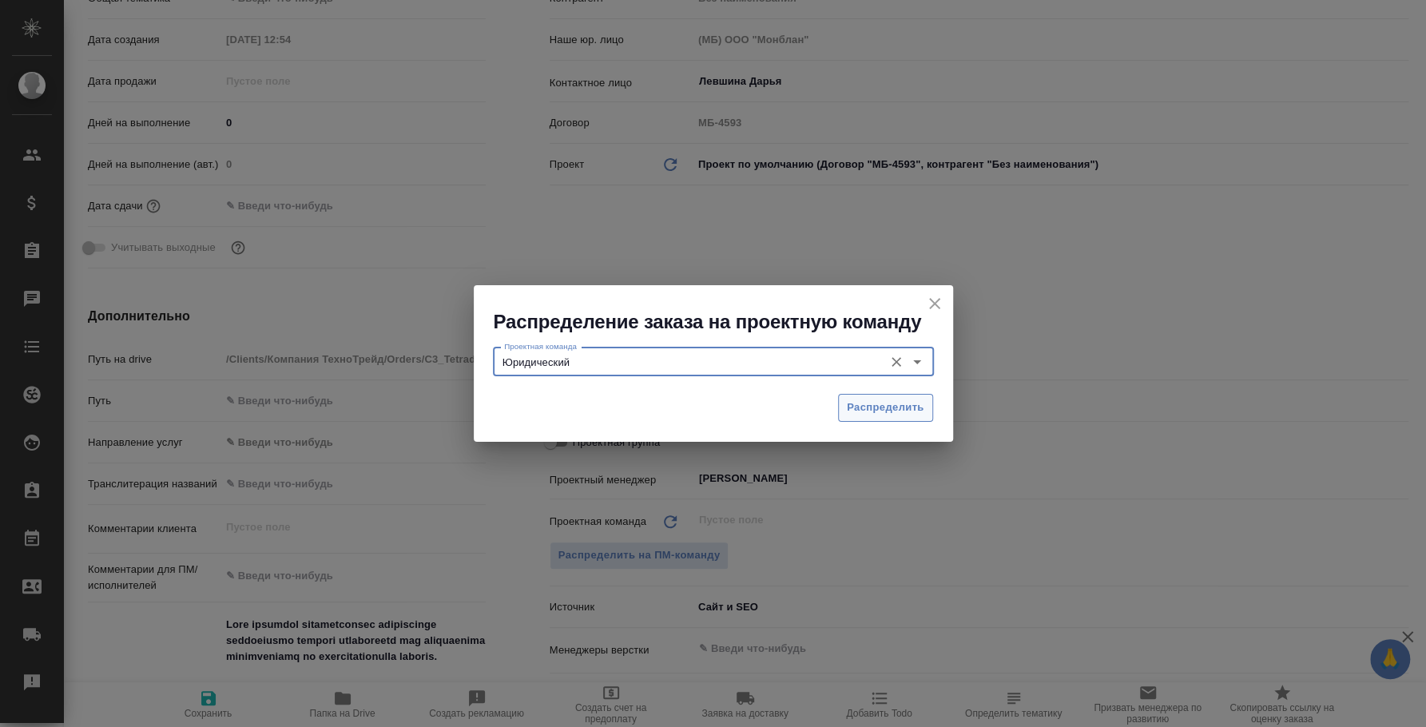
type input "Юридический"
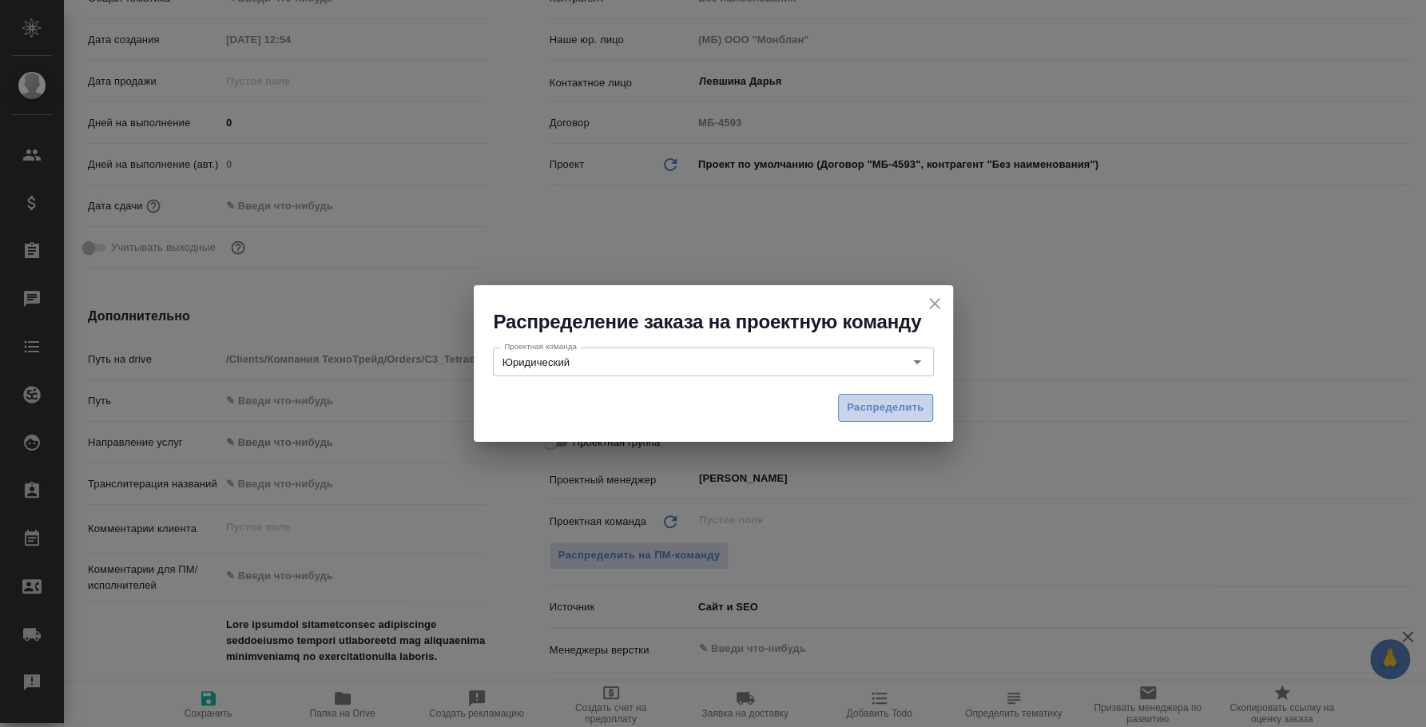
click at [874, 407] on span "Распределить" at bounding box center [885, 408] width 77 height 18
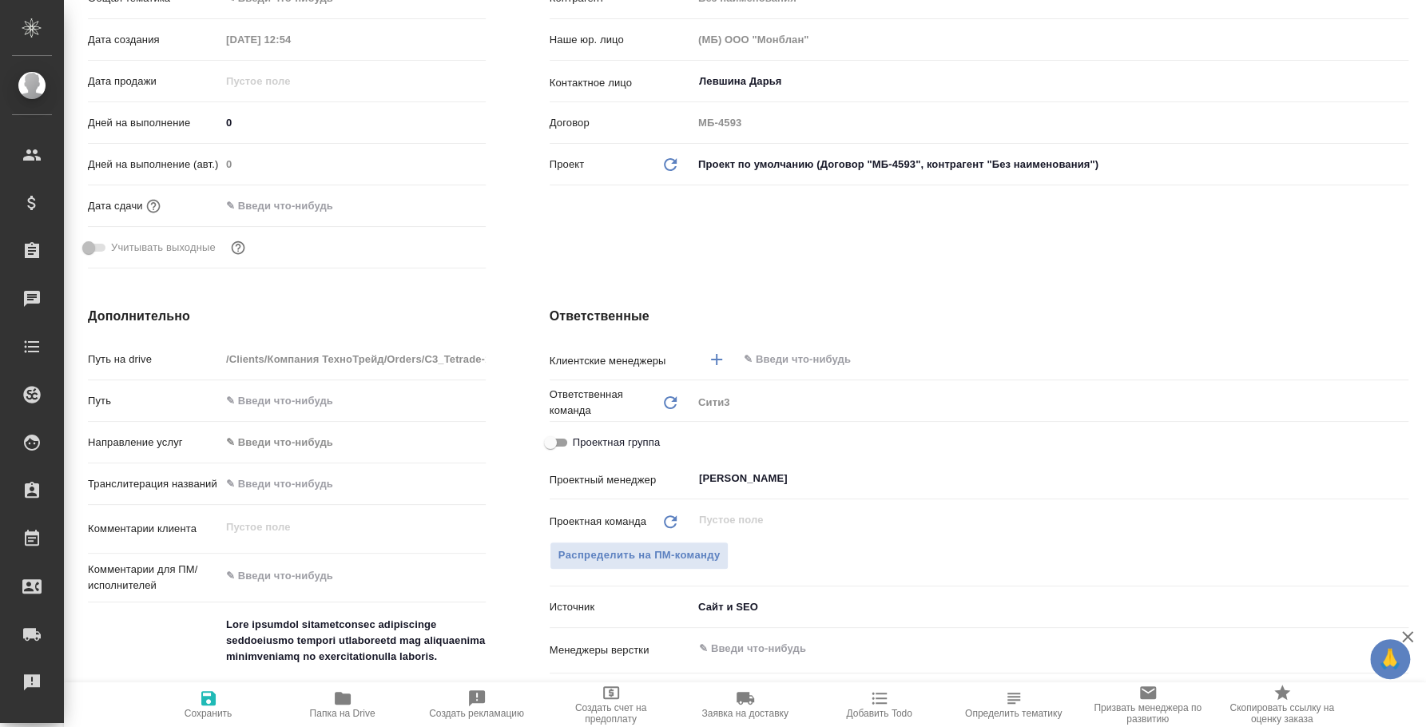
type textarea "x"
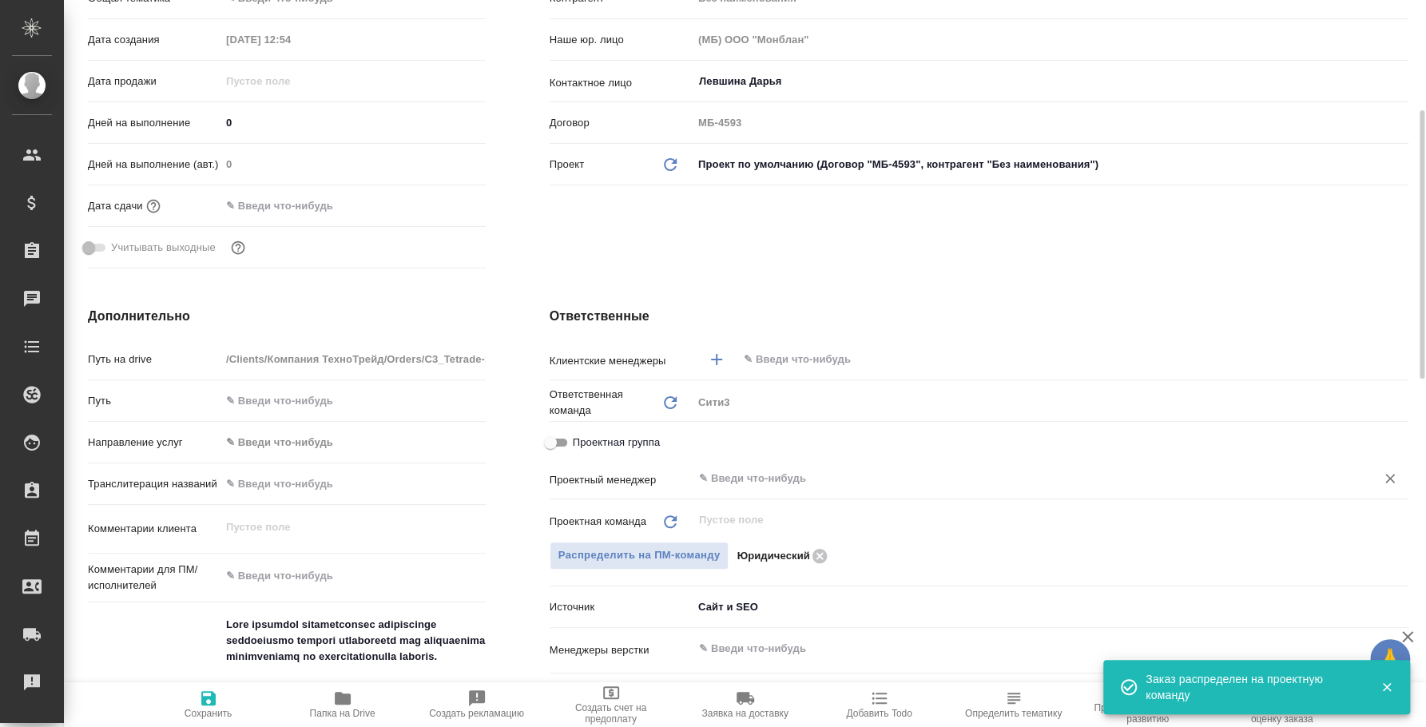
click at [770, 474] on input "text" at bounding box center [1023, 478] width 653 height 19
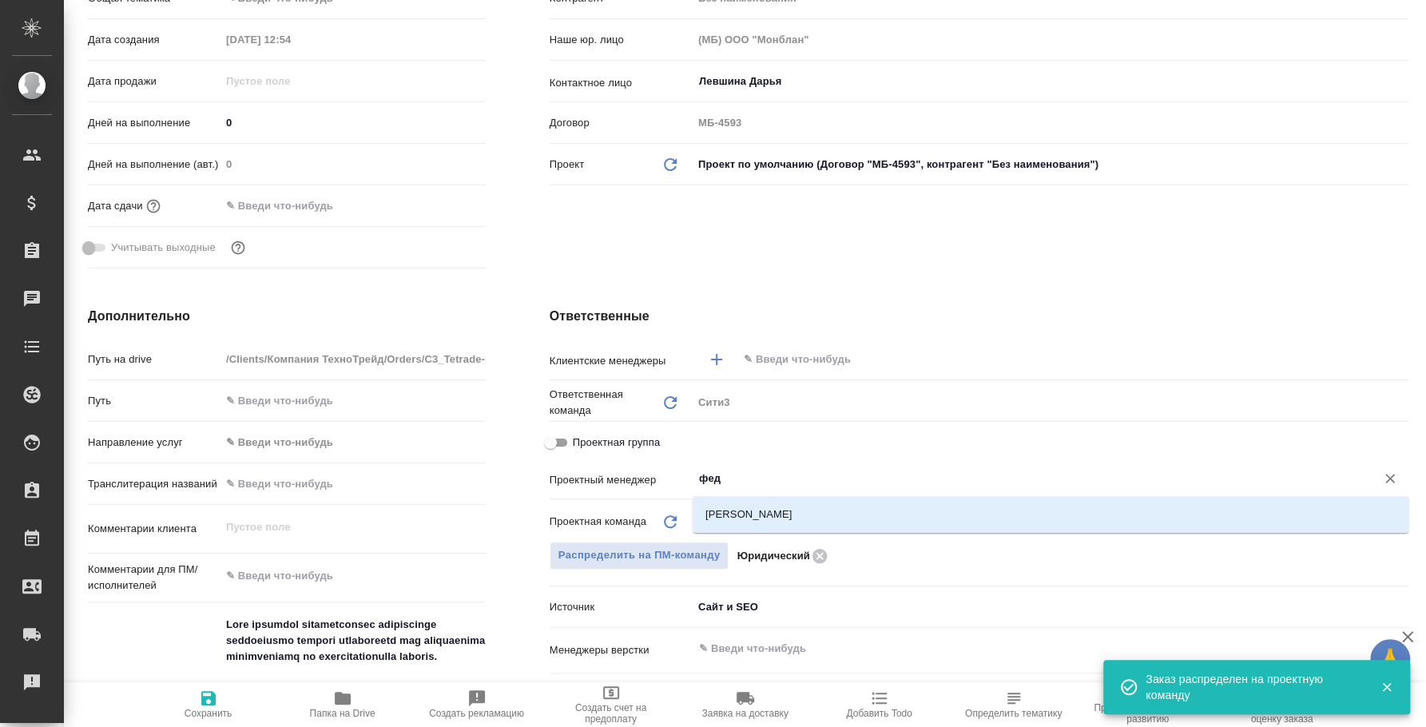
type input "федо"
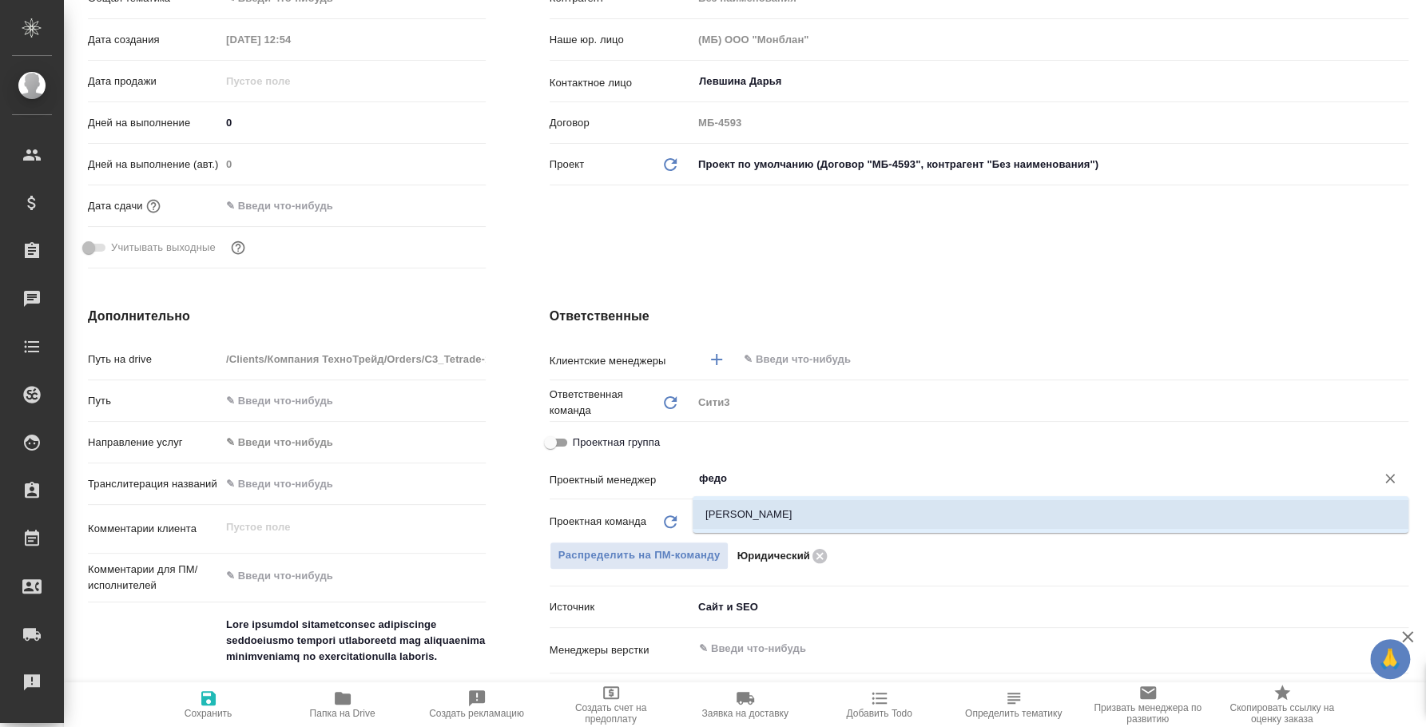
click at [830, 503] on li "[PERSON_NAME]" at bounding box center [1051, 514] width 716 height 29
type textarea "x"
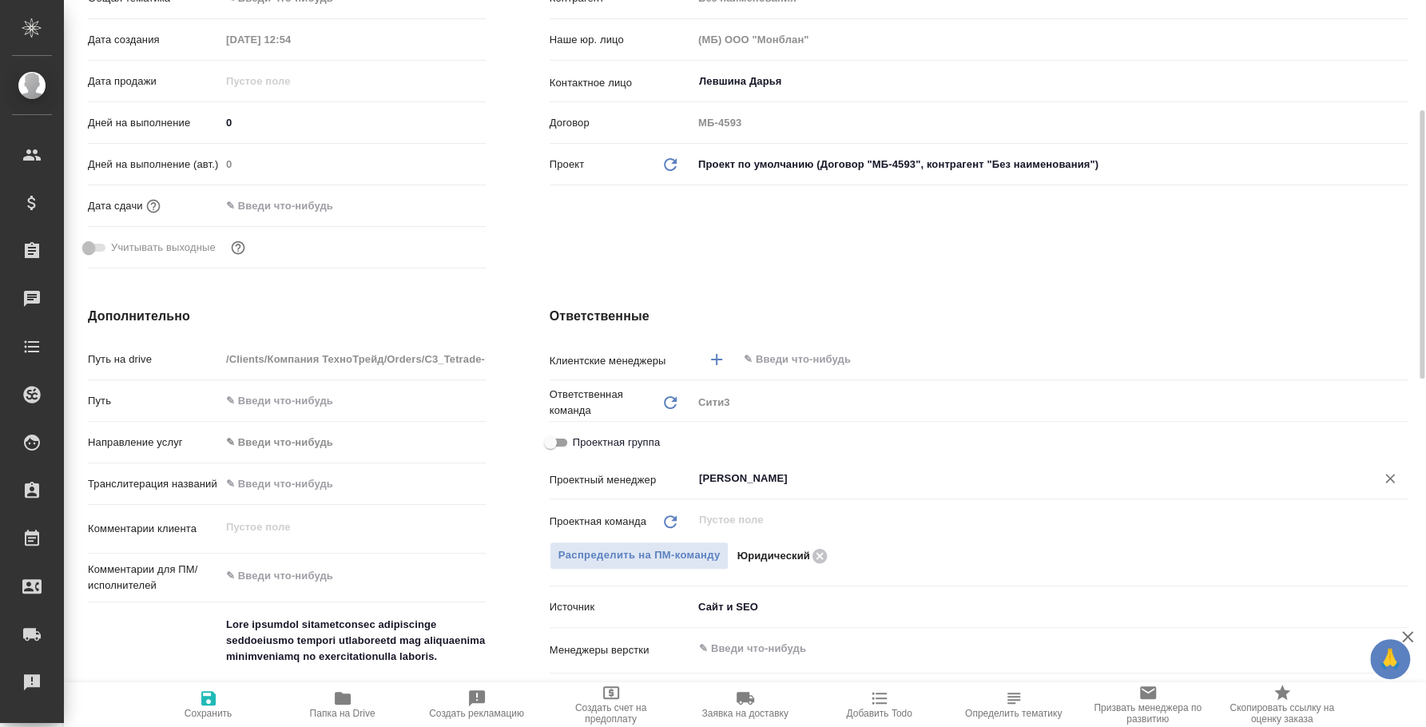
type input "[PERSON_NAME]"
click at [193, 705] on span "Сохранить" at bounding box center [208, 704] width 115 height 30
type textarea "x"
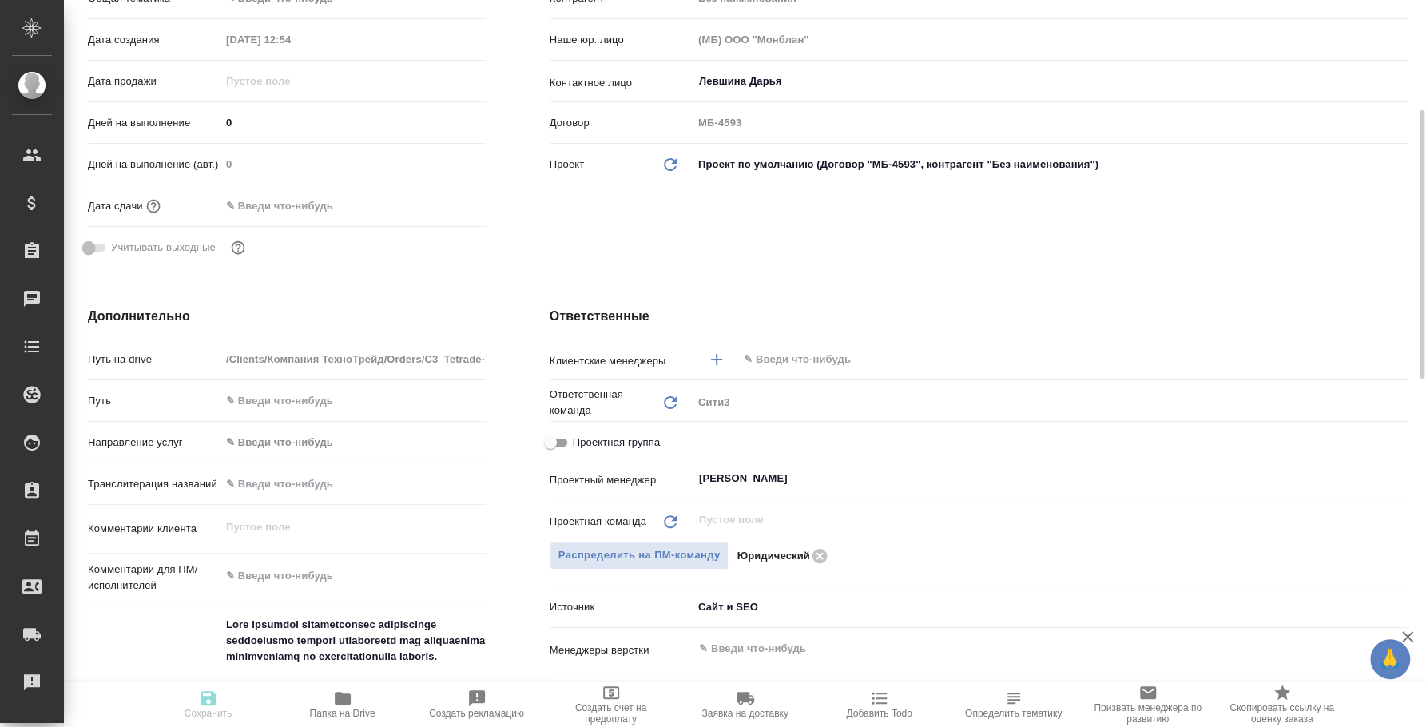
type textarea "x"
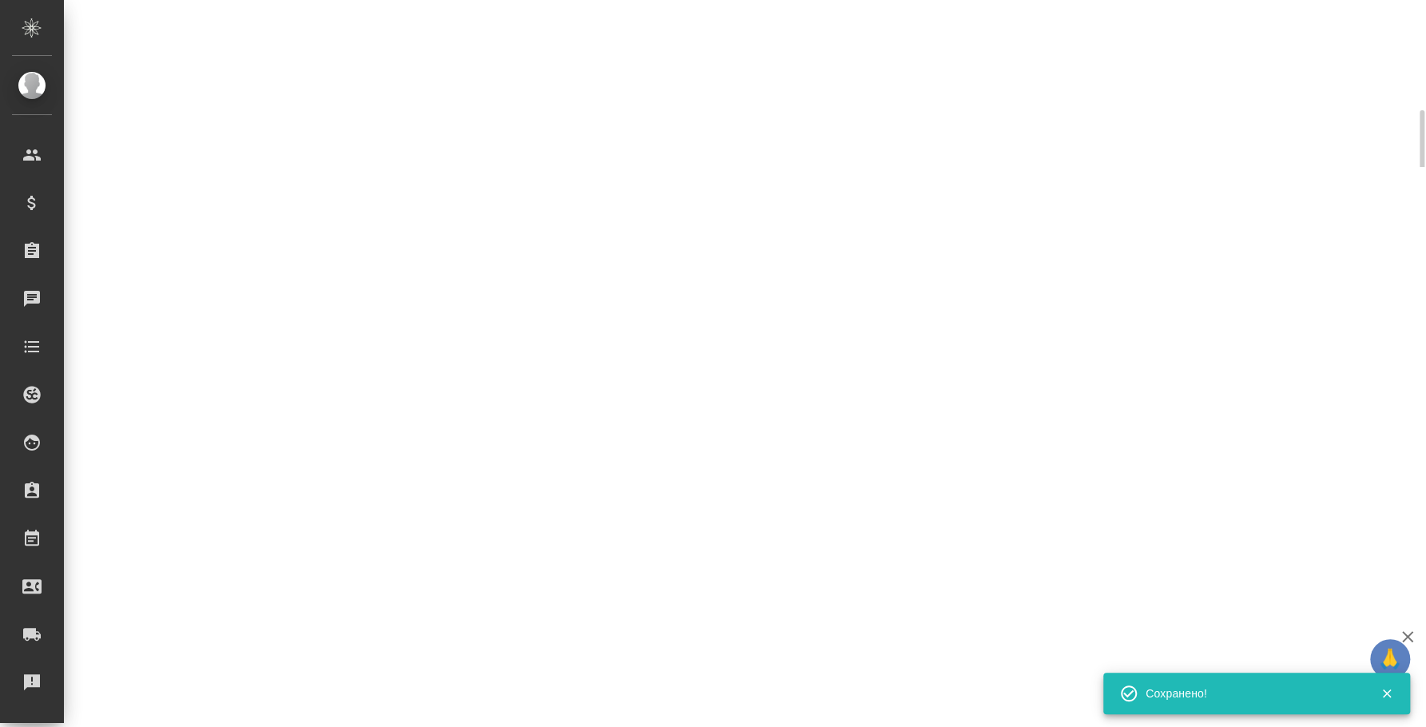
select select "RU"
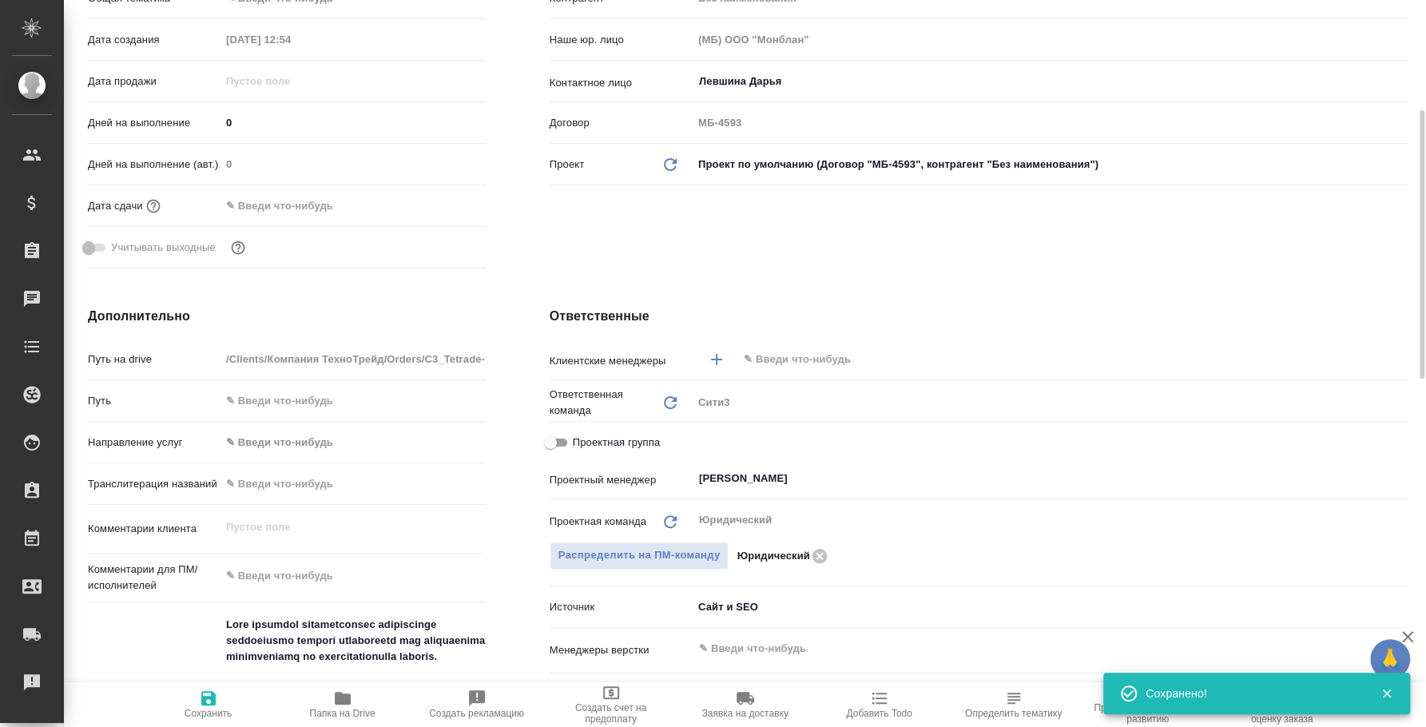
type textarea "x"
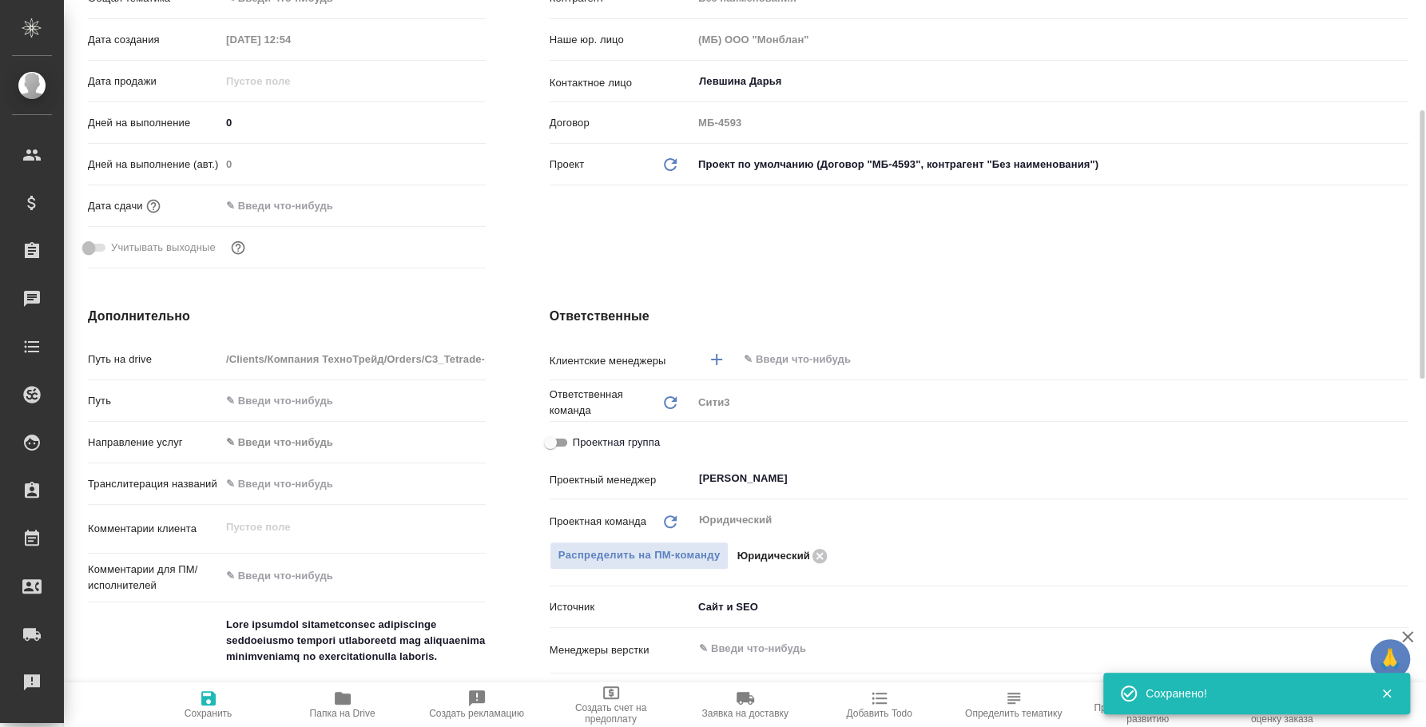
type textarea "x"
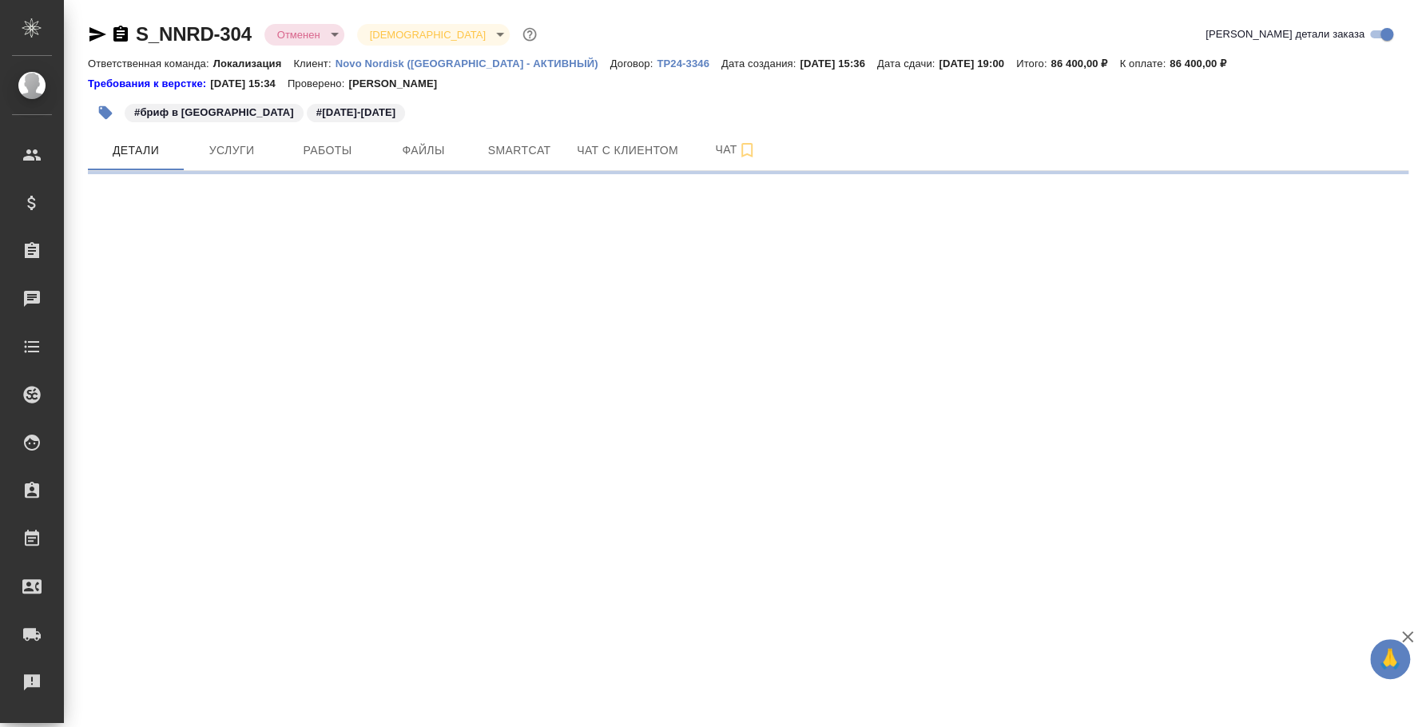
select select "RU"
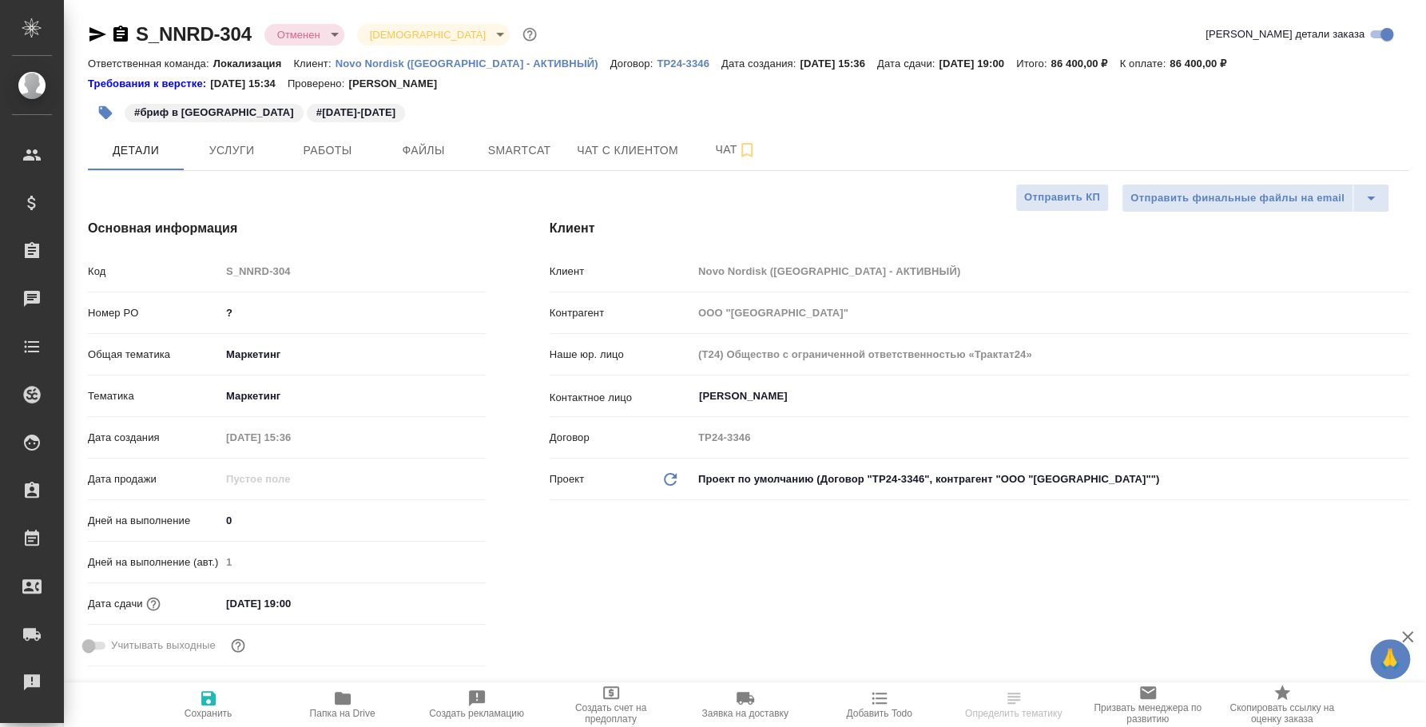
type textarea "x"
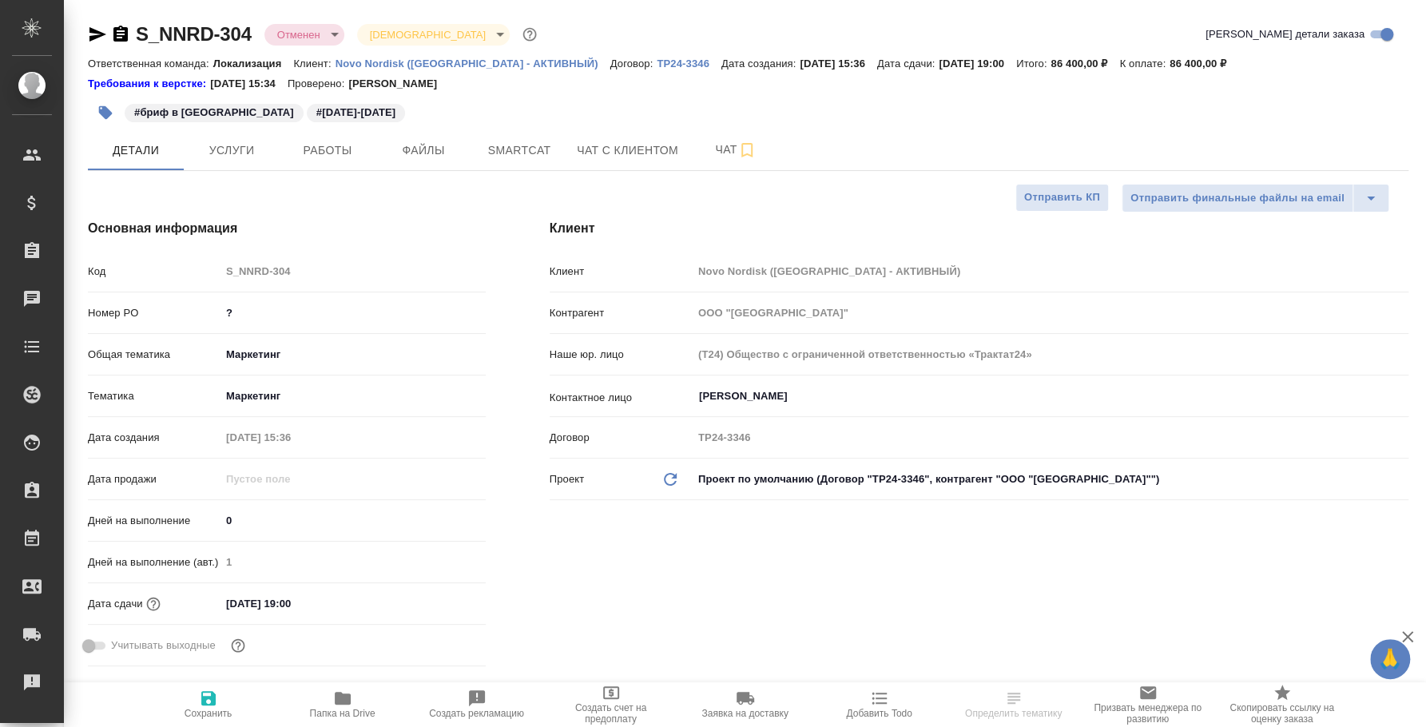
type textarea "x"
click at [313, 141] on span "Работы" at bounding box center [327, 151] width 77 height 20
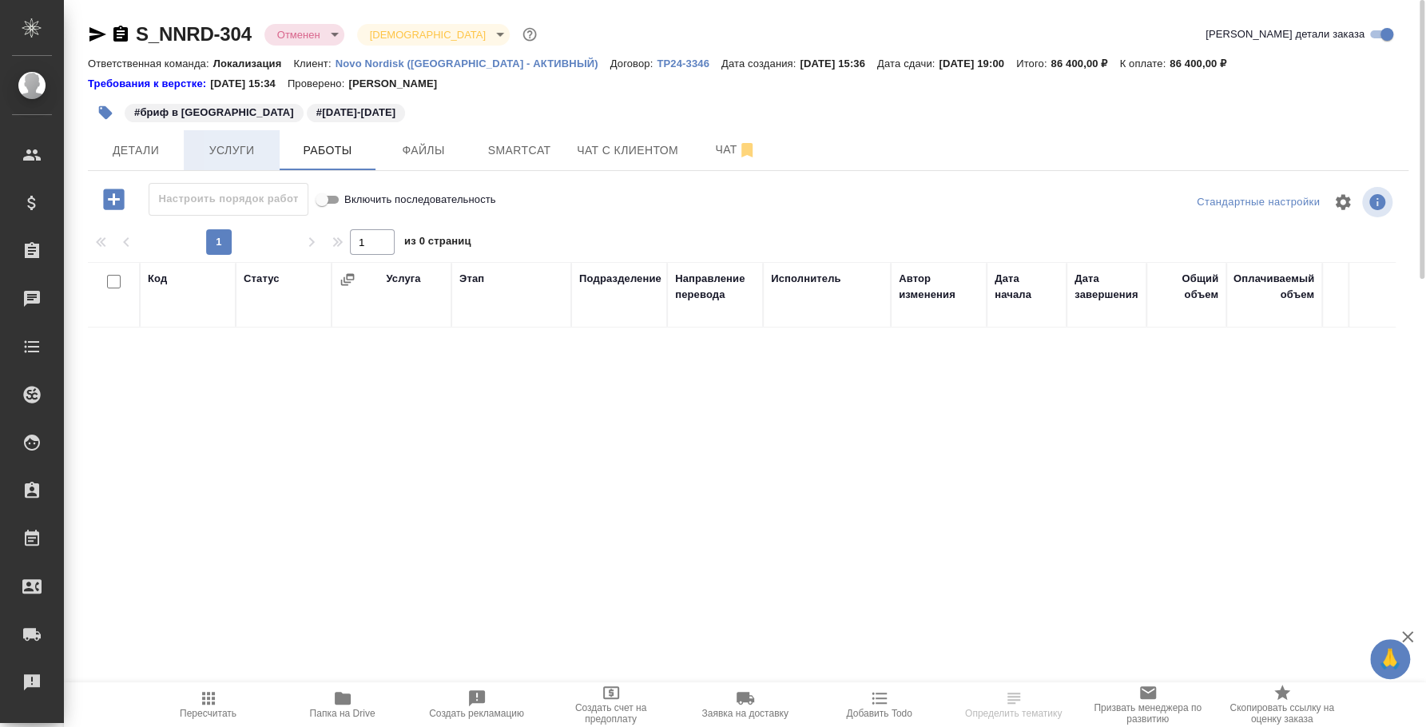
click at [236, 137] on button "Услуги" at bounding box center [232, 150] width 96 height 40
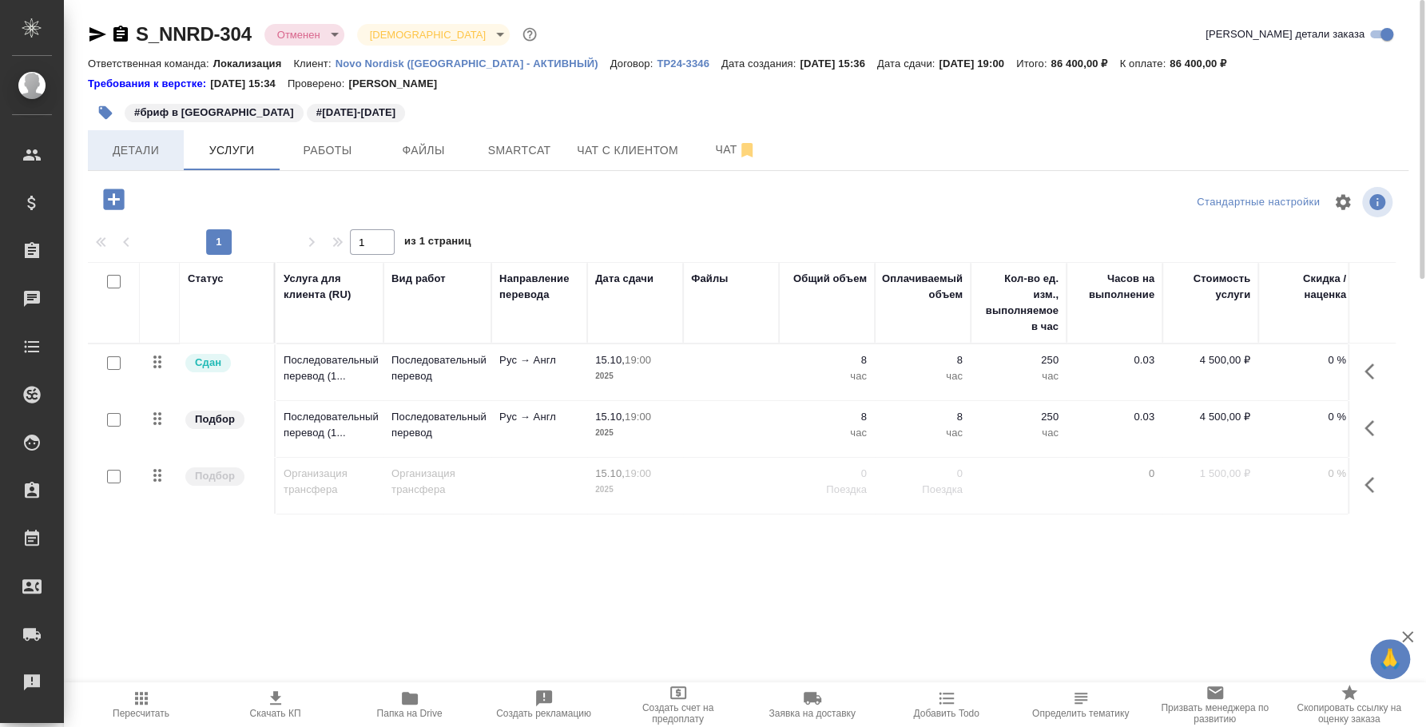
click at [141, 153] on span "Детали" at bounding box center [135, 151] width 77 height 20
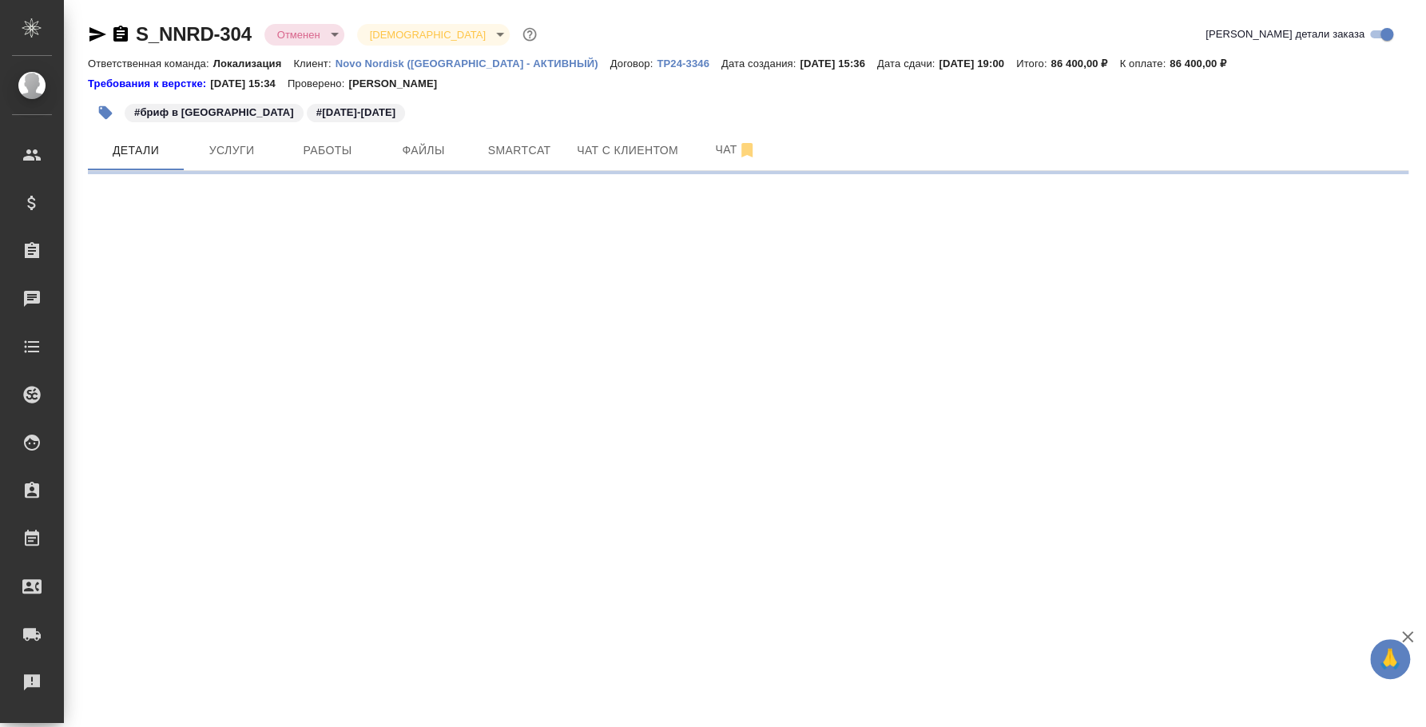
select select "RU"
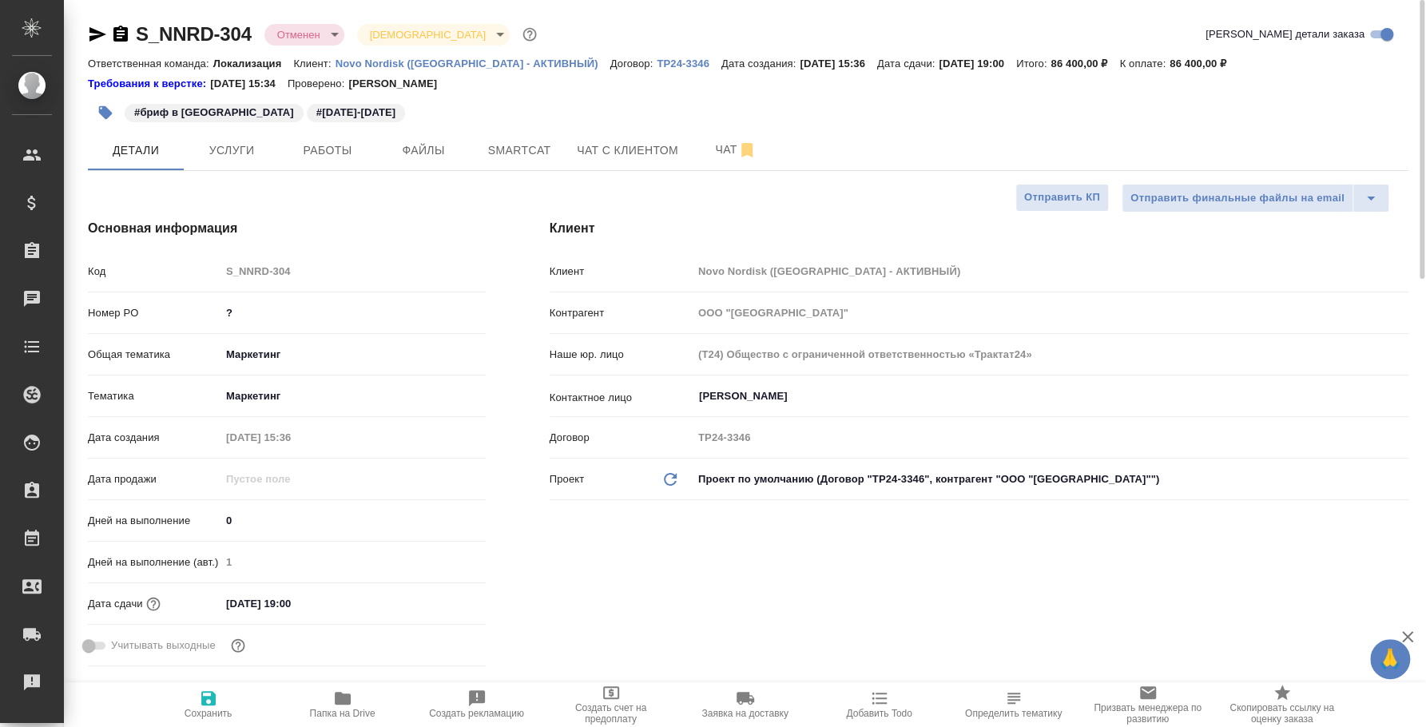
type textarea "x"
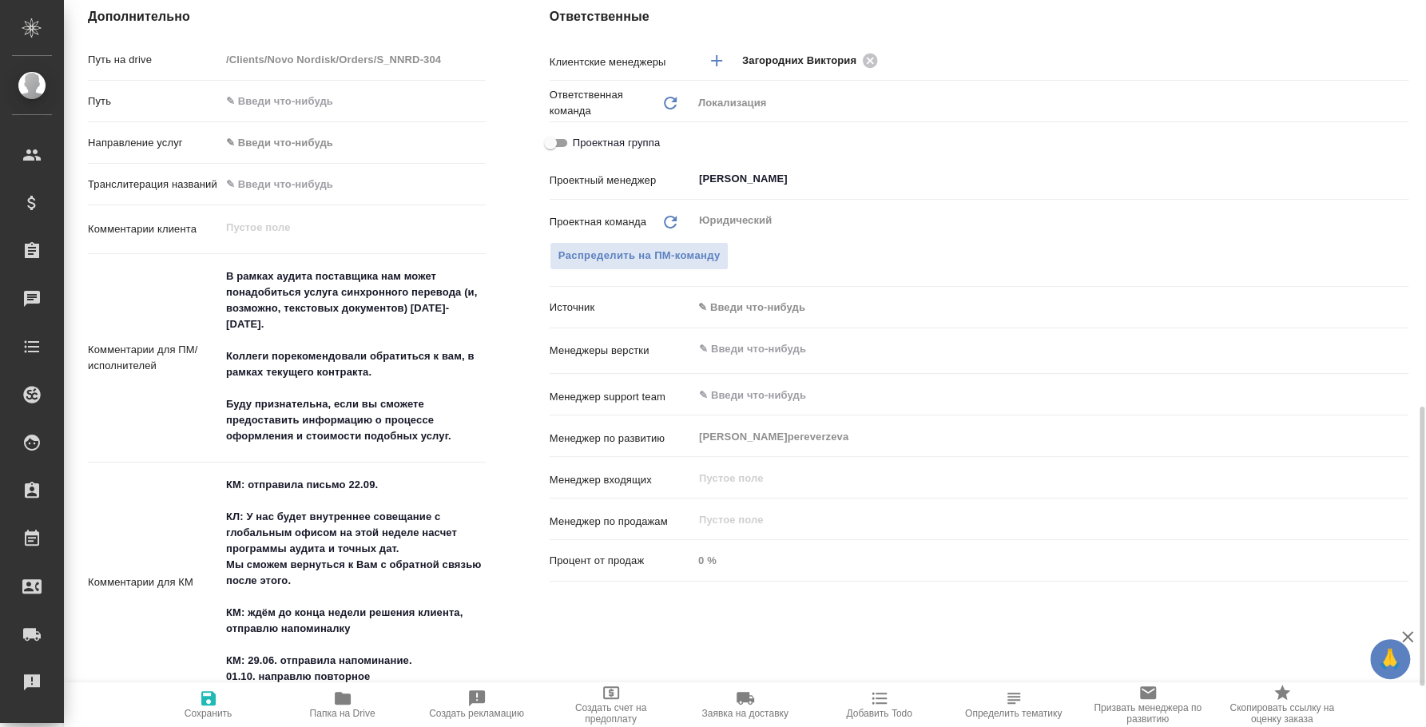
scroll to position [797, 0]
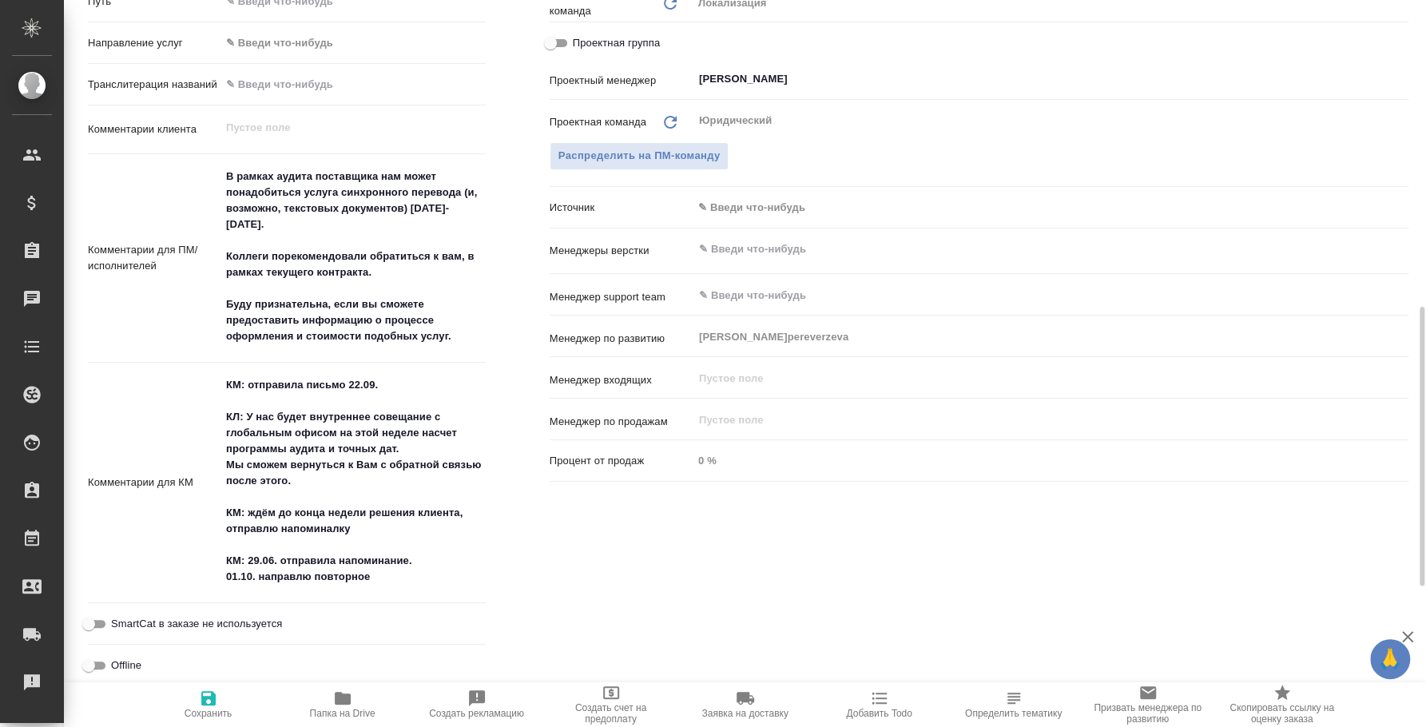
type textarea "x"
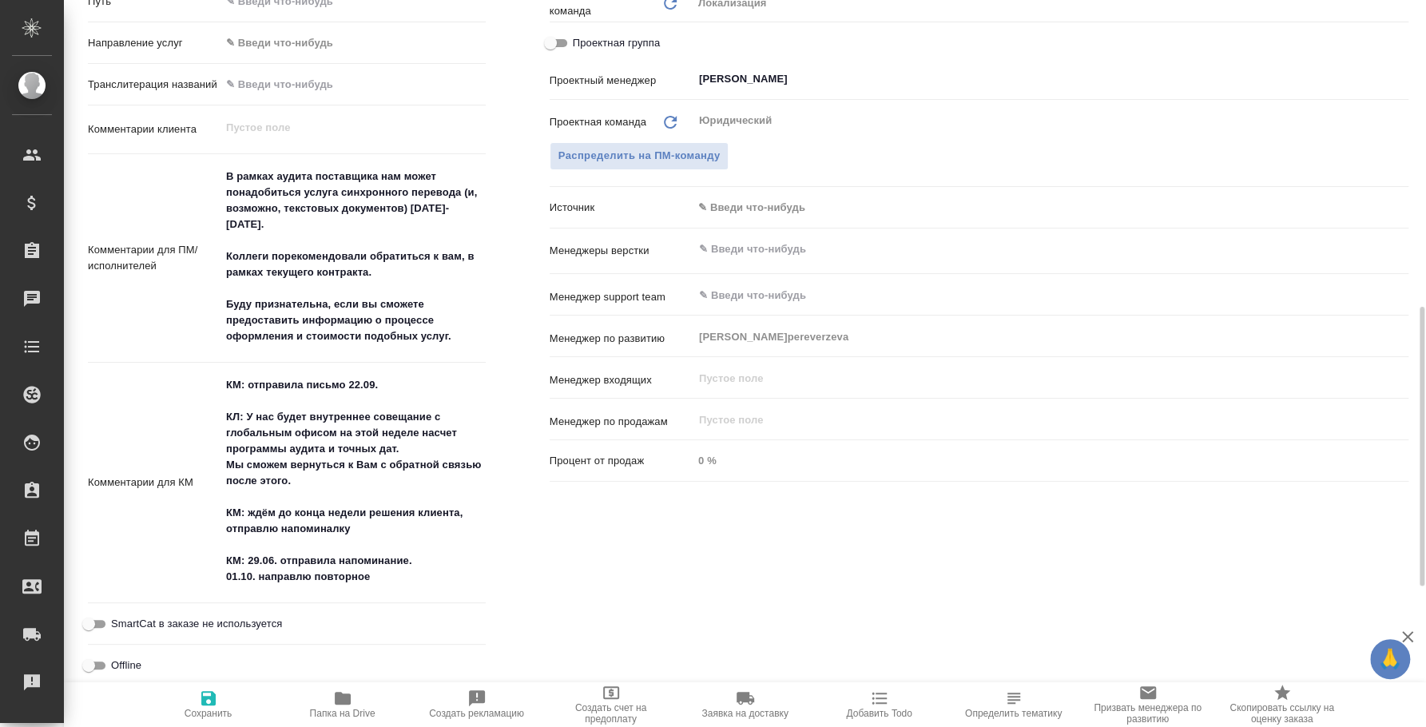
type textarea "x"
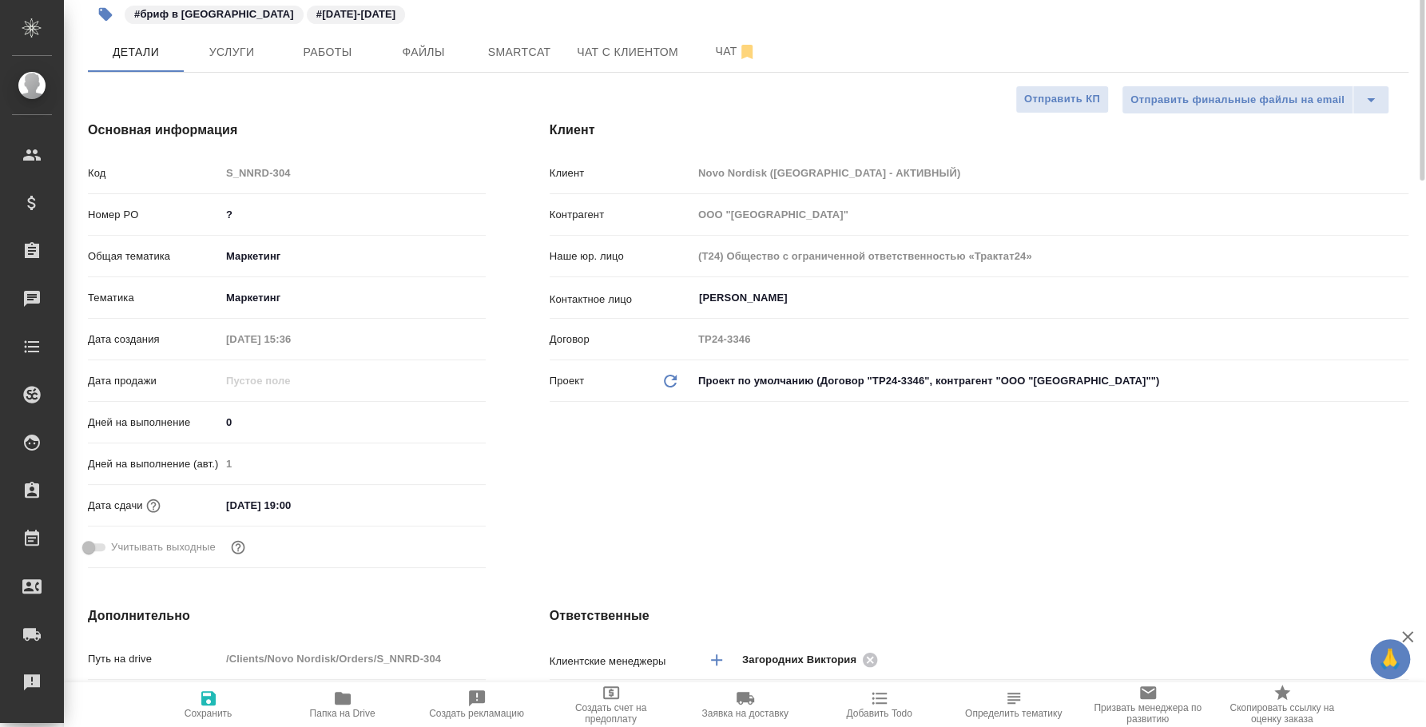
scroll to position [0, 0]
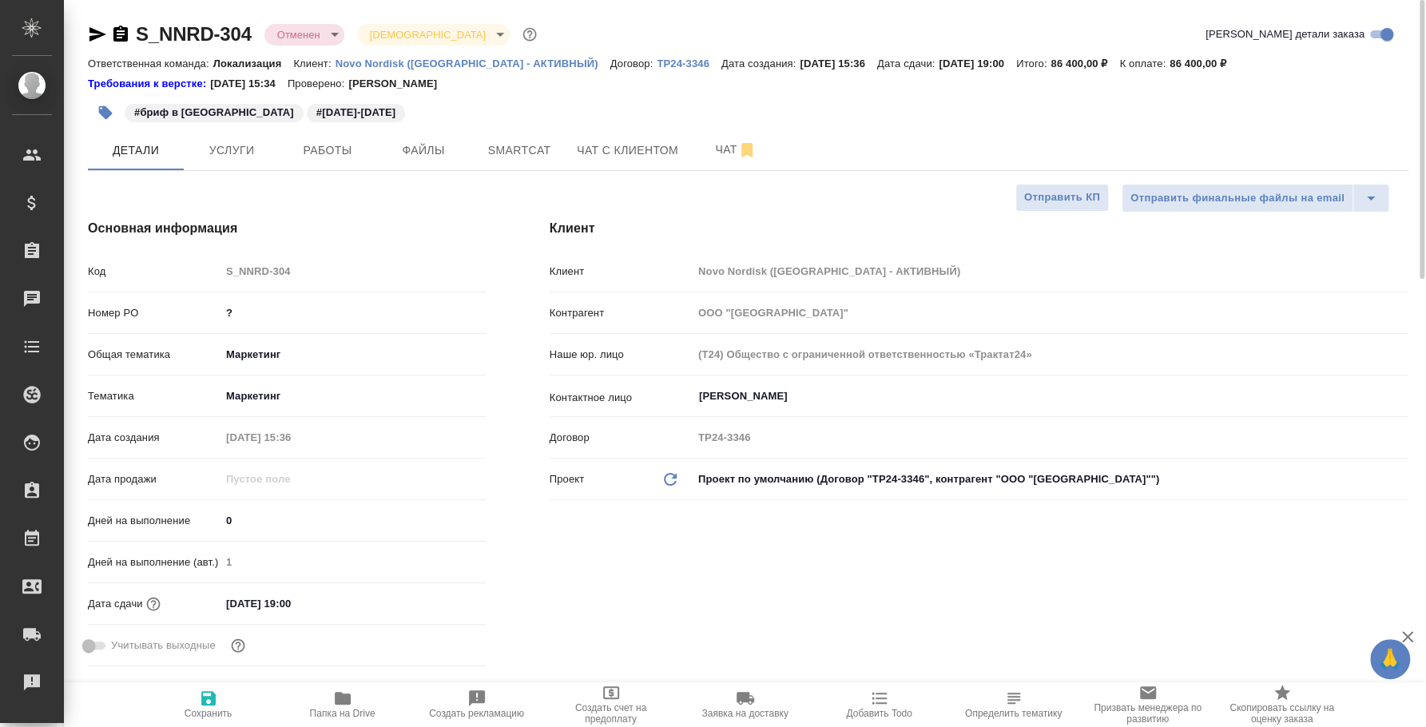
type textarea "x"
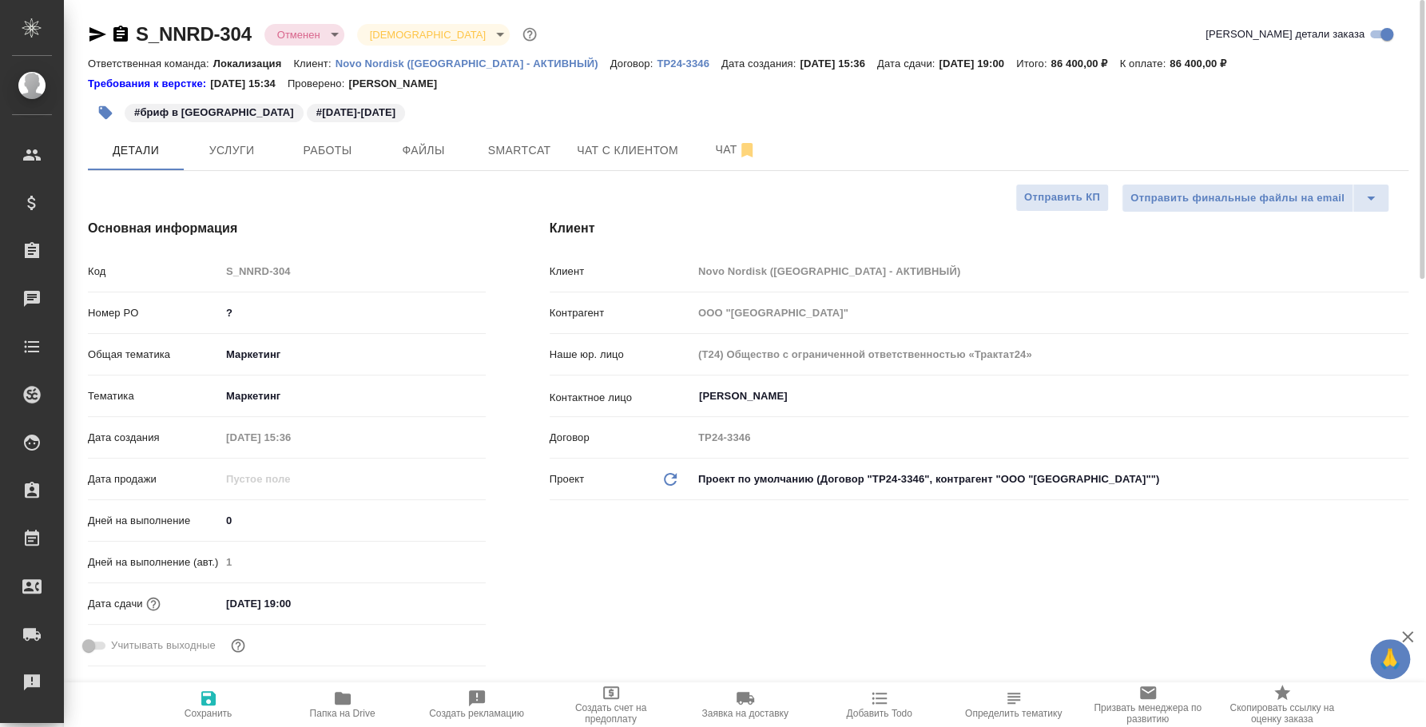
type textarea "x"
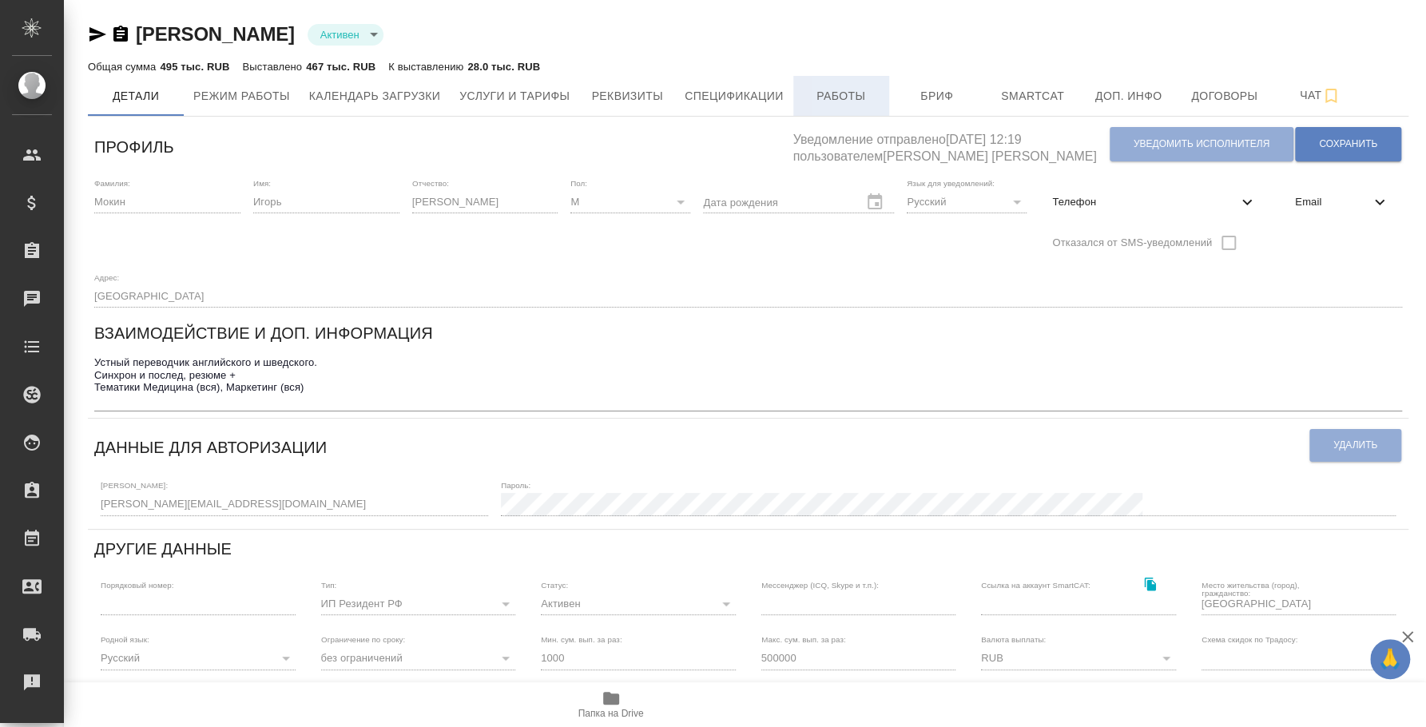
click at [810, 94] on span "Работы" at bounding box center [841, 96] width 77 height 20
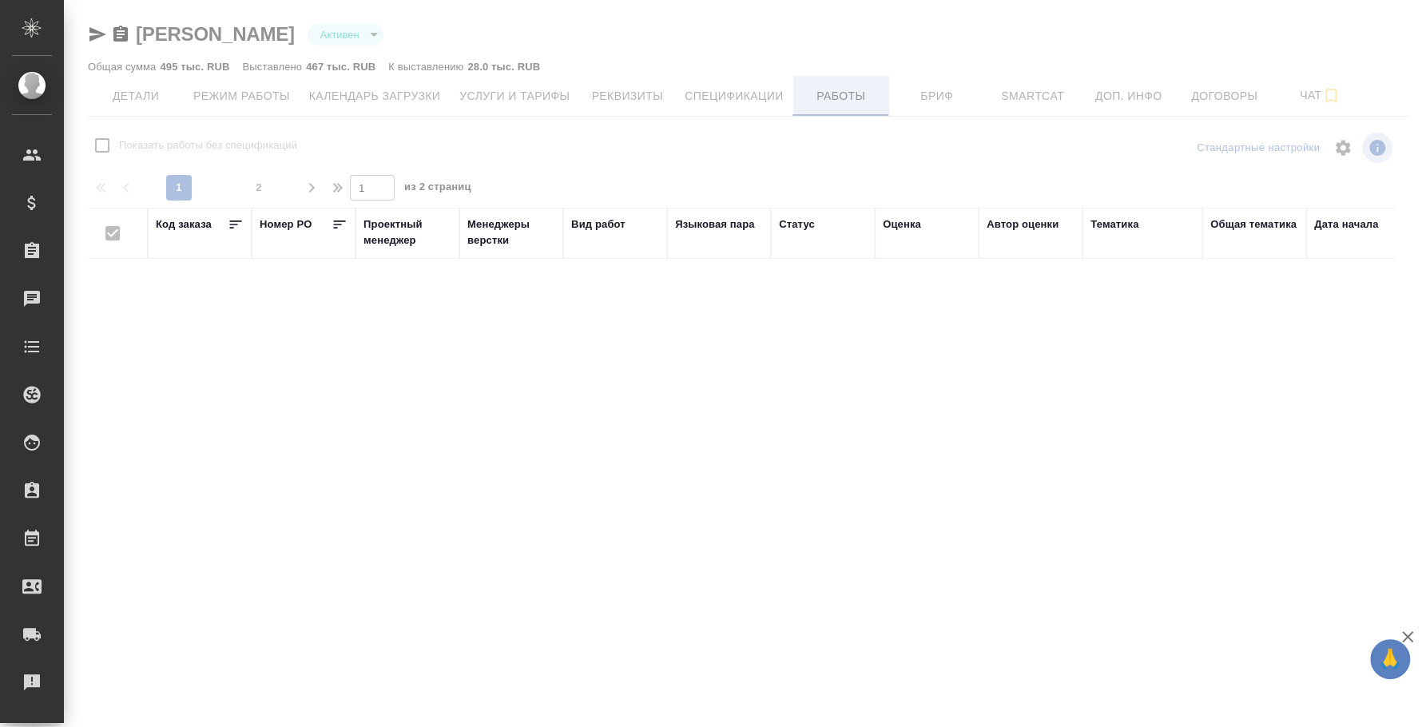
checkbox input "false"
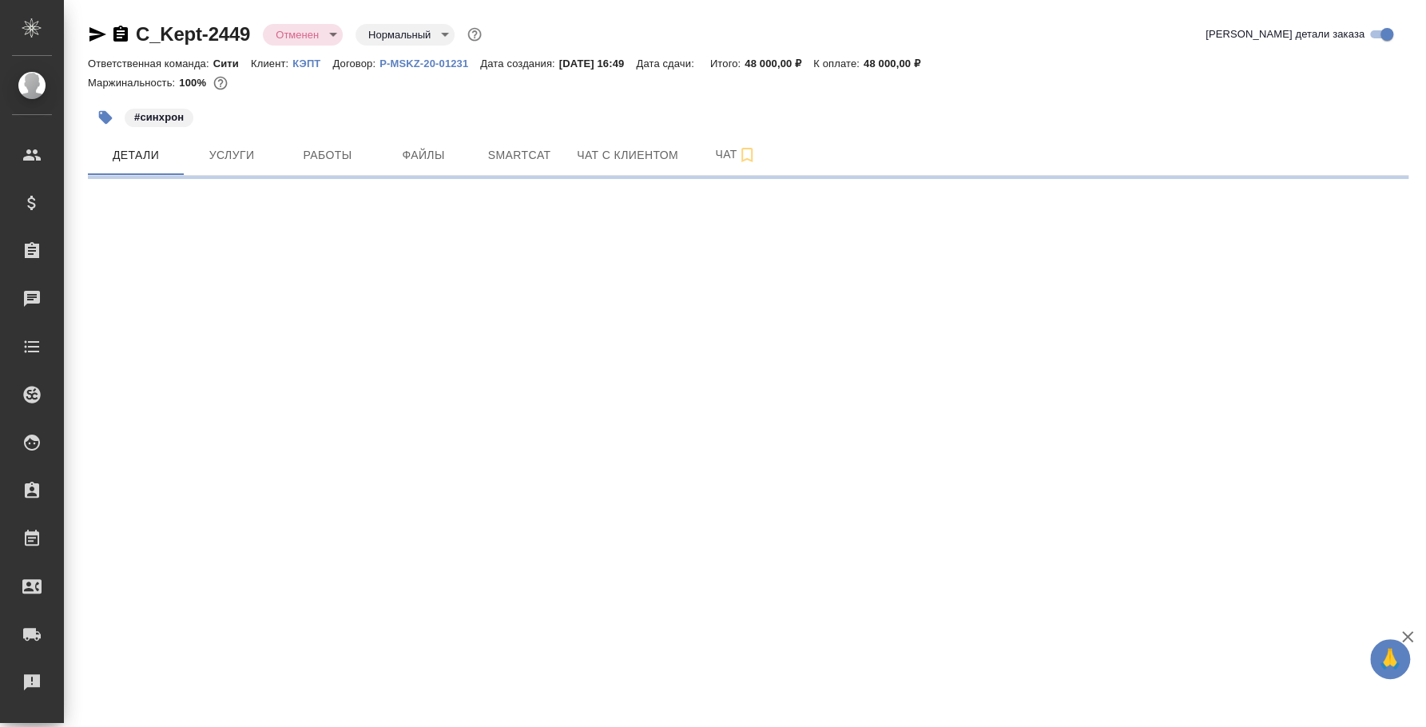
select select "RU"
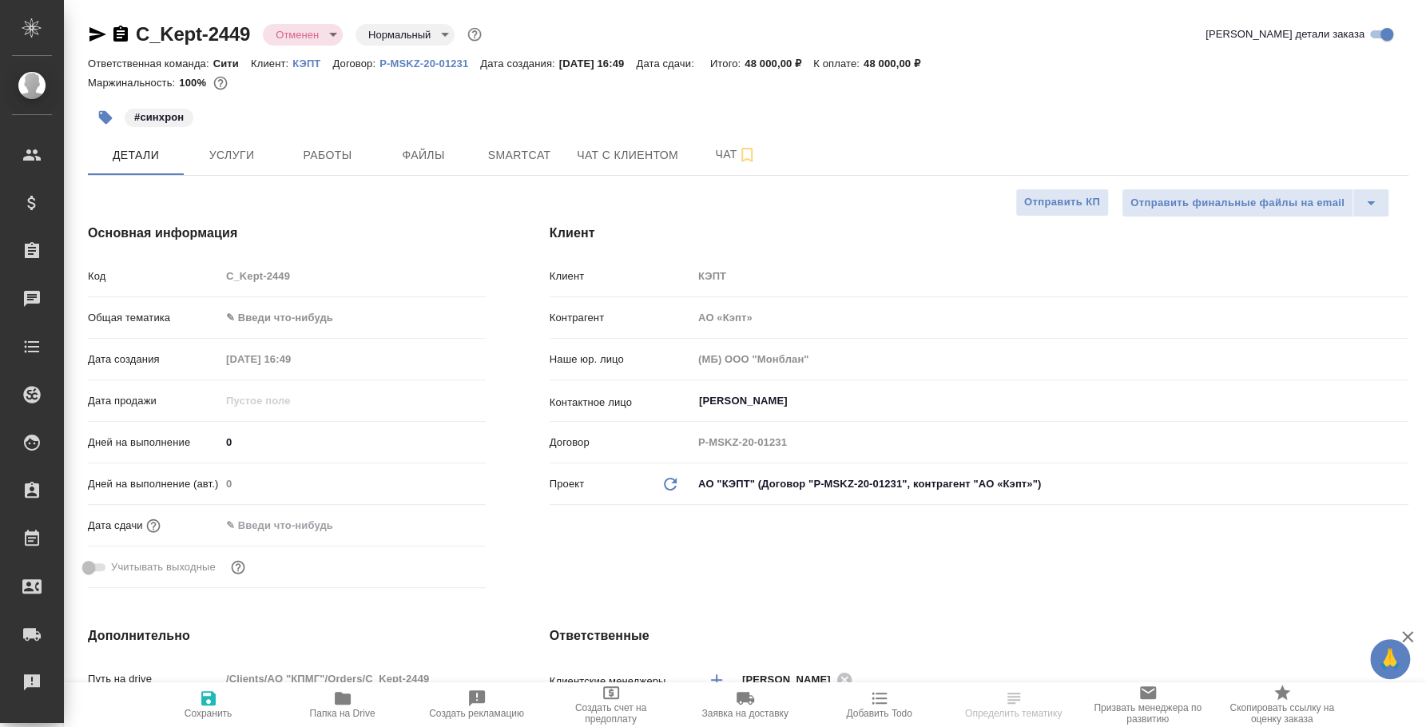
type textarea "x"
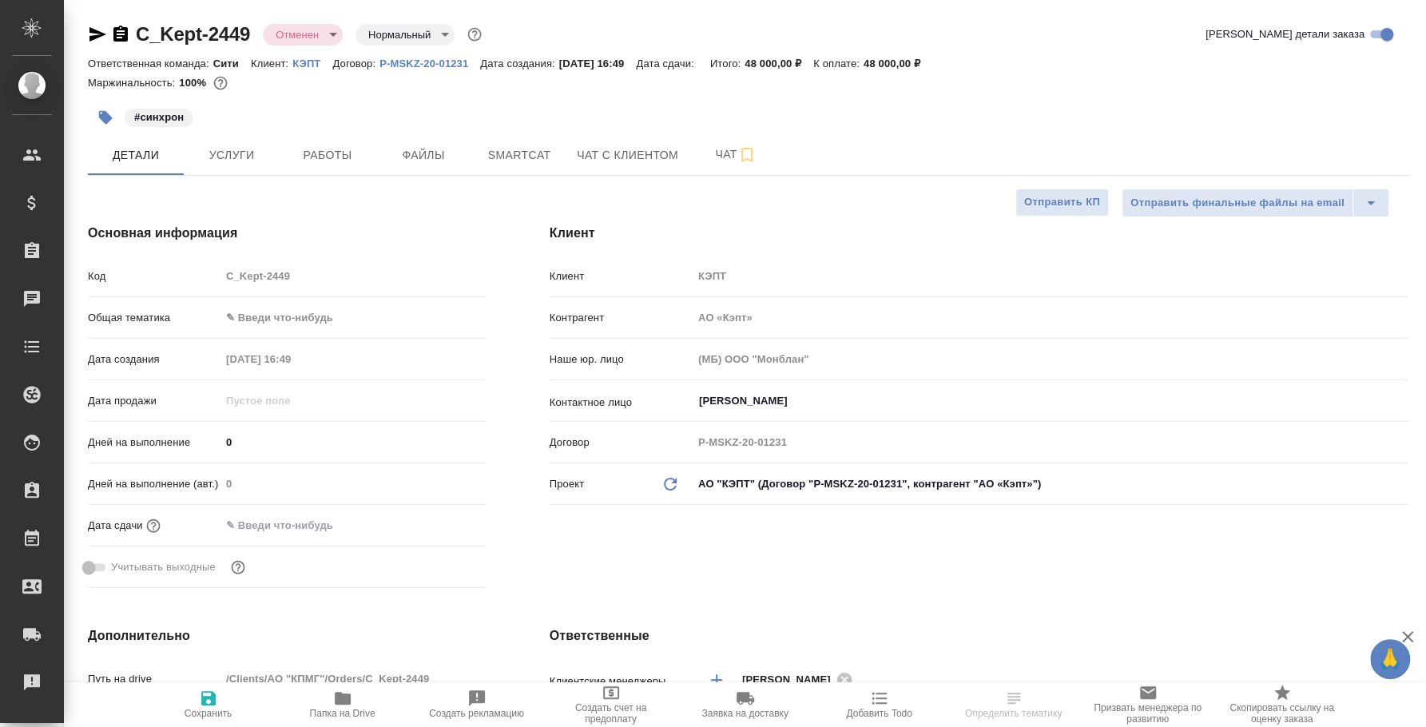
type textarea "x"
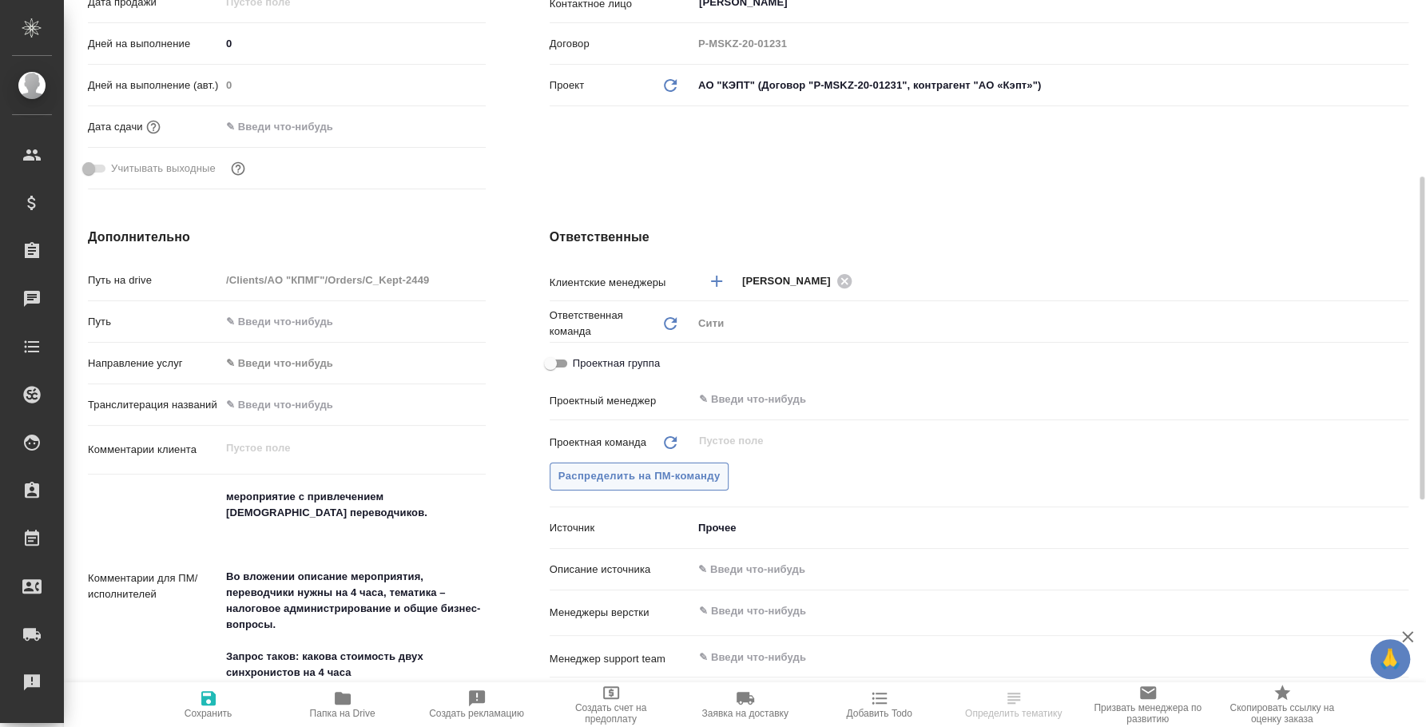
click at [691, 475] on span "Распределить на ПМ-команду" at bounding box center [639, 476] width 162 height 18
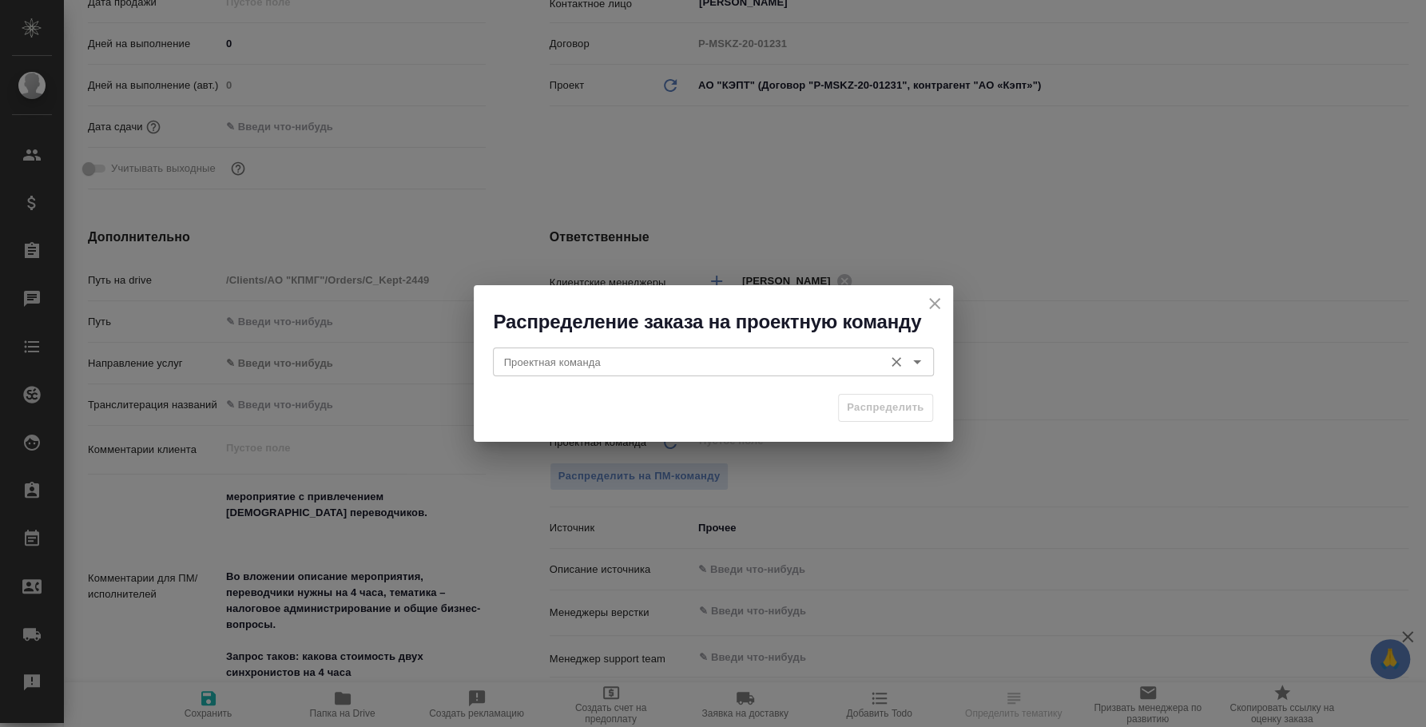
click at [690, 362] on input "Проектная команда" at bounding box center [687, 361] width 378 height 19
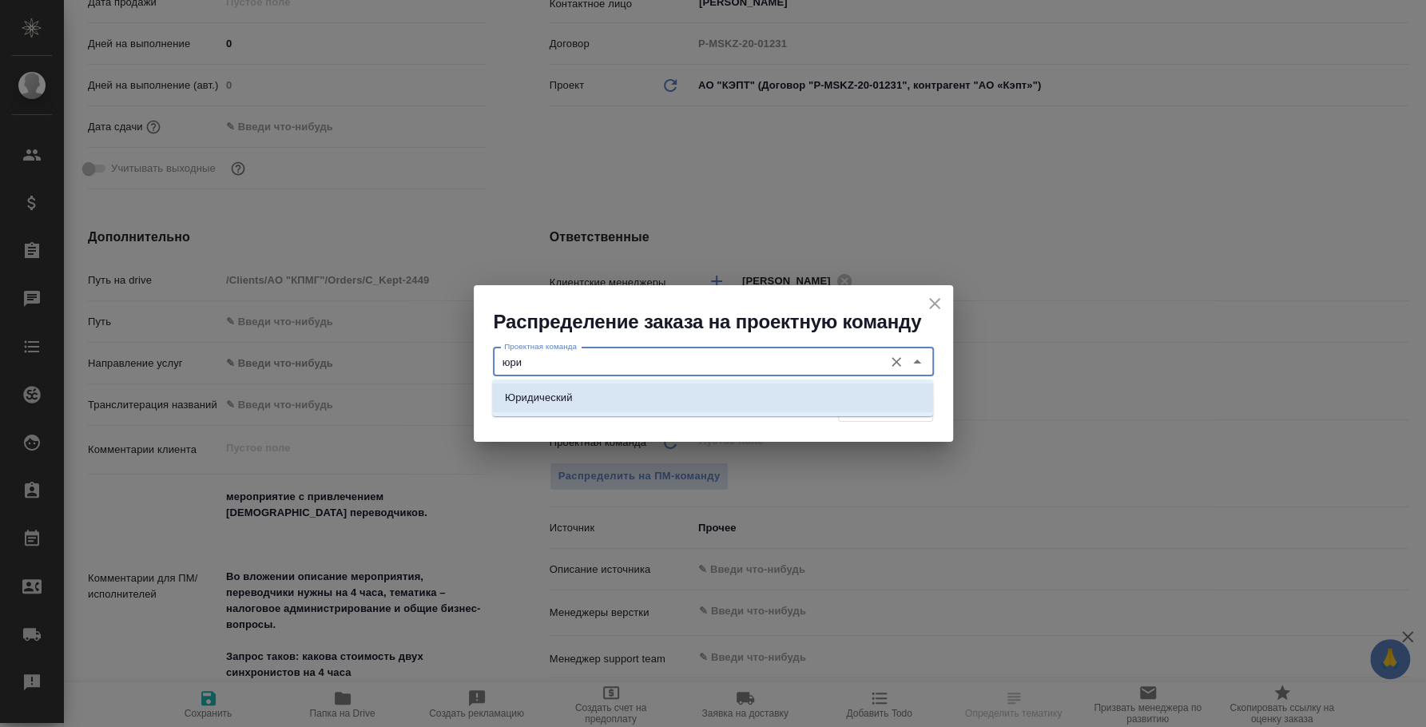
click at [866, 406] on li "Юридический" at bounding box center [712, 397] width 441 height 29
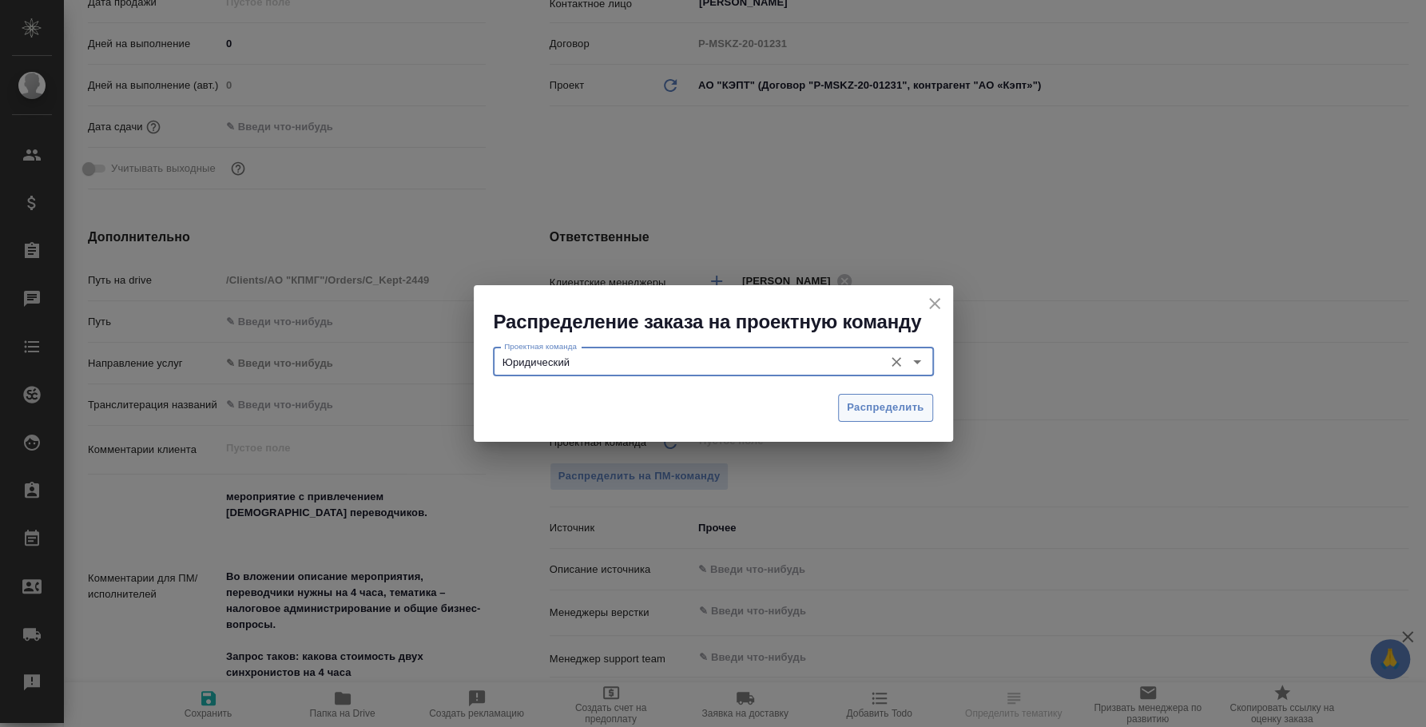
type input "Юридический"
click at [859, 407] on span "Распределить" at bounding box center [885, 408] width 77 height 18
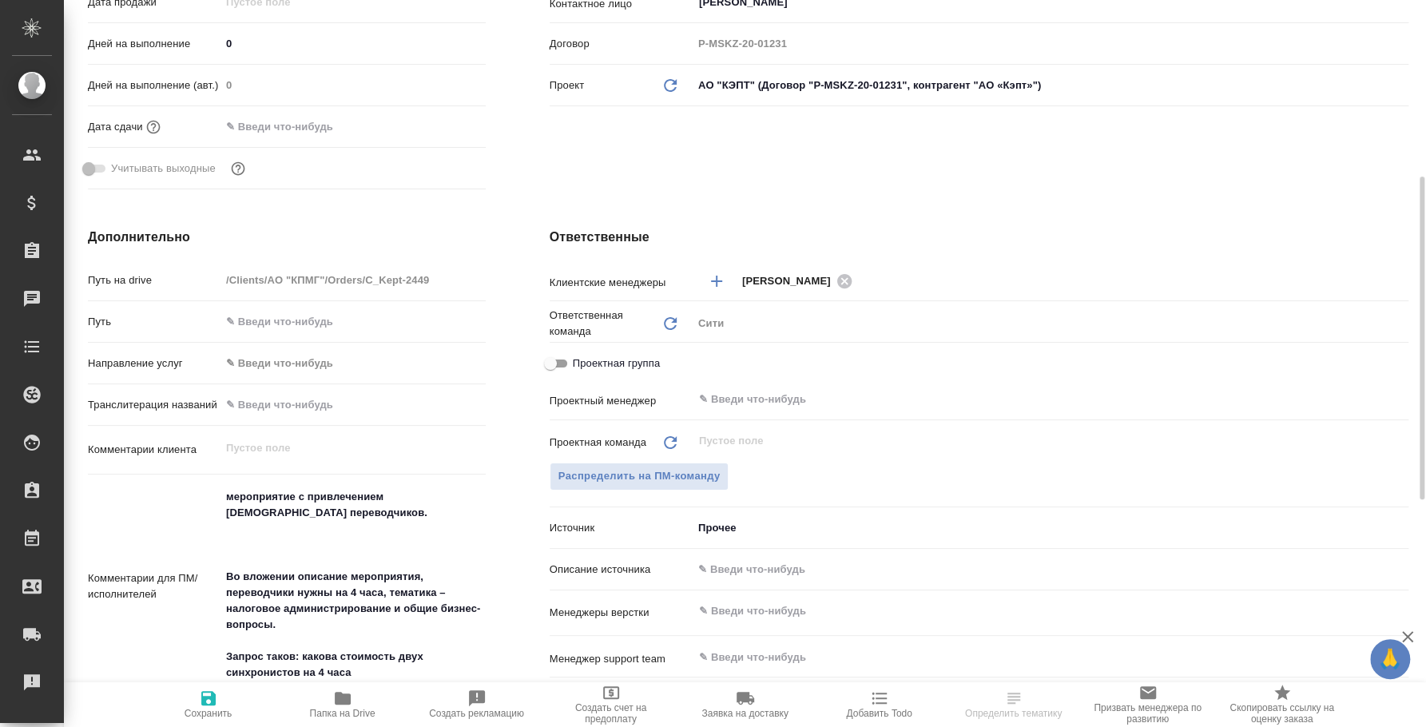
type textarea "x"
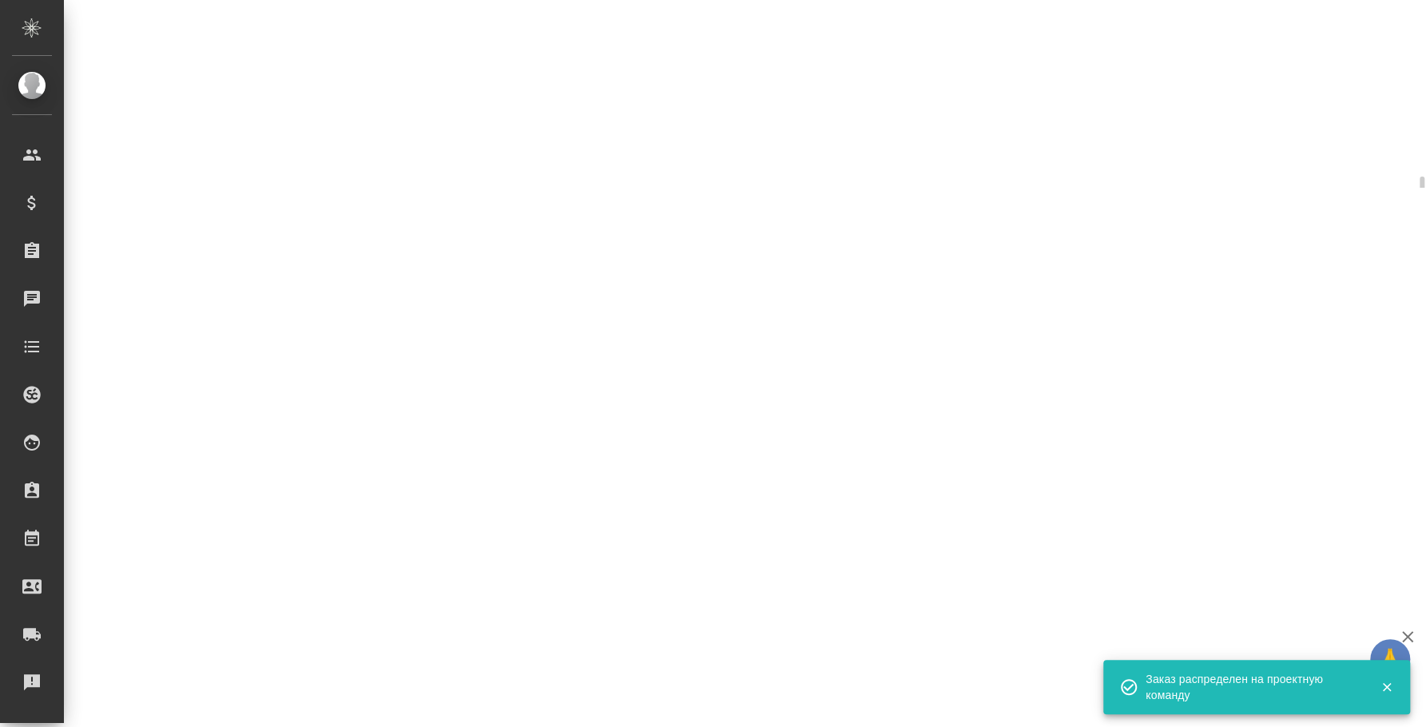
select select "RU"
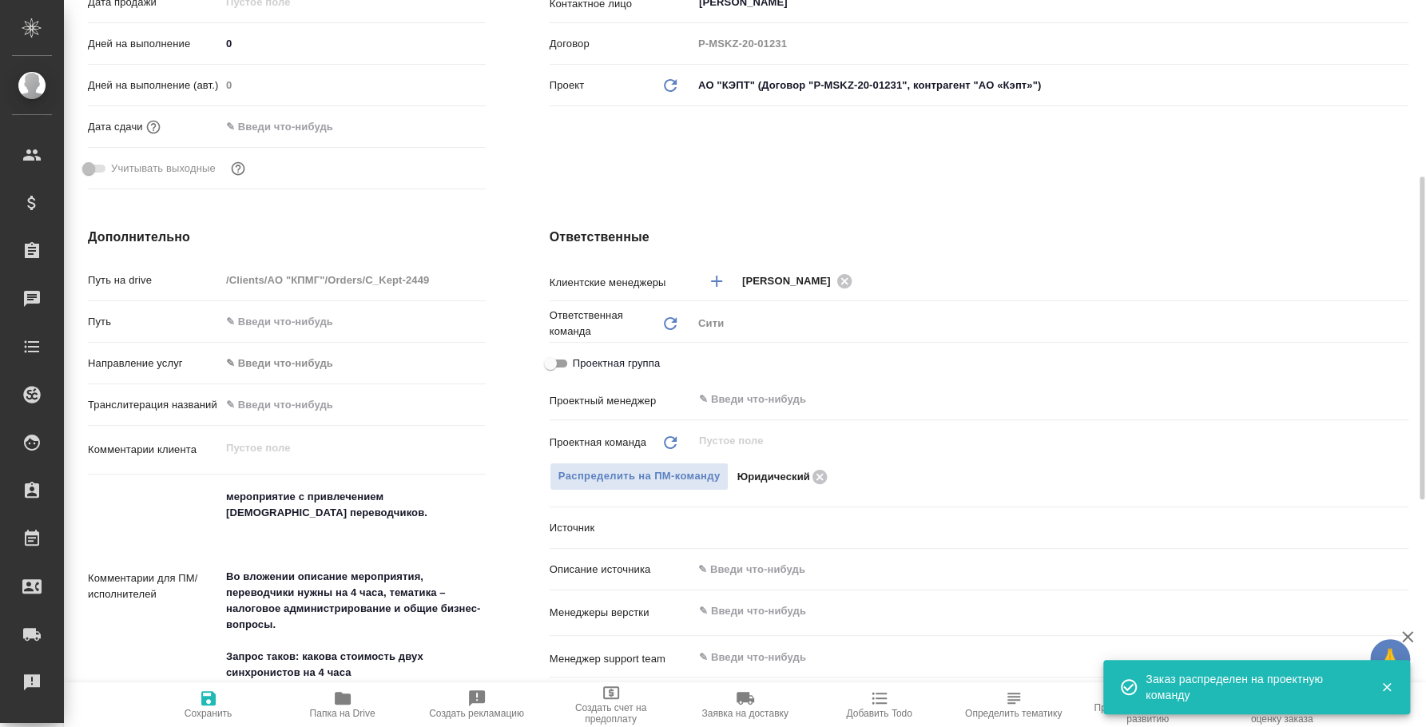
type textarea "x"
click at [752, 390] on input "text" at bounding box center [1023, 399] width 653 height 19
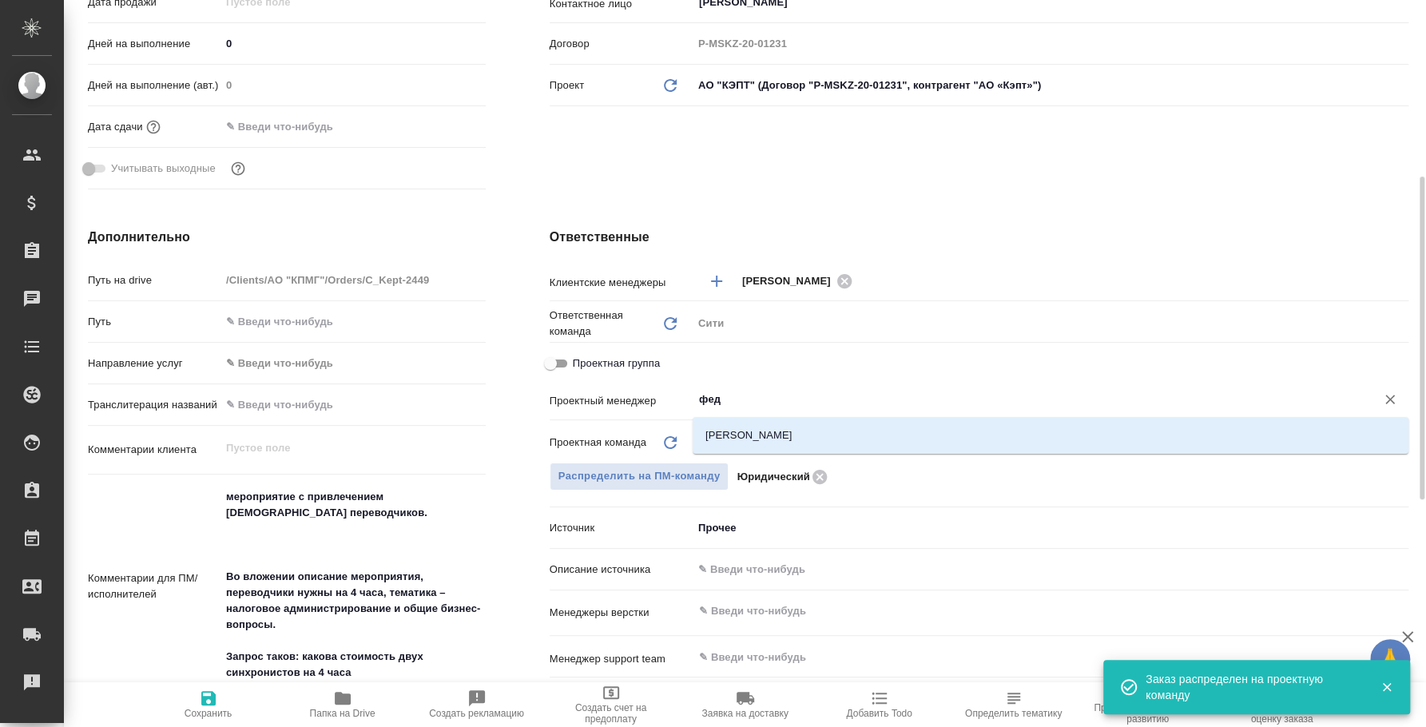
type input "федо"
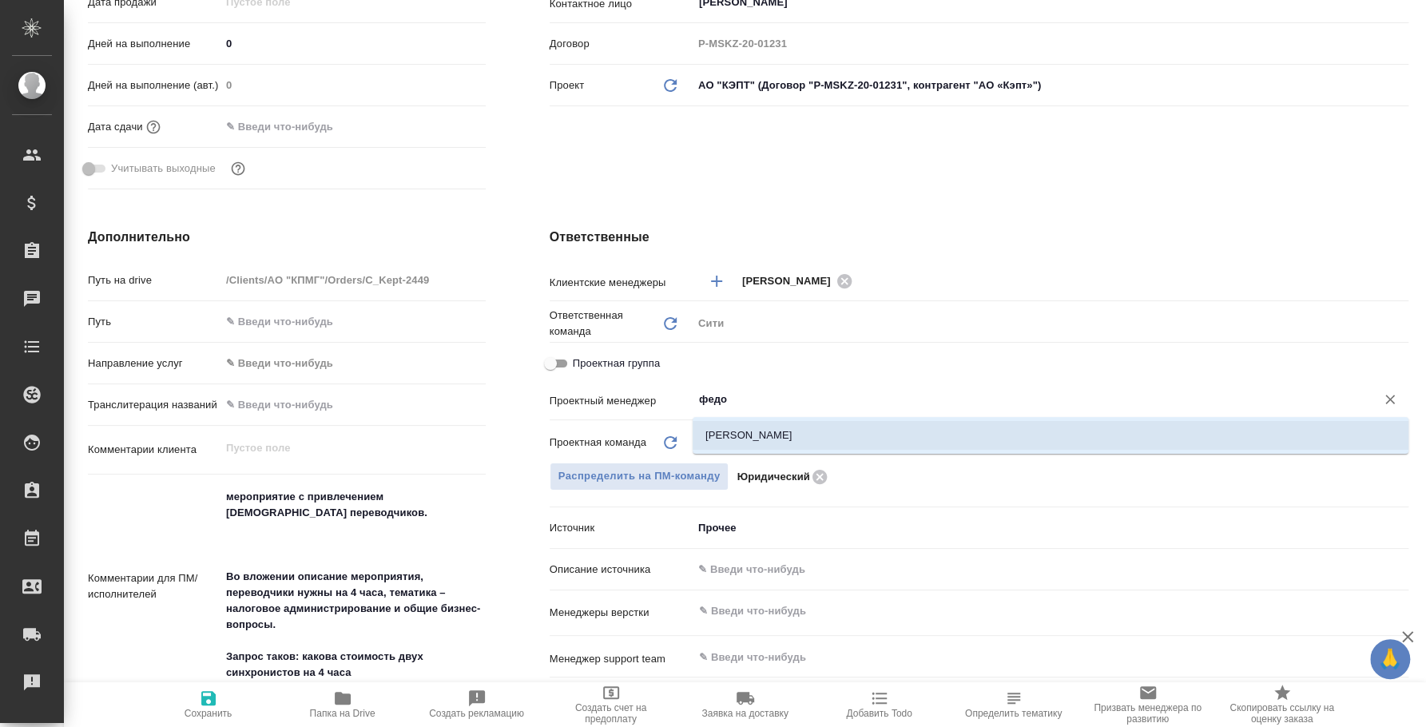
click at [783, 437] on li "[PERSON_NAME]" at bounding box center [1051, 435] width 716 height 29
type textarea "x"
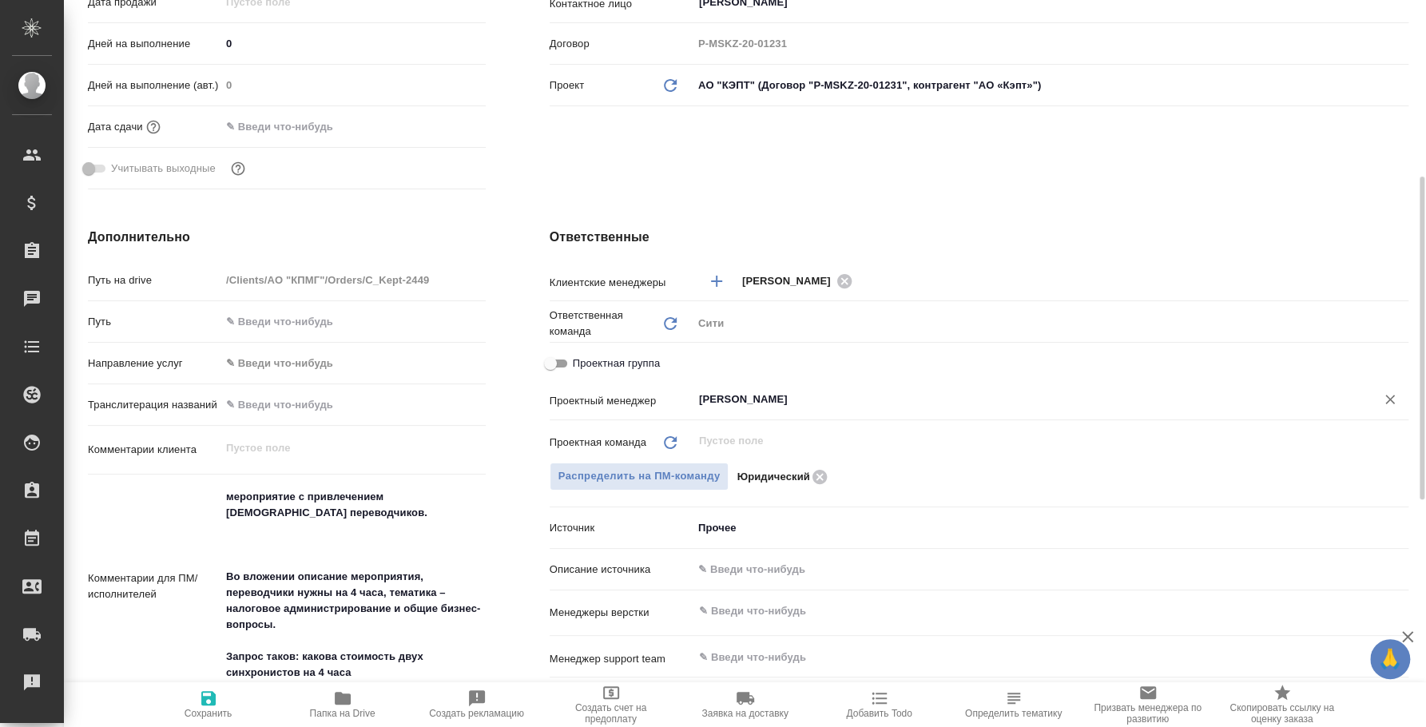
type input "[PERSON_NAME]"
click at [216, 701] on icon "button" at bounding box center [208, 698] width 19 height 19
type textarea "x"
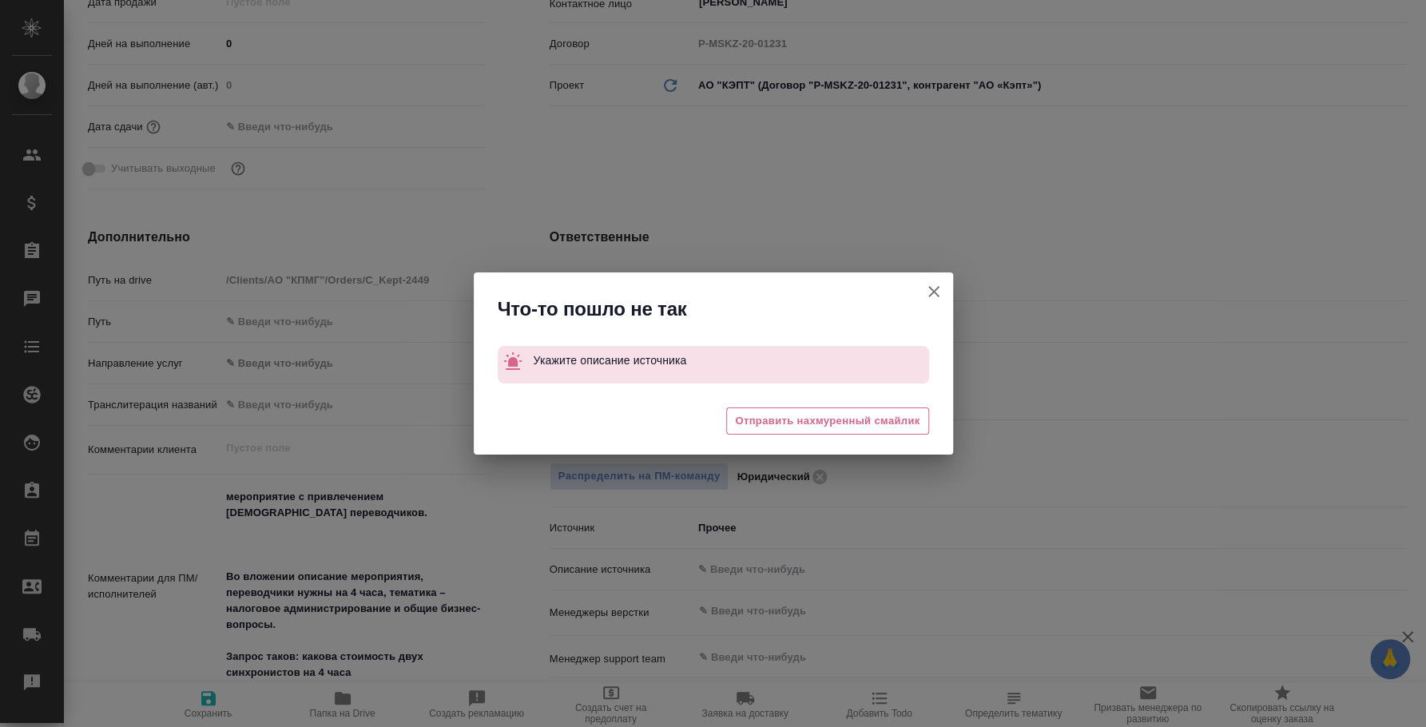
click at [937, 282] on icon "button" at bounding box center [933, 291] width 19 height 19
type textarea "x"
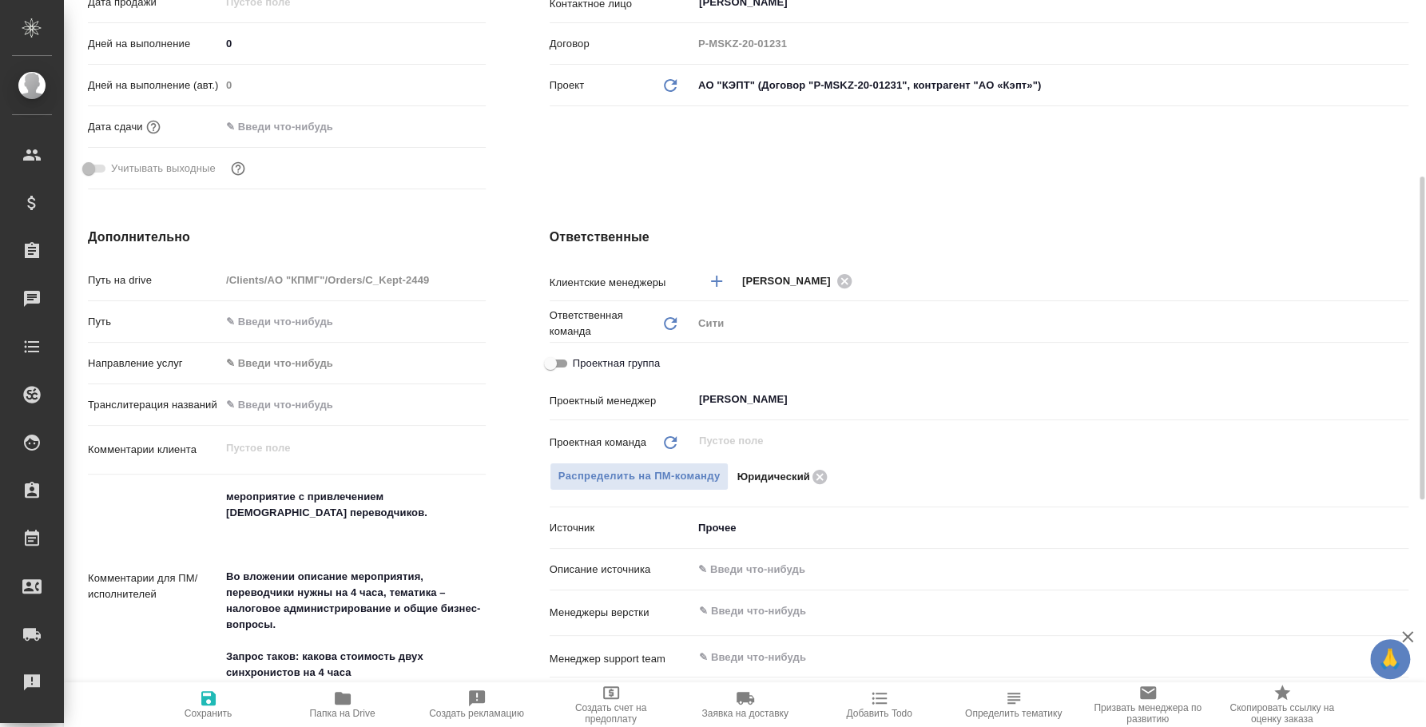
click at [193, 701] on span "Сохранить" at bounding box center [208, 704] width 115 height 30
type textarea "x"
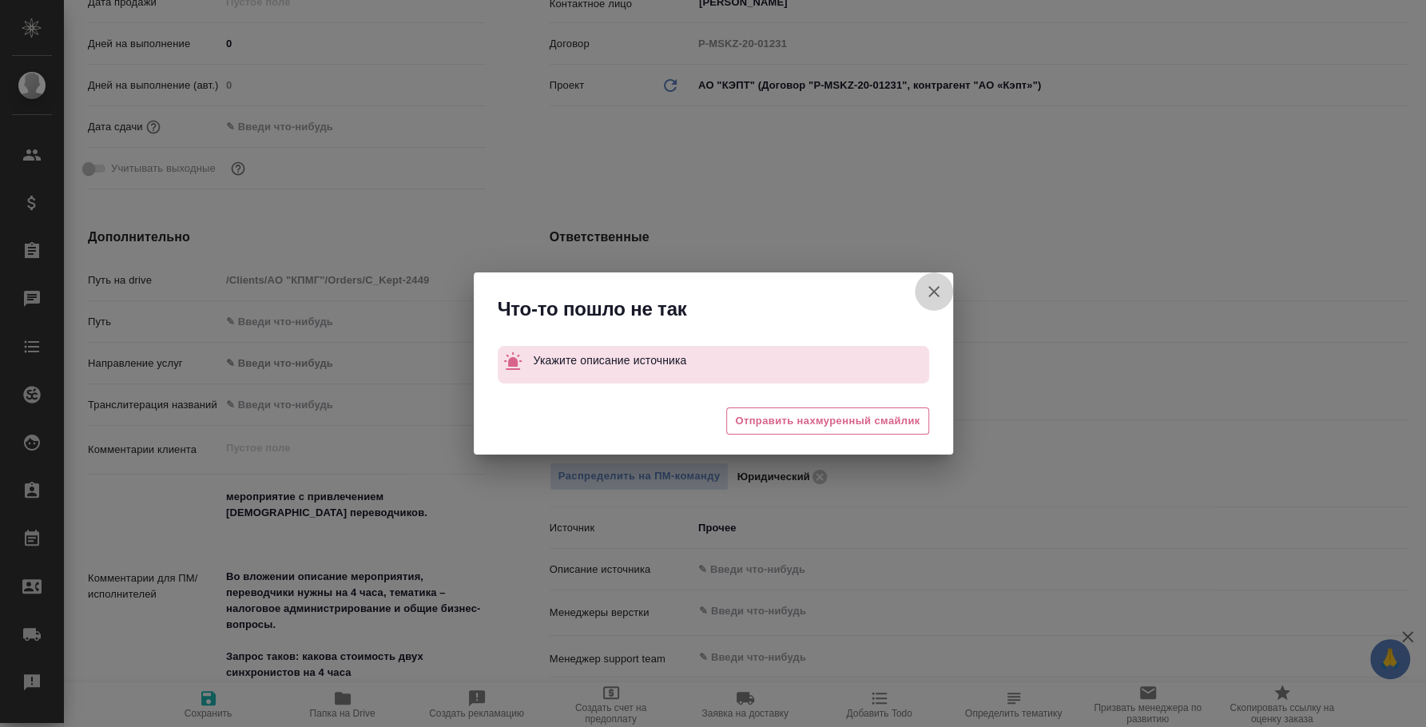
click at [942, 285] on icon "button" at bounding box center [933, 291] width 19 height 19
type textarea "x"
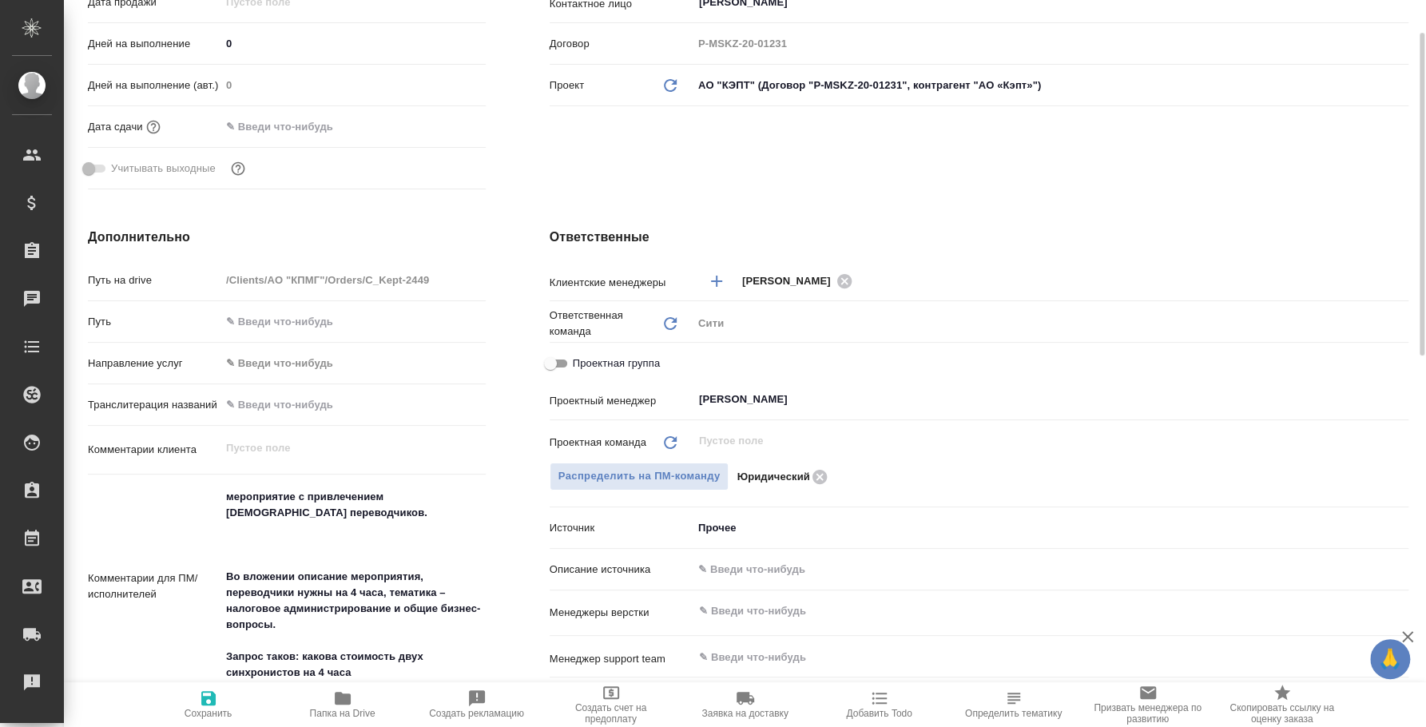
scroll to position [0, 0]
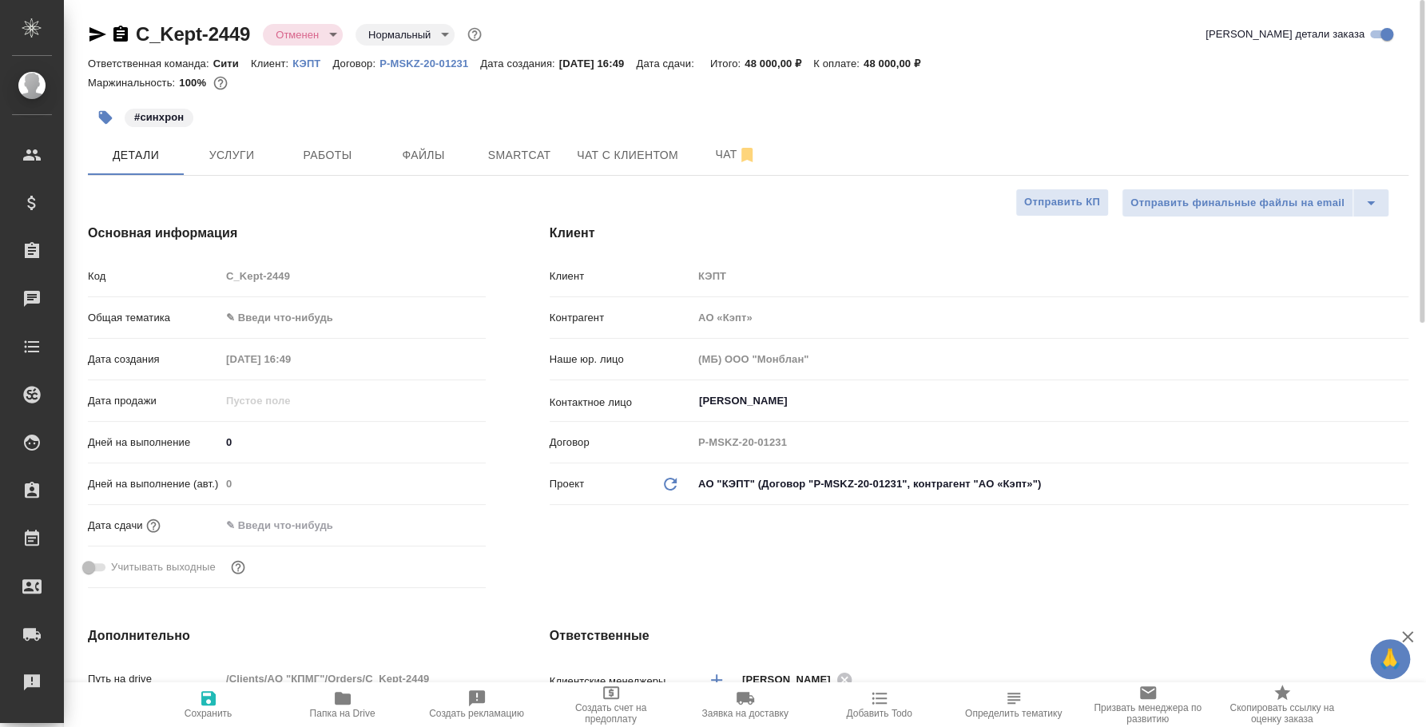
type textarea "x"
